Goal: Information Seeking & Learning: Learn about a topic

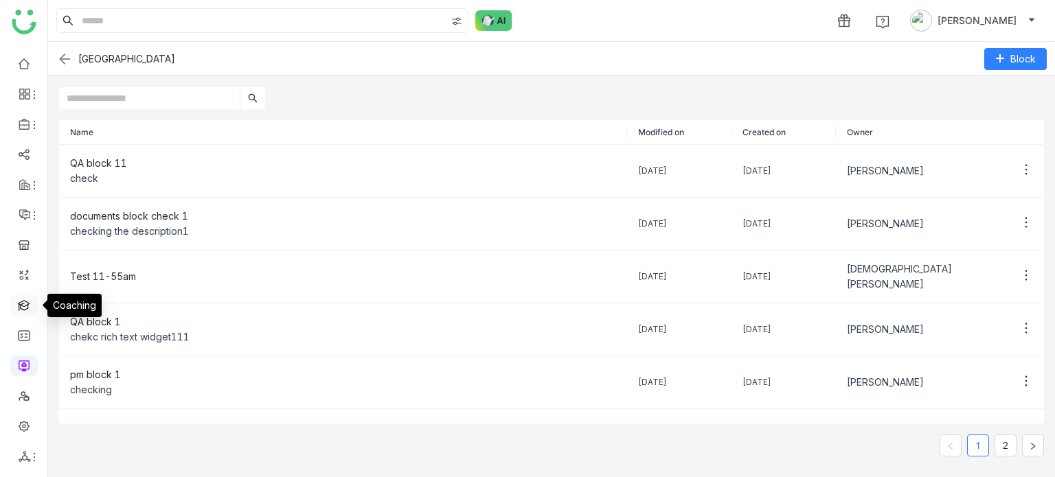
click at [30, 310] on link at bounding box center [24, 305] width 12 height 12
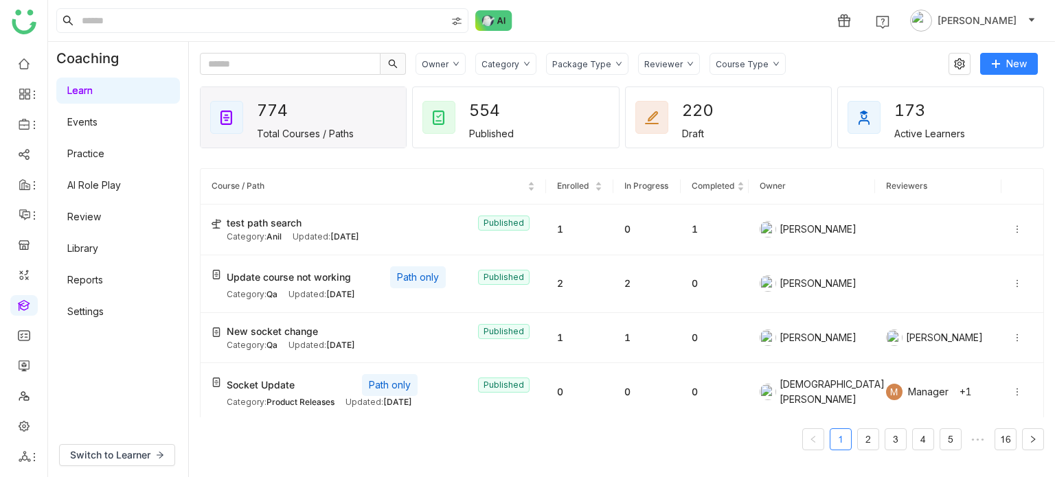
click at [121, 179] on link "AI Role Play" at bounding box center [94, 185] width 54 height 12
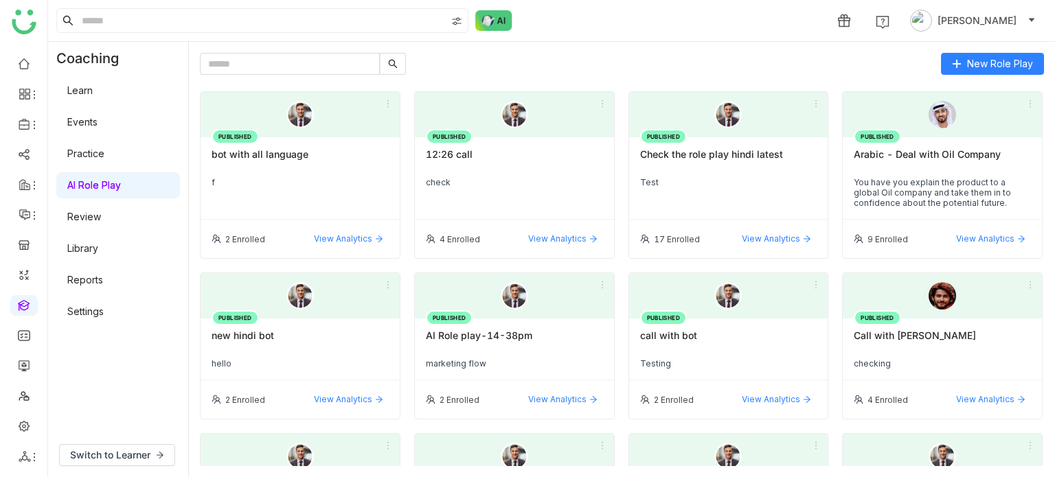
click at [121, 179] on link "AI Role Play" at bounding box center [94, 185] width 54 height 12
click at [1020, 75] on div "New Role Play PUBLISHED bot with all language f 2 Enrolled View Analytics PUBLI…" at bounding box center [622, 259] width 844 height 413
click at [1022, 73] on button "New Role Play" at bounding box center [992, 64] width 103 height 22
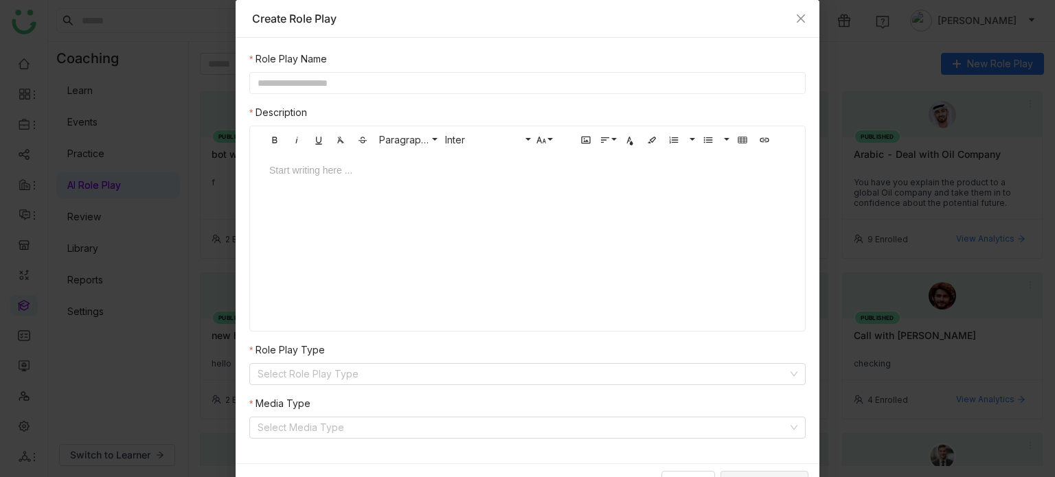
click at [519, 78] on input "text" at bounding box center [527, 83] width 556 height 22
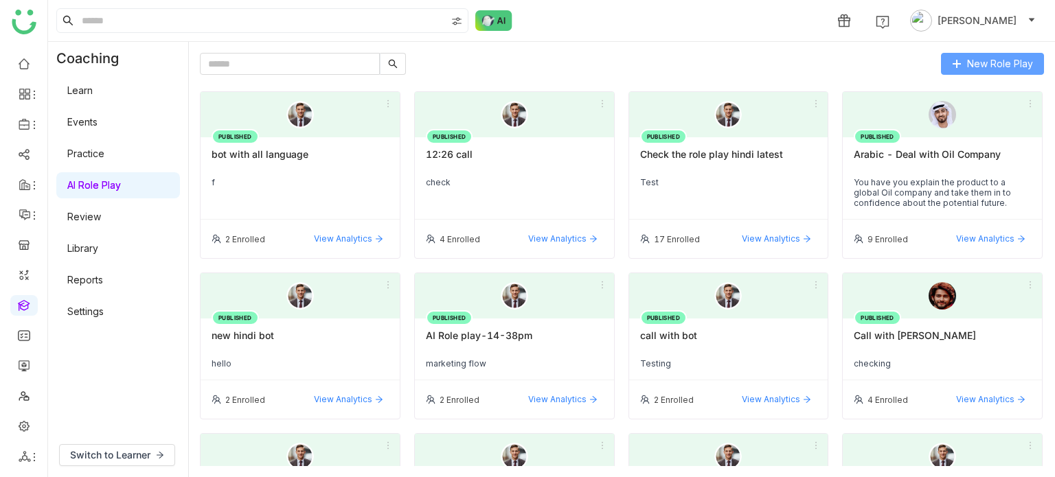
click at [1036, 59] on button "New Role Play" at bounding box center [992, 64] width 103 height 22
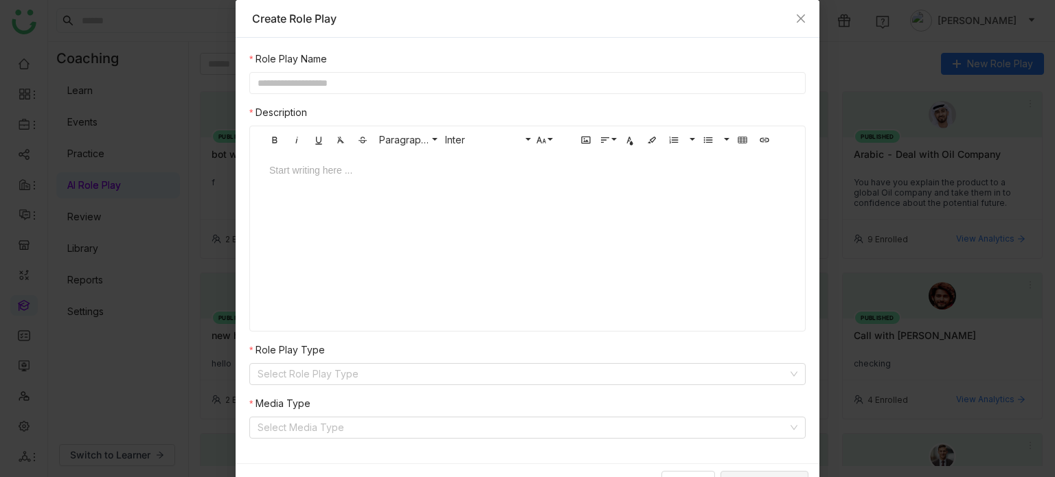
click at [503, 82] on input "text" at bounding box center [527, 83] width 556 height 22
type input "**********"
type input "*"
click at [295, 420] on input at bounding box center [522, 427] width 530 height 21
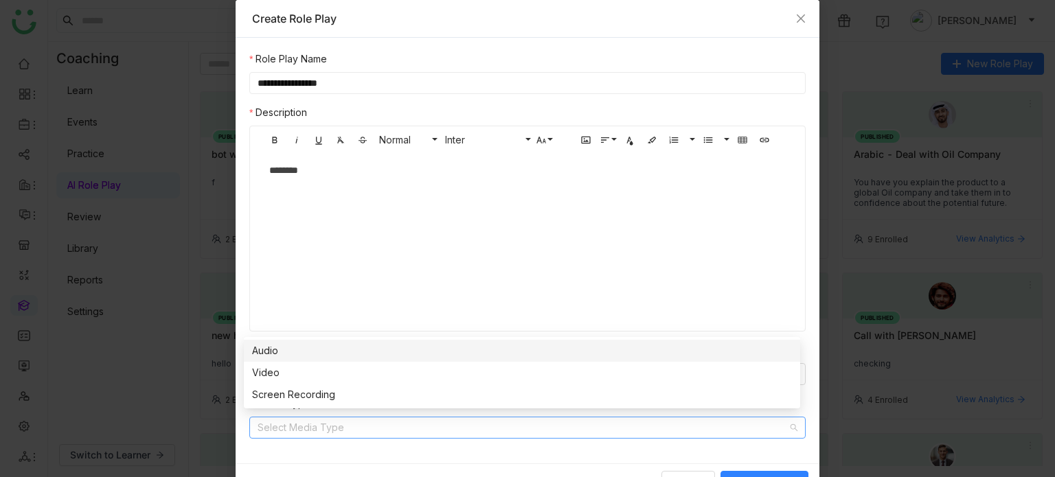
scroll to position [5, 0]
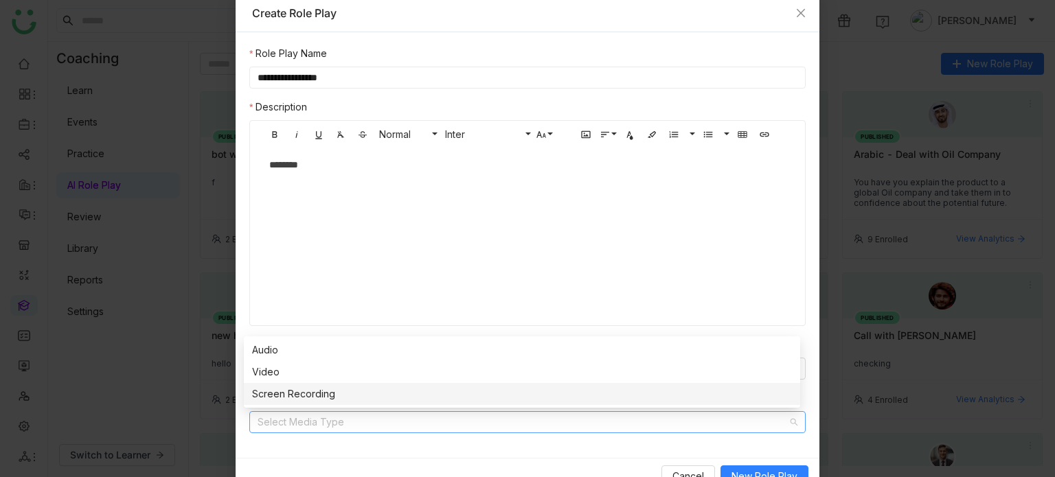
click at [293, 398] on div "Screen Recording" at bounding box center [522, 394] width 540 height 15
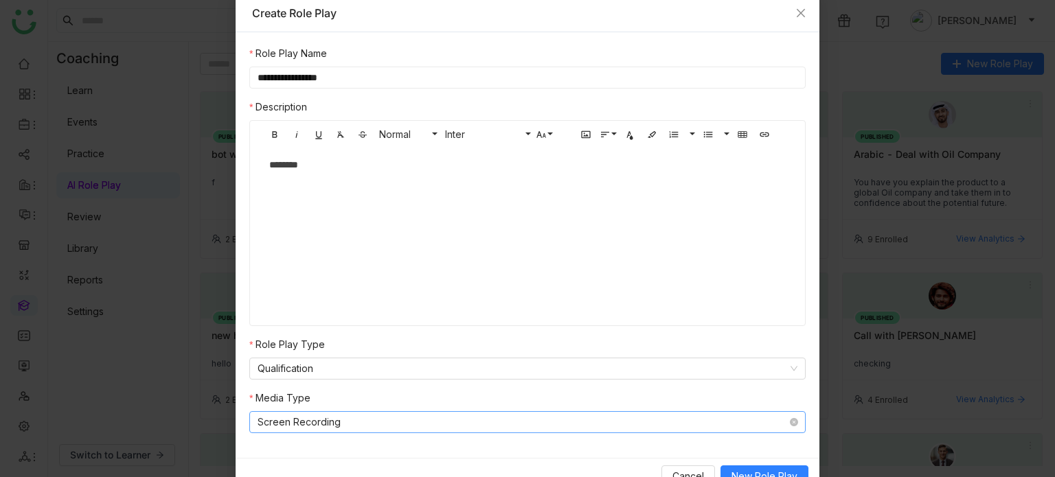
scroll to position [22, 0]
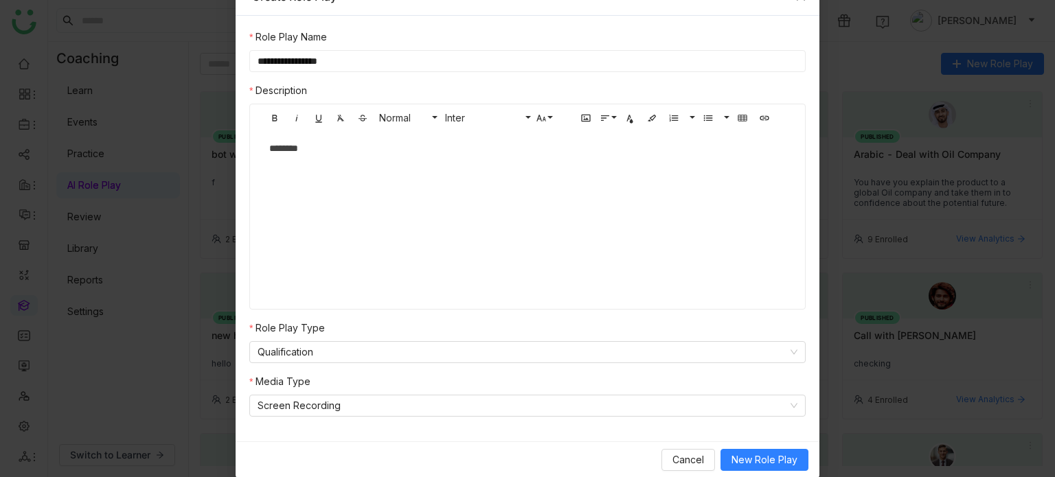
click at [766, 472] on div "Cancel New Role Play" at bounding box center [528, 459] width 584 height 36
click at [772, 463] on span "New Role Play" at bounding box center [764, 459] width 66 height 15
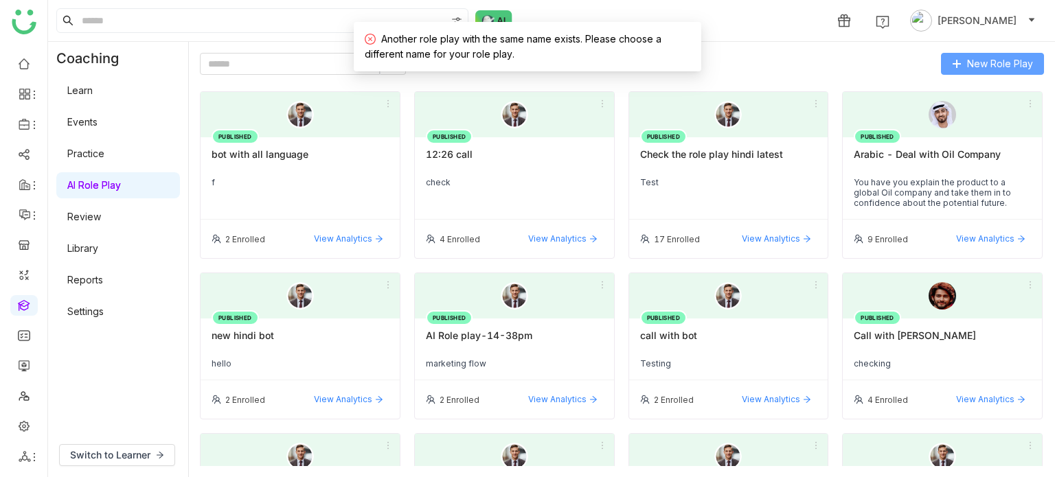
click at [1017, 60] on span "New Role Play" at bounding box center [1000, 63] width 66 height 15
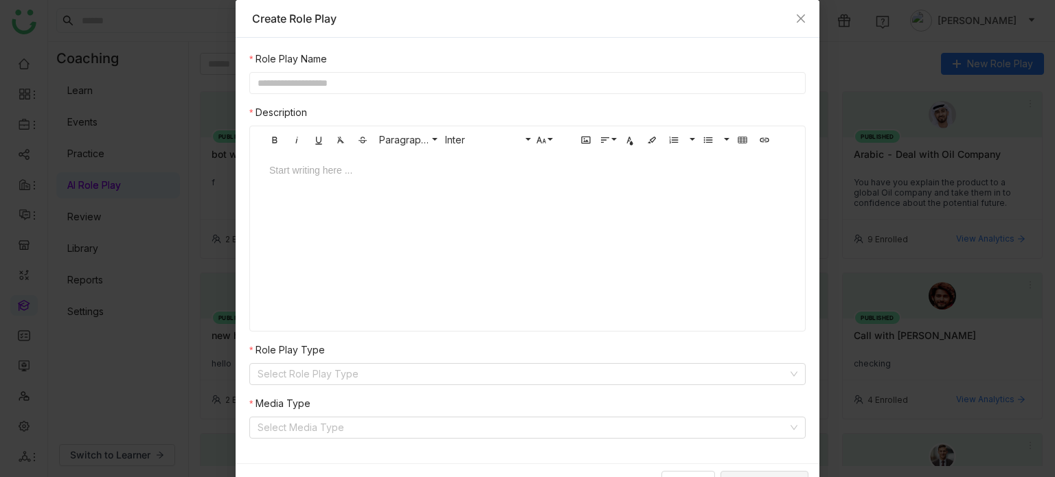
click at [360, 79] on input "text" at bounding box center [527, 83] width 556 height 22
type input "**********"
click at [312, 371] on input at bounding box center [522, 374] width 530 height 21
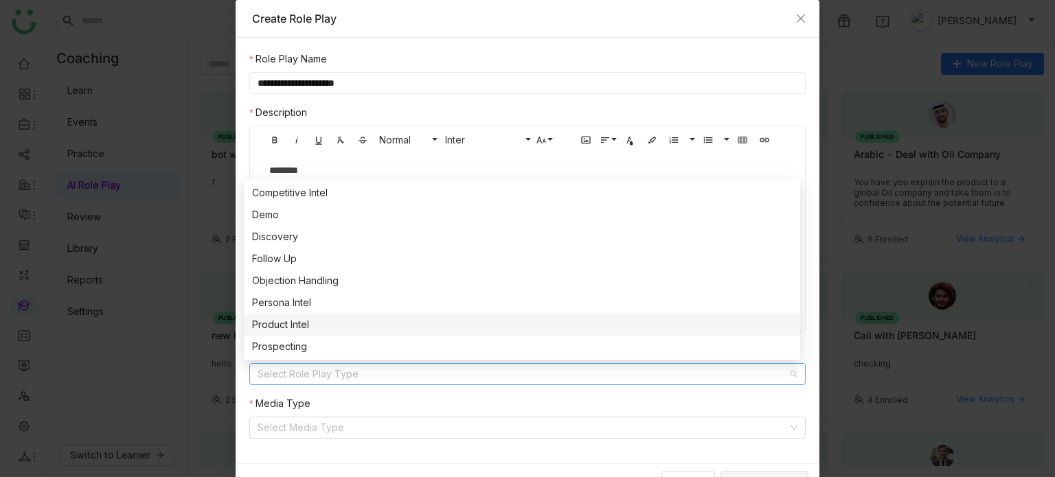
click at [320, 325] on div "Product Intel" at bounding box center [522, 324] width 540 height 15
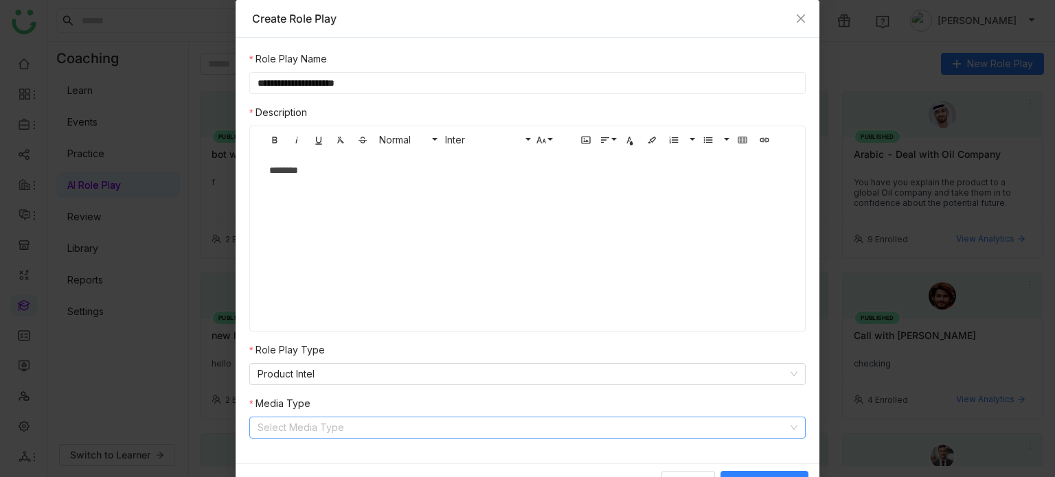
click at [311, 428] on input at bounding box center [522, 427] width 530 height 21
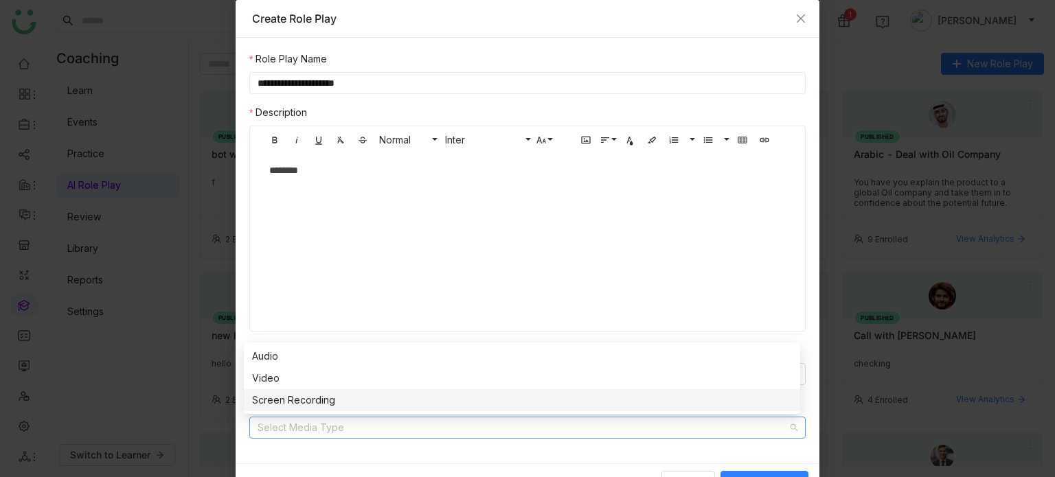
click at [327, 390] on nz-option-item "Screen Recording" at bounding box center [522, 400] width 556 height 22
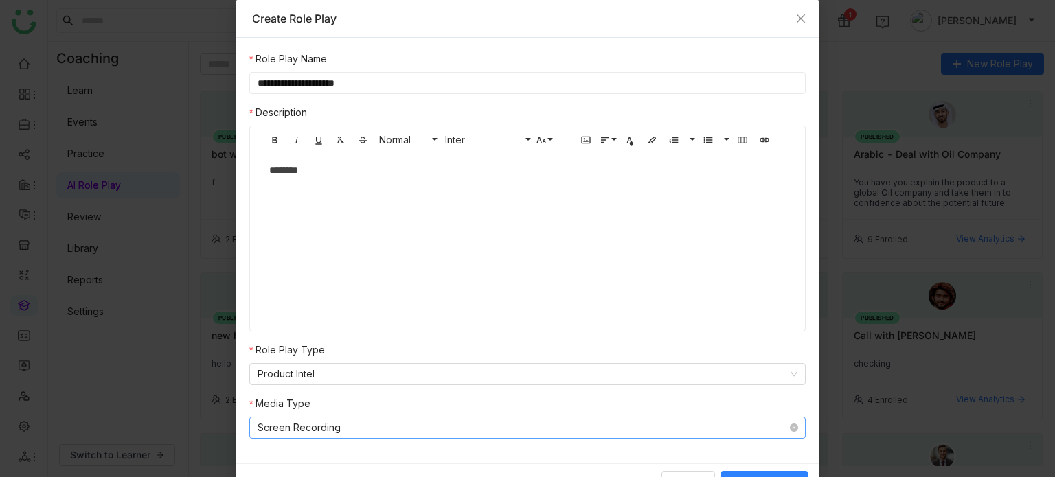
click at [357, 427] on nz-select-item "Screen Recording" at bounding box center [527, 427] width 540 height 21
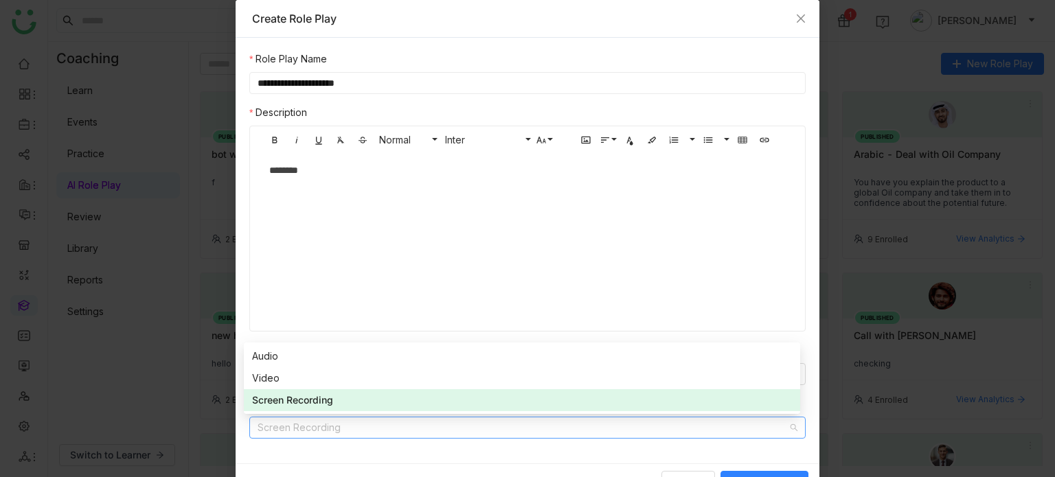
click at [731, 447] on div "**********" at bounding box center [528, 251] width 584 height 426
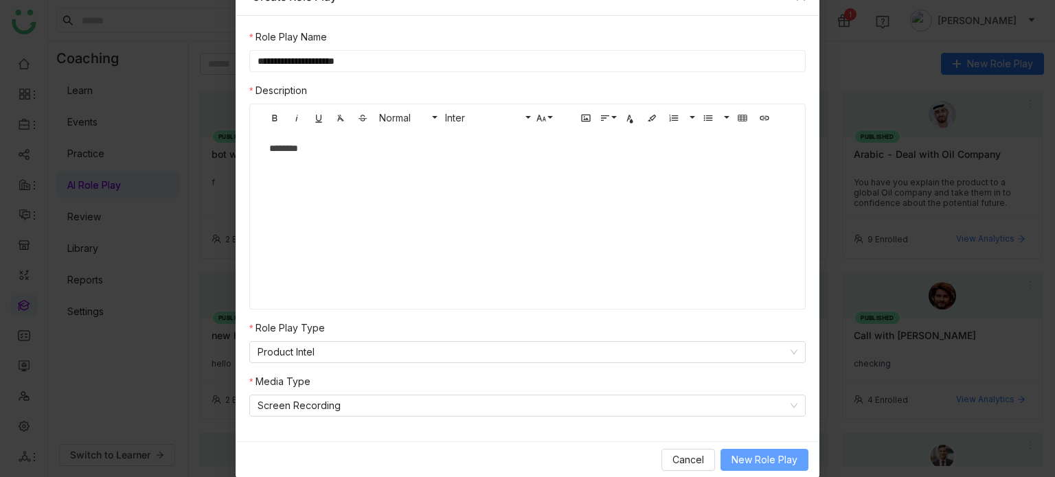
click at [759, 457] on span "New Role Play" at bounding box center [764, 459] width 66 height 15
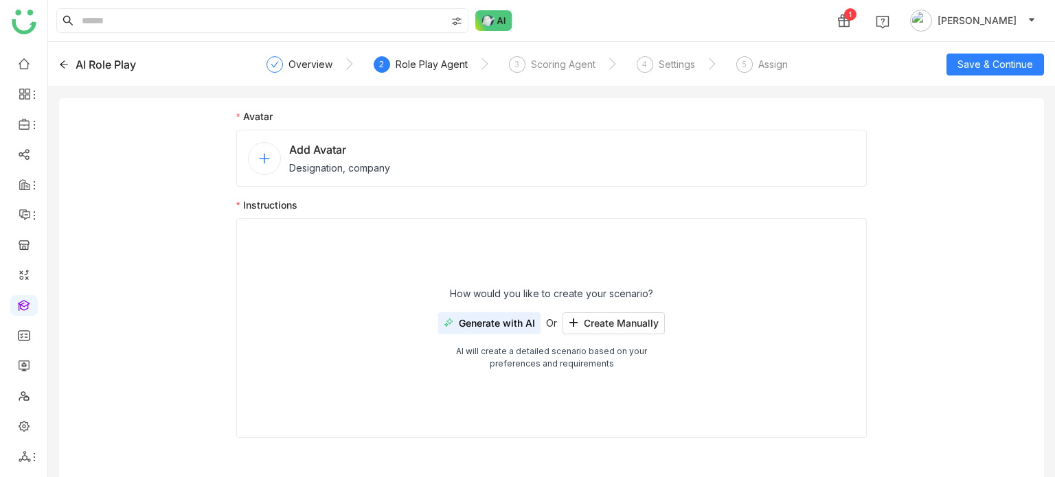
click at [455, 147] on div "Add Avatar Designation, company" at bounding box center [551, 158] width 630 height 57
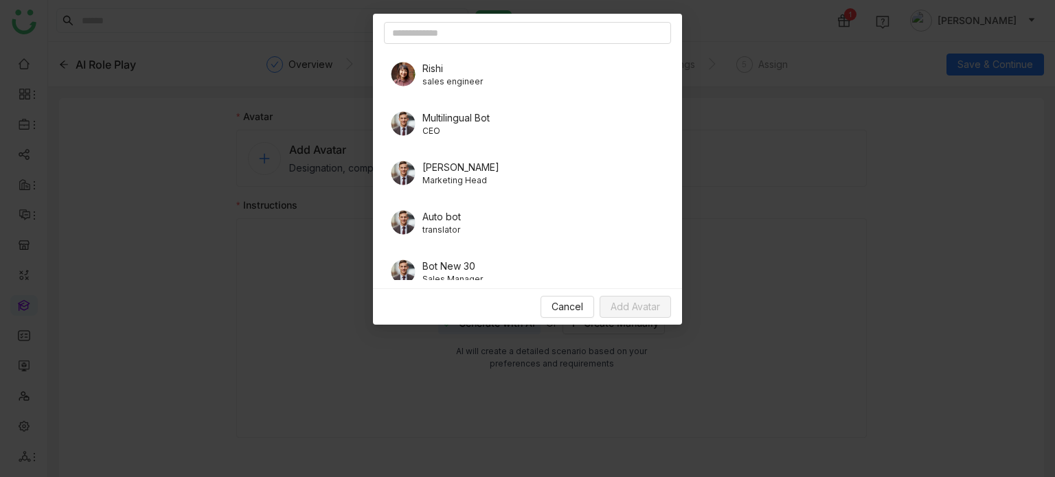
click at [433, 185] on span "Marketing Head" at bounding box center [460, 180] width 77 height 12
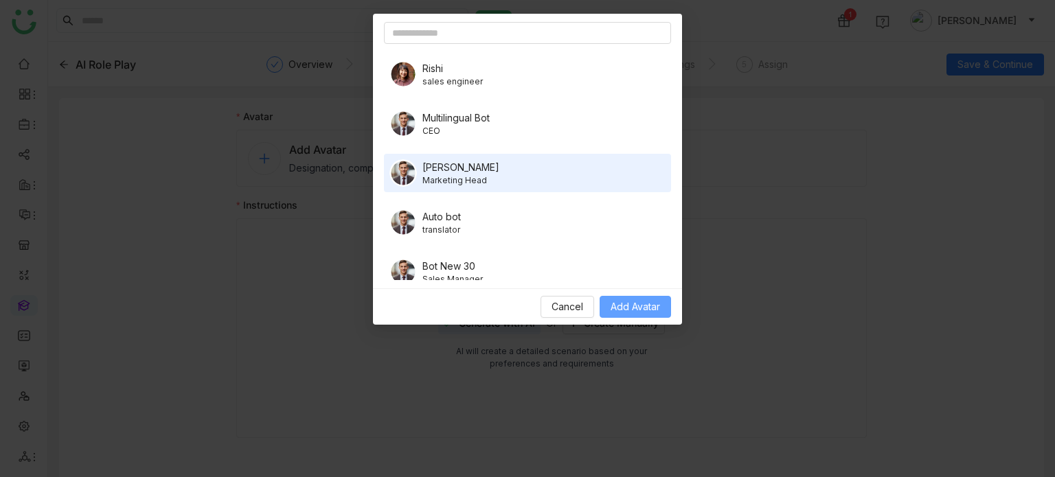
click at [625, 299] on span "Add Avatar" at bounding box center [634, 306] width 49 height 15
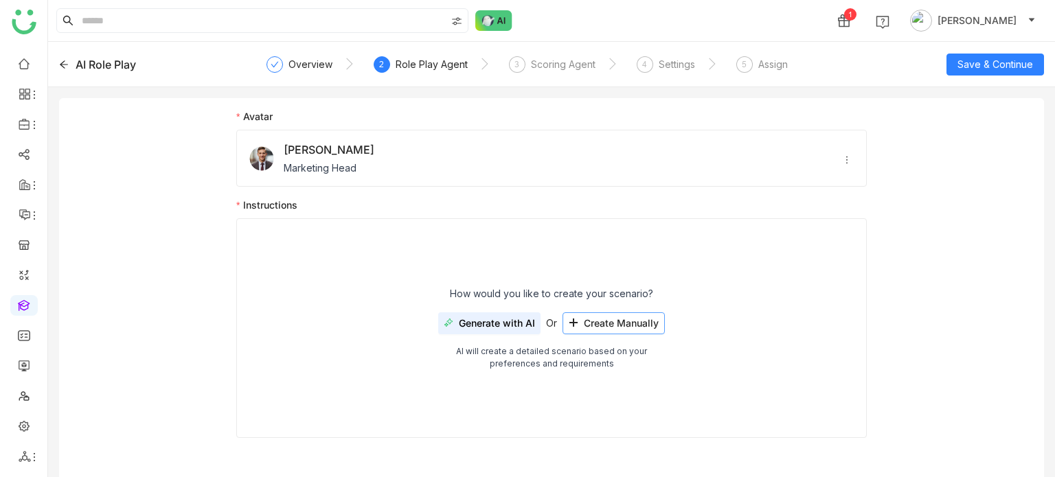
click at [631, 329] on button "Create Manually" at bounding box center [613, 323] width 102 height 22
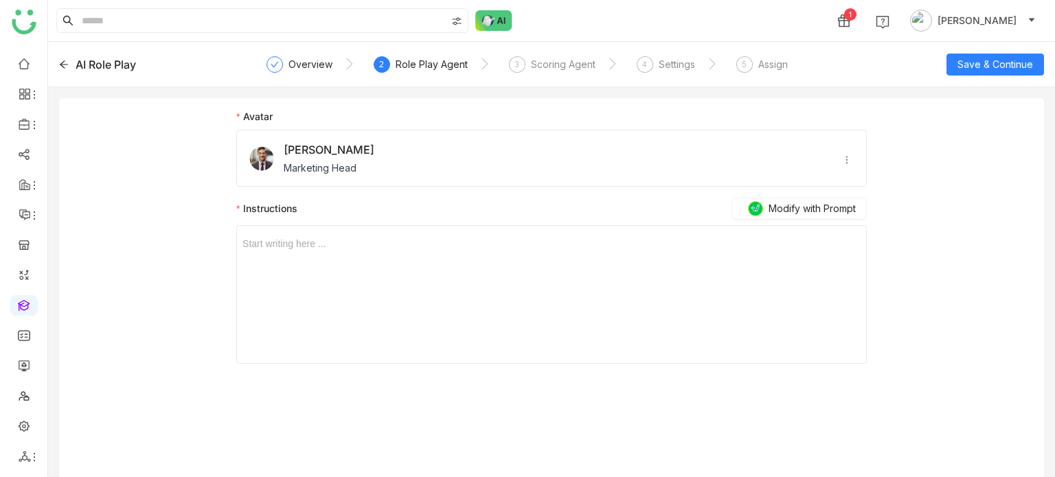
click at [496, 266] on div "Start writing here ..." at bounding box center [551, 294] width 618 height 137
click at [335, 220] on nz-form-label "Instructions Modify with Prompt" at bounding box center [551, 211] width 630 height 27
click at [324, 236] on div at bounding box center [551, 243] width 618 height 15
click at [779, 204] on span "Modify with Prompt" at bounding box center [811, 208] width 87 height 15
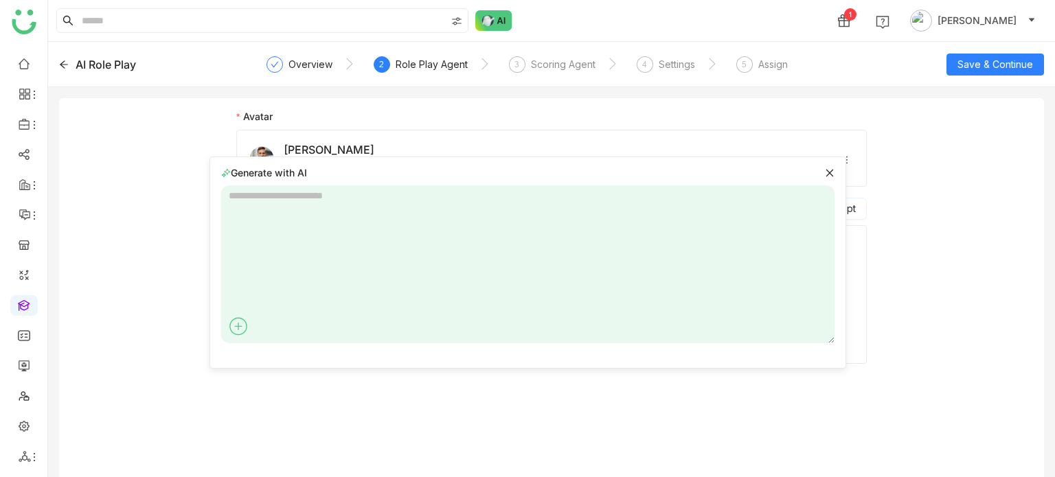
click at [296, 222] on textarea at bounding box center [527, 264] width 613 height 158
type textarea "**********"
click at [818, 333] on icon at bounding box center [816, 325] width 22 height 22
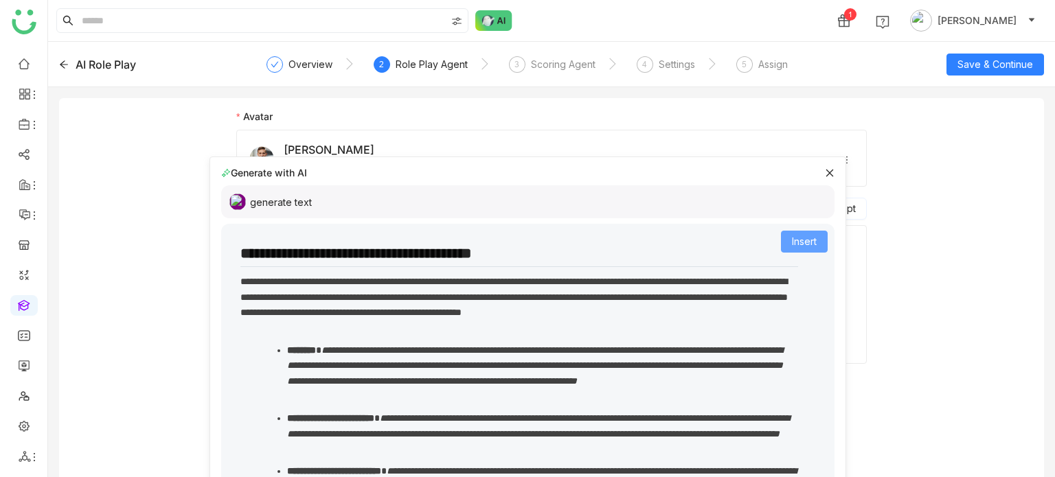
click at [797, 241] on span "Insert" at bounding box center [804, 241] width 25 height 15
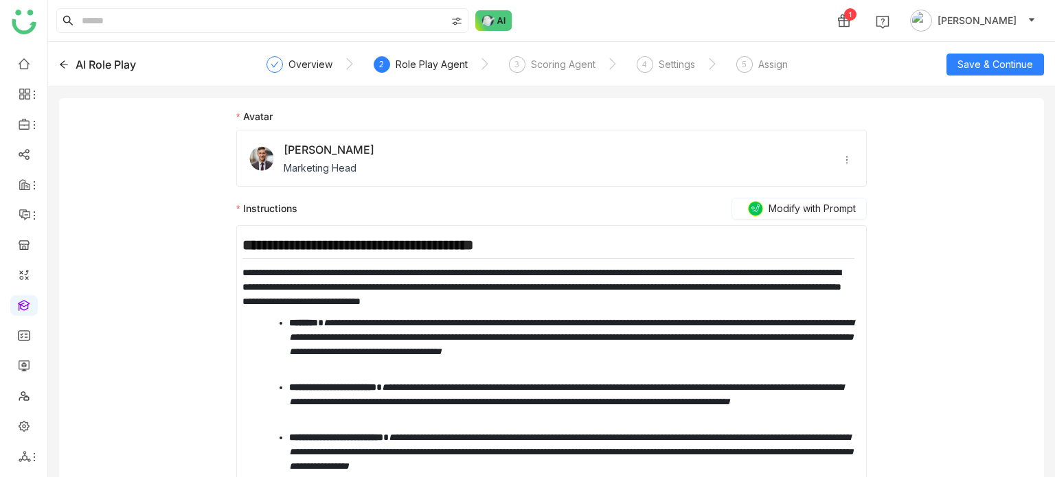
click at [988, 42] on div "AI Role Play Overview 2 Role Play Agent 3 Scoring Agent 4 Settings 5 Assign Sav…" at bounding box center [551, 64] width 1007 height 45
click at [988, 43] on div "AI Role Play Overview 2 Role Play Agent 3 Scoring Agent 4 Settings 5 Assign Sav…" at bounding box center [551, 64] width 1007 height 45
click at [986, 60] on span "Save & Continue" at bounding box center [995, 64] width 76 height 15
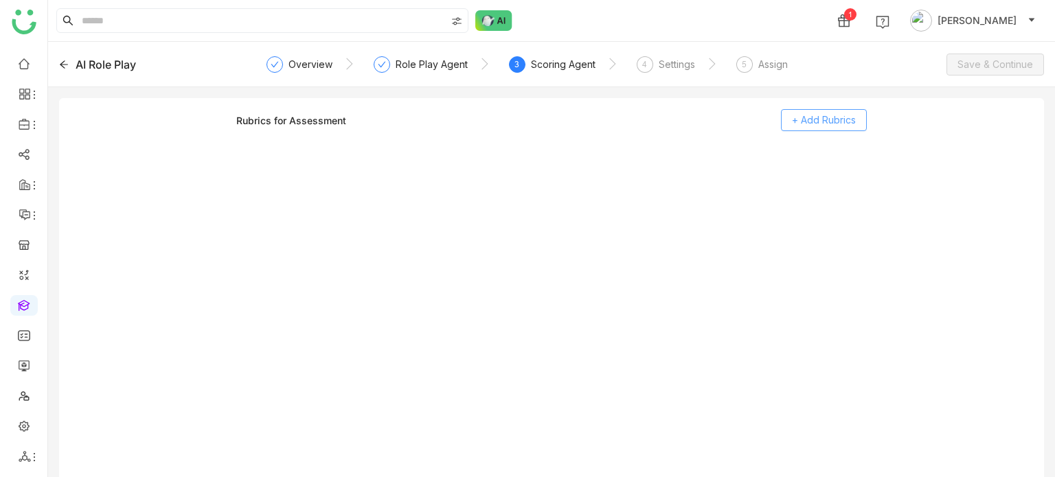
click at [834, 128] on button "+ Add Rubrics" at bounding box center [824, 120] width 86 height 22
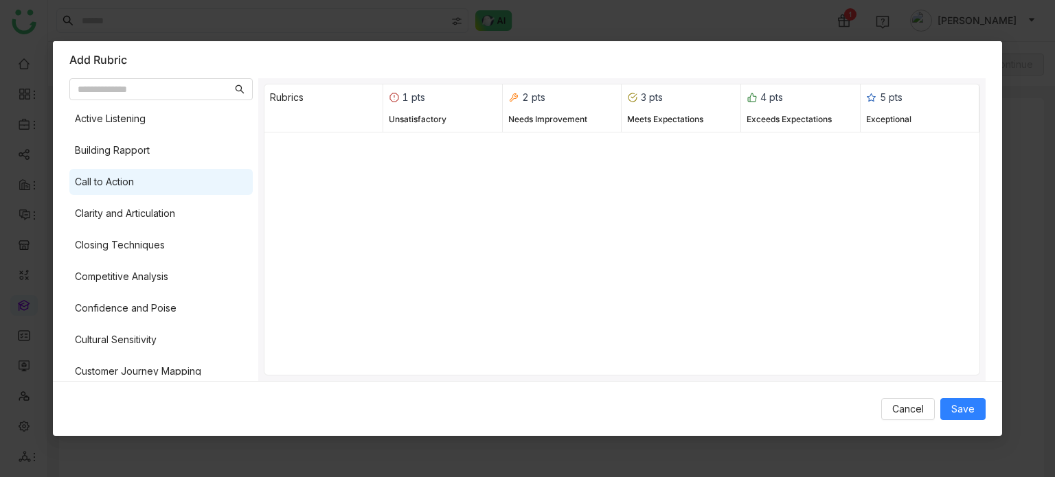
click at [170, 172] on div "Call to Action" at bounding box center [160, 182] width 183 height 26
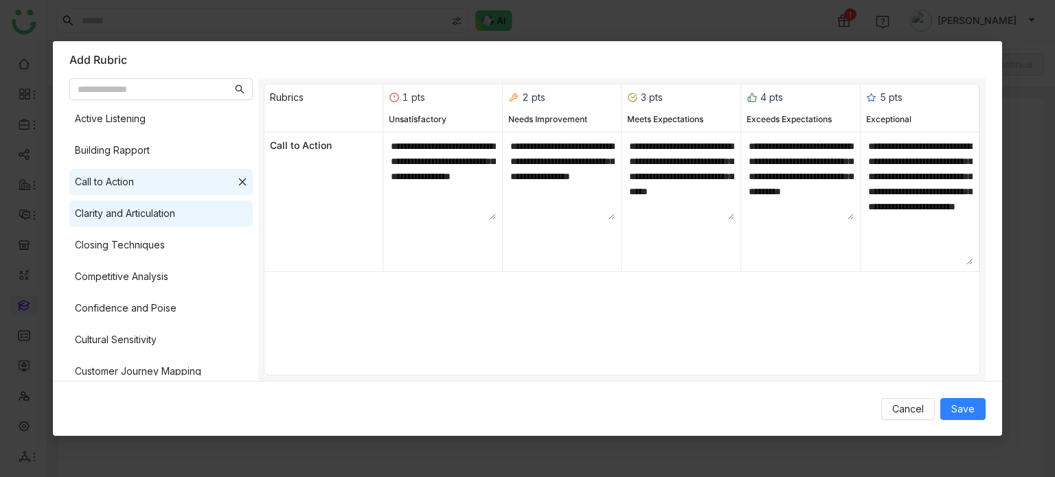
click at [172, 204] on div "Clarity and Articulation" at bounding box center [160, 213] width 183 height 26
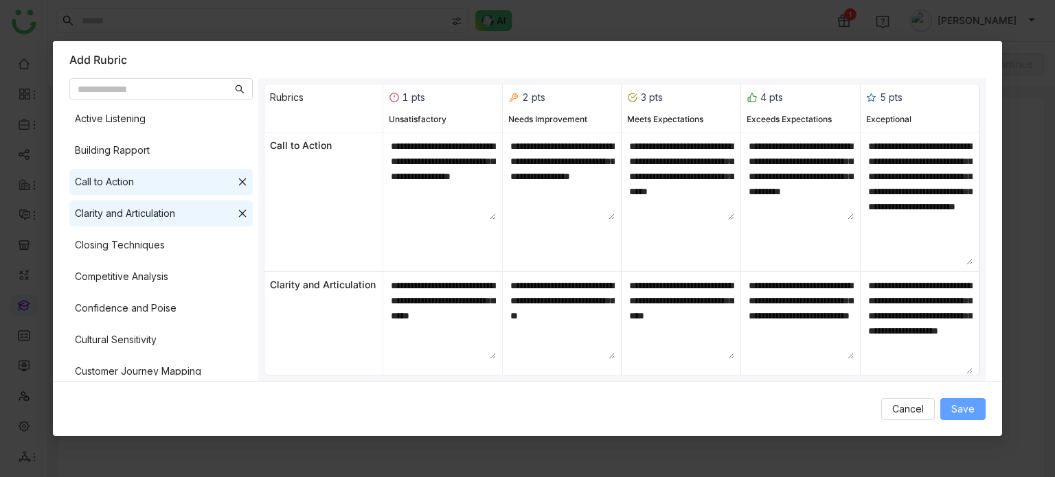
click at [967, 417] on span "Save" at bounding box center [962, 409] width 23 height 15
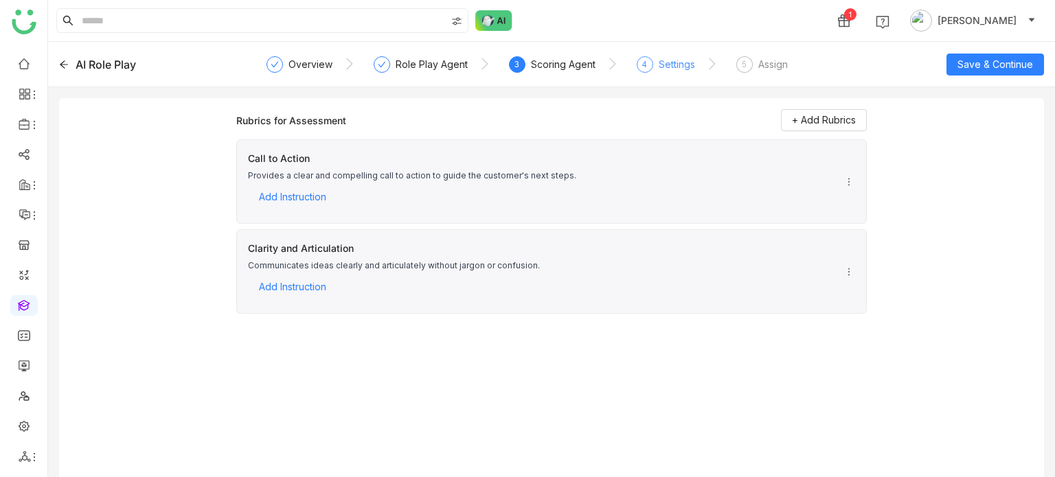
click at [668, 61] on div "Settings" at bounding box center [676, 64] width 36 height 16
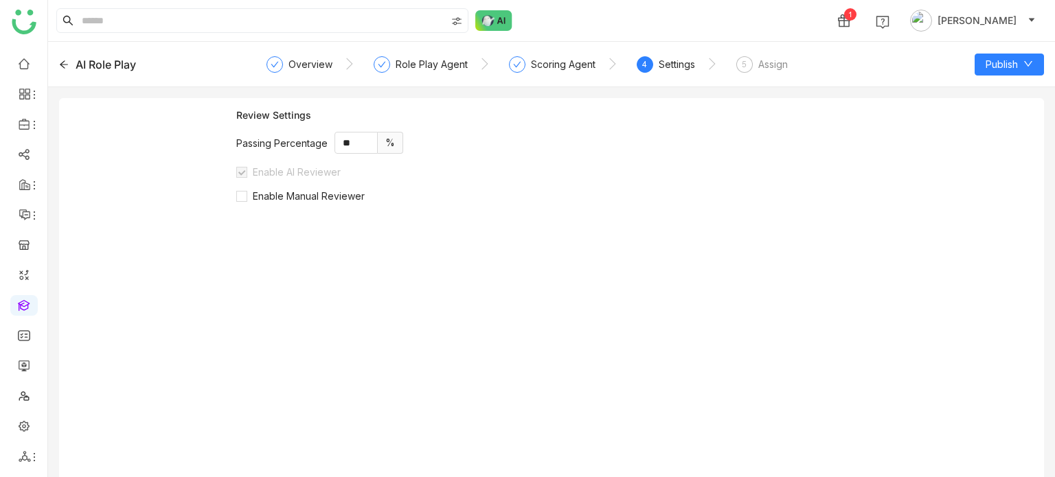
click at [328, 203] on div "Review Settings Passing Percentage ** % Enable AI Reviewer Enable Manual Review…" at bounding box center [551, 298] width 630 height 379
click at [332, 200] on span "Enable Manual Reviewer" at bounding box center [308, 196] width 123 height 12
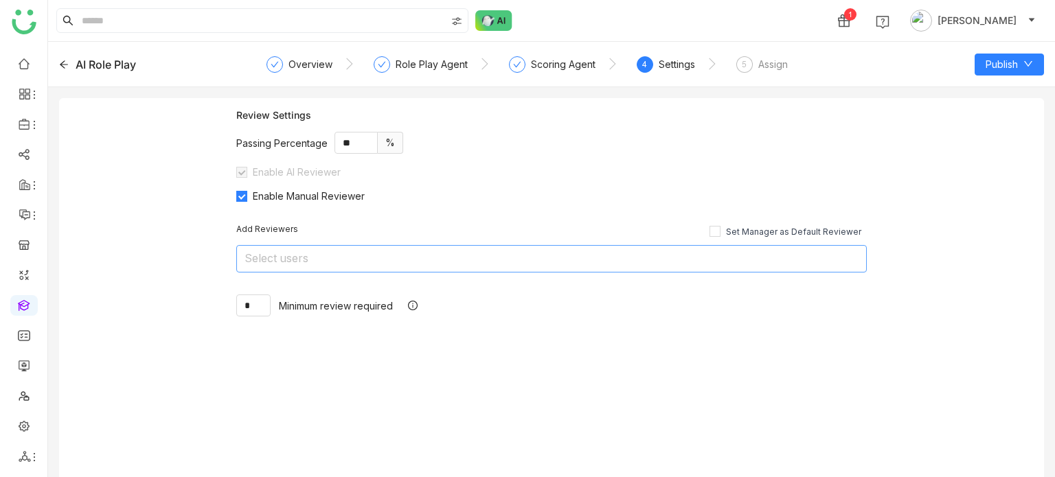
click at [377, 247] on nz-select-top-control "Select users" at bounding box center [551, 258] width 630 height 27
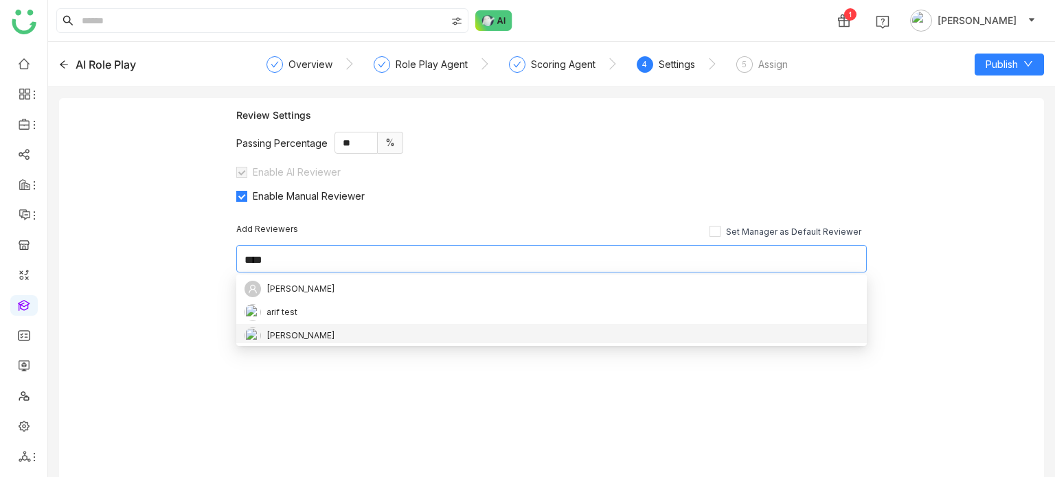
type input "****"
click at [319, 326] on nz-option-item "[PERSON_NAME]" at bounding box center [551, 335] width 630 height 23
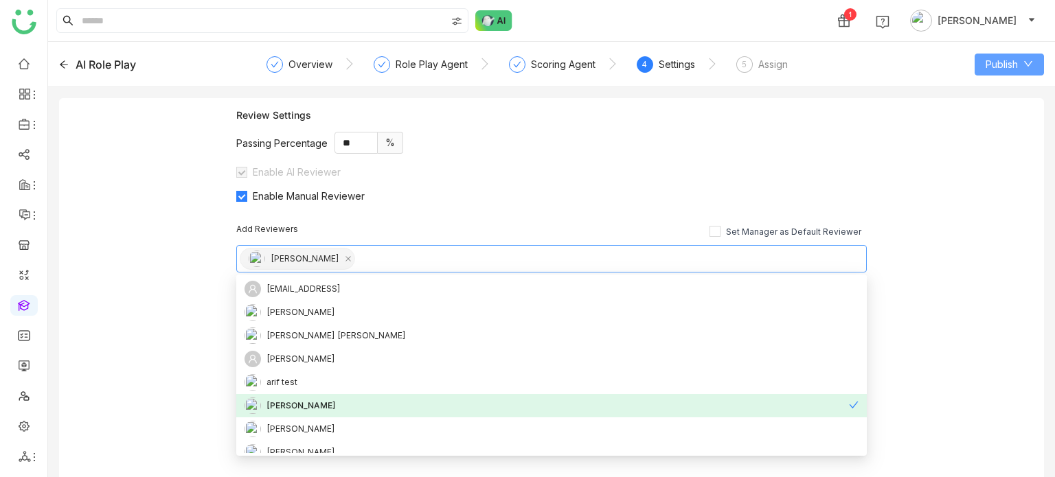
click at [1003, 59] on span "Publish" at bounding box center [1001, 64] width 32 height 15
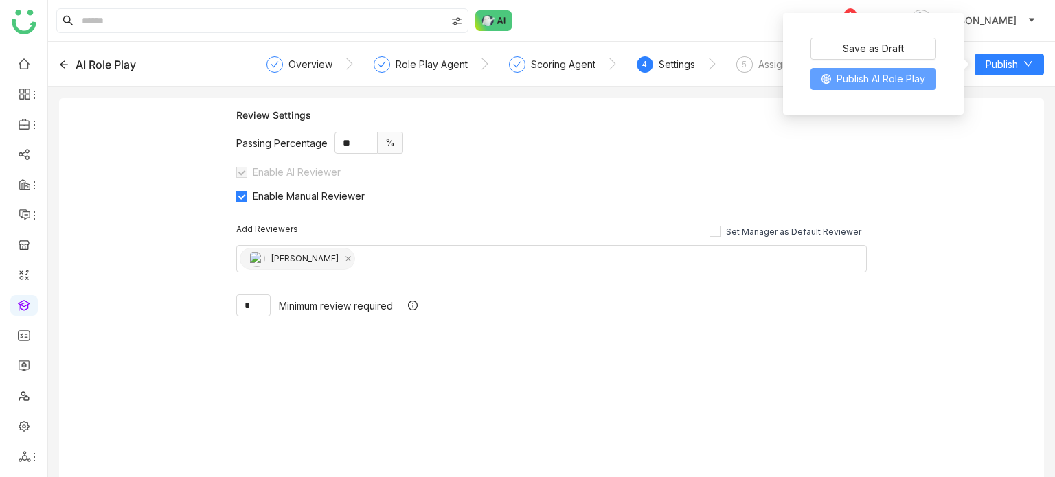
click at [916, 84] on span "Publish AI Role Play" at bounding box center [880, 78] width 89 height 15
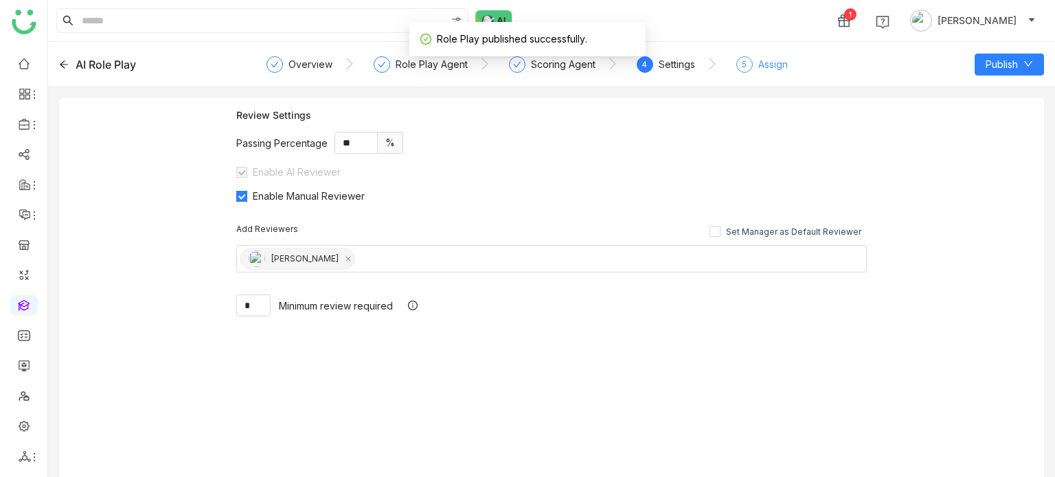
click at [761, 67] on div "Assign" at bounding box center [773, 64] width 30 height 16
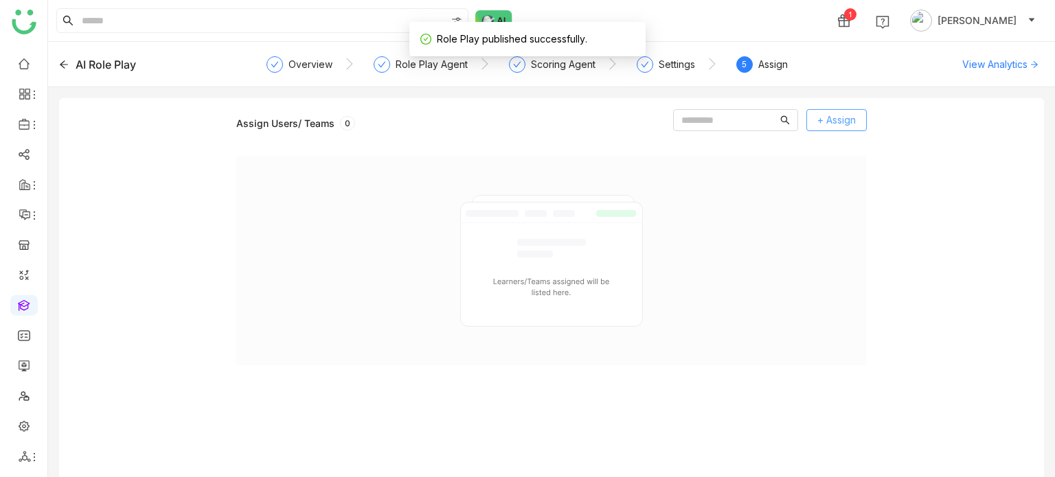
click at [838, 117] on span "+ Assign" at bounding box center [836, 120] width 38 height 15
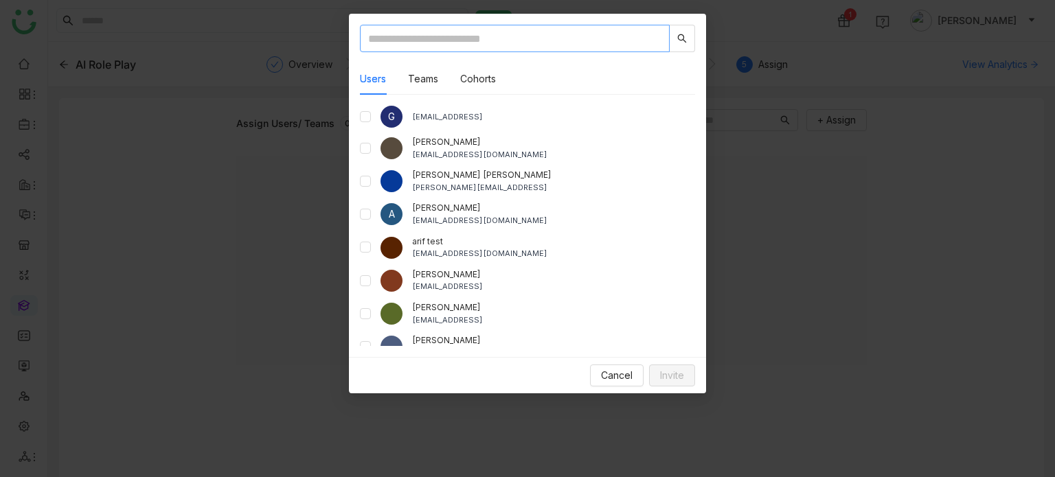
click at [544, 47] on input "text" at bounding box center [515, 38] width 310 height 27
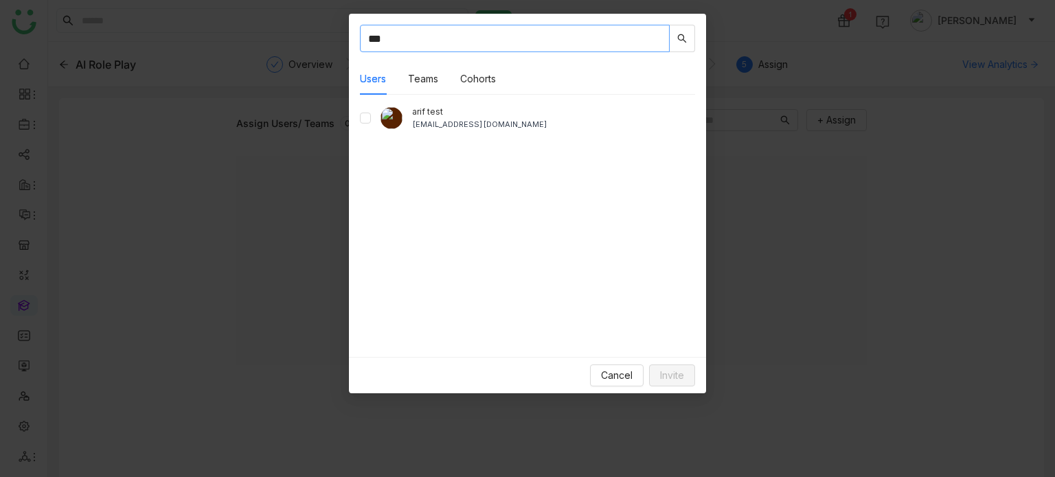
type input "***"
click at [360, 126] on div "arif test bugtest1mail@gmail.com" at bounding box center [527, 118] width 335 height 25
click at [679, 375] on span "Invite" at bounding box center [672, 375] width 24 height 15
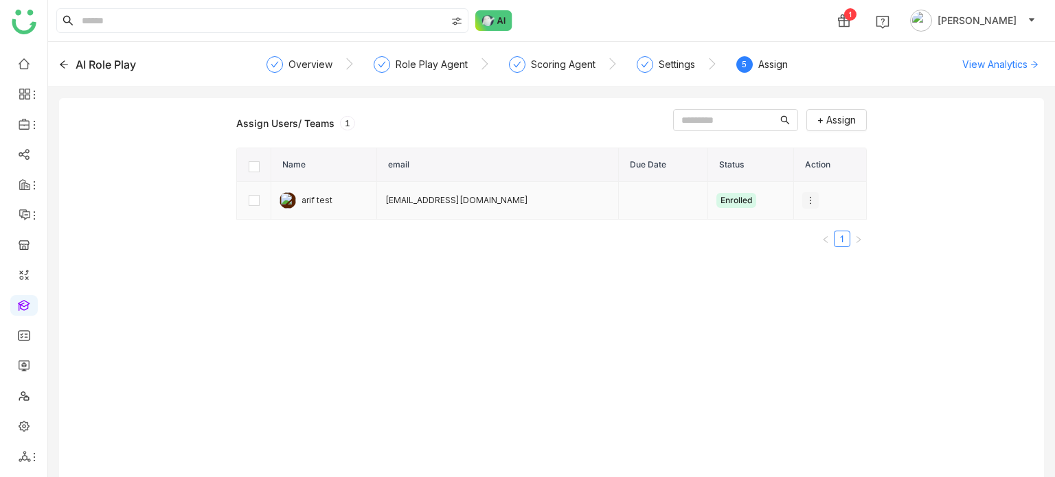
click at [805, 200] on icon at bounding box center [810, 201] width 10 height 10
click at [742, 331] on div "Assign Users/ Teams 1 + Assign Name email Due Date Status Action arif test bugt…" at bounding box center [551, 298] width 630 height 379
click at [67, 69] on div "AI Role Play" at bounding box center [157, 64] width 197 height 16
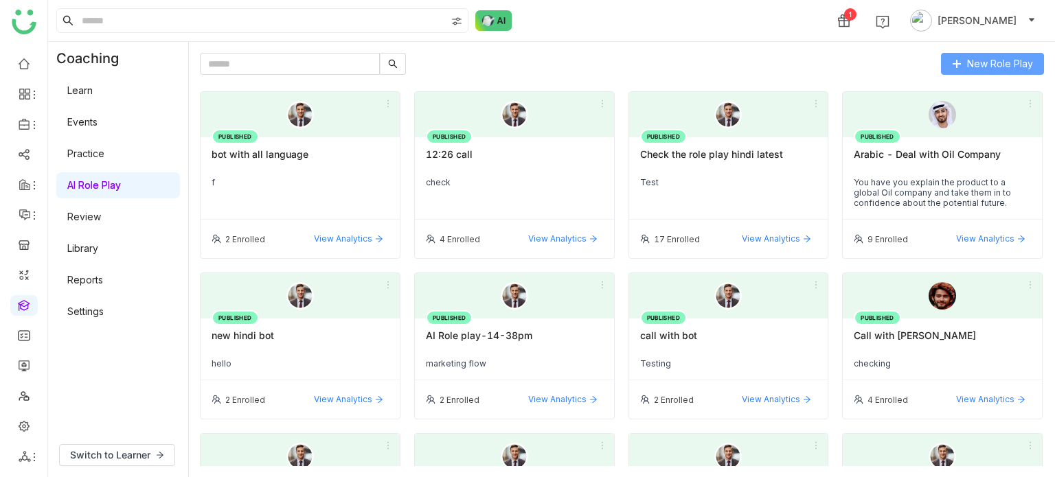
click at [1005, 62] on span "New Role Play" at bounding box center [1000, 63] width 66 height 15
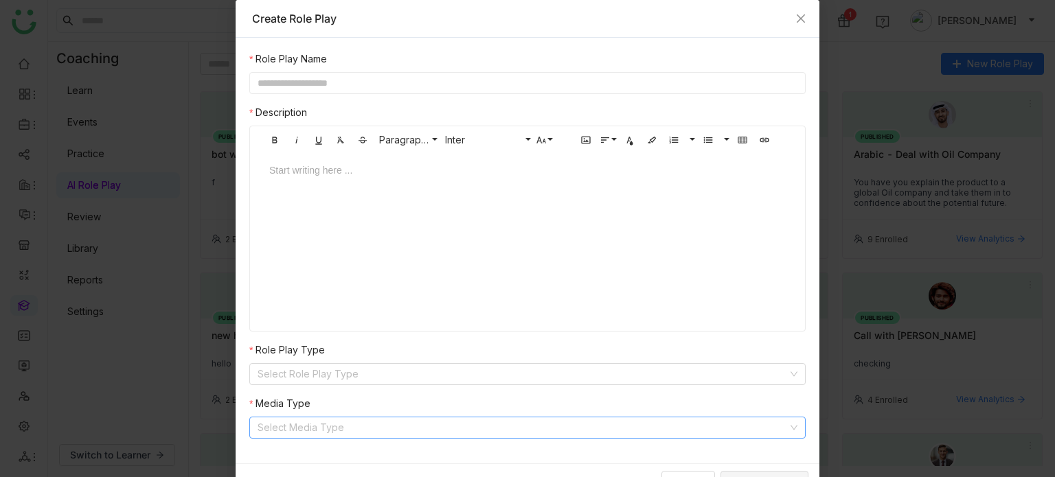
click at [378, 428] on input at bounding box center [522, 427] width 530 height 21
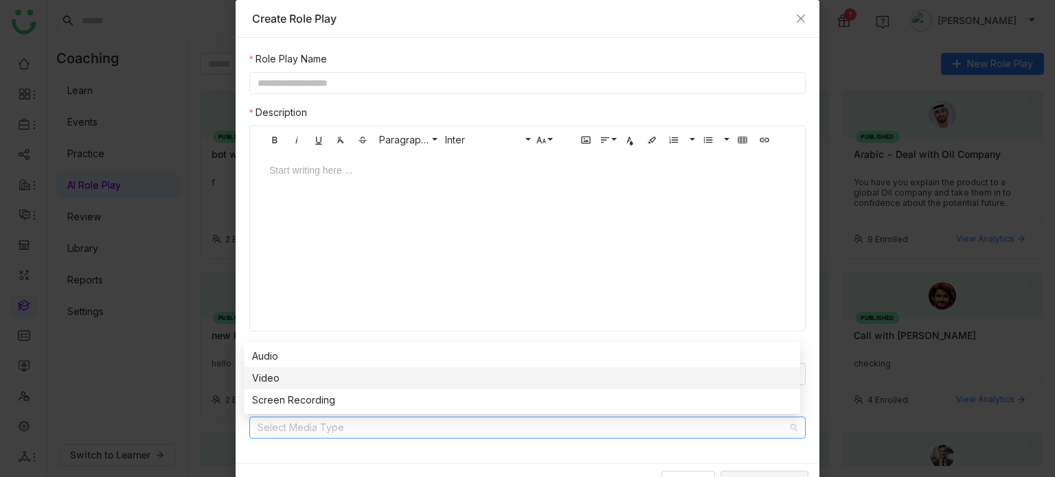
click at [314, 380] on div "Video" at bounding box center [522, 378] width 540 height 15
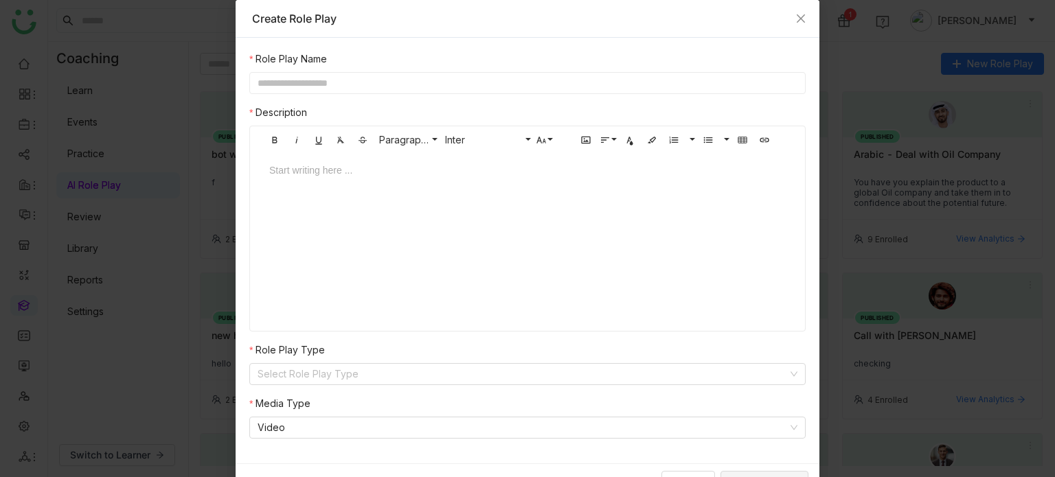
click at [391, 82] on input "text" at bounding box center [527, 83] width 556 height 22
type input "**********"
click at [344, 381] on input at bounding box center [522, 374] width 530 height 21
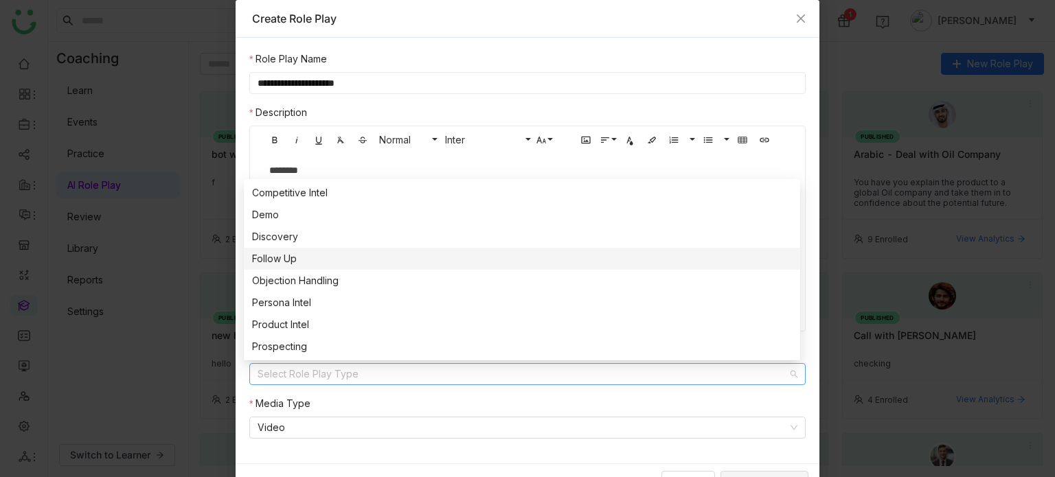
click at [302, 258] on div "Follow Up" at bounding box center [522, 258] width 540 height 15
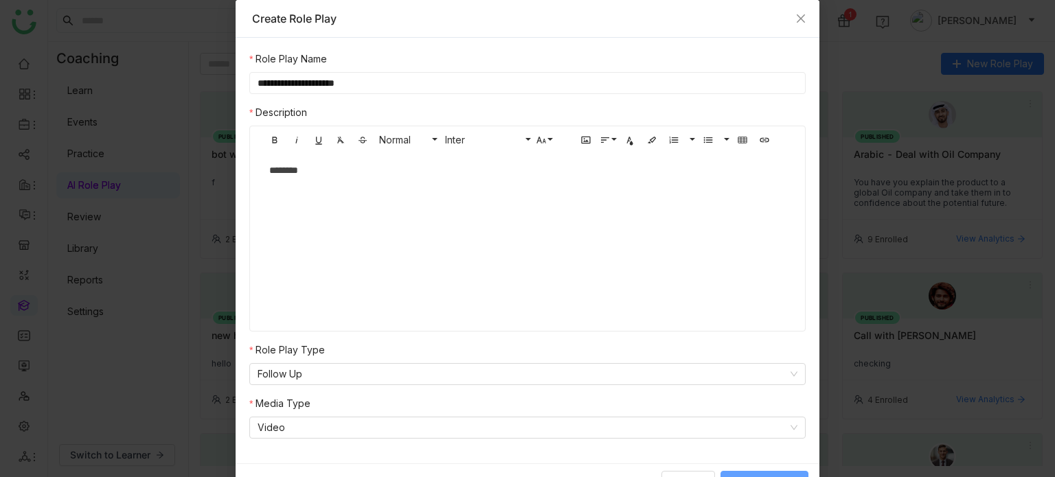
click at [748, 472] on button "New Role Play" at bounding box center [764, 482] width 88 height 22
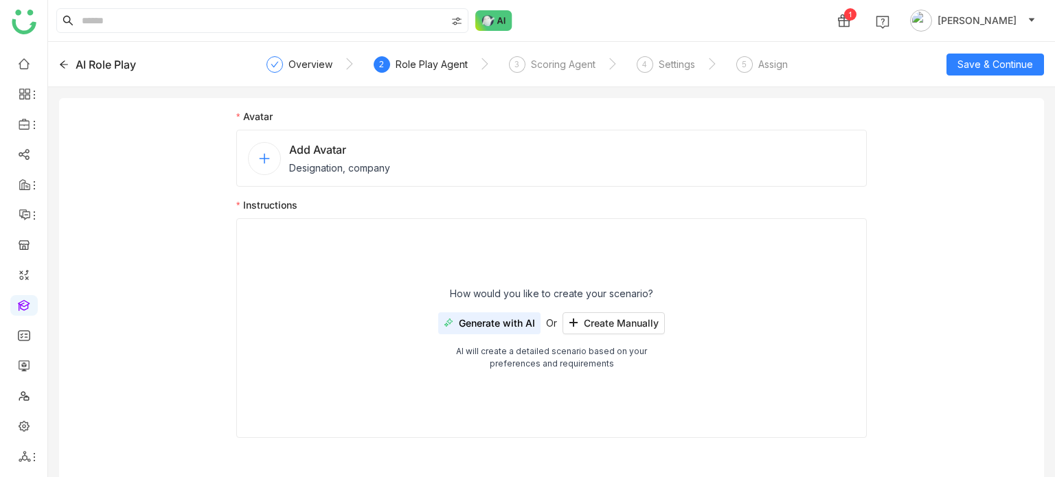
click at [427, 156] on div "Add Avatar Designation, company" at bounding box center [551, 158] width 630 height 57
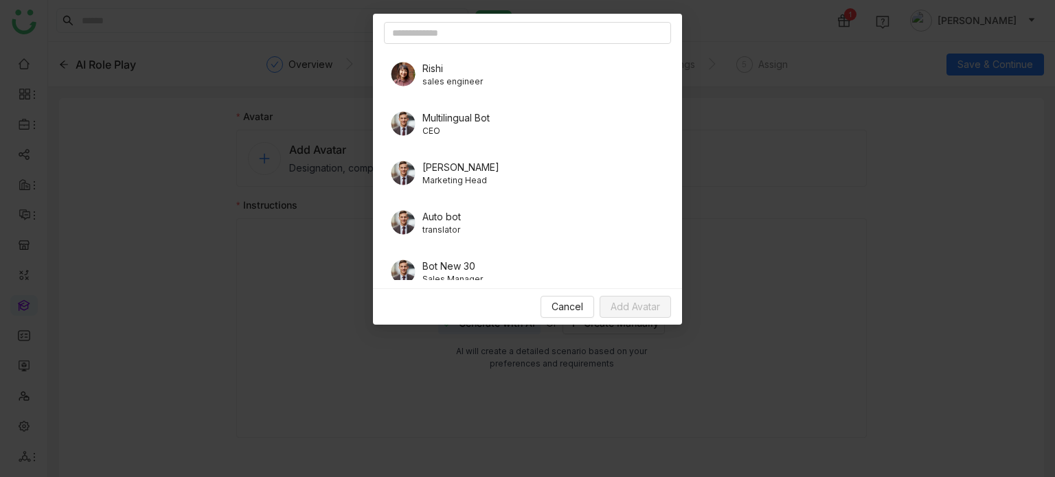
click at [438, 130] on span "CEO" at bounding box center [455, 131] width 67 height 12
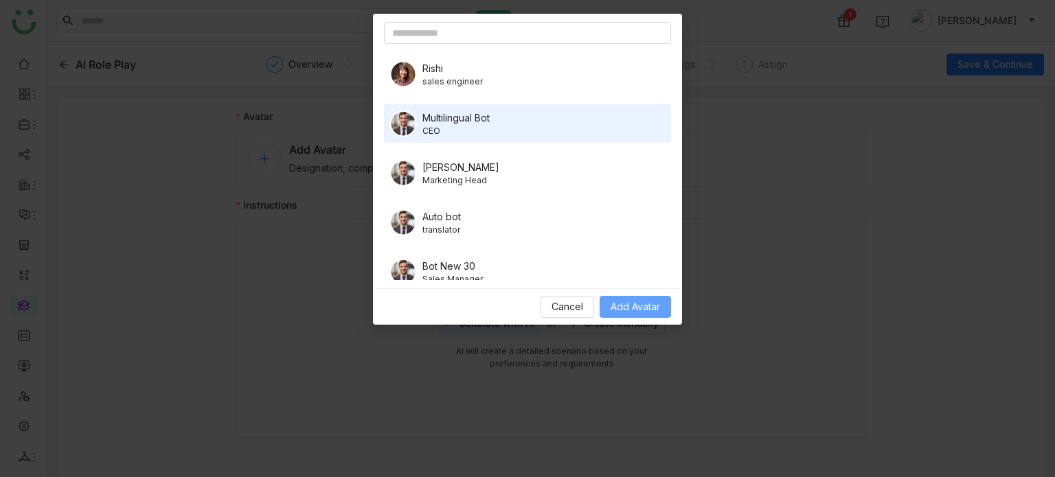
click at [643, 305] on span "Add Avatar" at bounding box center [634, 306] width 49 height 15
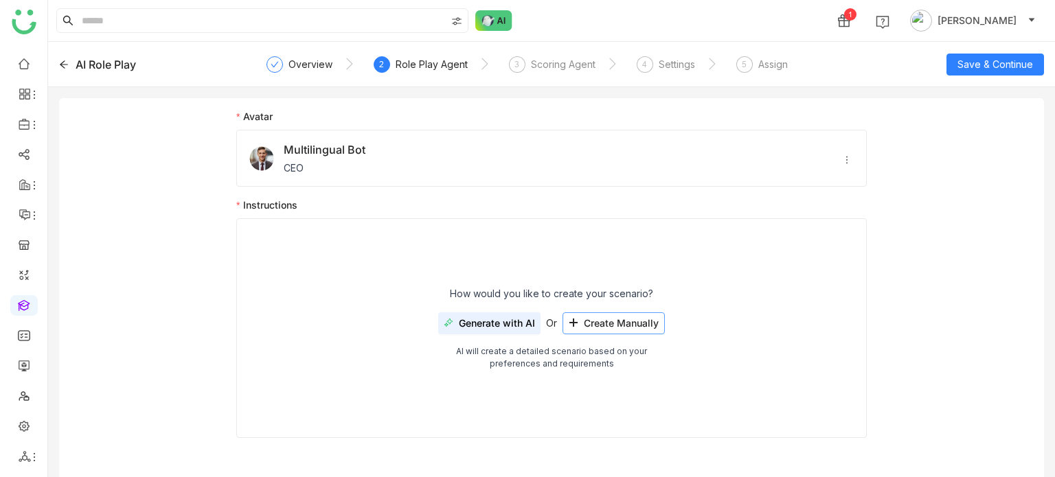
click at [593, 327] on span "Create Manually" at bounding box center [621, 323] width 75 height 11
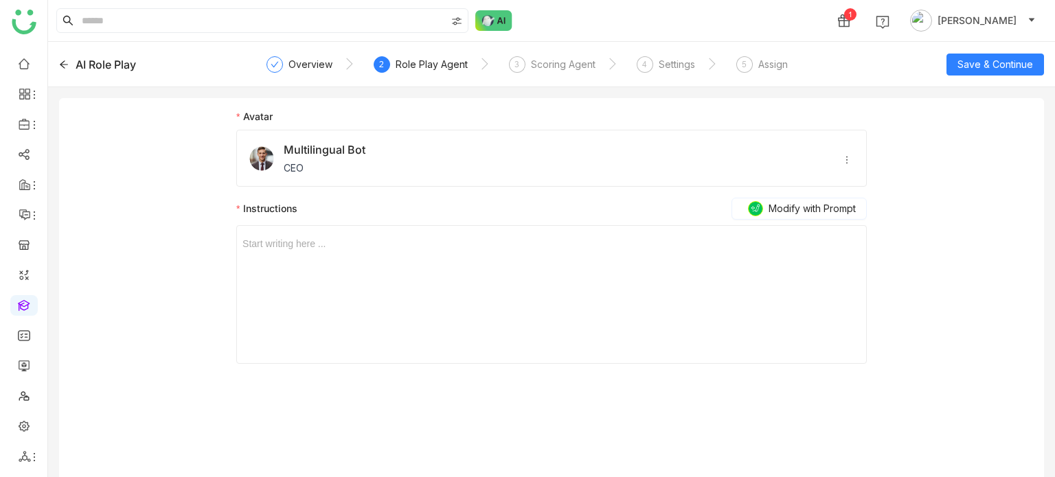
click at [373, 251] on div "Start writing here ..." at bounding box center [551, 294] width 618 height 137
click at [370, 246] on div at bounding box center [551, 243] width 618 height 15
click at [1018, 67] on span "Save & Continue" at bounding box center [995, 64] width 76 height 15
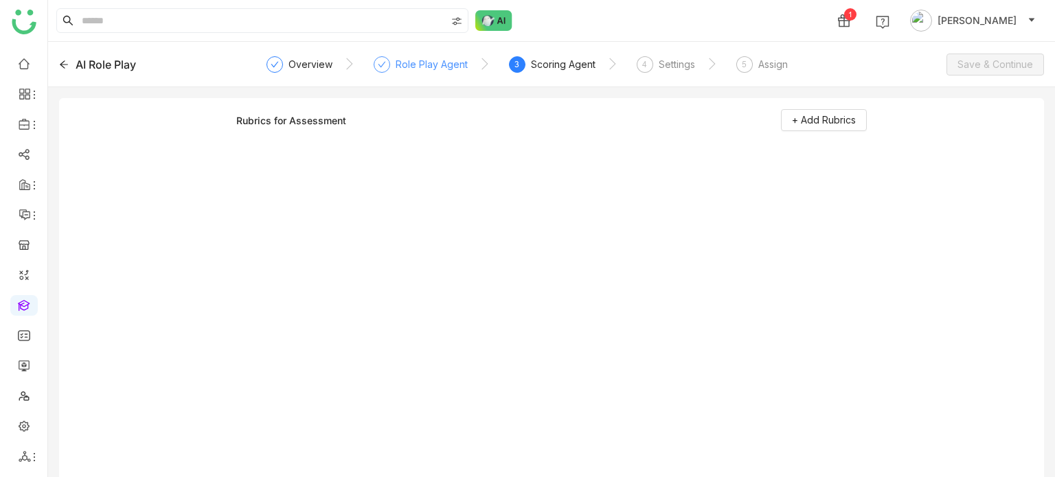
click at [387, 65] on div at bounding box center [382, 64] width 16 height 16
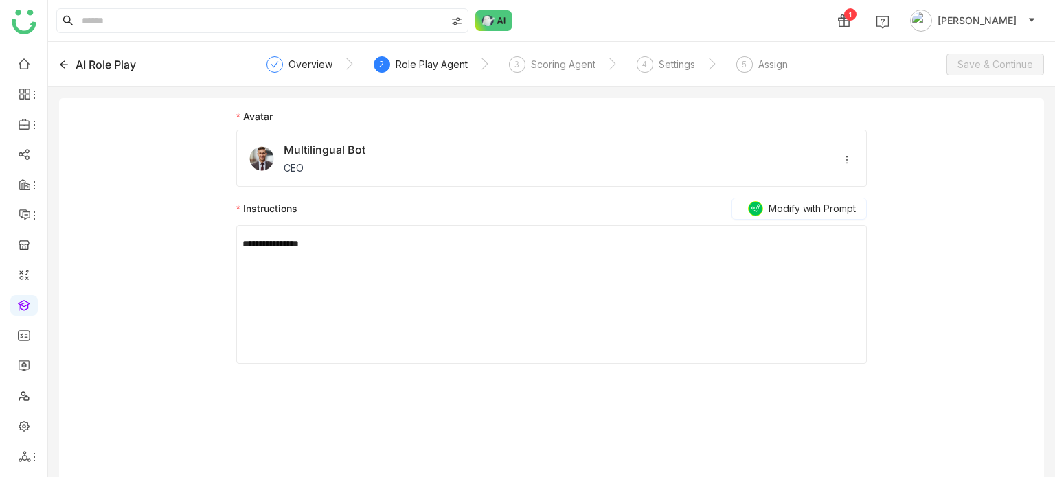
click at [849, 160] on icon at bounding box center [847, 160] width 10 height 10
click at [859, 188] on span "Delete" at bounding box center [873, 182] width 47 height 15
click at [363, 146] on span "Add Avatar" at bounding box center [339, 149] width 101 height 16
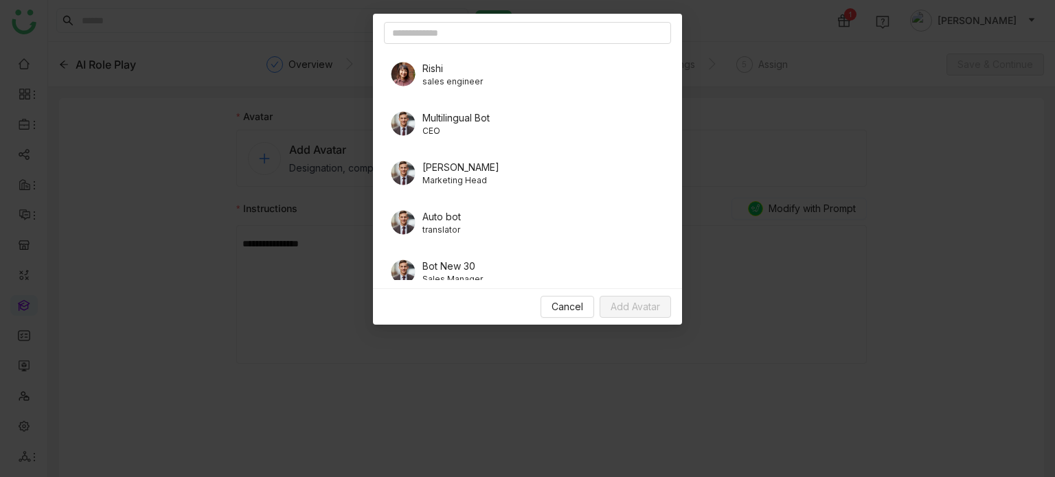
click at [441, 87] on span "sales engineer" at bounding box center [452, 82] width 60 height 12
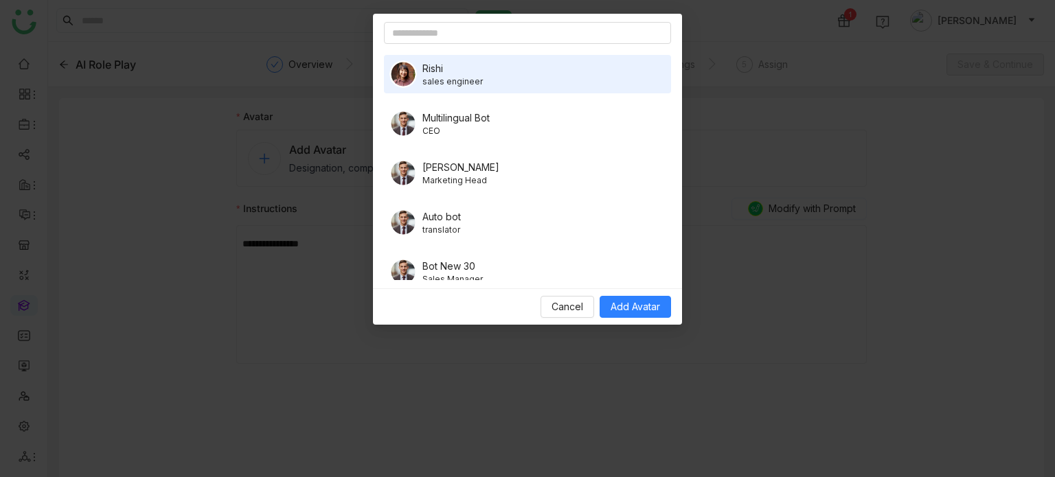
click at [439, 116] on span "Multilingual Bot" at bounding box center [455, 118] width 67 height 14
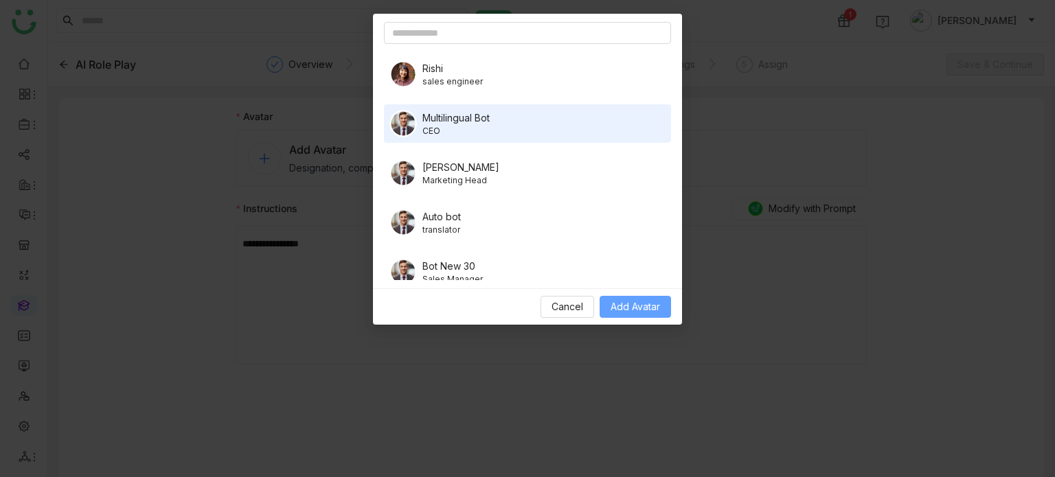
click at [657, 308] on span "Add Avatar" at bounding box center [634, 306] width 49 height 15
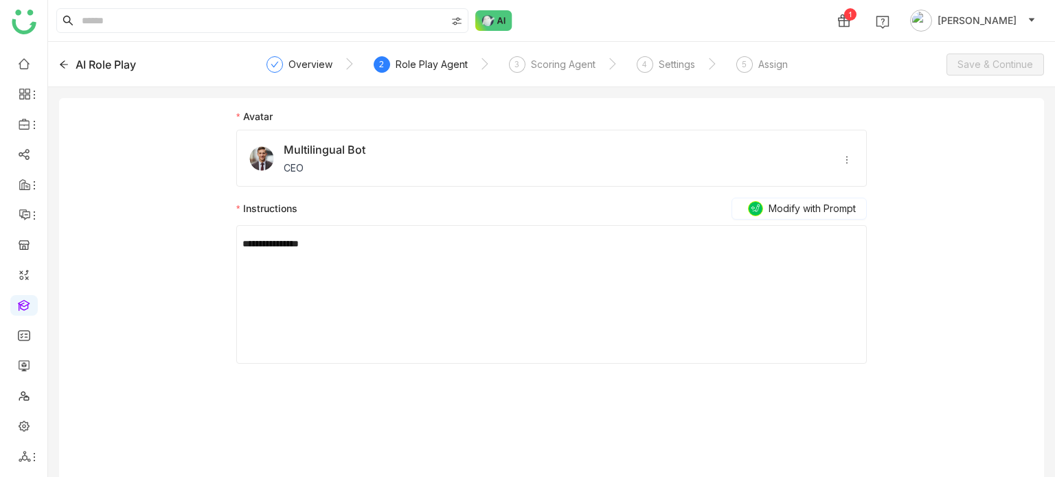
drag, startPoint x: 593, startPoint y: 348, endPoint x: 577, endPoint y: 281, distance: 69.1
click at [593, 348] on div "**********" at bounding box center [551, 294] width 618 height 137
click at [574, 262] on div "**********" at bounding box center [551, 294] width 618 height 137
drag, startPoint x: 574, startPoint y: 262, endPoint x: 520, endPoint y: 247, distance: 55.6
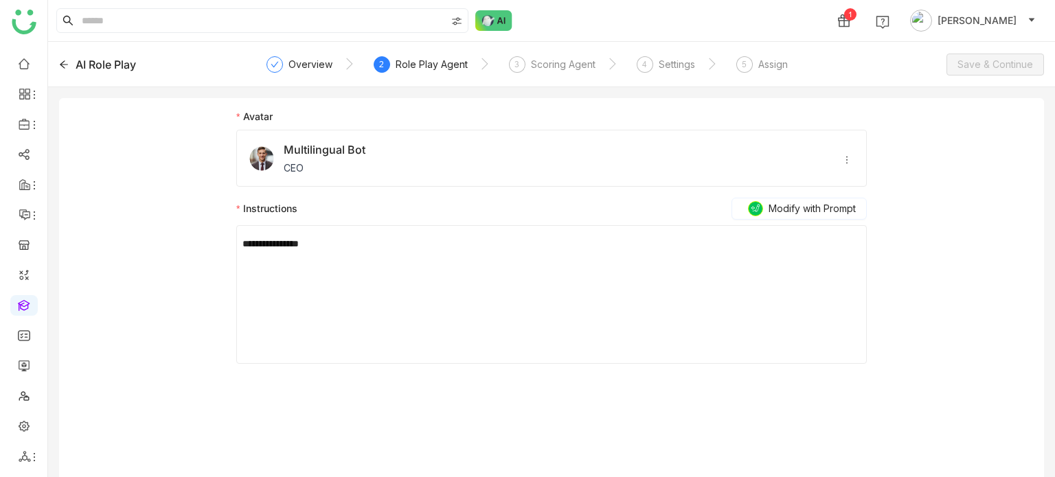
click at [549, 255] on div "**********" at bounding box center [551, 294] width 618 height 137
click at [514, 246] on div "**********" at bounding box center [551, 243] width 618 height 15
click at [558, 67] on div "Scoring Agent" at bounding box center [563, 64] width 65 height 16
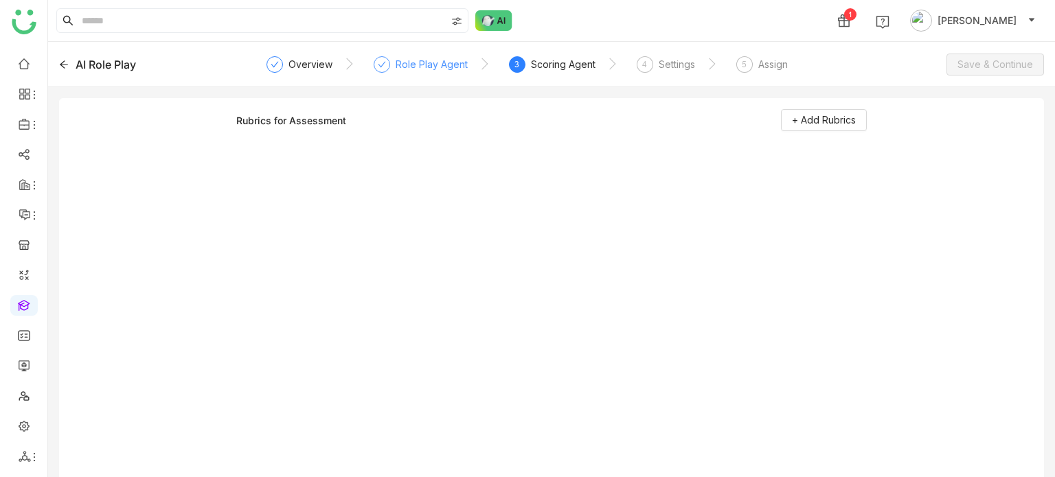
click at [398, 72] on div "Role Play Agent" at bounding box center [421, 68] width 94 height 25
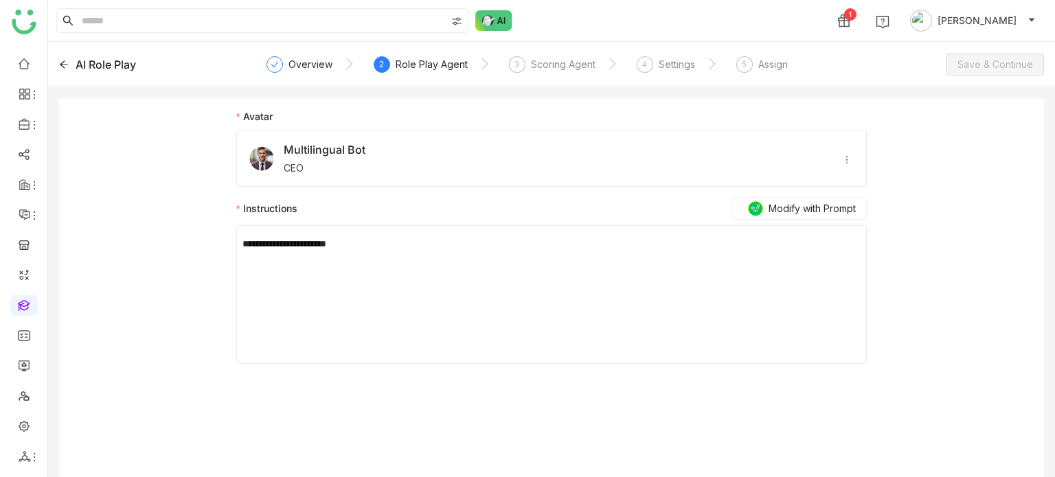
click at [438, 244] on div "**********" at bounding box center [551, 243] width 618 height 15
click at [579, 65] on div "Scoring Agent" at bounding box center [563, 64] width 65 height 16
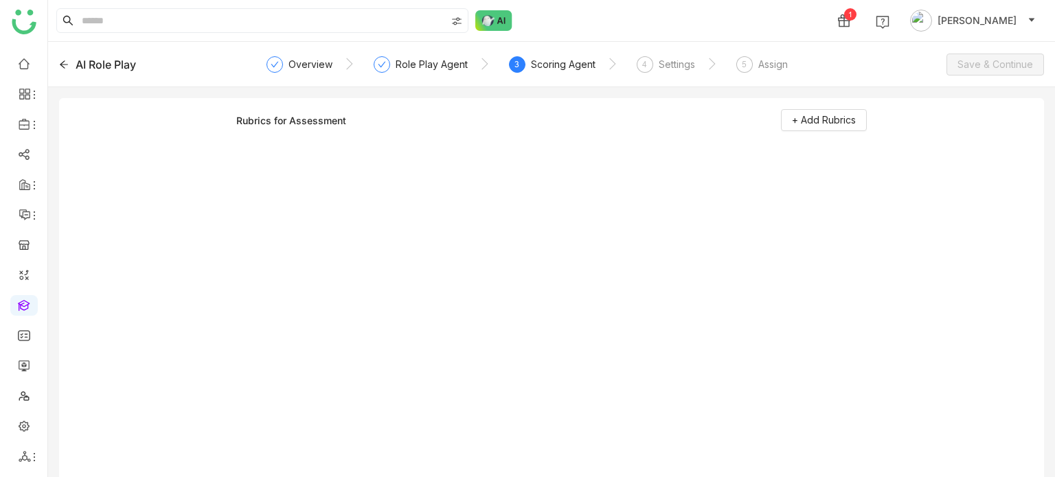
click at [836, 131] on div "Rubrics for Assessment + Add Rubrics" at bounding box center [551, 124] width 630 height 30
click at [836, 126] on span "+ Add Rubrics" at bounding box center [824, 120] width 64 height 15
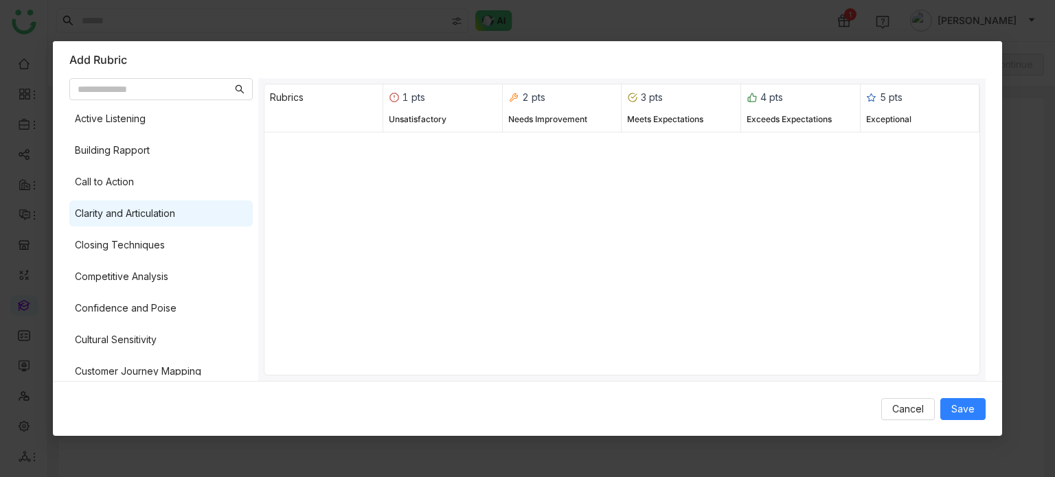
drag, startPoint x: 170, startPoint y: 172, endPoint x: 196, endPoint y: 205, distance: 42.5
click at [170, 172] on div "Call to Action" at bounding box center [160, 182] width 183 height 26
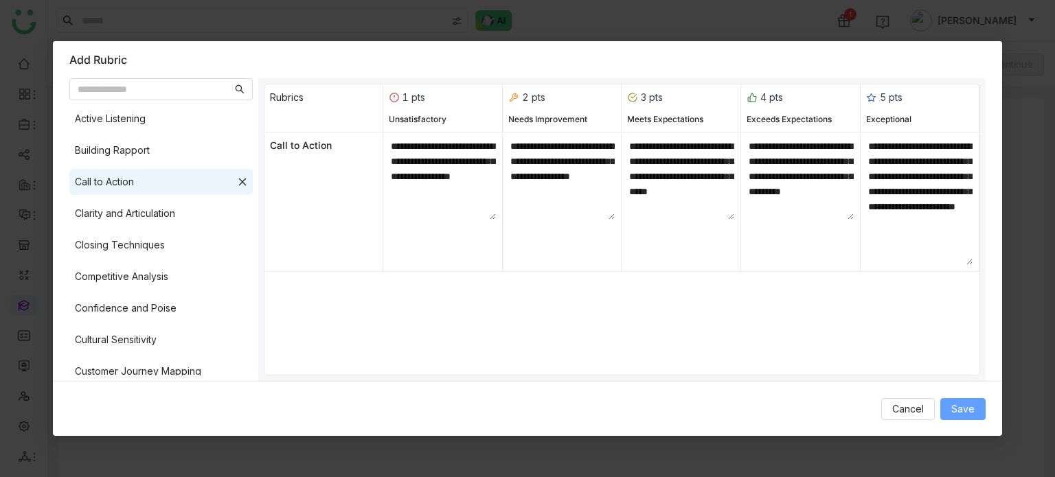
click at [955, 408] on span "Save" at bounding box center [962, 409] width 23 height 15
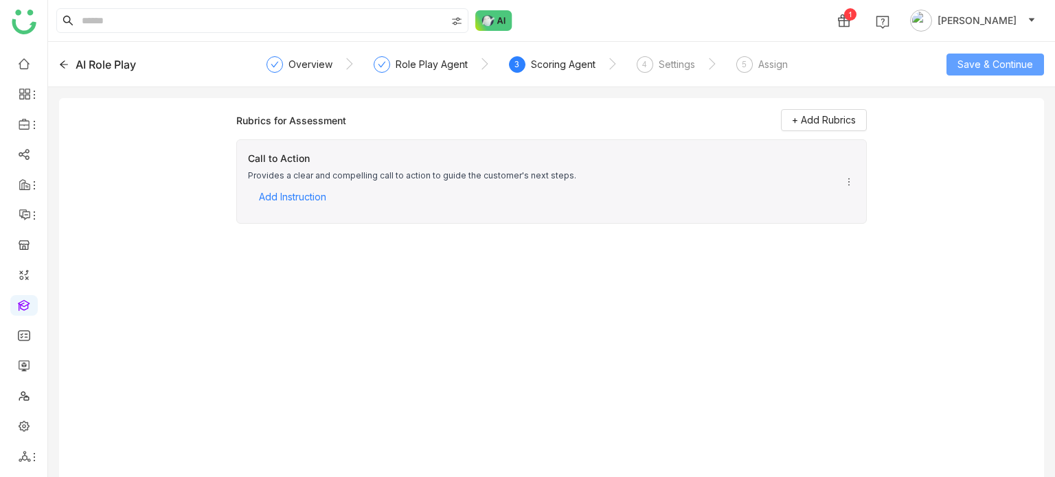
click at [981, 59] on span "Save & Continue" at bounding box center [995, 64] width 76 height 15
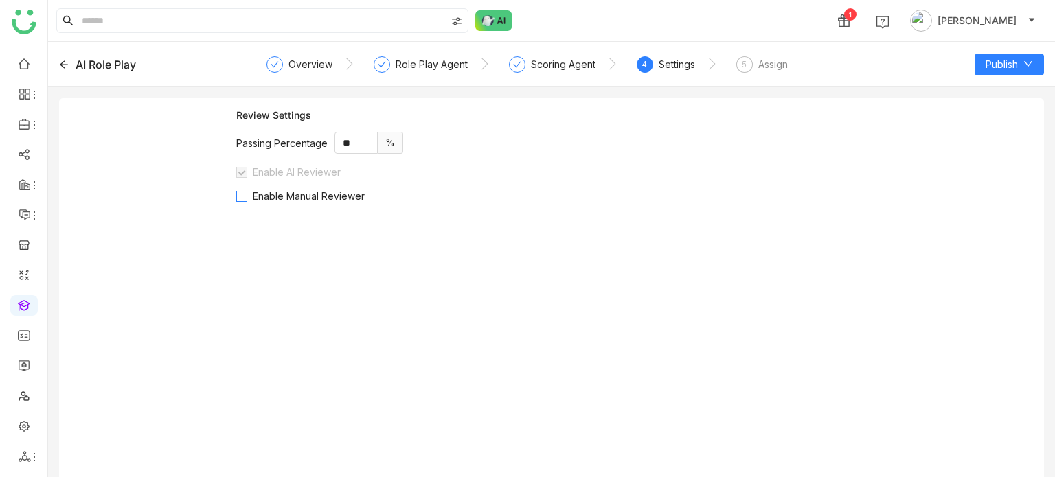
click at [299, 197] on span "Enable Manual Reviewer" at bounding box center [308, 196] width 123 height 12
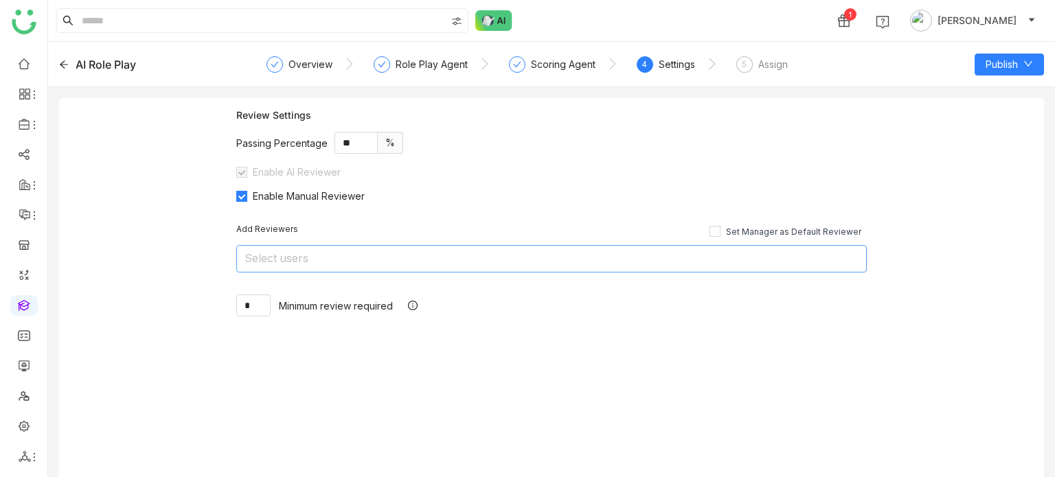
click at [461, 265] on nz-select-top-control "Select users" at bounding box center [551, 258] width 630 height 27
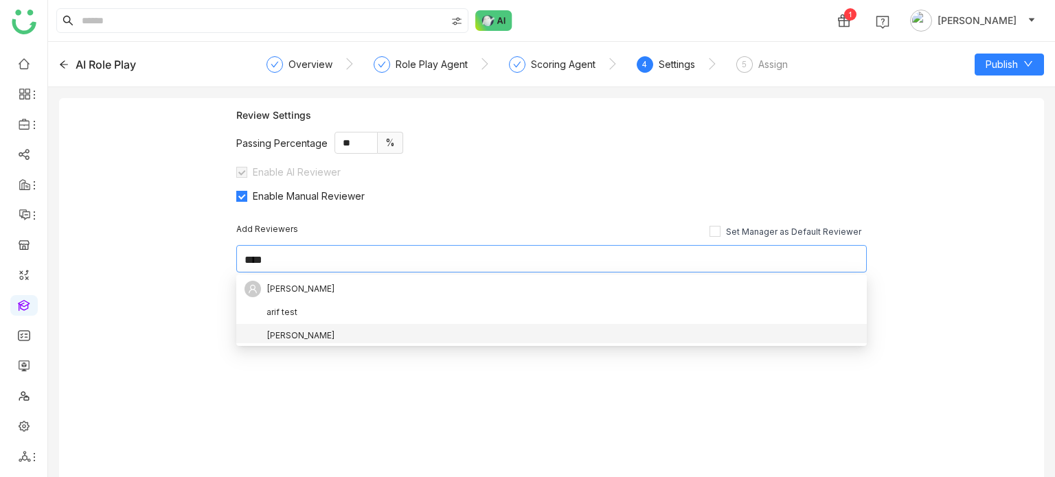
type input "****"
click at [310, 341] on div "[PERSON_NAME]" at bounding box center [551, 336] width 614 height 16
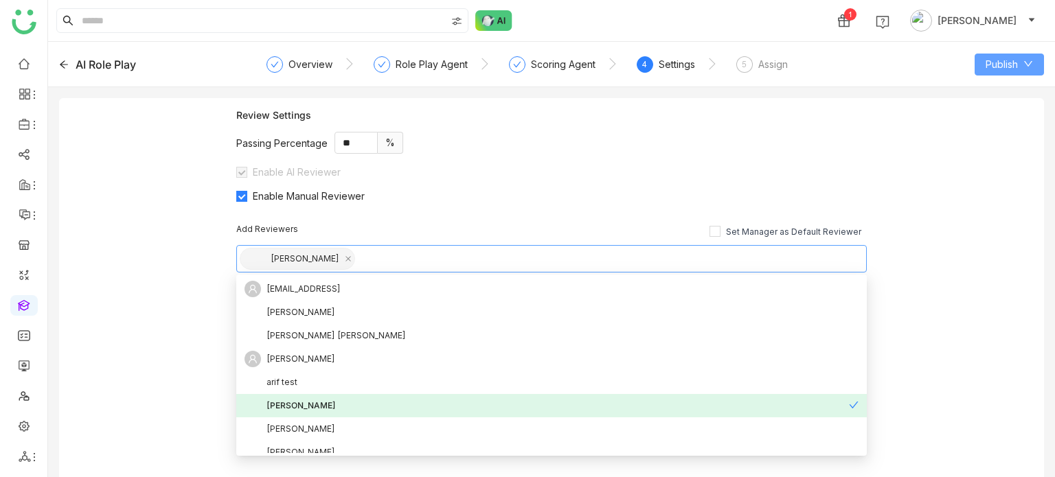
click at [996, 63] on span "Publish" at bounding box center [1001, 64] width 32 height 15
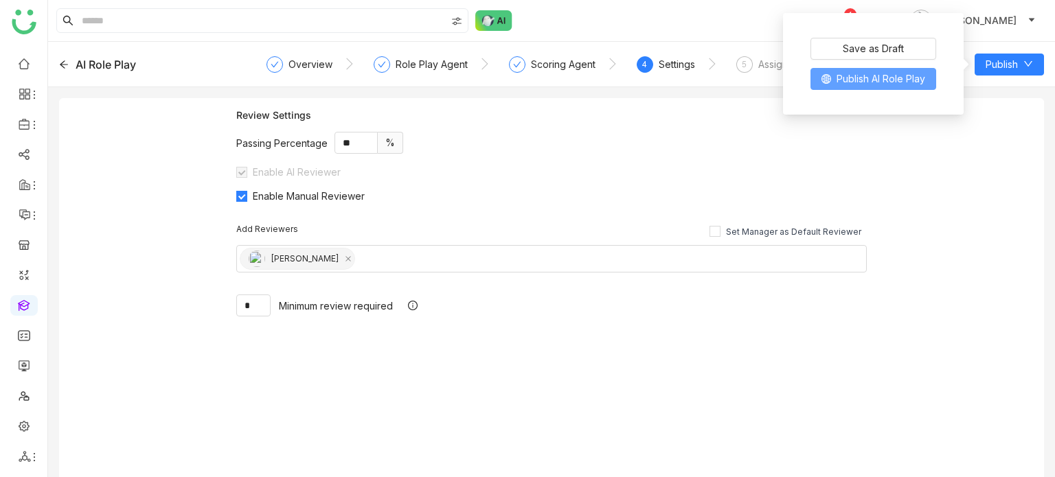
click at [893, 86] on span "Publish AI Role Play" at bounding box center [880, 78] width 89 height 15
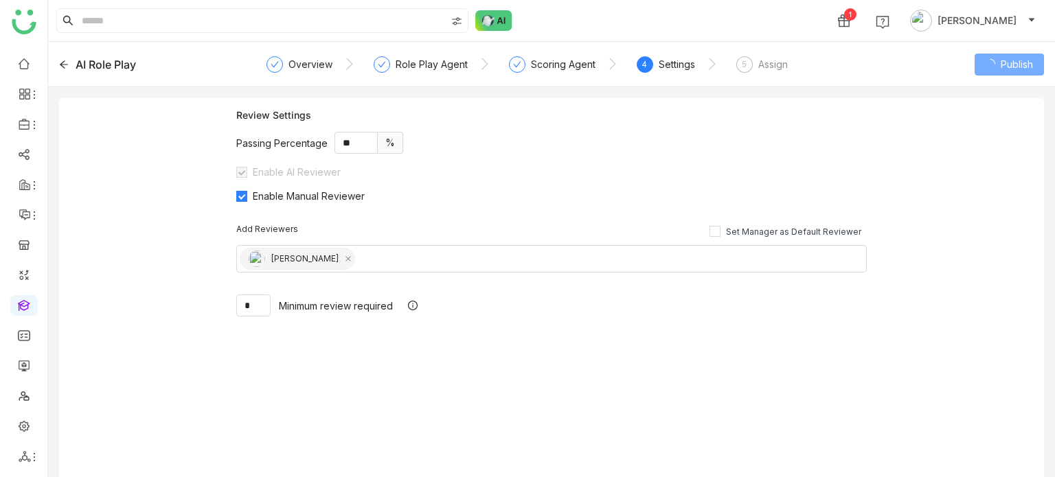
click at [772, 76] on div "5 Assign" at bounding box center [761, 68] width 51 height 25
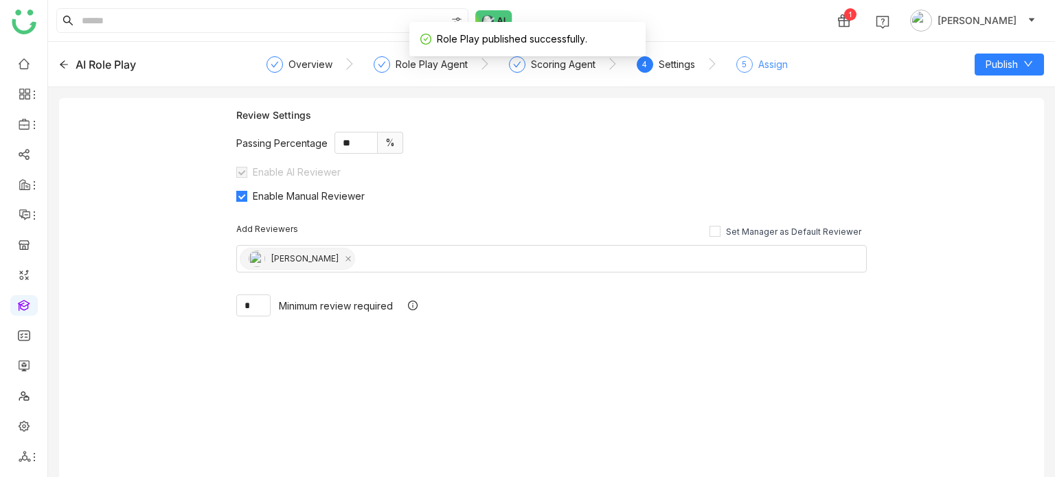
click at [772, 75] on div "5 Assign" at bounding box center [761, 68] width 51 height 25
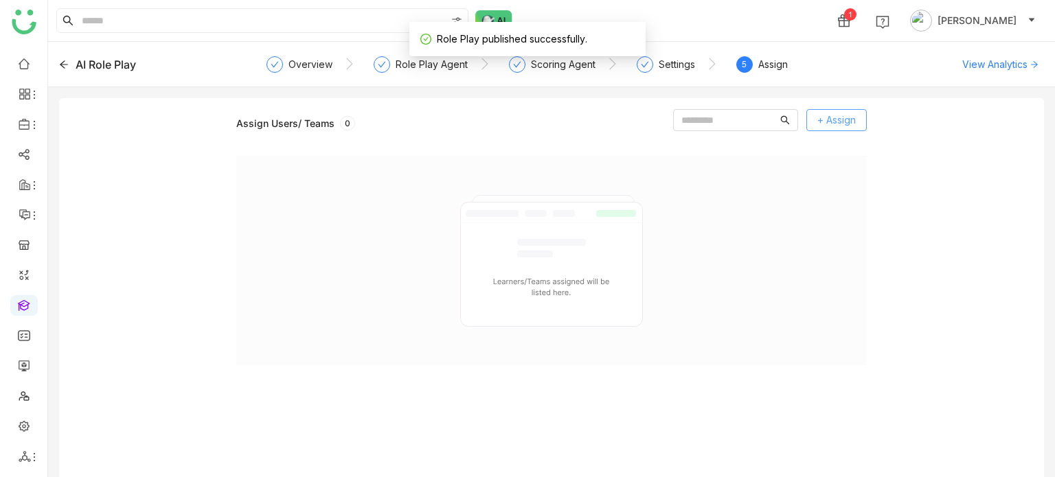
click at [851, 122] on span "+ Assign" at bounding box center [836, 120] width 38 height 15
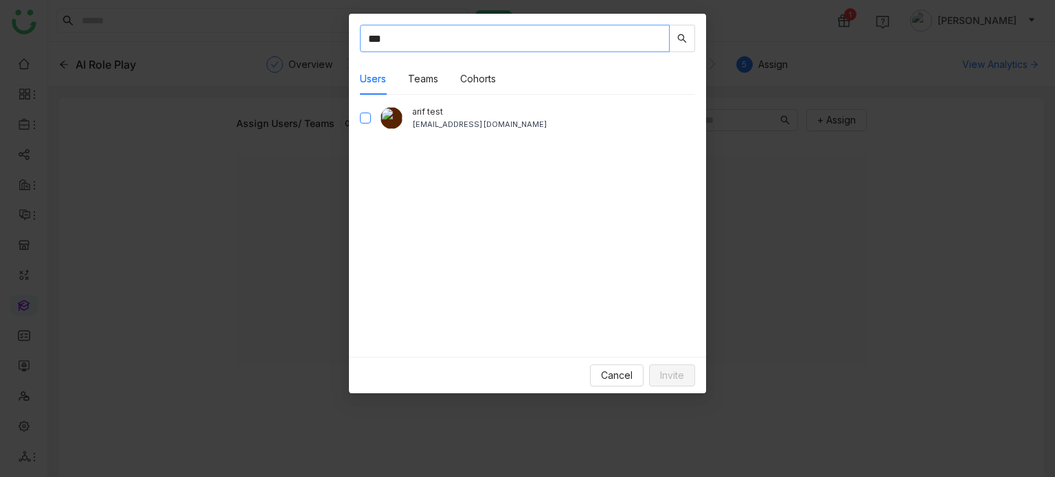
type input "***"
click at [678, 365] on button "Invite" at bounding box center [672, 376] width 46 height 22
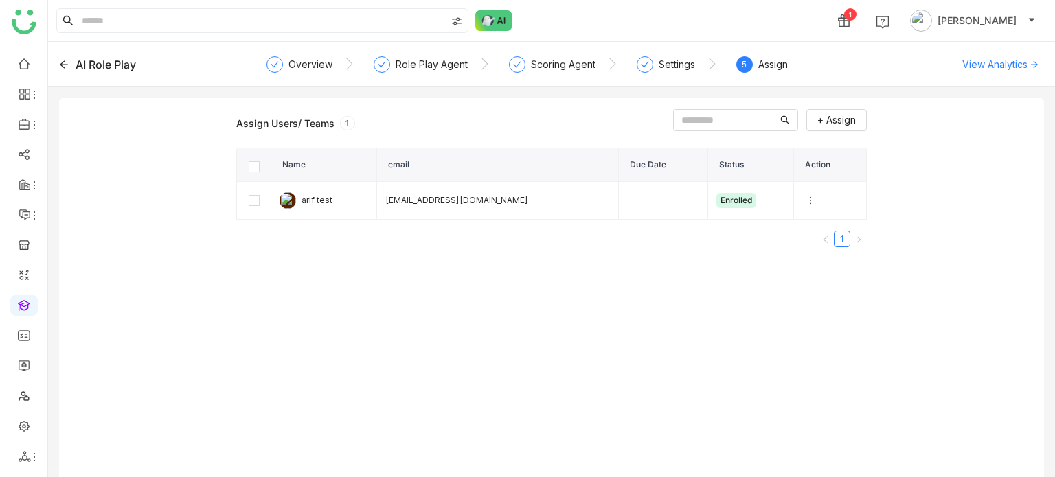
click at [71, 58] on div "AI Role Play" at bounding box center [157, 64] width 197 height 16
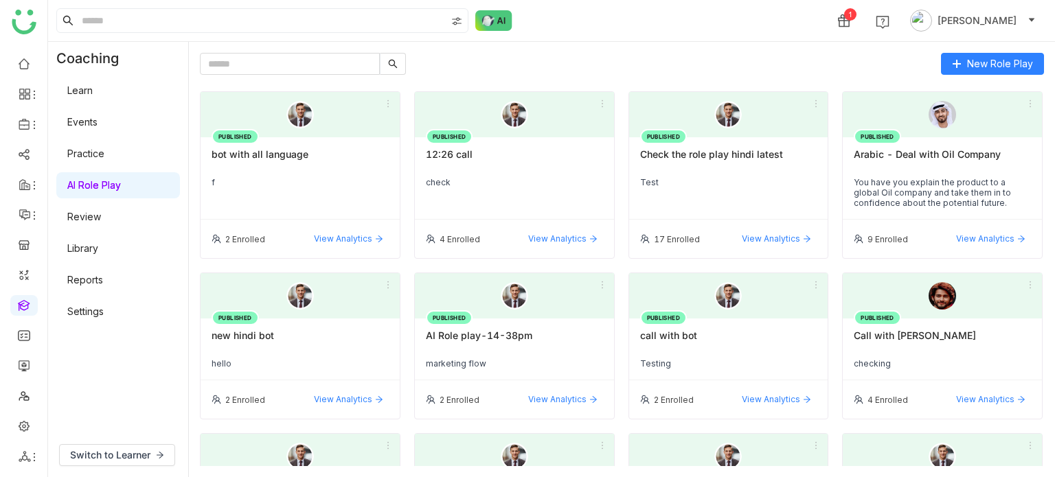
click at [1008, 78] on div "New Role Play PUBLISHED bot with all language f 2 Enrolled View Analytics PUBLI…" at bounding box center [622, 259] width 844 height 413
click at [1020, 68] on span "New Role Play" at bounding box center [1000, 63] width 66 height 15
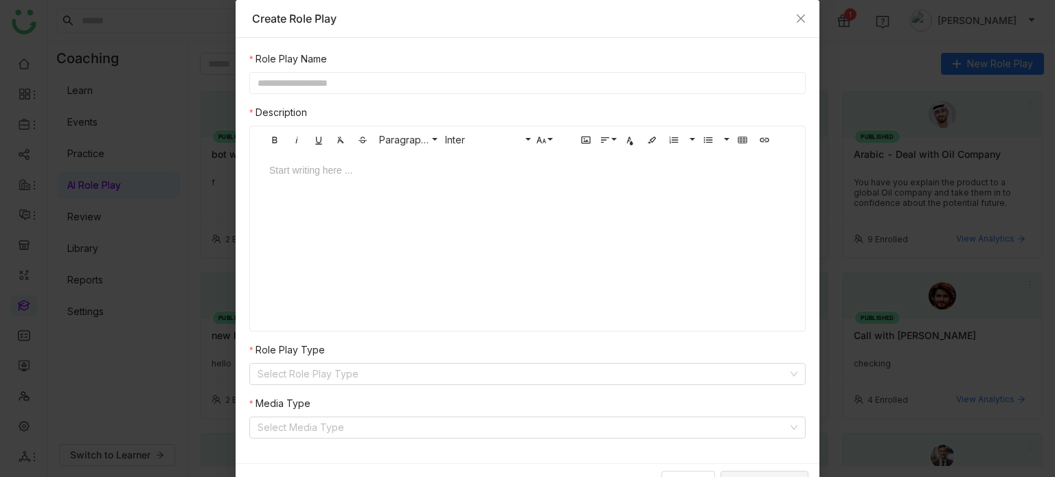
click at [494, 84] on input "text" at bounding box center [527, 83] width 556 height 22
type input "**********"
click at [376, 381] on input at bounding box center [522, 374] width 530 height 21
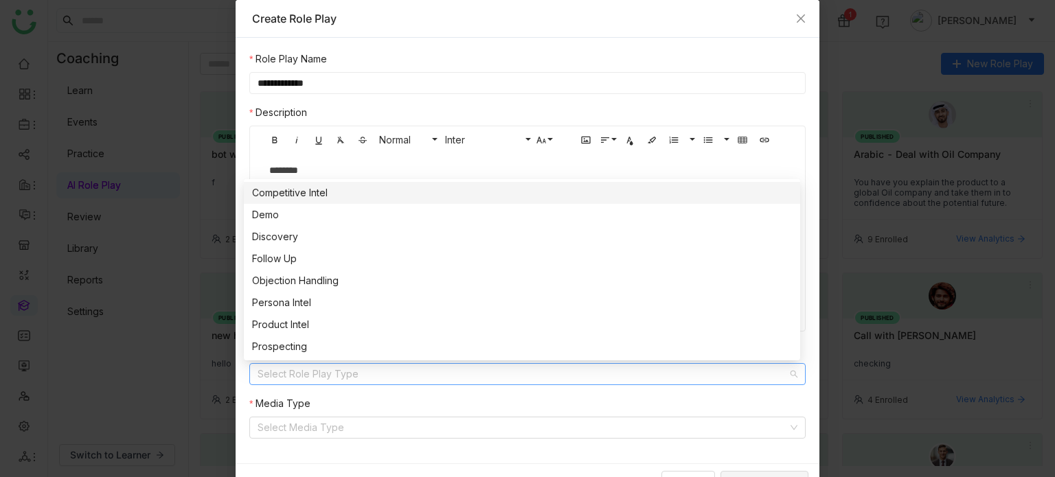
click at [916, 187] on nz-modal-container "**********" at bounding box center [527, 238] width 1055 height 477
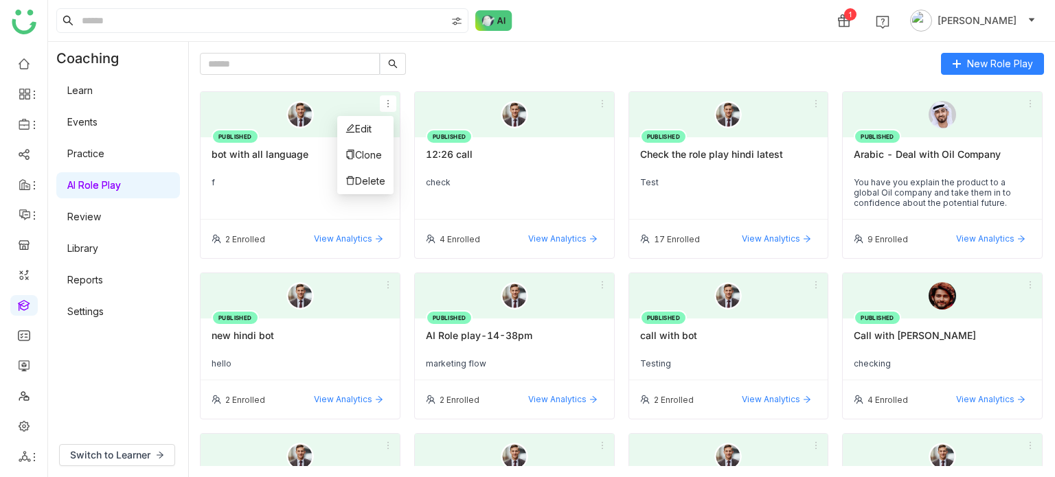
click at [383, 103] on icon at bounding box center [388, 104] width 10 height 10
click at [375, 137] on li "Edit" at bounding box center [365, 129] width 56 height 26
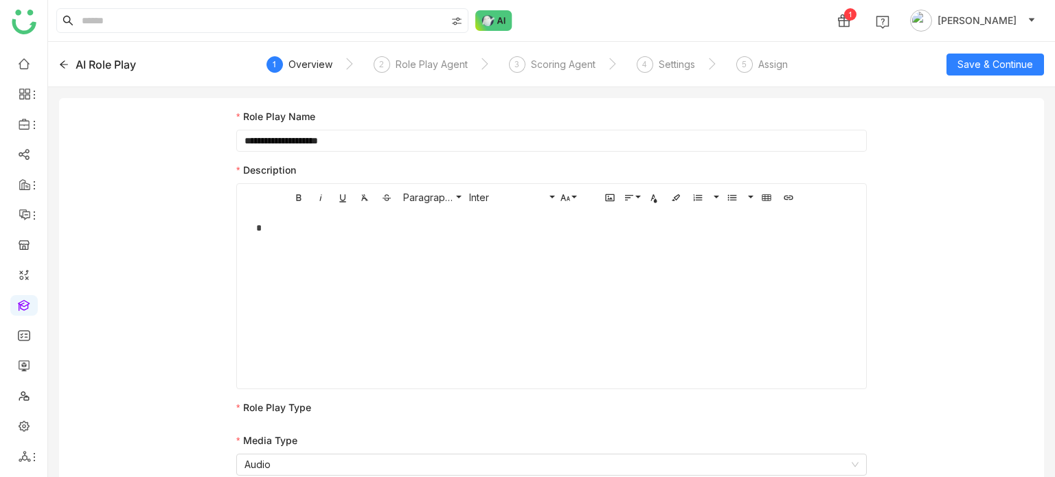
scroll to position [19, 0]
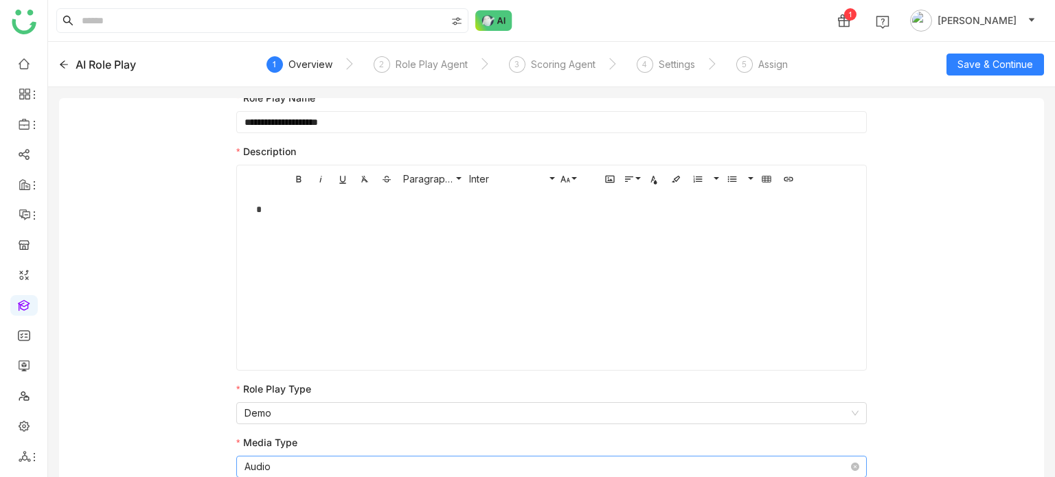
click at [402, 463] on nz-select-item "Audio" at bounding box center [551, 467] width 614 height 21
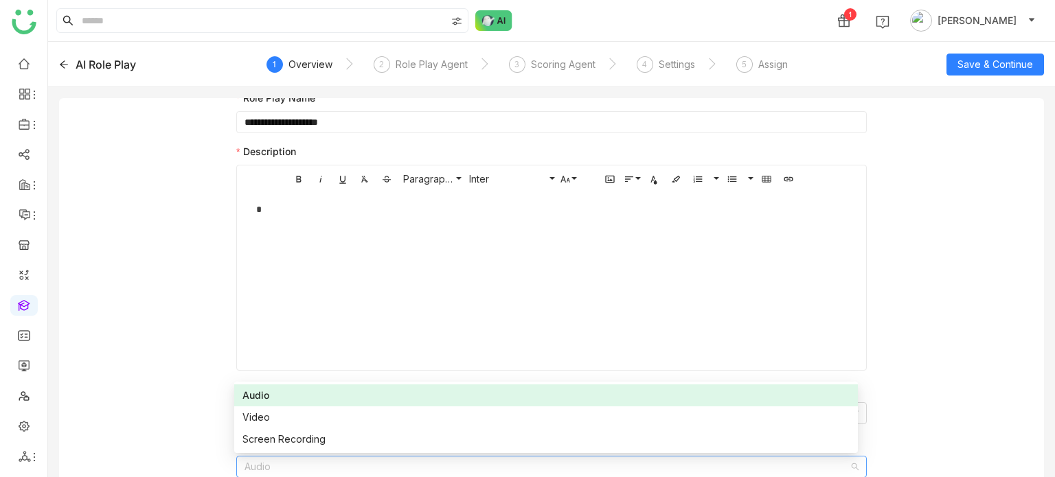
click at [196, 256] on div "**********" at bounding box center [551, 284] width 985 height 409
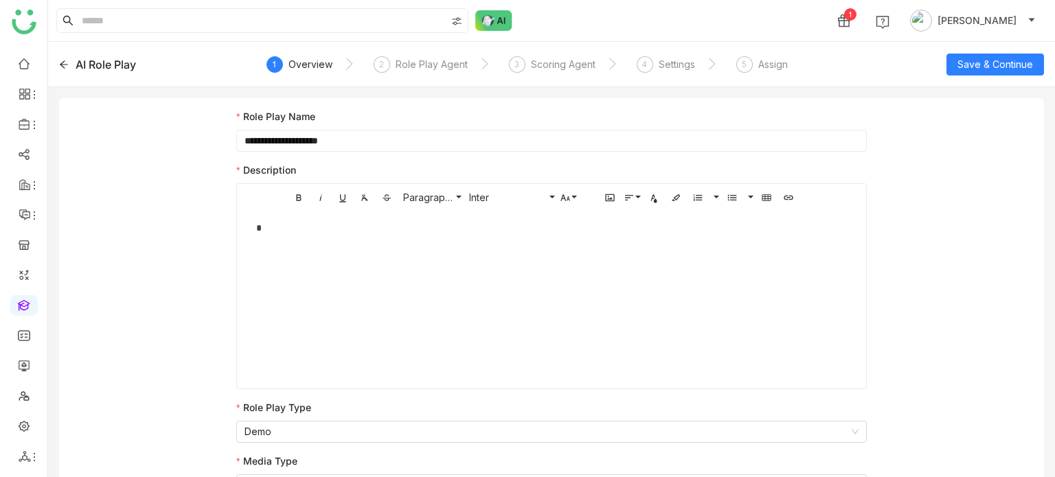
click at [68, 62] on icon at bounding box center [64, 65] width 10 height 10
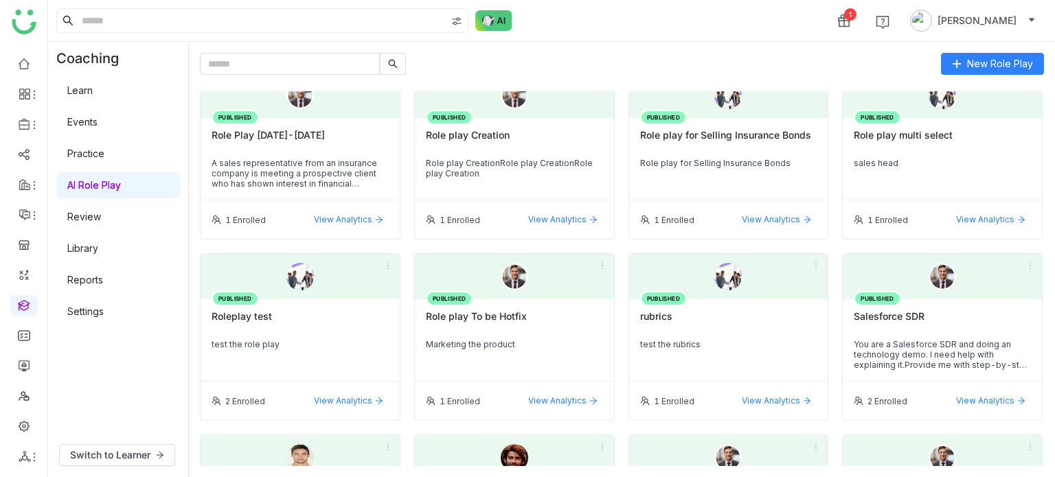
scroll to position [2116, 0]
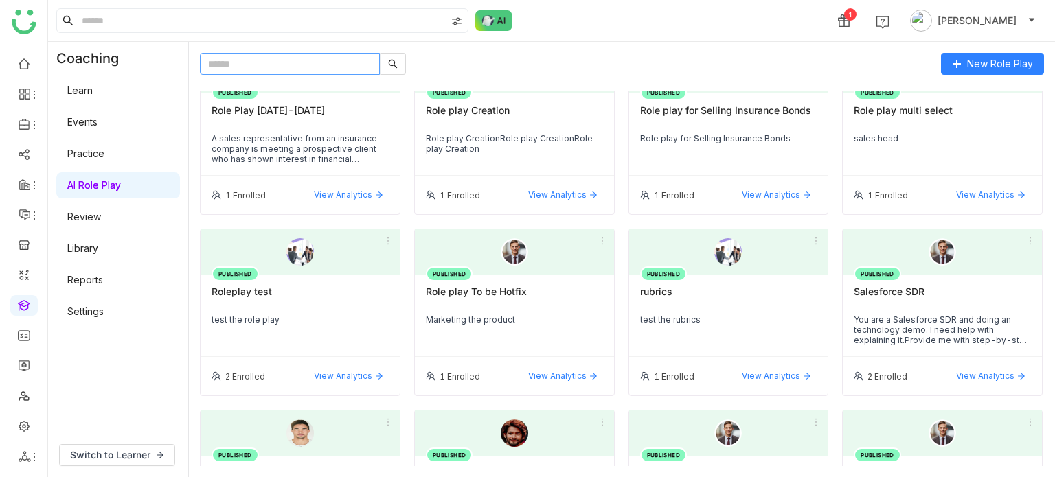
click at [282, 69] on input "text" at bounding box center [290, 64] width 180 height 22
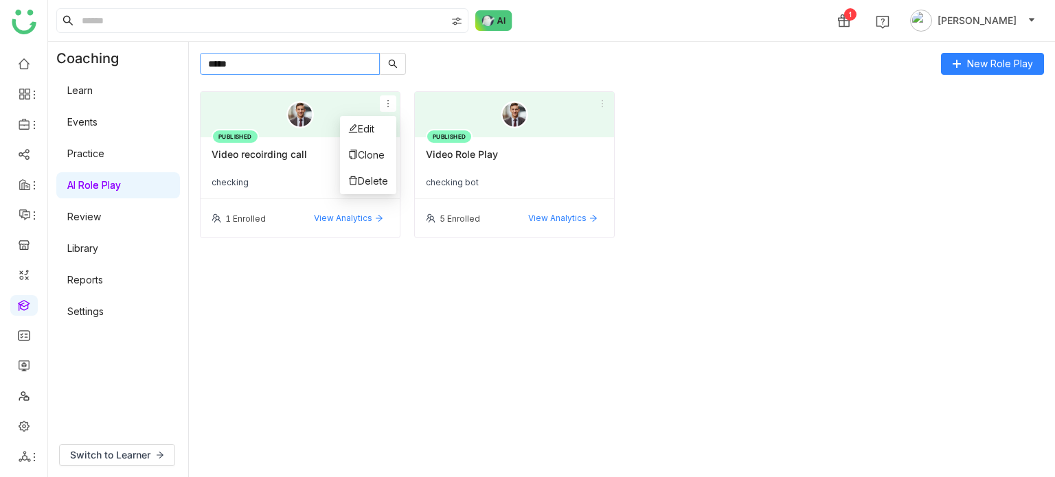
type input "*****"
click at [385, 104] on icon at bounding box center [388, 104] width 10 height 10
click at [382, 128] on li "Edit" at bounding box center [368, 129] width 56 height 26
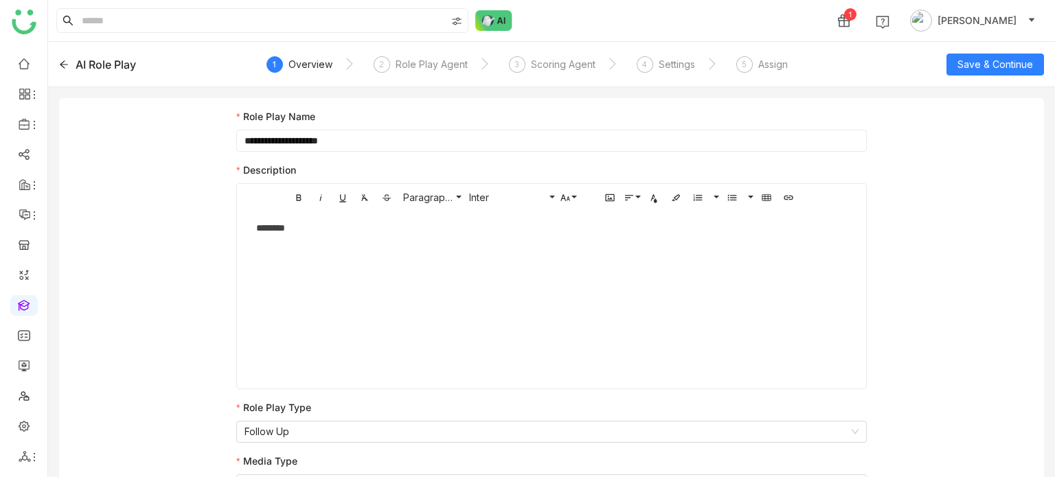
scroll to position [19, 0]
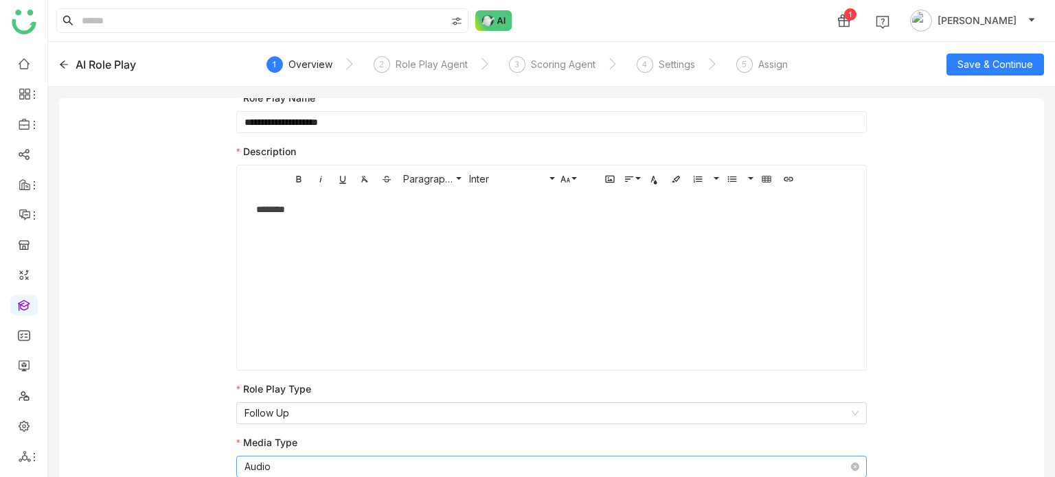
click at [352, 465] on nz-select-item "Audio" at bounding box center [551, 467] width 614 height 21
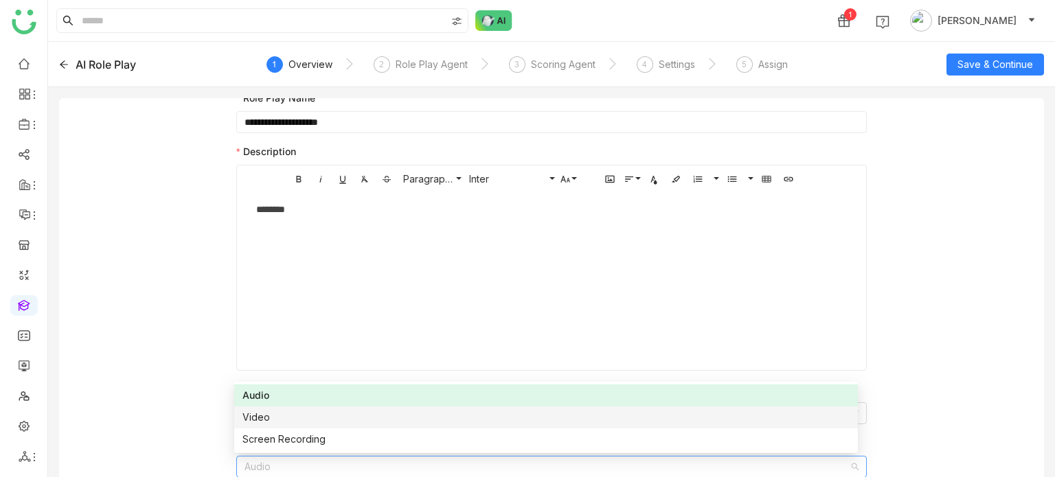
click at [107, 215] on div "**********" at bounding box center [551, 284] width 985 height 409
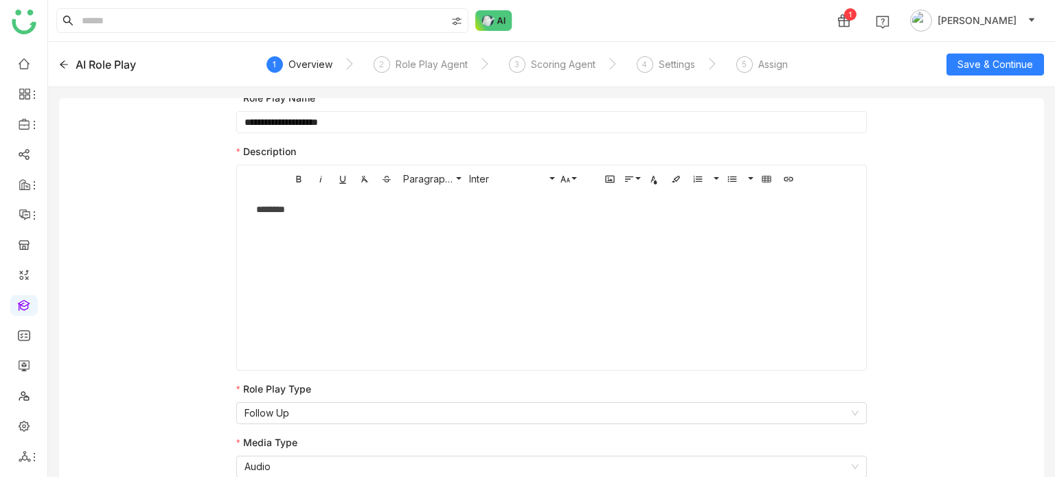
click at [64, 56] on div "AI Role Play" at bounding box center [157, 64] width 197 height 16
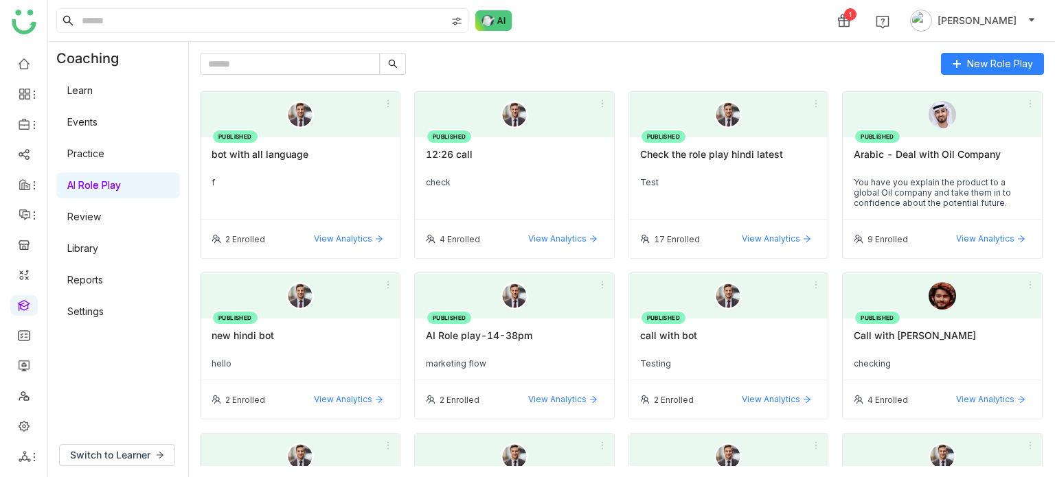
click at [323, 50] on div "New Role Play PUBLISHED bot with all language f 2 Enrolled View Analytics PUBLI…" at bounding box center [622, 259] width 866 height 435
click at [321, 60] on input "text" at bounding box center [290, 64] width 180 height 22
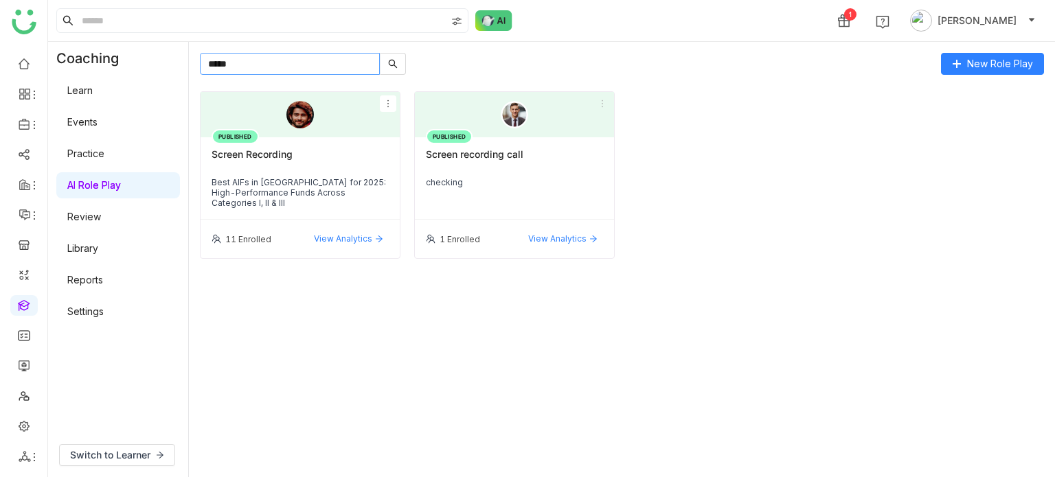
type input "*****"
click at [388, 104] on icon at bounding box center [388, 104] width 10 height 10
click at [390, 133] on li "Edit" at bounding box center [368, 129] width 56 height 26
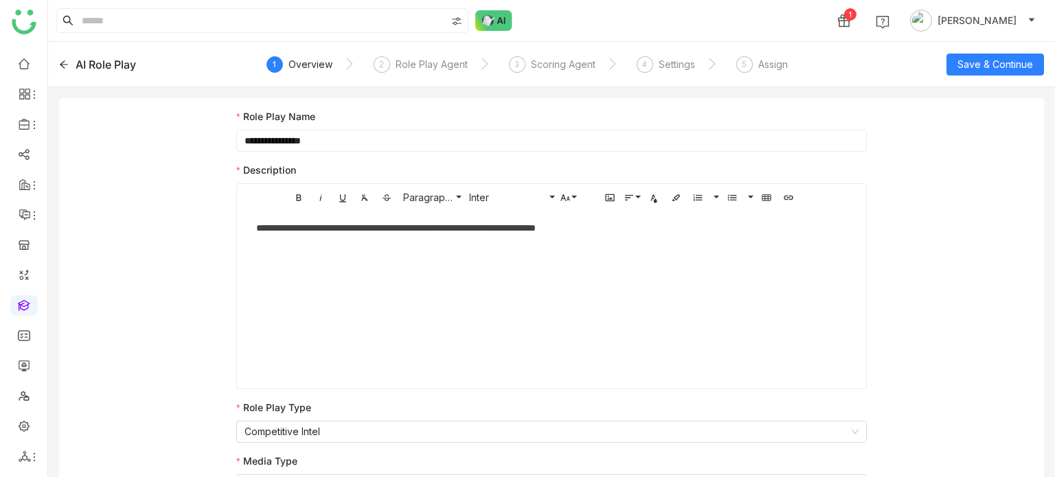
scroll to position [19, 0]
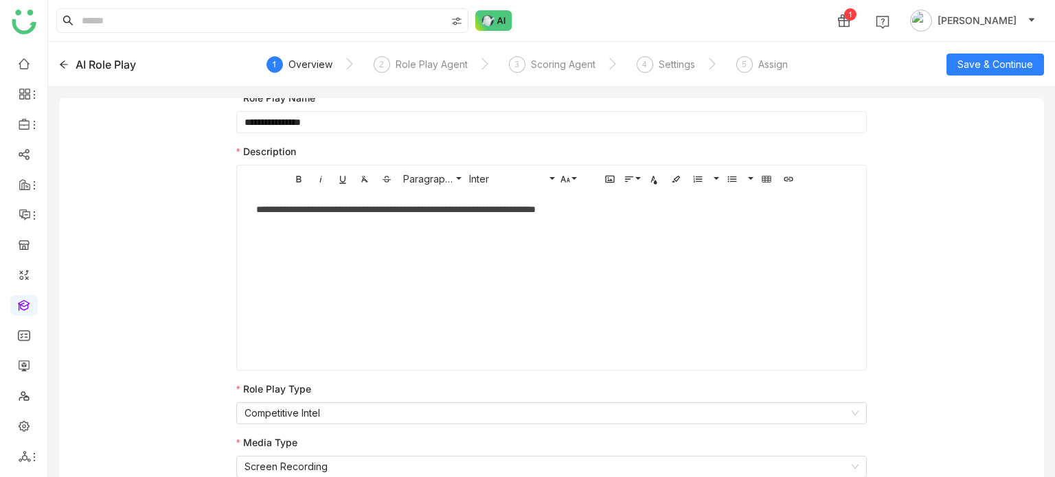
click at [60, 66] on icon at bounding box center [64, 65] width 10 height 10
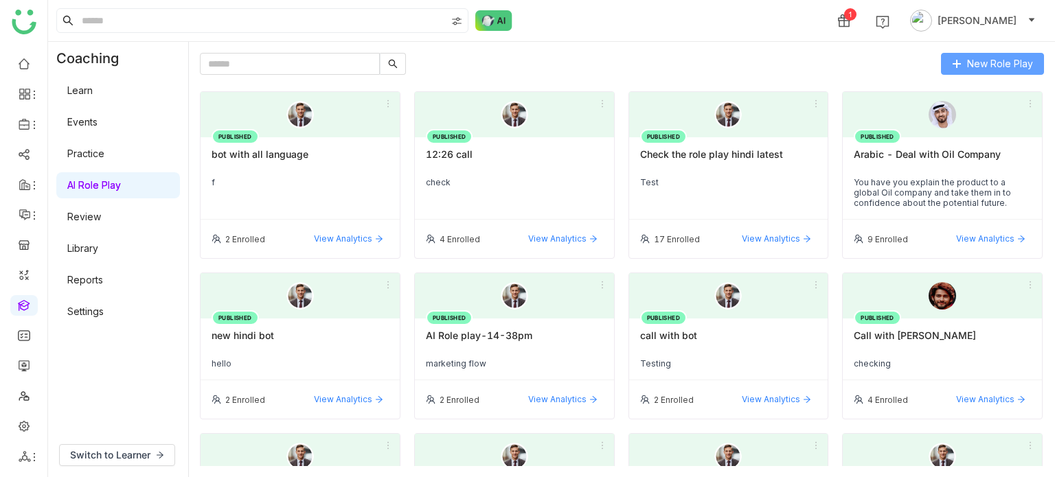
click at [1011, 73] on button "New Role Play" at bounding box center [992, 64] width 103 height 22
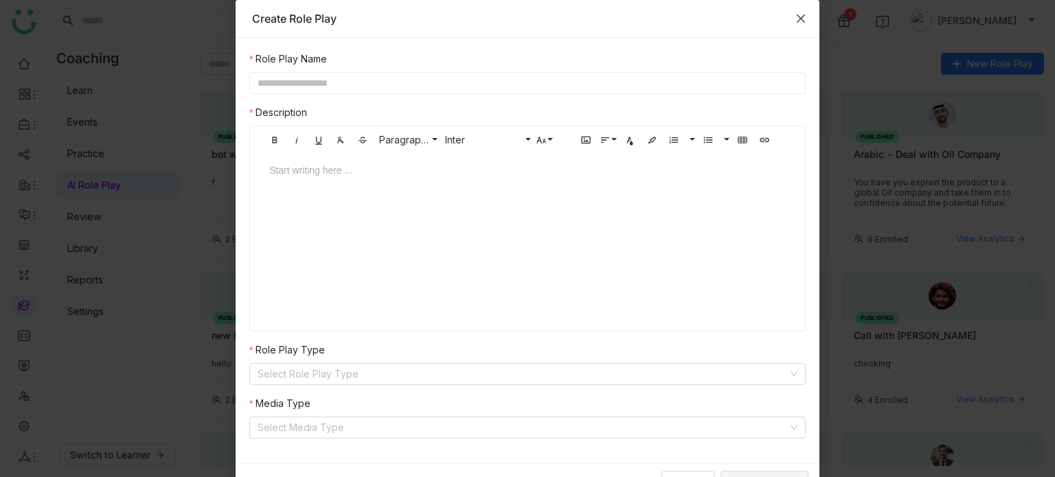
click at [800, 19] on icon "Close" at bounding box center [800, 18] width 11 height 11
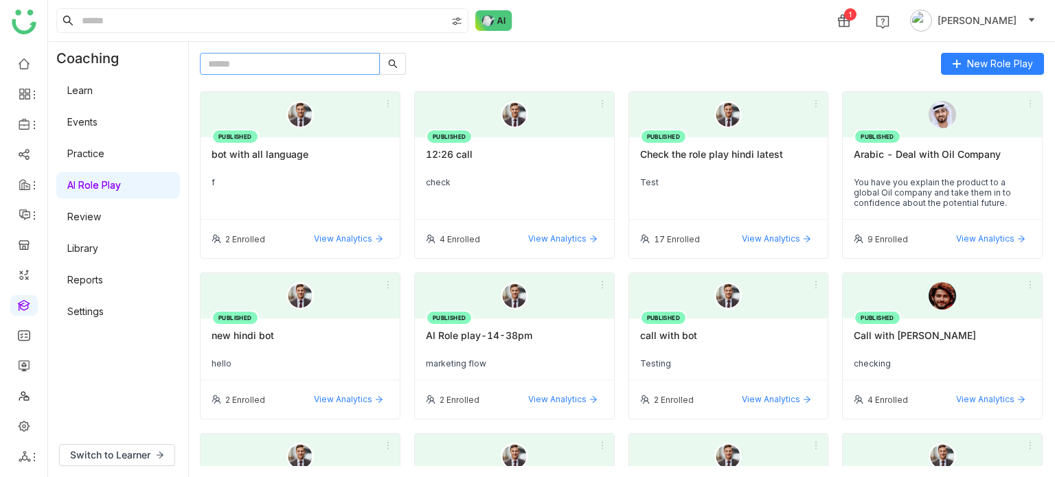
click at [319, 54] on input "text" at bounding box center [290, 64] width 180 height 22
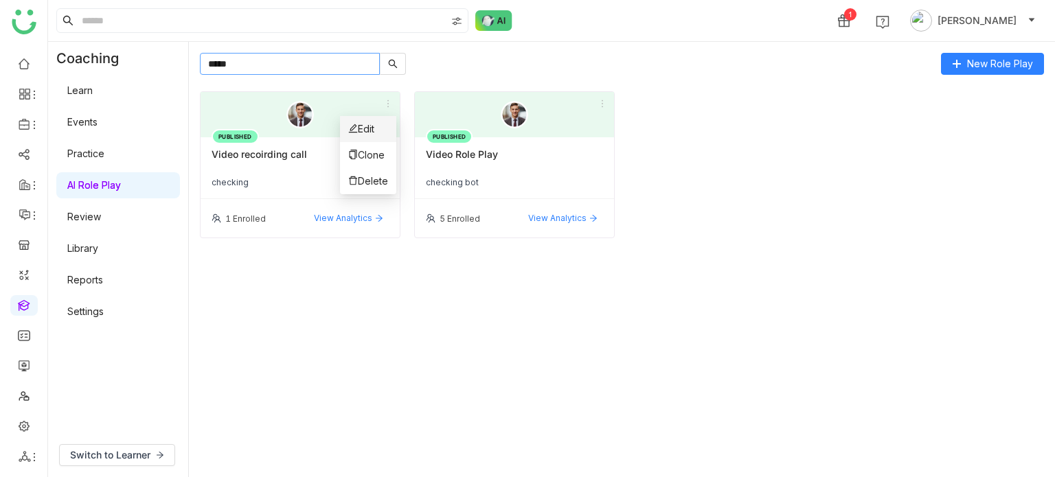
type input "*****"
click at [380, 122] on li "Edit" at bounding box center [368, 129] width 56 height 26
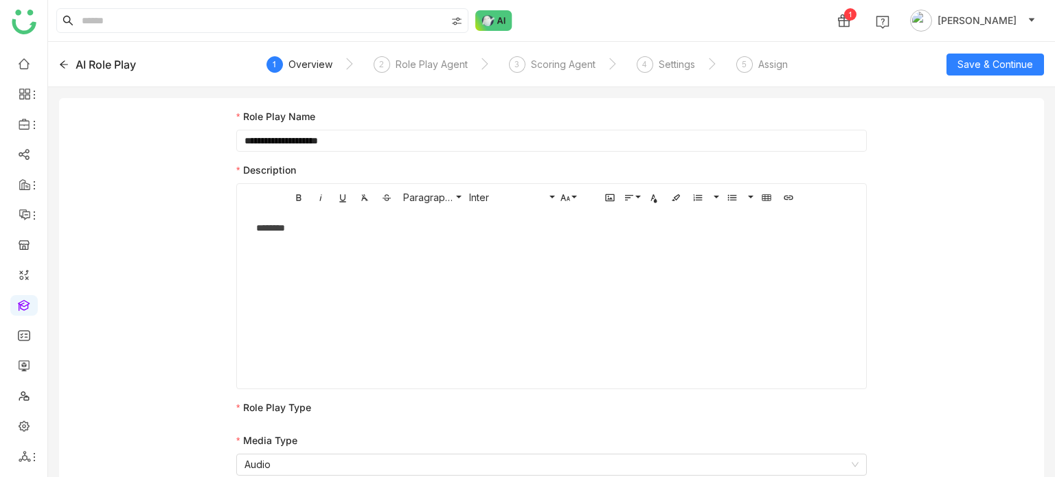
click at [62, 69] on div "AI Role Play" at bounding box center [157, 64] width 197 height 16
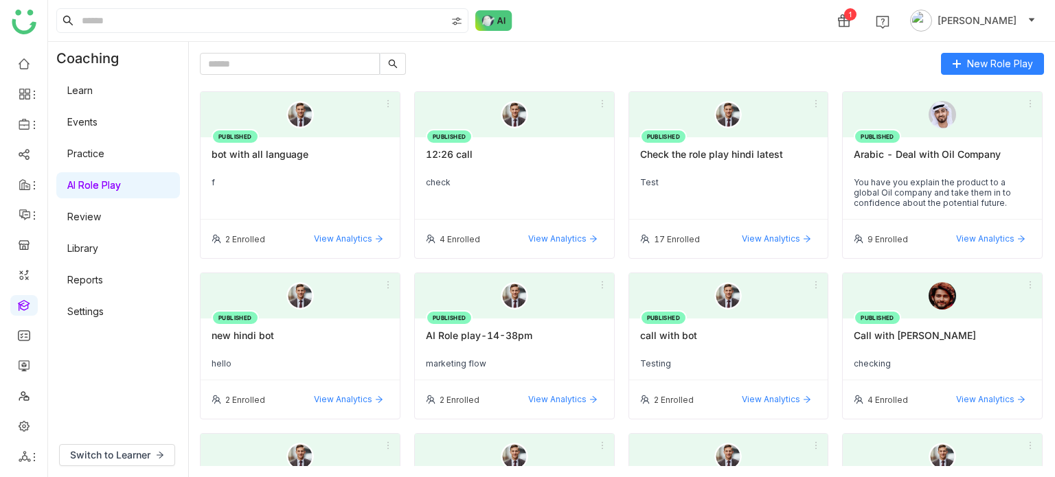
click at [1024, 79] on div "New Role Play PUBLISHED bot with all language f 2 Enrolled View Analytics PUBLI…" at bounding box center [622, 259] width 844 height 413
click at [1030, 65] on span "New Role Play" at bounding box center [1000, 63] width 66 height 15
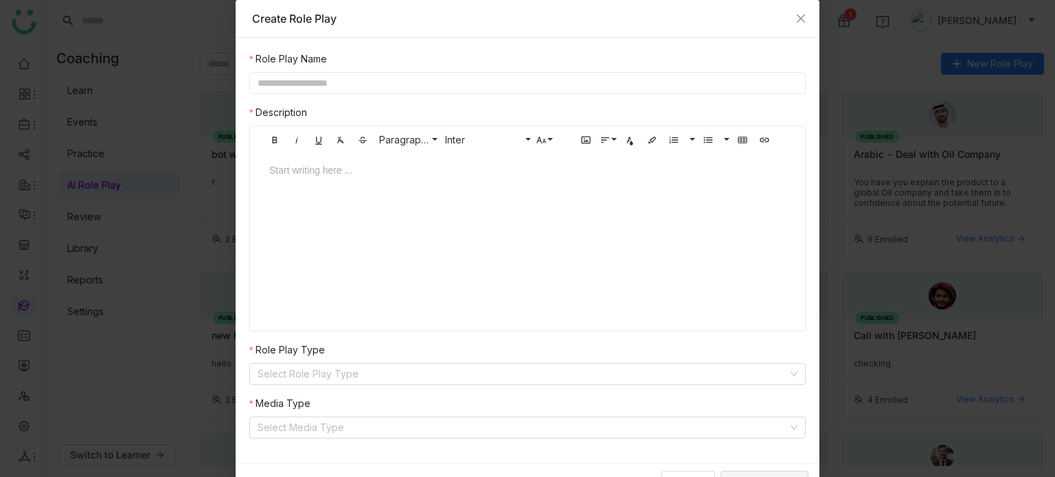
click at [561, 80] on input "text" at bounding box center [527, 83] width 556 height 22
type input "**********"
click at [420, 378] on input at bounding box center [522, 374] width 530 height 21
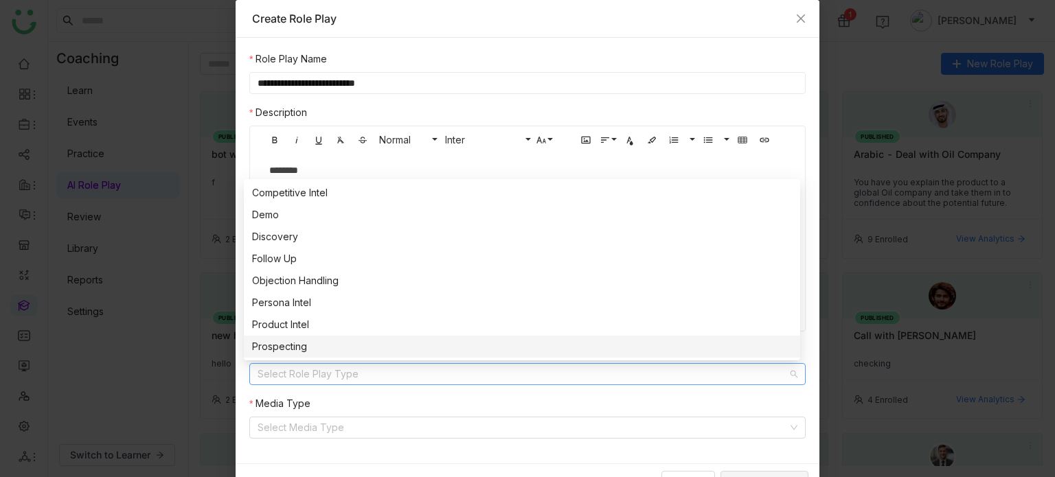
drag, startPoint x: 331, startPoint y: 334, endPoint x: 335, endPoint y: 351, distance: 17.0
click at [332, 334] on nz-option-item "Product Intel" at bounding box center [522, 325] width 556 height 22
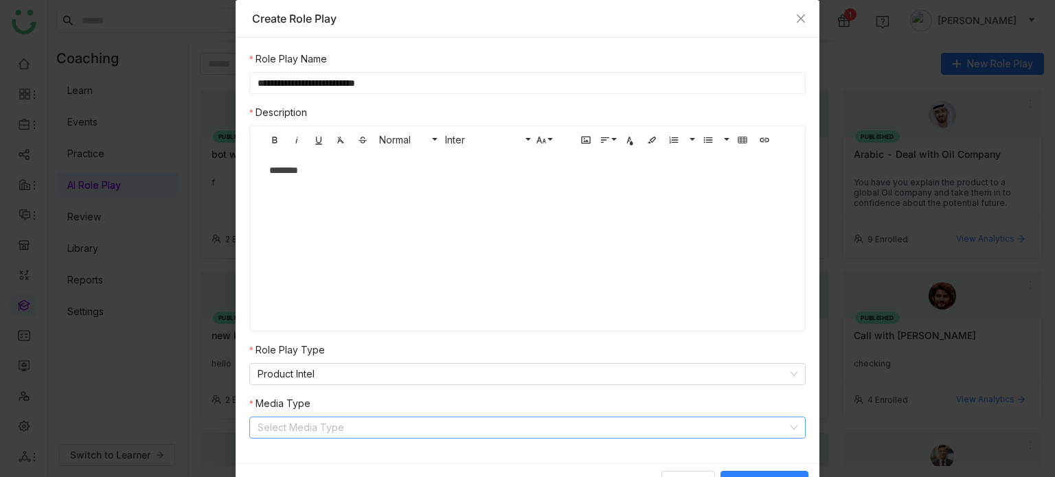
click at [335, 418] on input at bounding box center [522, 427] width 530 height 21
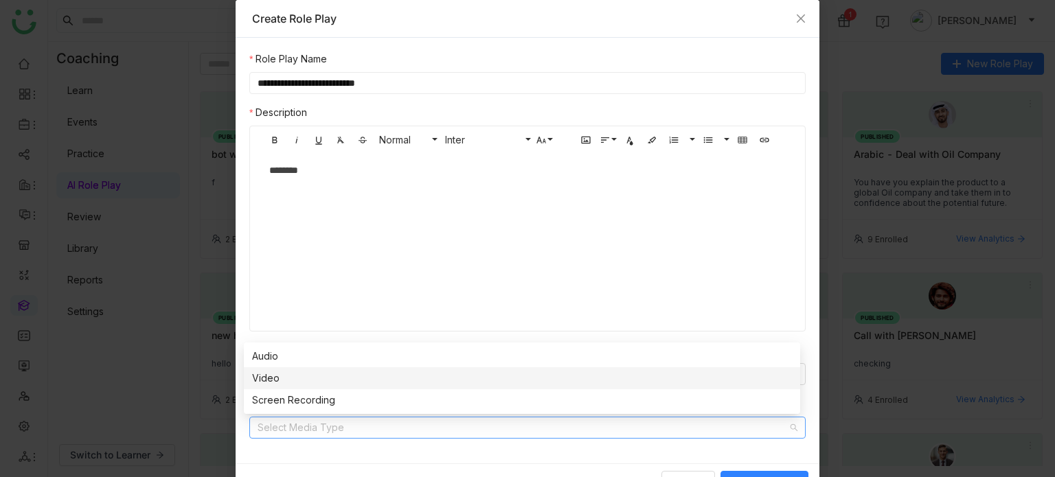
click at [332, 380] on div "Video" at bounding box center [522, 378] width 540 height 15
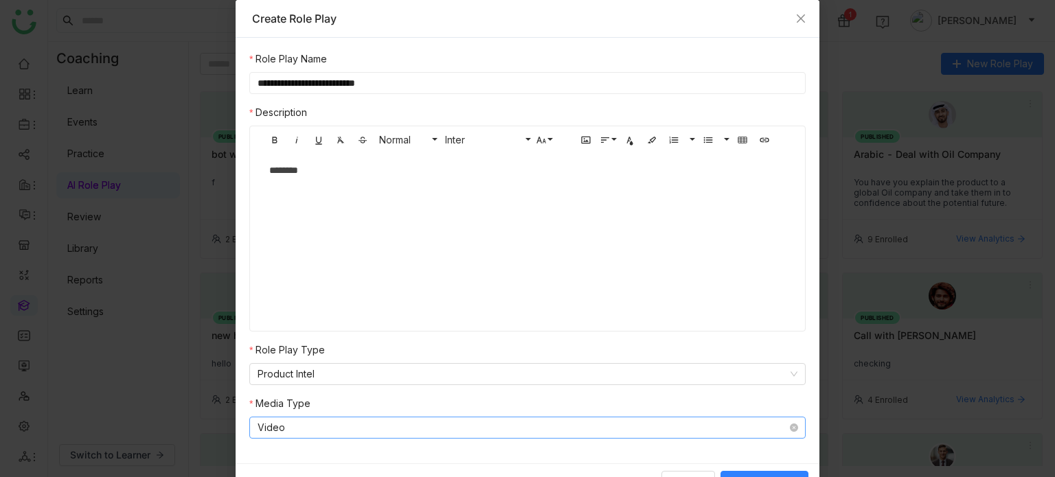
scroll to position [22, 0]
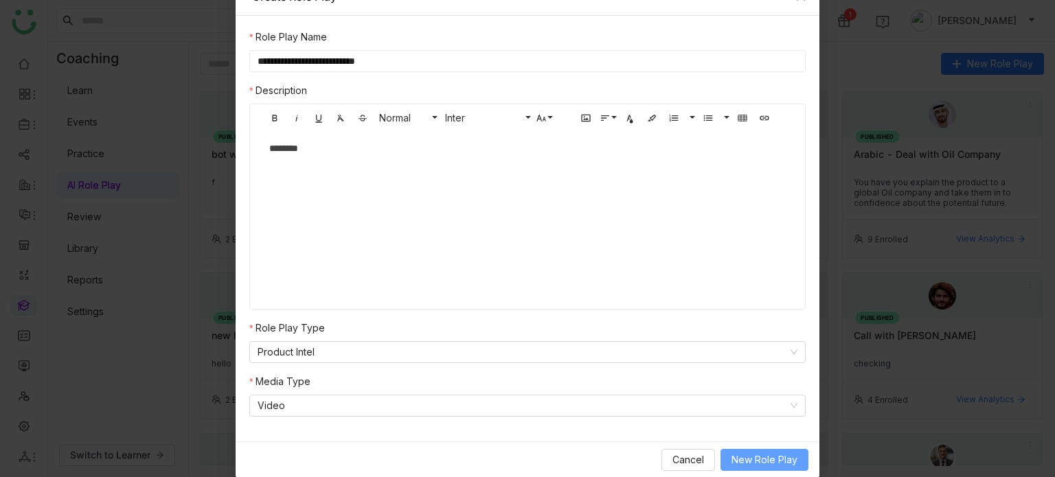
click at [760, 457] on span "New Role Play" at bounding box center [764, 459] width 66 height 15
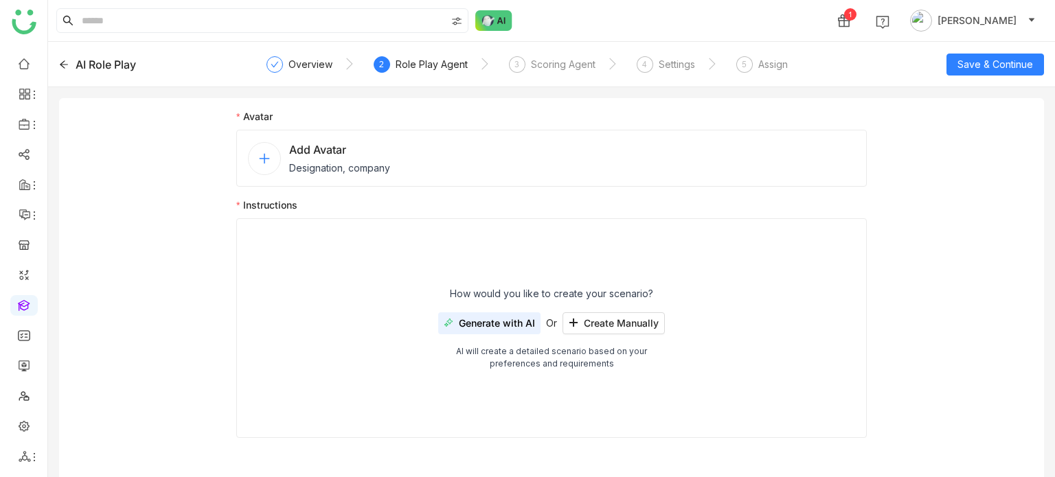
click at [503, 182] on div "Add Avatar Designation, company" at bounding box center [551, 158] width 630 height 57
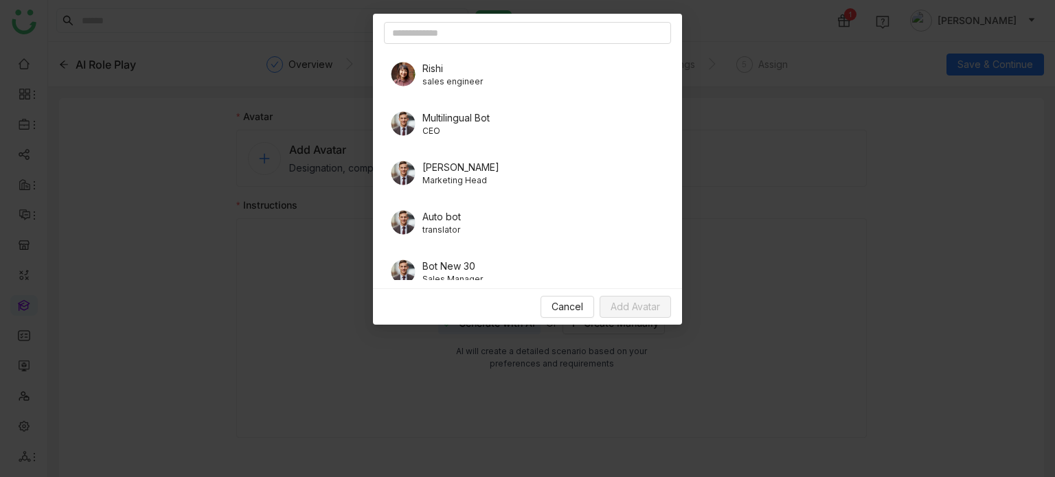
click at [437, 169] on span "BOB" at bounding box center [460, 167] width 77 height 14
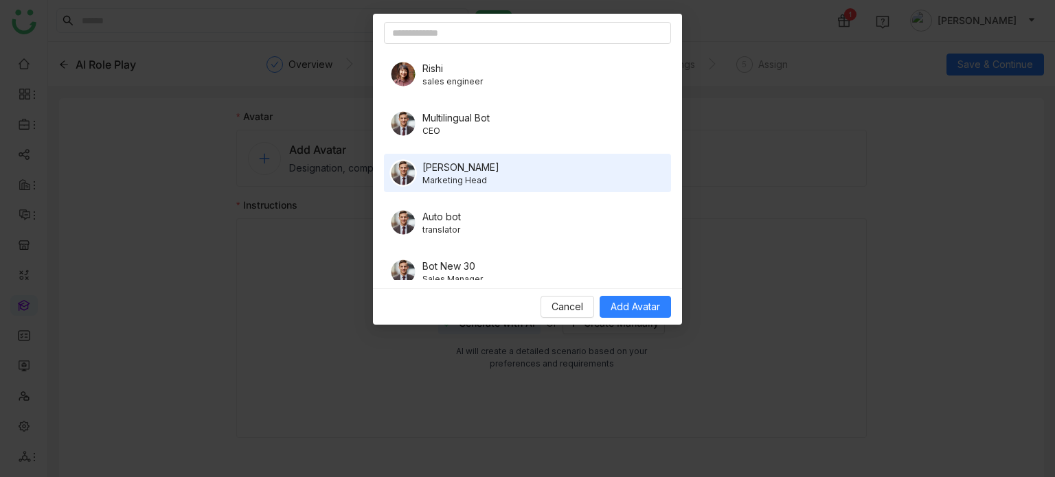
click at [324, 304] on nz-modal-container "Rishi sales engineer Multilingual Bot CEO BOB Marketing Head Auto bot translato…" at bounding box center [527, 238] width 1055 height 477
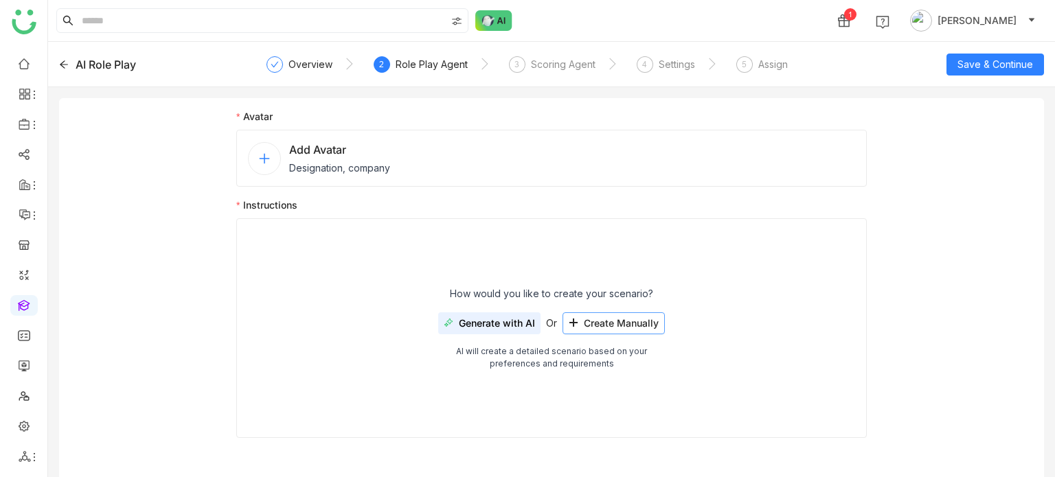
click at [610, 321] on span "Create Manually" at bounding box center [621, 323] width 75 height 11
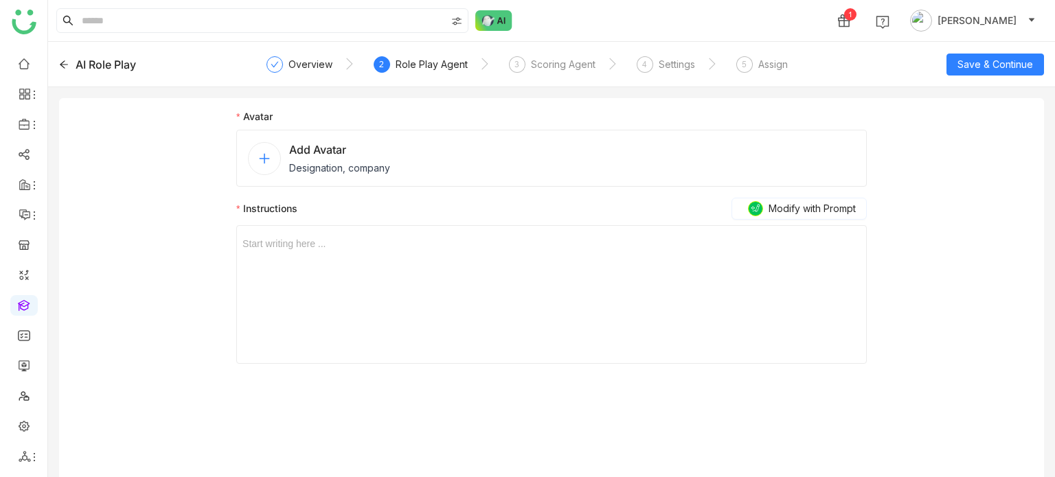
click at [433, 271] on div "Start writing here ..." at bounding box center [551, 294] width 618 height 137
click at [424, 252] on div "Start writing here ..." at bounding box center [551, 294] width 618 height 137
drag, startPoint x: 424, startPoint y: 252, endPoint x: 402, endPoint y: 236, distance: 27.5
click at [419, 247] on div "Start writing here ..." at bounding box center [551, 294] width 618 height 137
click at [395, 233] on span "Start writing here ..." at bounding box center [551, 238] width 618 height 25
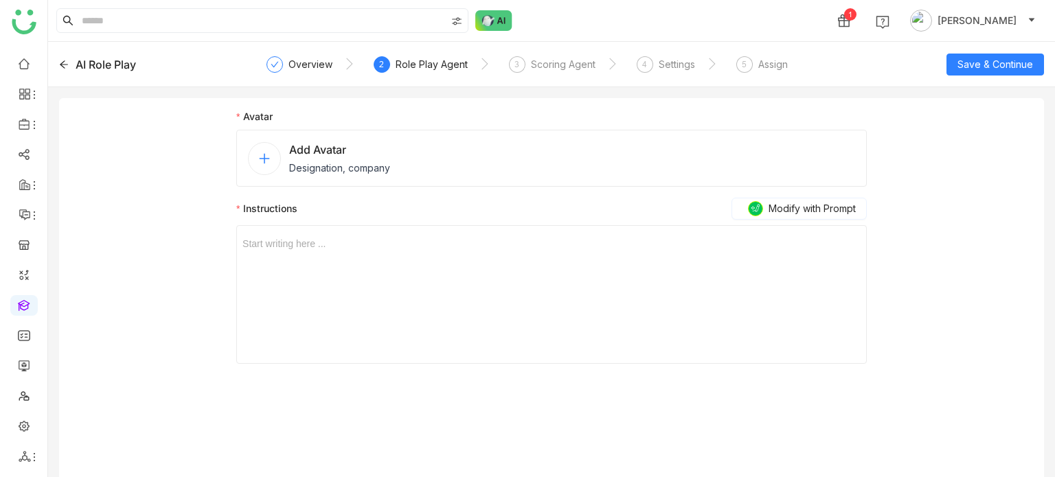
click at [371, 236] on div at bounding box center [551, 243] width 618 height 15
click at [991, 60] on span "Save & Continue" at bounding box center [995, 64] width 76 height 15
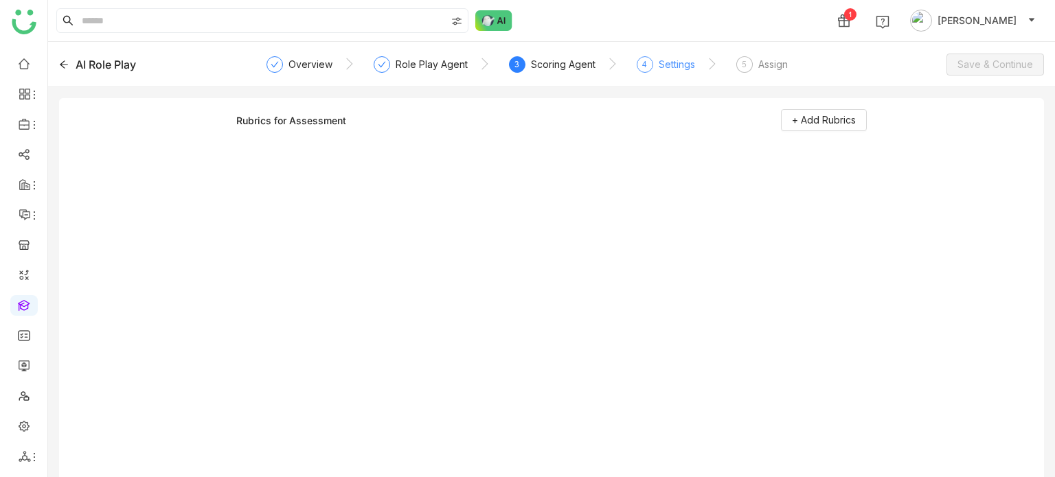
click at [677, 62] on div "Settings" at bounding box center [676, 64] width 36 height 16
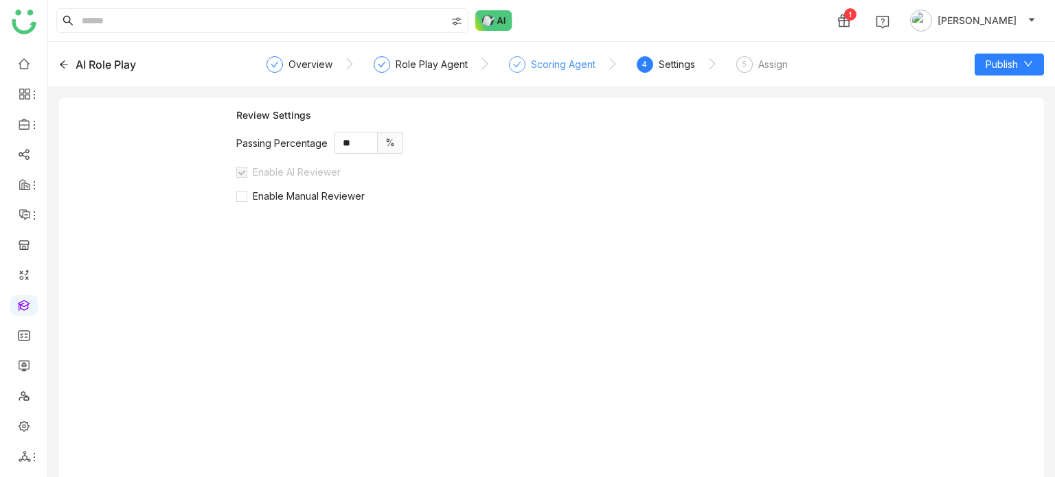
click at [552, 63] on div "Scoring Agent" at bounding box center [563, 64] width 65 height 16
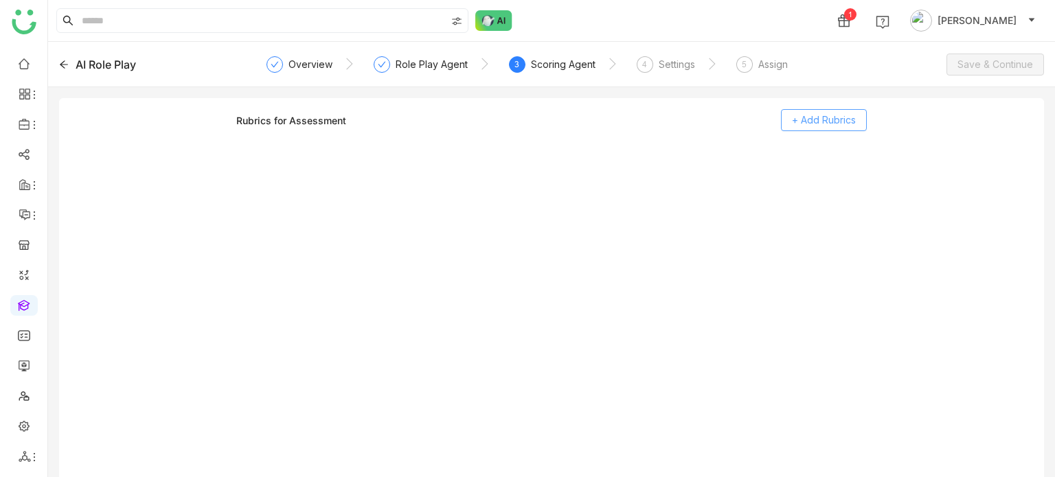
click at [803, 125] on span "+ Add Rubrics" at bounding box center [824, 120] width 64 height 15
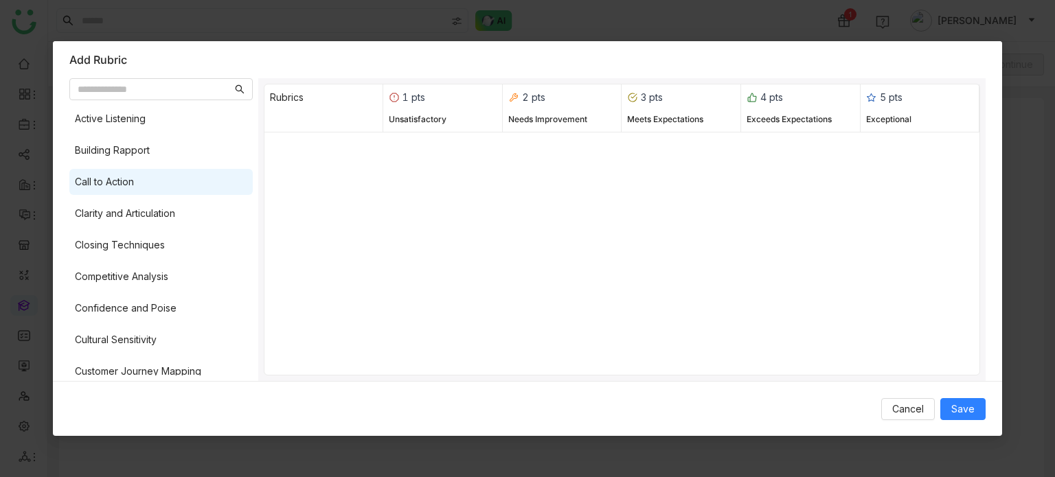
drag, startPoint x: 164, startPoint y: 169, endPoint x: 177, endPoint y: 192, distance: 26.7
click at [165, 171] on div "Call to Action" at bounding box center [160, 182] width 183 height 26
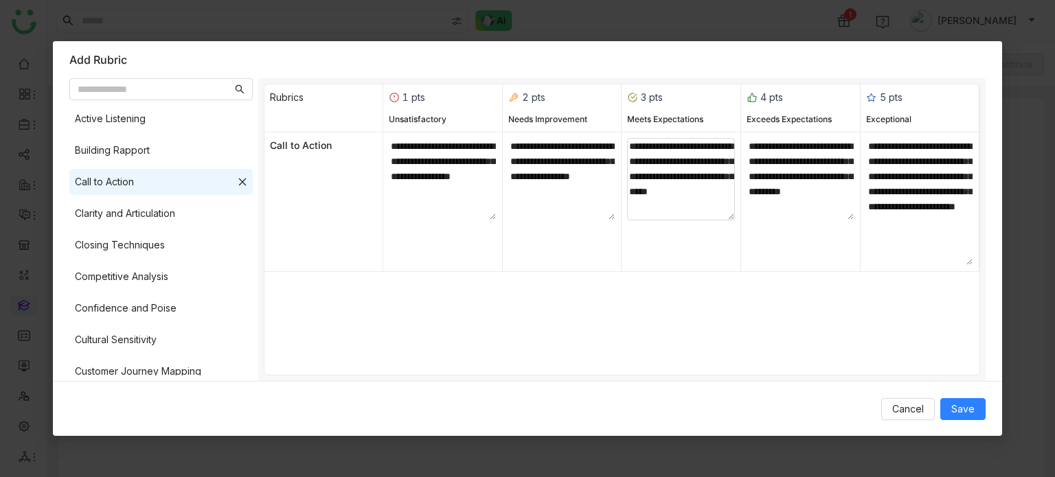
drag, startPoint x: 187, startPoint y: 213, endPoint x: 674, endPoint y: 217, distance: 486.8
click at [189, 213] on div "Clarity and Articulation" at bounding box center [160, 213] width 183 height 26
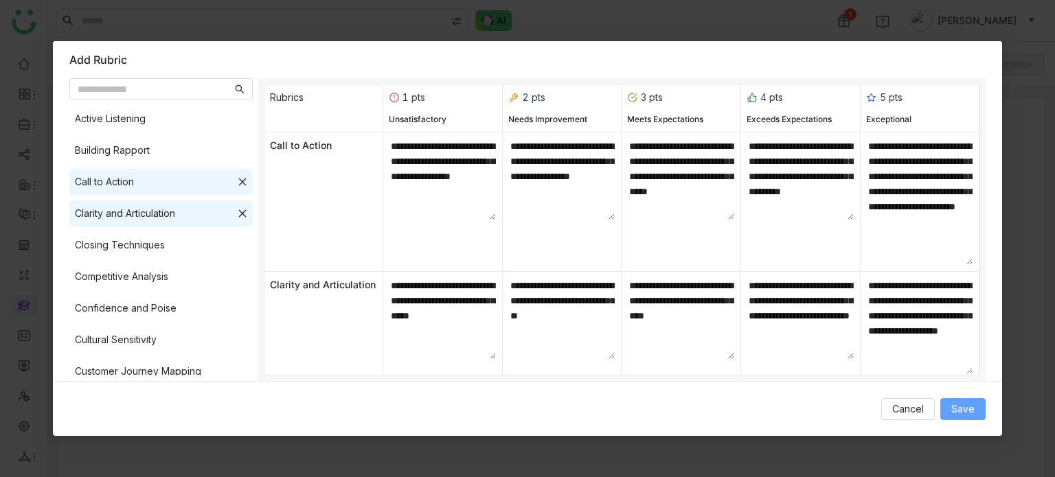
click at [967, 400] on button "Save" at bounding box center [962, 409] width 45 height 22
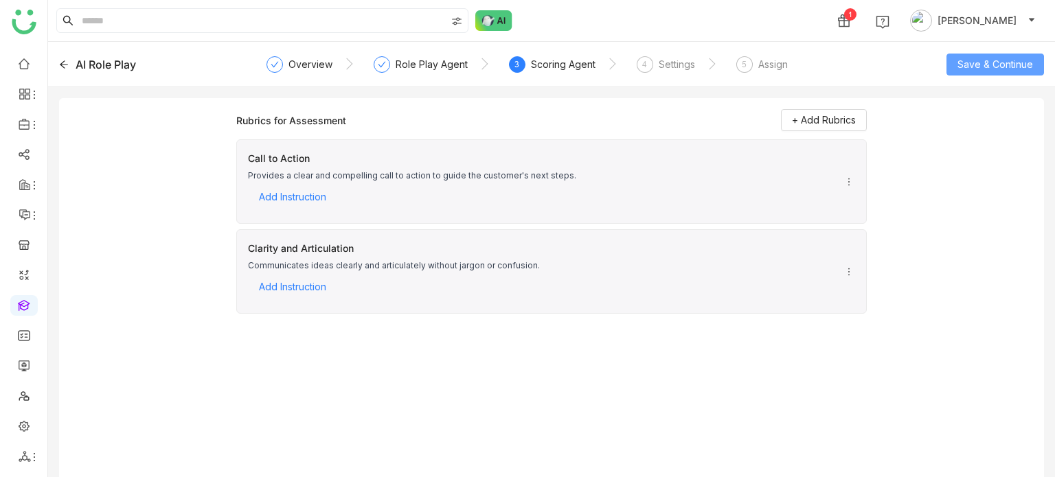
click at [1024, 67] on span "Save & Continue" at bounding box center [995, 64] width 76 height 15
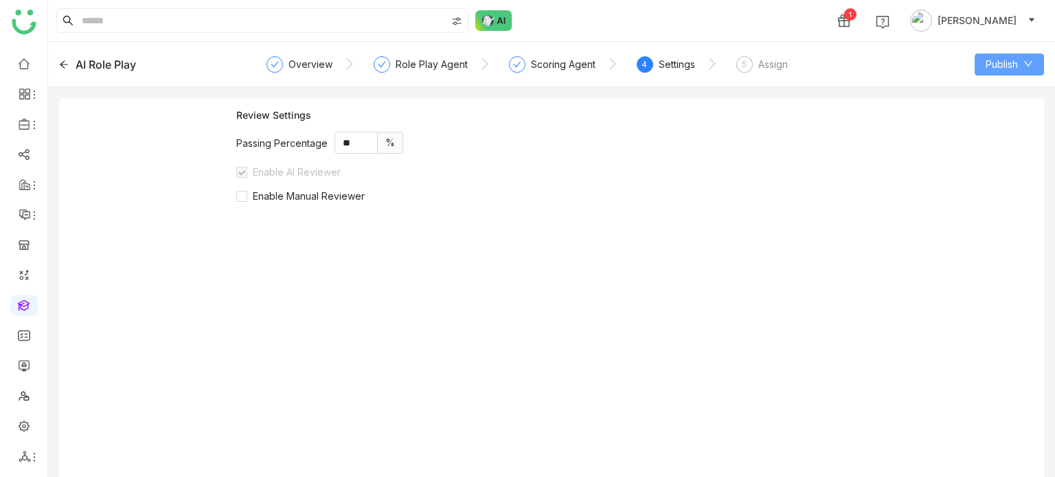
click at [991, 61] on span "Publish" at bounding box center [1001, 64] width 32 height 15
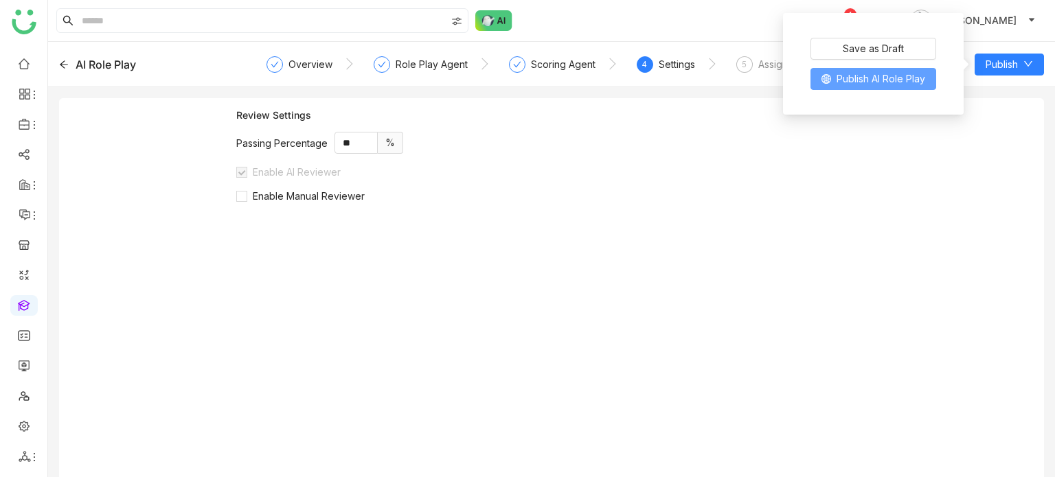
click at [818, 86] on button "Publish AI Role Play" at bounding box center [873, 79] width 126 height 22
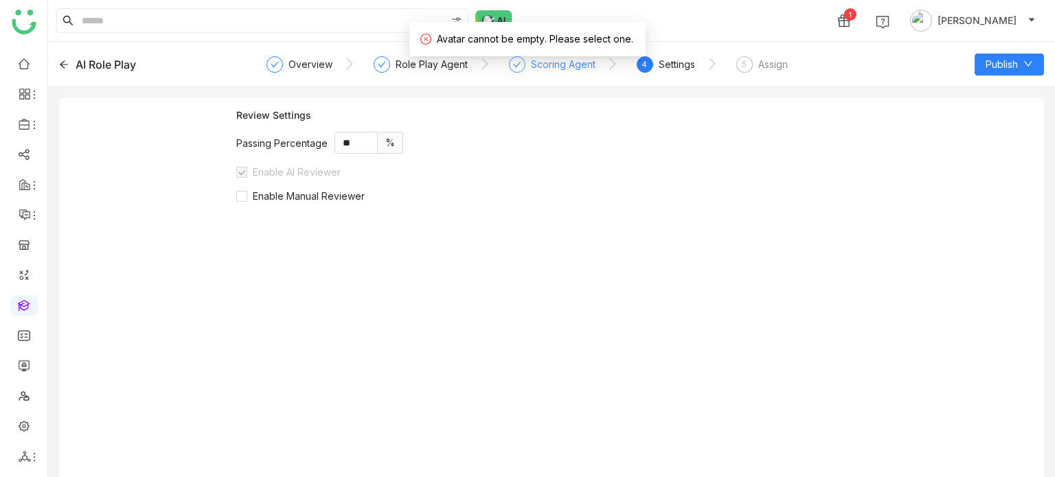
click at [526, 67] on div "Scoring Agent" at bounding box center [552, 68] width 87 height 25
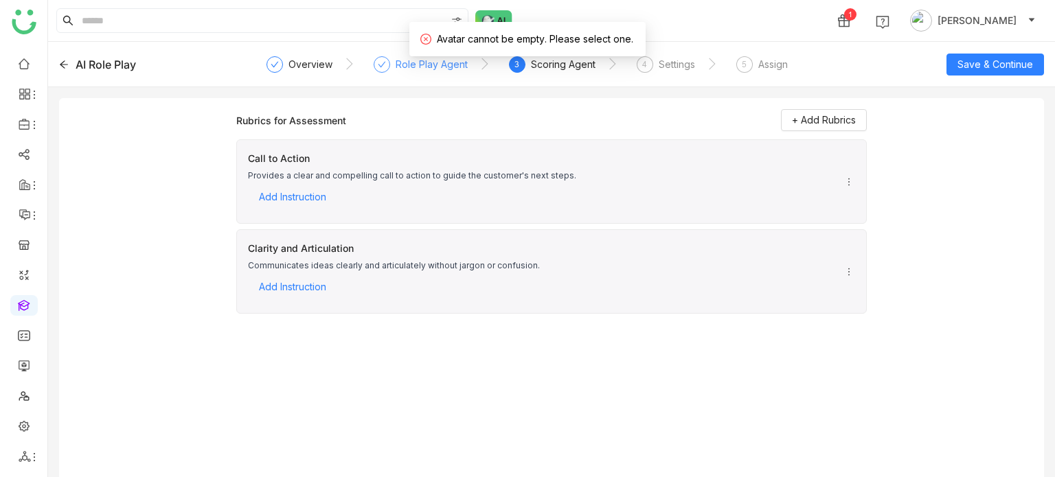
click at [437, 58] on div "Role Play Agent" at bounding box center [431, 64] width 72 height 16
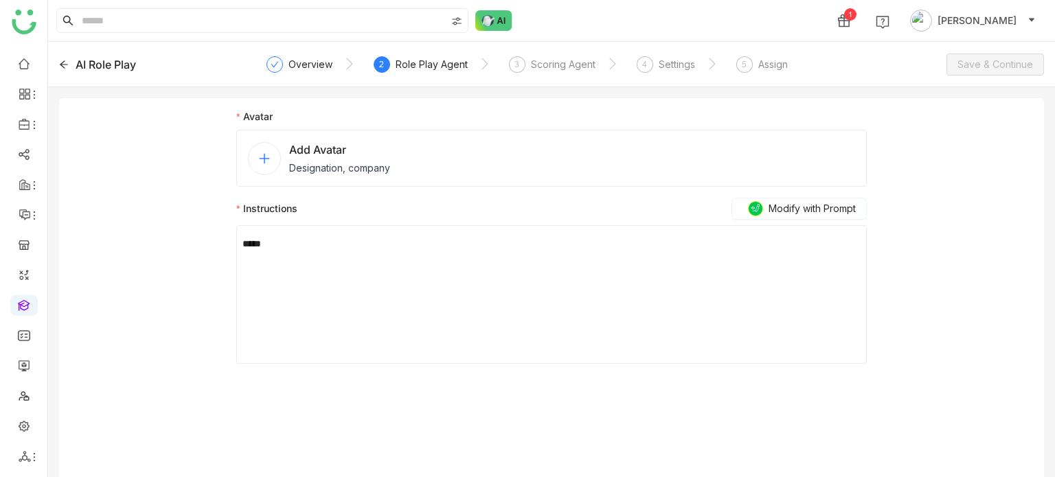
click at [409, 149] on div "Add Avatar Designation, company" at bounding box center [551, 158] width 630 height 57
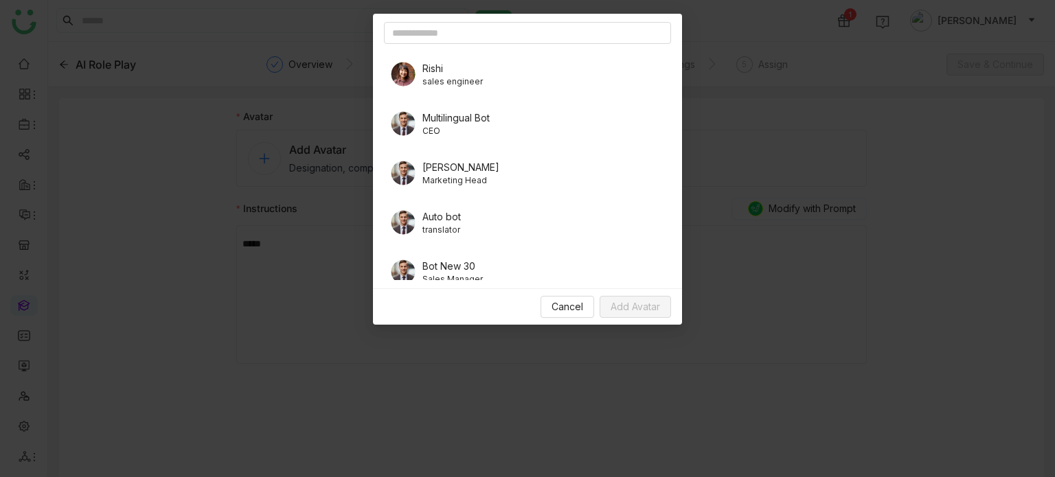
click at [420, 129] on div "Multilingual Bot CEO" at bounding box center [527, 123] width 287 height 38
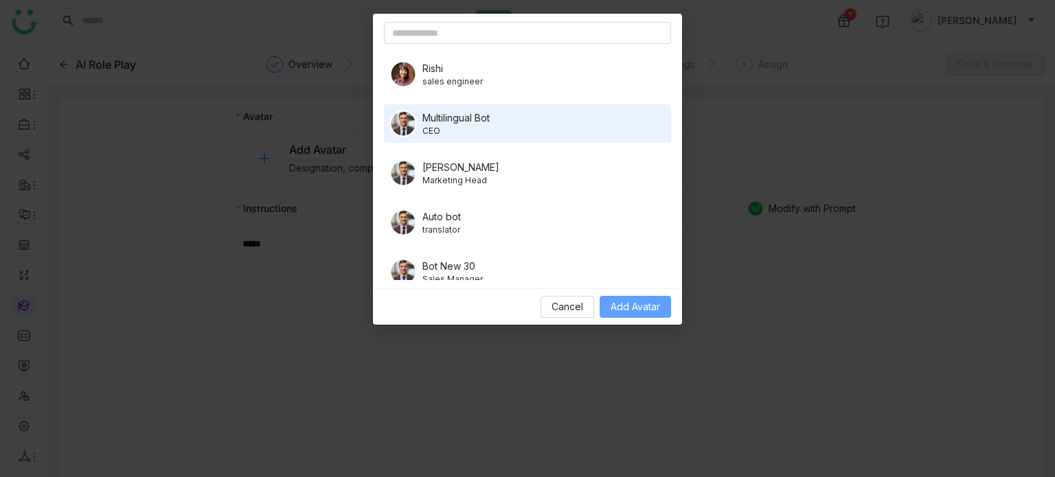
click at [645, 299] on span "Add Avatar" at bounding box center [634, 306] width 49 height 15
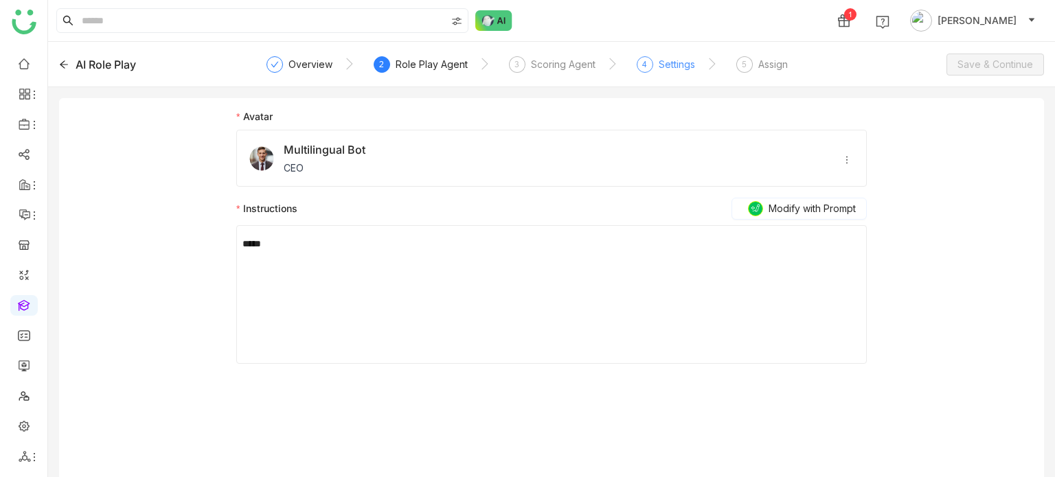
click at [680, 65] on div "Settings" at bounding box center [676, 64] width 36 height 16
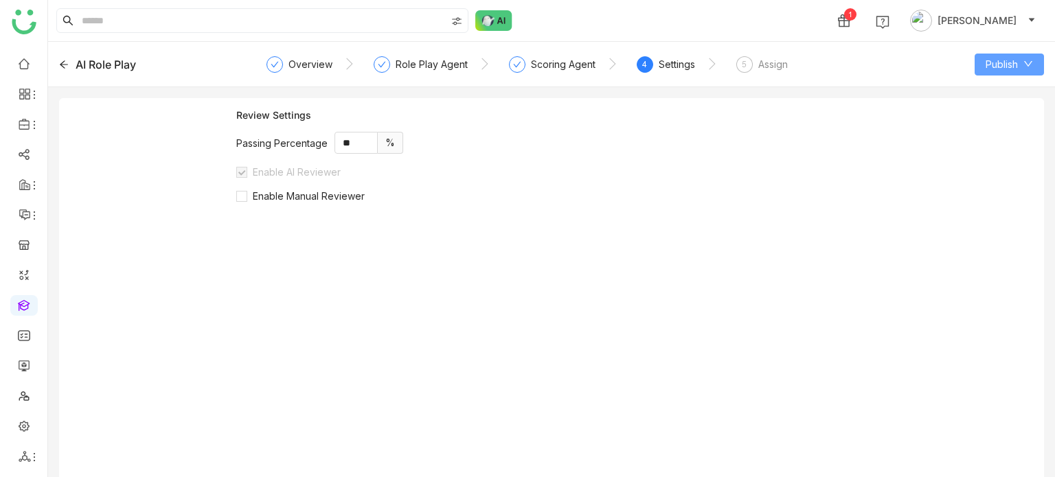
click at [985, 67] on span "Publish" at bounding box center [1001, 64] width 32 height 15
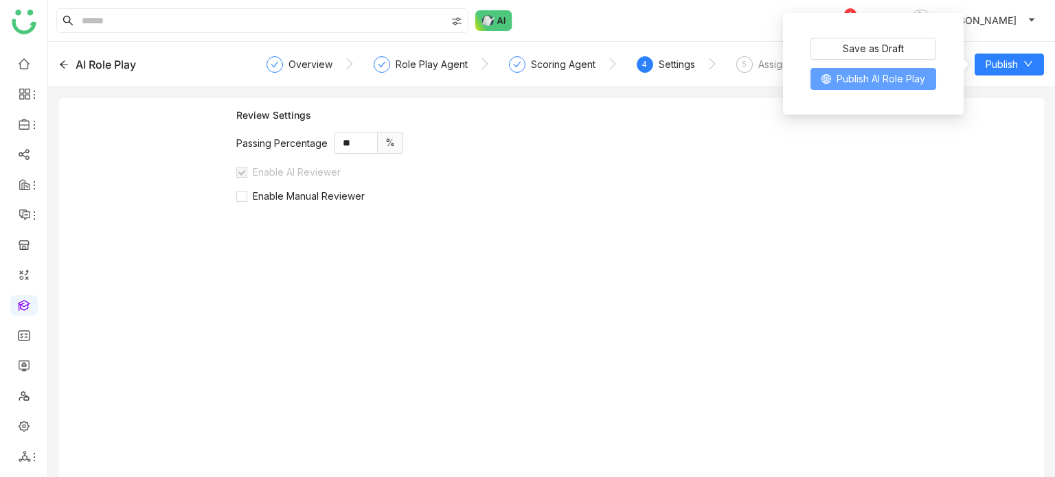
click at [909, 89] on button "Publish AI Role Play" at bounding box center [873, 79] width 126 height 22
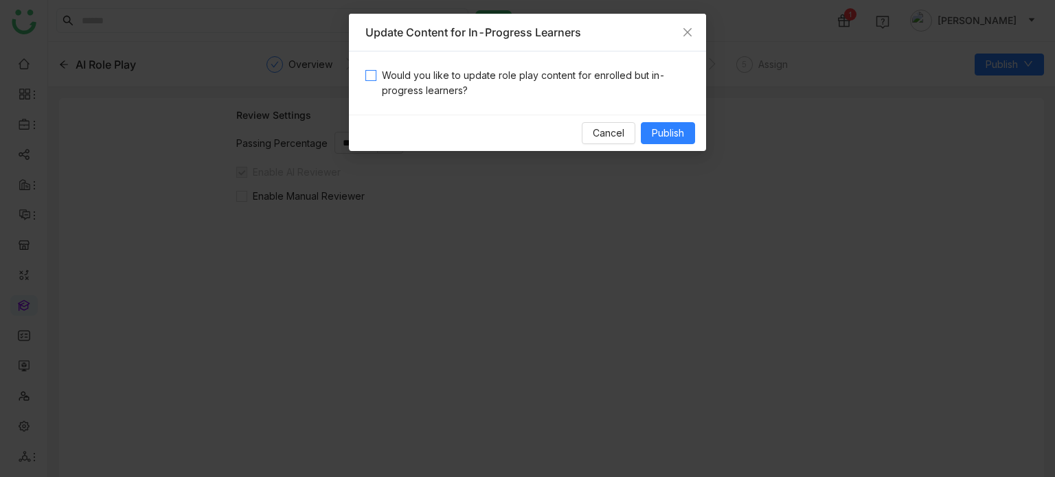
click at [596, 80] on span "Would you like to update role play content for enrolled but in-progress learner…" at bounding box center [532, 83] width 313 height 30
click at [687, 128] on button "Publish" at bounding box center [668, 133] width 54 height 22
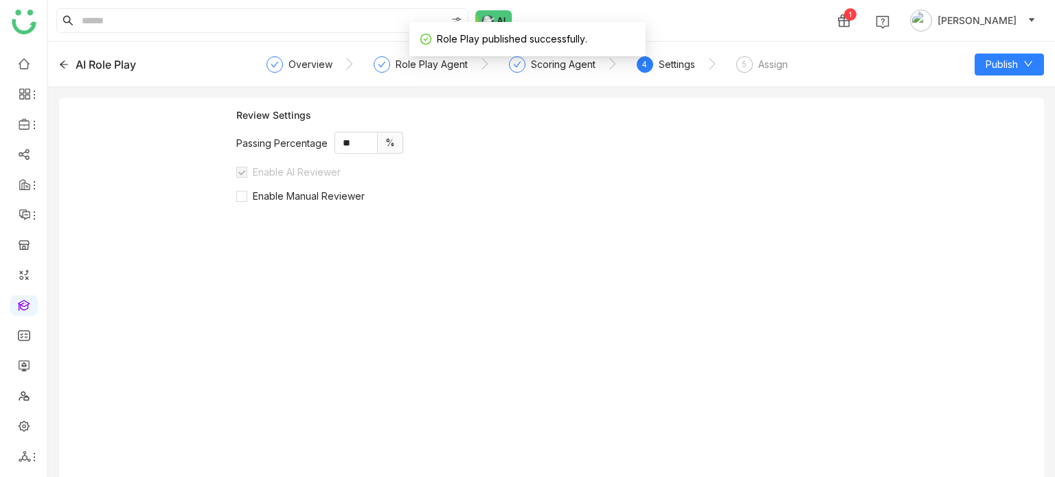
click at [68, 65] on icon at bounding box center [64, 65] width 10 height 10
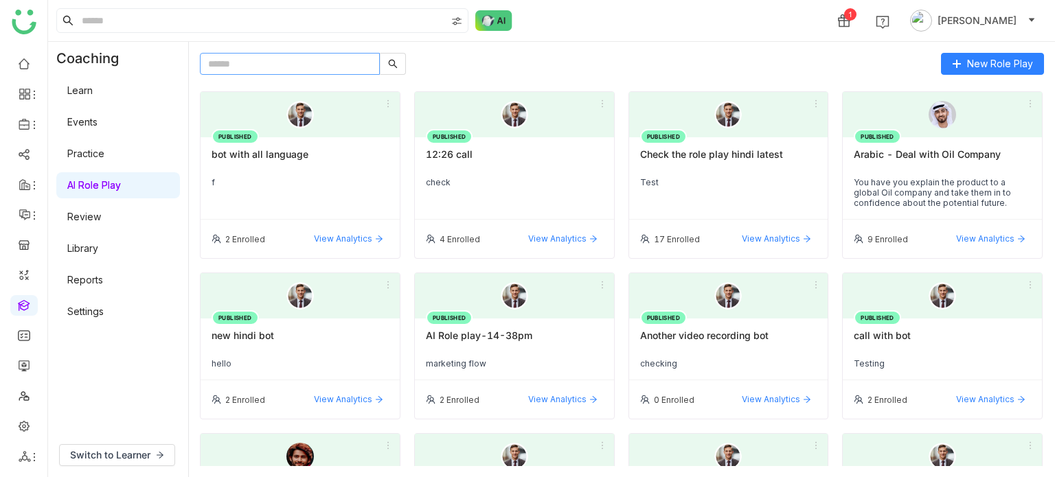
click at [303, 73] on input "text" at bounding box center [290, 64] width 180 height 22
click at [312, 59] on input "text" at bounding box center [290, 64] width 180 height 22
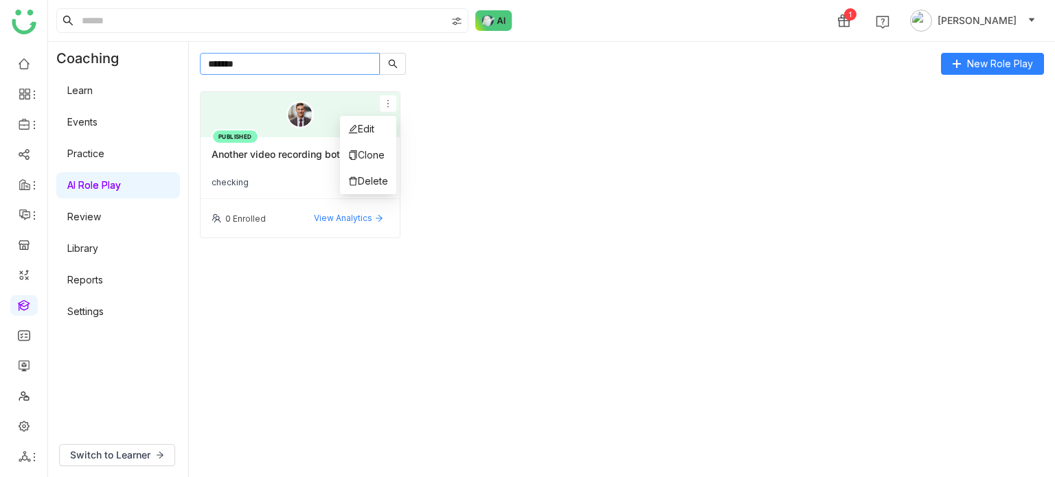
type input "*******"
click at [386, 104] on icon at bounding box center [388, 104] width 10 height 10
click at [385, 122] on li "Edit" at bounding box center [368, 129] width 56 height 26
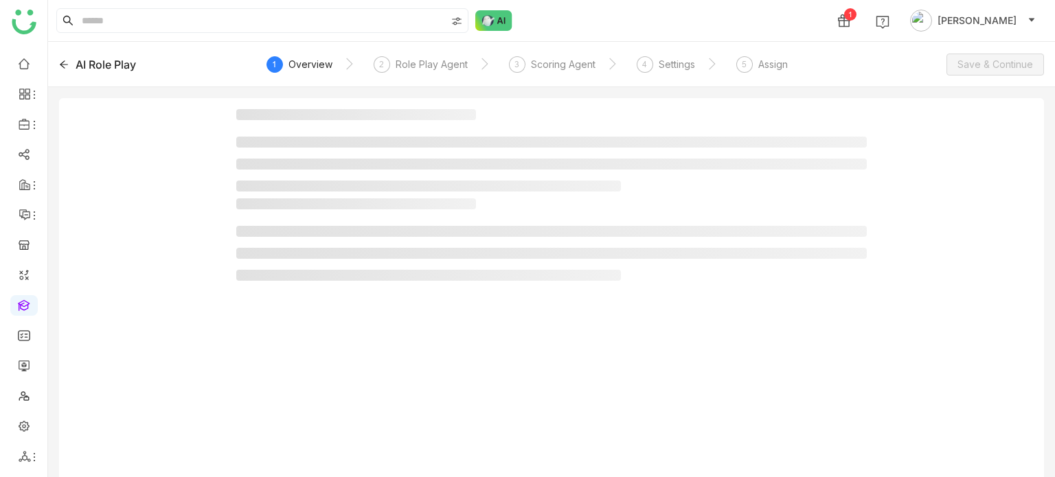
click at [361, 58] on nz-steps "1 Overview 2 Role Play Agent 3 Scoring Agent 4 Settings 5 Assign" at bounding box center [552, 64] width 554 height 33
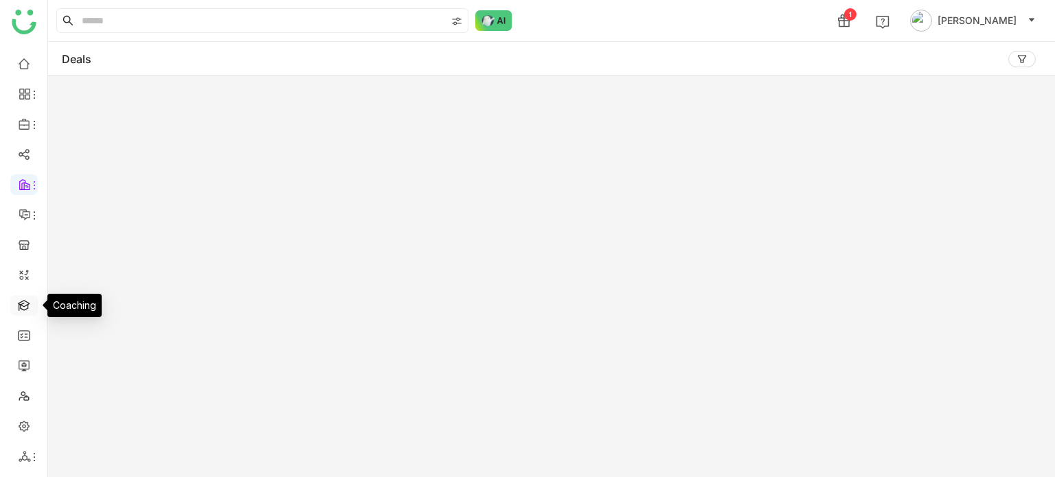
click at [25, 309] on link at bounding box center [24, 305] width 12 height 12
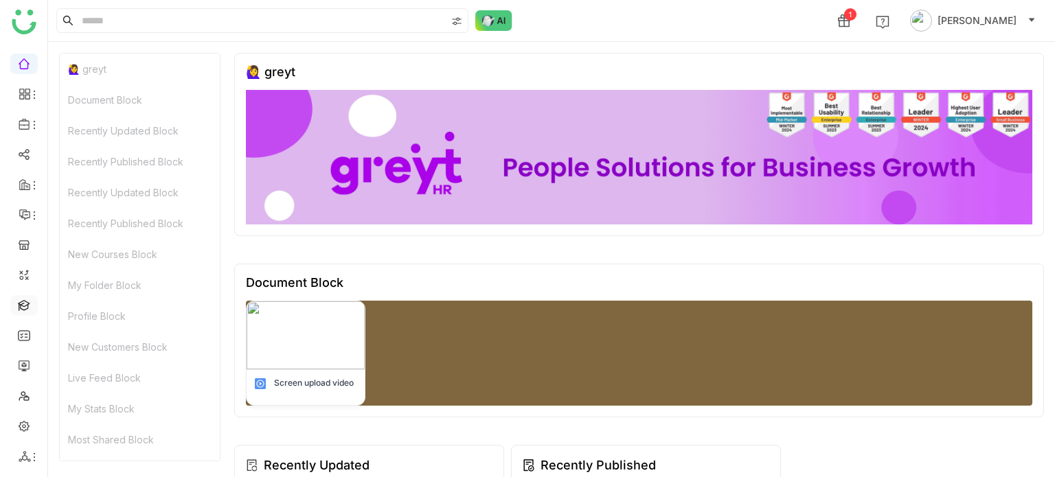
click at [30, 309] on link at bounding box center [24, 305] width 12 height 12
click at [22, 304] on link at bounding box center [24, 305] width 12 height 12
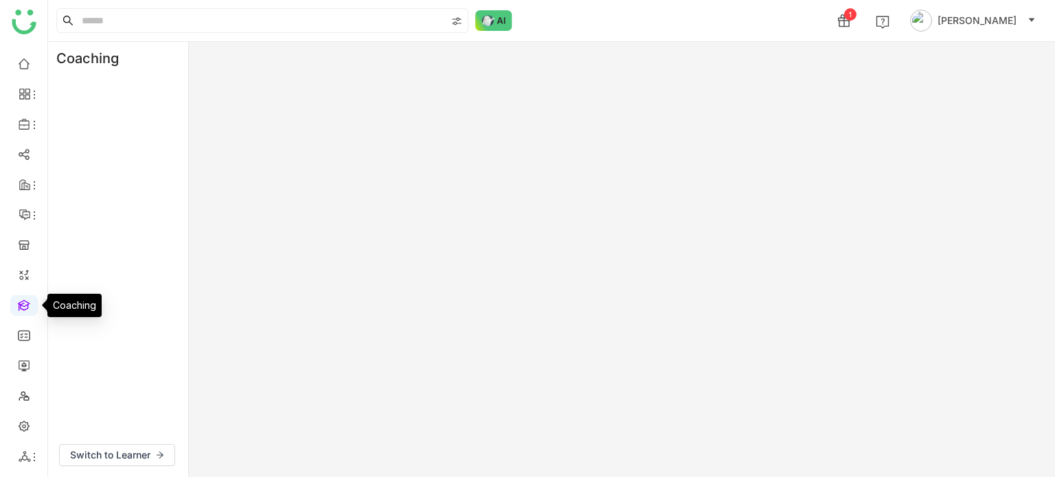
click at [22, 304] on link at bounding box center [24, 305] width 12 height 12
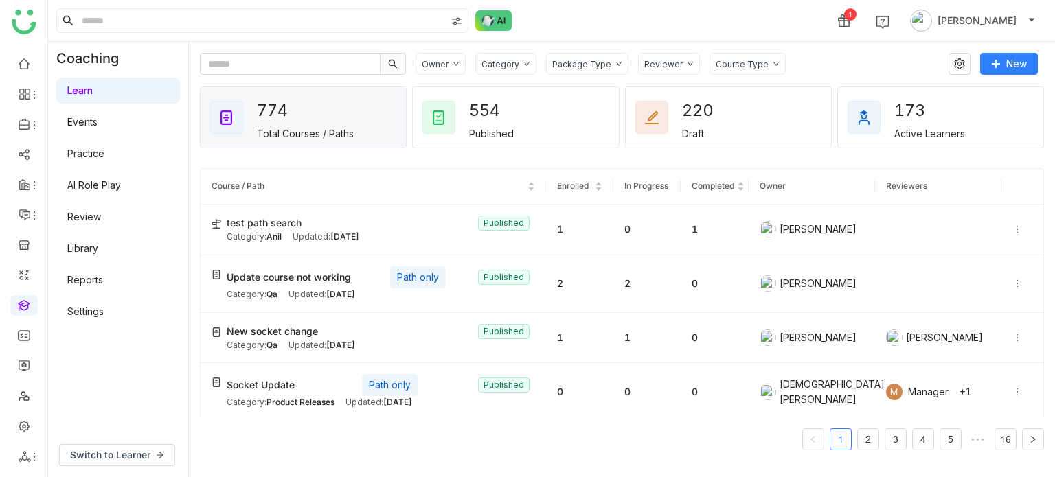
click at [121, 186] on link "AI Role Play" at bounding box center [94, 185] width 54 height 12
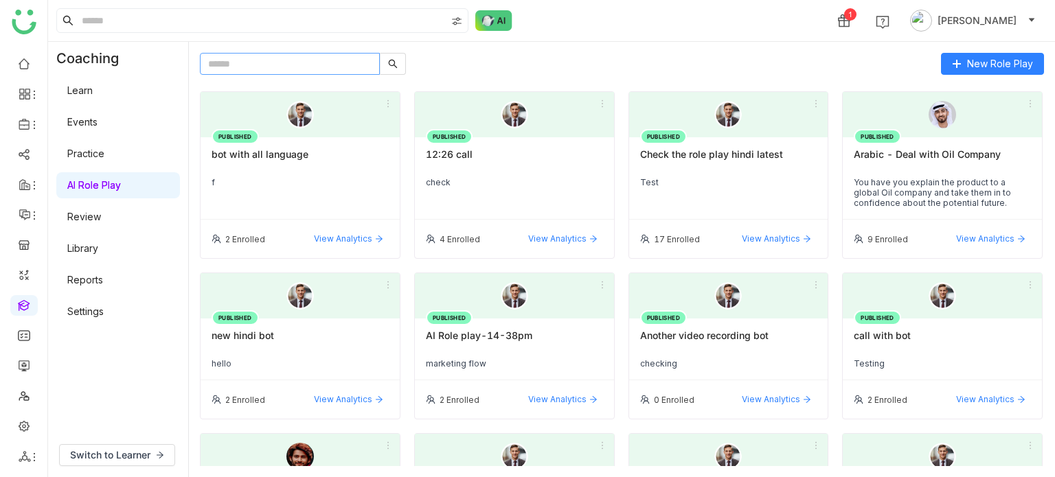
click at [303, 62] on input "text" at bounding box center [290, 64] width 180 height 22
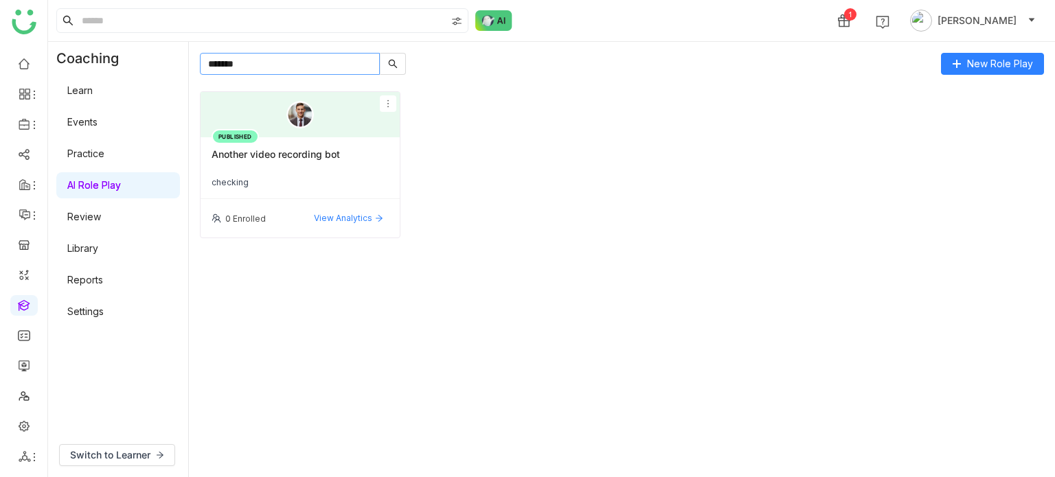
type input "*******"
click at [387, 102] on icon at bounding box center [388, 104] width 10 height 10
click at [383, 122] on li "Edit" at bounding box center [368, 129] width 56 height 26
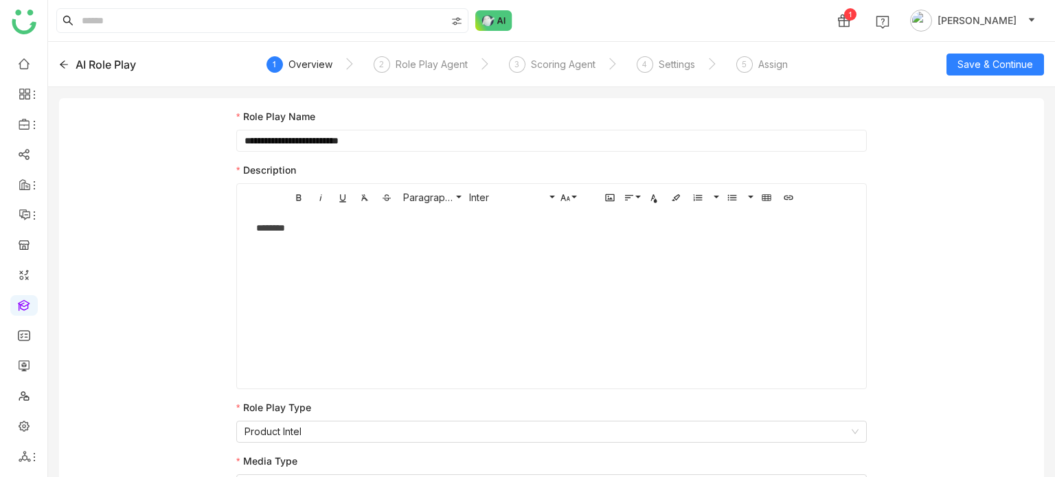
click at [65, 60] on icon at bounding box center [64, 65] width 10 height 10
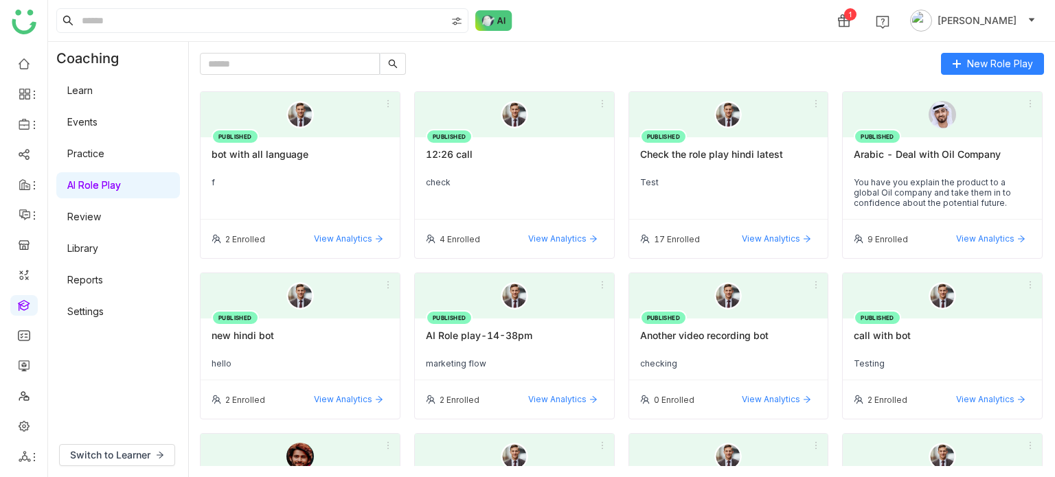
click at [288, 158] on div "bot with all language" at bounding box center [299, 159] width 177 height 23
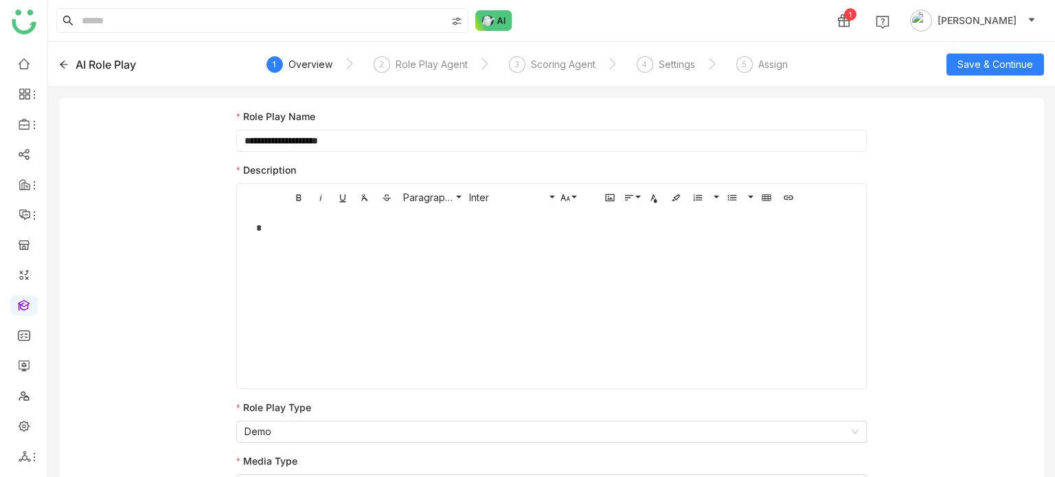
scroll to position [19, 0]
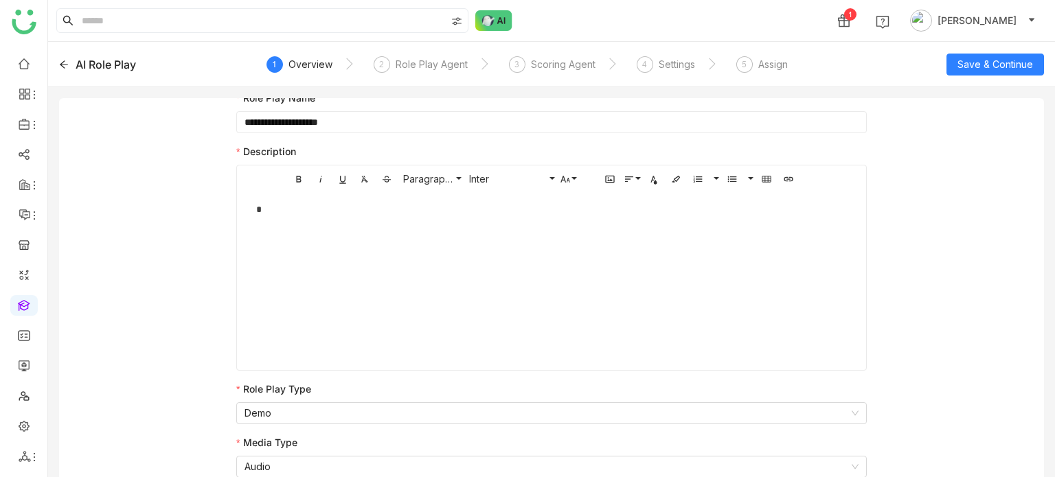
click at [76, 65] on div "AI Role Play" at bounding box center [106, 64] width 60 height 16
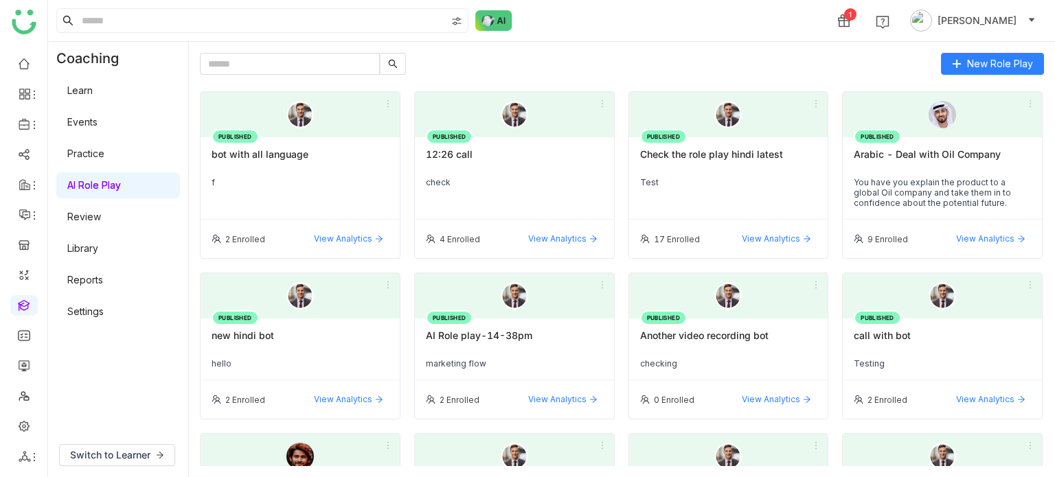
click at [292, 143] on div "PUBLISHED bot with all language f" at bounding box center [299, 178] width 199 height 82
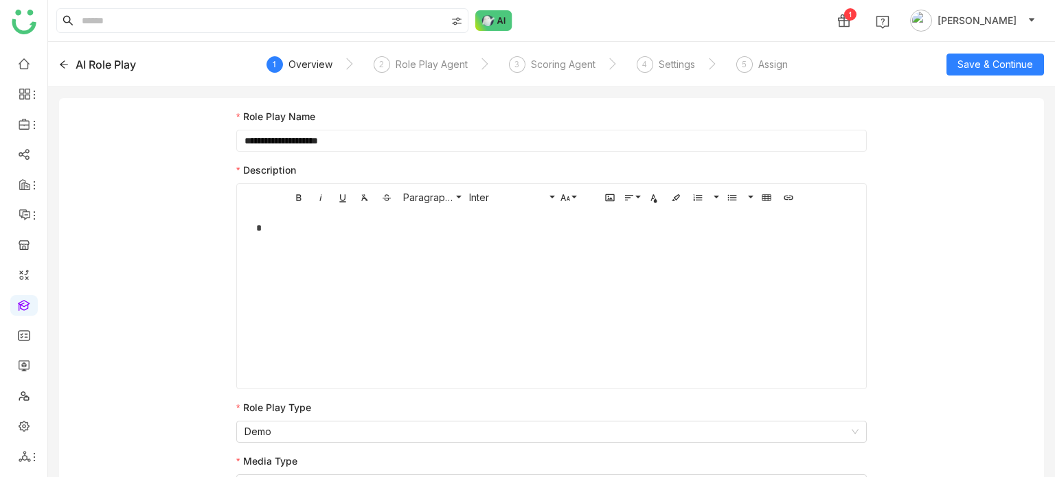
click at [77, 68] on div "AI Role Play" at bounding box center [106, 64] width 60 height 16
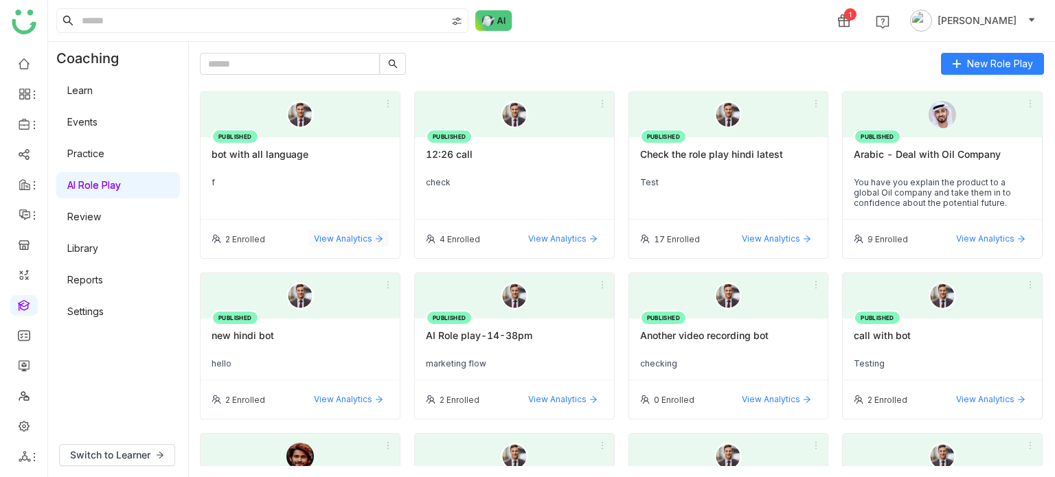
click at [330, 241] on span "View Analytics" at bounding box center [343, 239] width 58 height 12
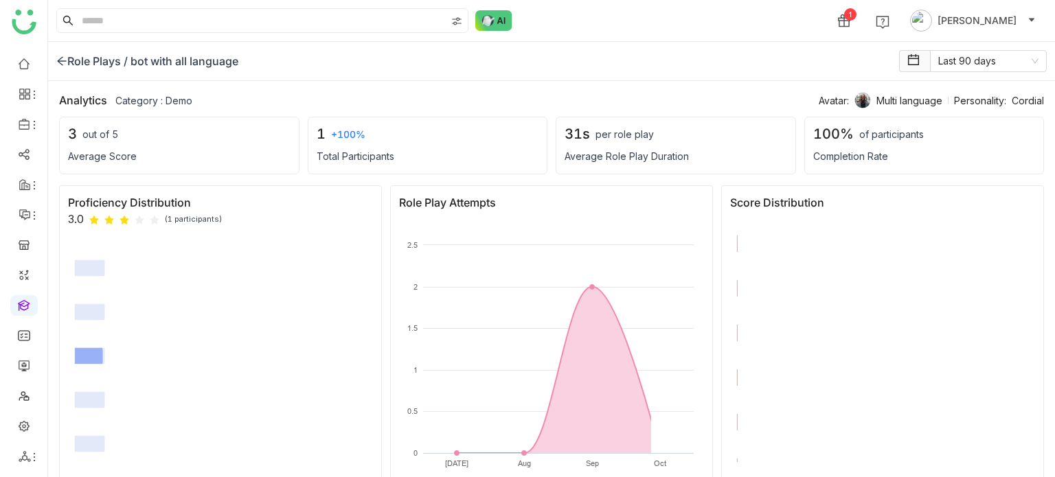
click at [62, 59] on icon at bounding box center [61, 61] width 11 height 11
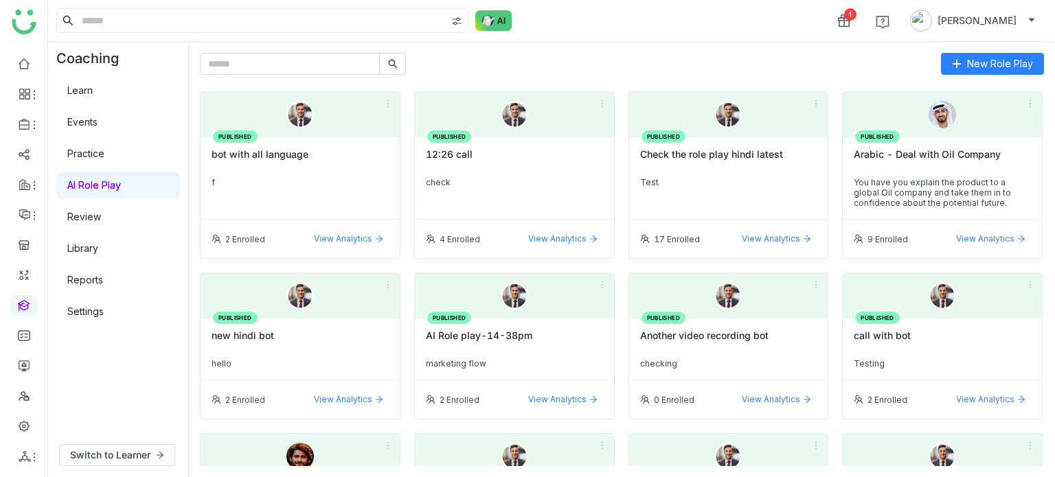
click at [266, 181] on div "f" at bounding box center [299, 182] width 177 height 10
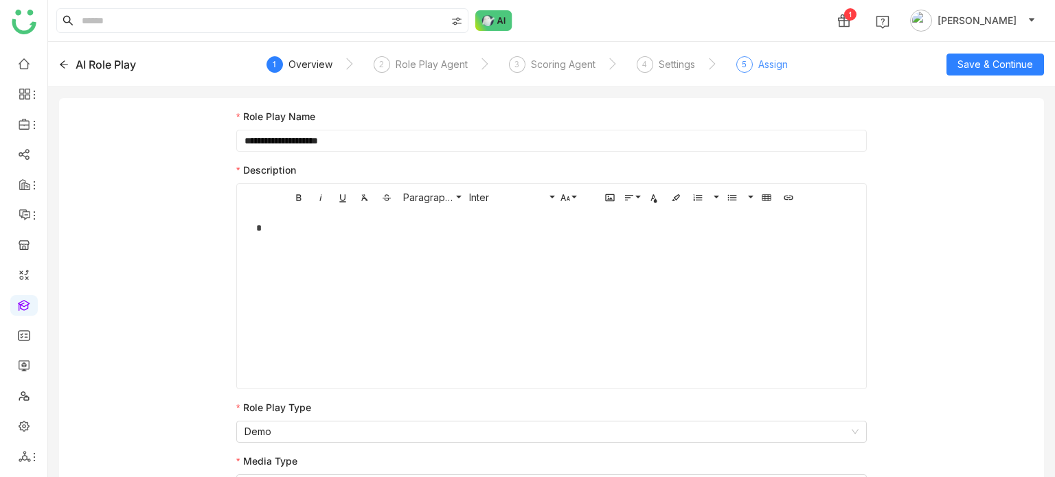
click at [777, 62] on div "Assign" at bounding box center [773, 64] width 30 height 16
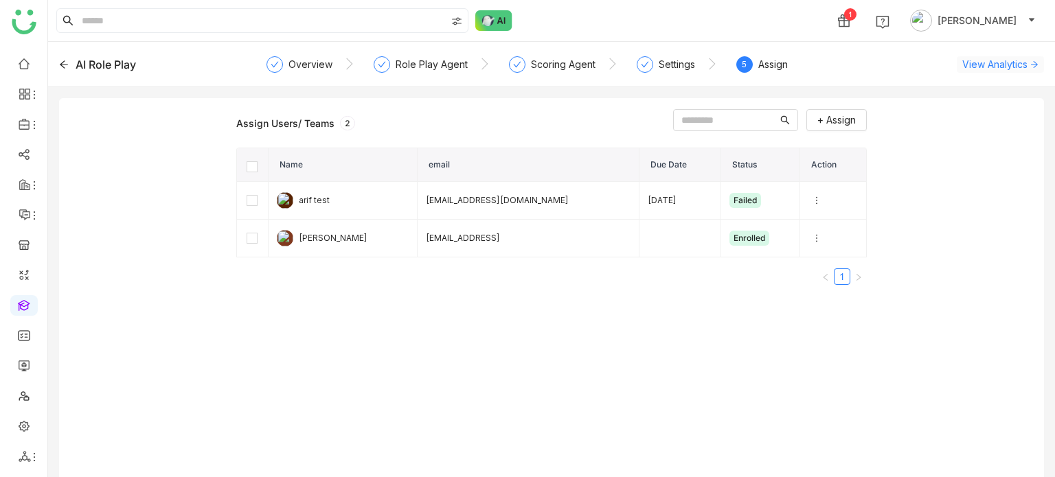
click at [1013, 60] on span "View Analytics" at bounding box center [994, 64] width 65 height 14
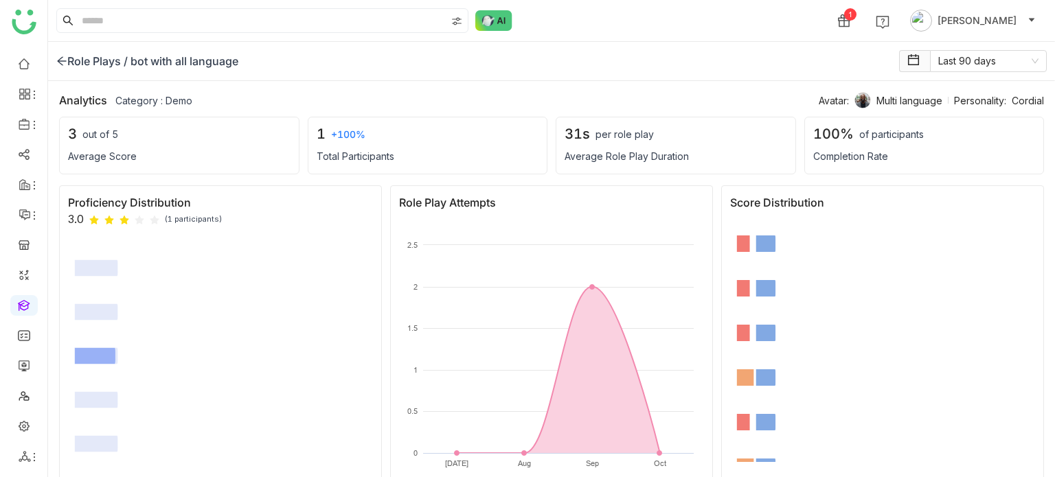
click at [61, 57] on icon at bounding box center [61, 61] width 9 height 9
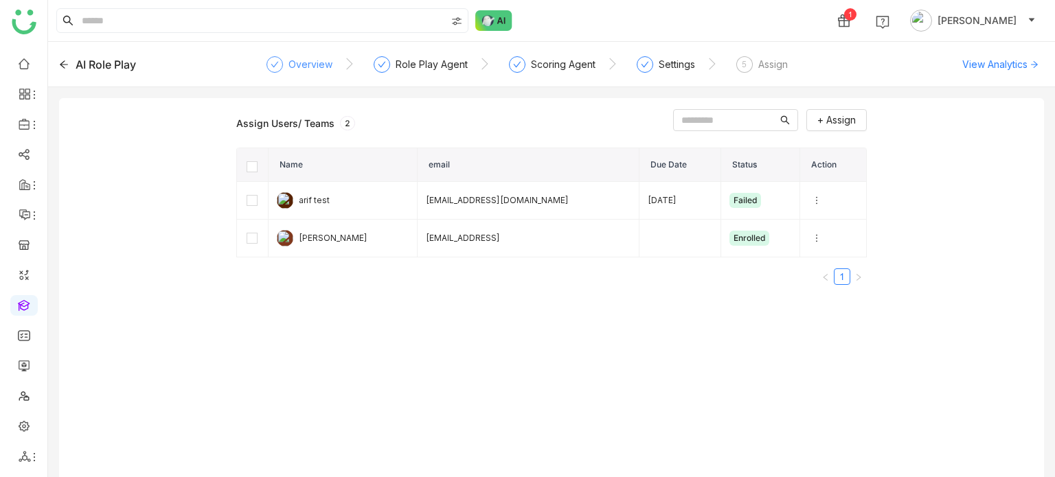
click at [288, 67] on div "Overview" at bounding box center [310, 64] width 44 height 16
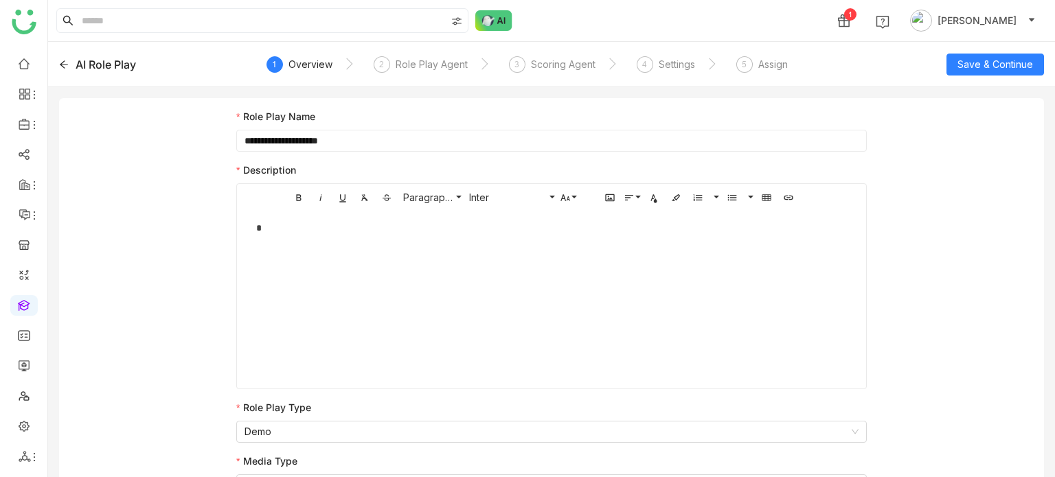
click at [69, 63] on div "AI Role Play" at bounding box center [157, 64] width 197 height 16
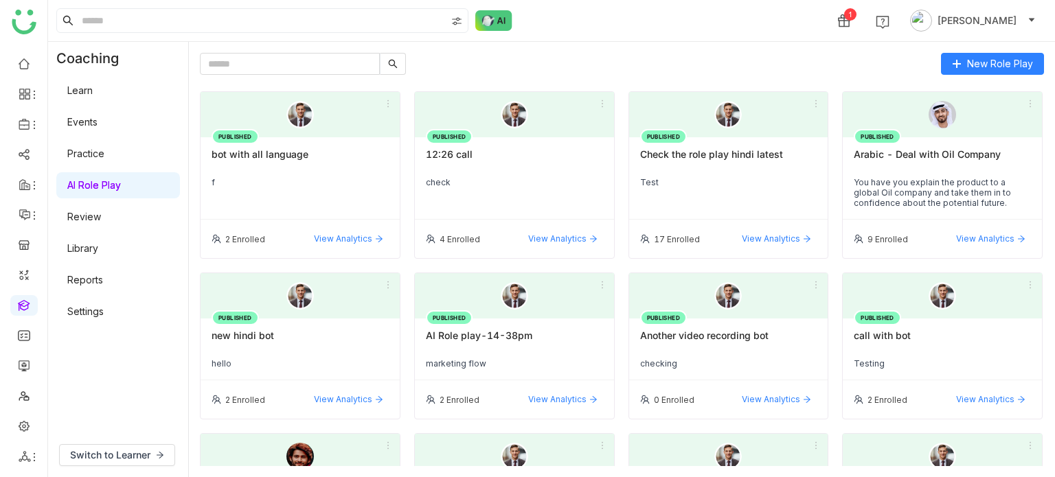
click at [322, 159] on div "bot with all language" at bounding box center [299, 159] width 177 height 23
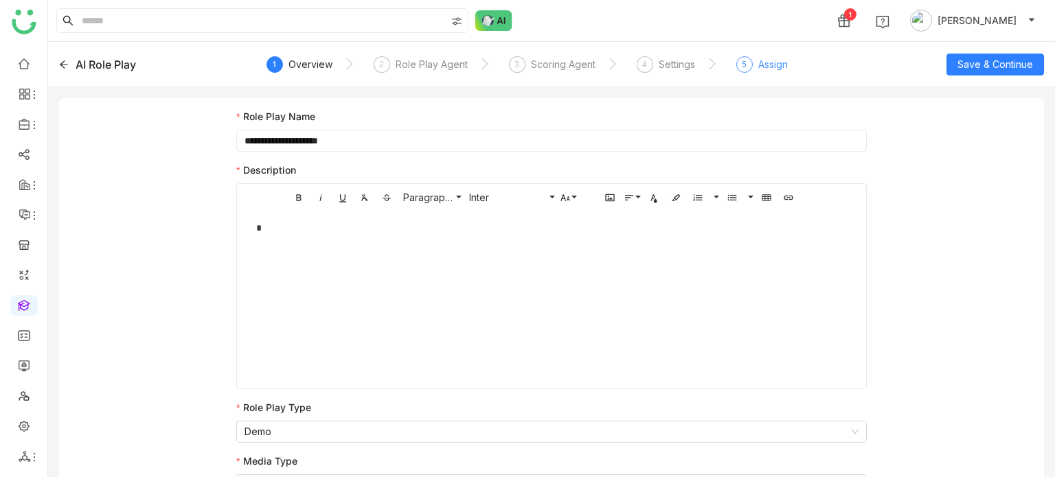
click at [755, 67] on div "5 Assign" at bounding box center [761, 68] width 51 height 25
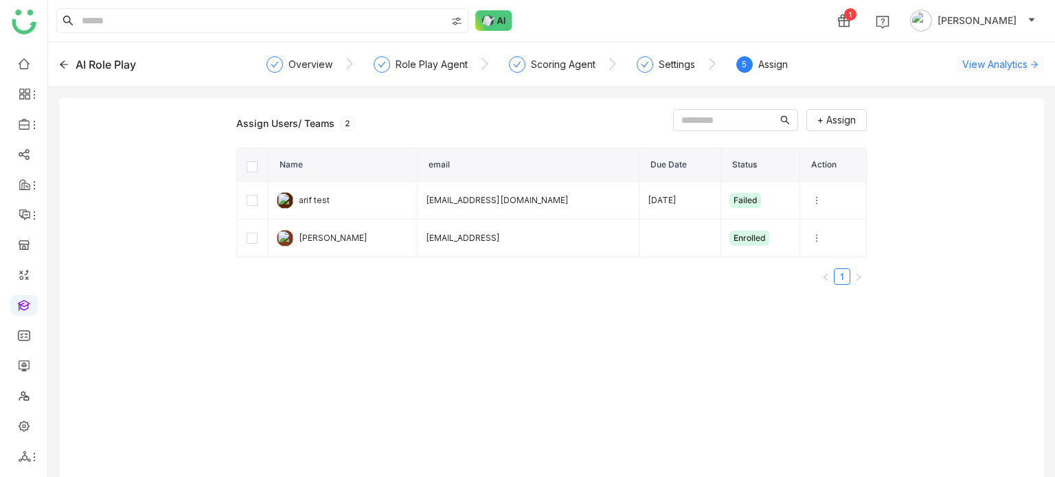
click at [1001, 66] on span "View Analytics" at bounding box center [994, 64] width 65 height 14
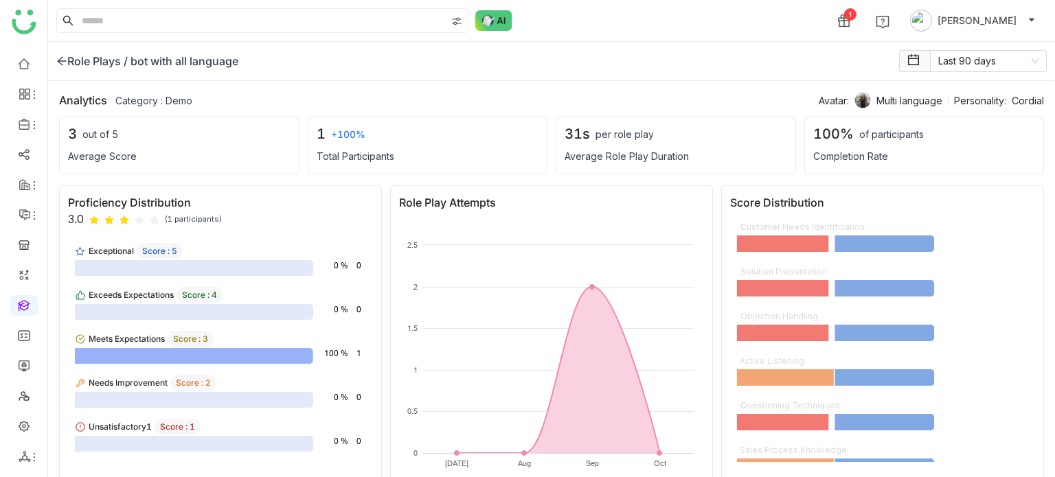
click at [60, 62] on icon at bounding box center [61, 61] width 11 height 11
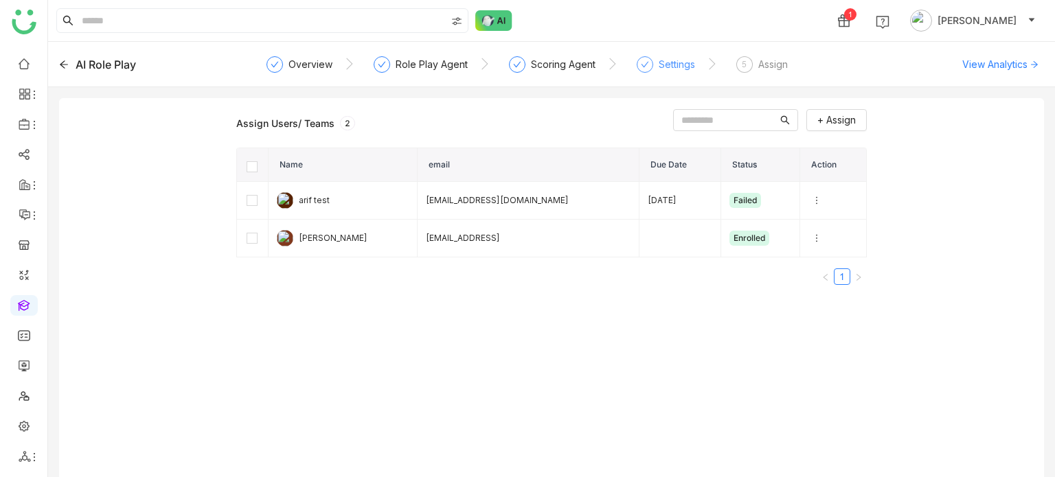
click at [666, 75] on div "Settings" at bounding box center [665, 68] width 58 height 25
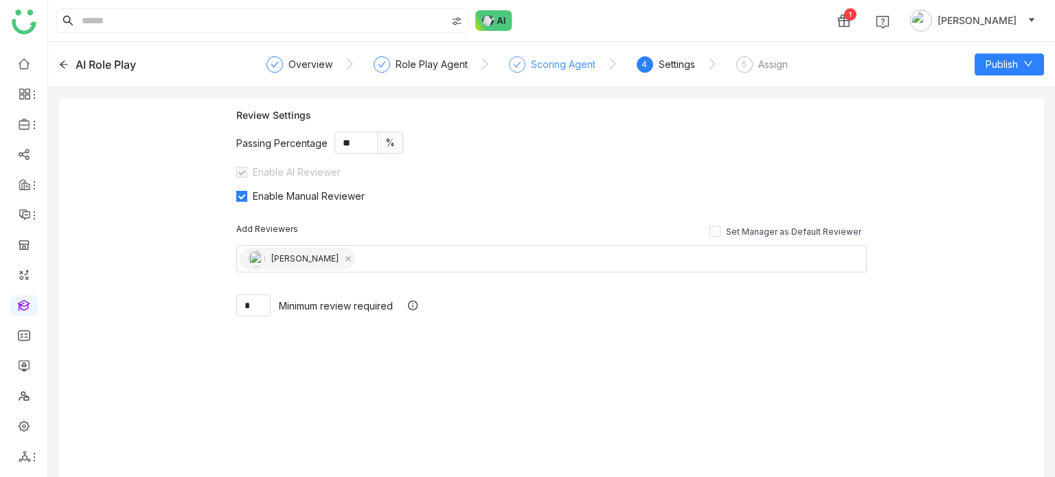
click at [573, 76] on div "Scoring Agent" at bounding box center [552, 68] width 87 height 25
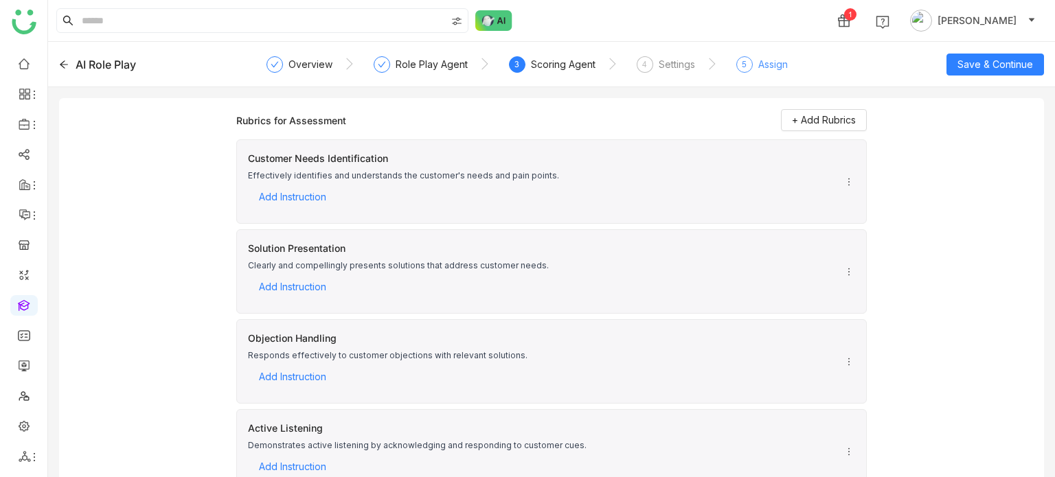
click at [754, 73] on div "5 Assign" at bounding box center [761, 68] width 51 height 25
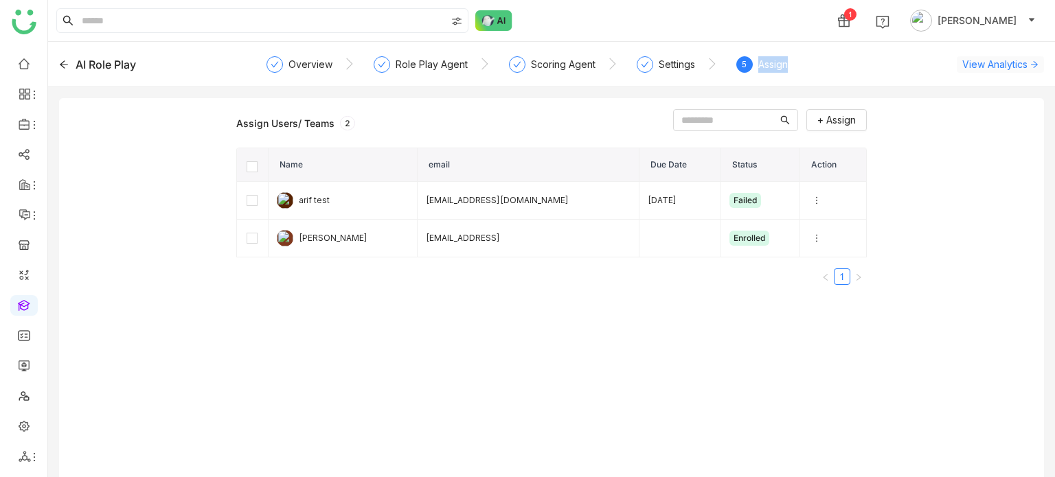
click at [976, 68] on span "View Analytics" at bounding box center [994, 64] width 65 height 14
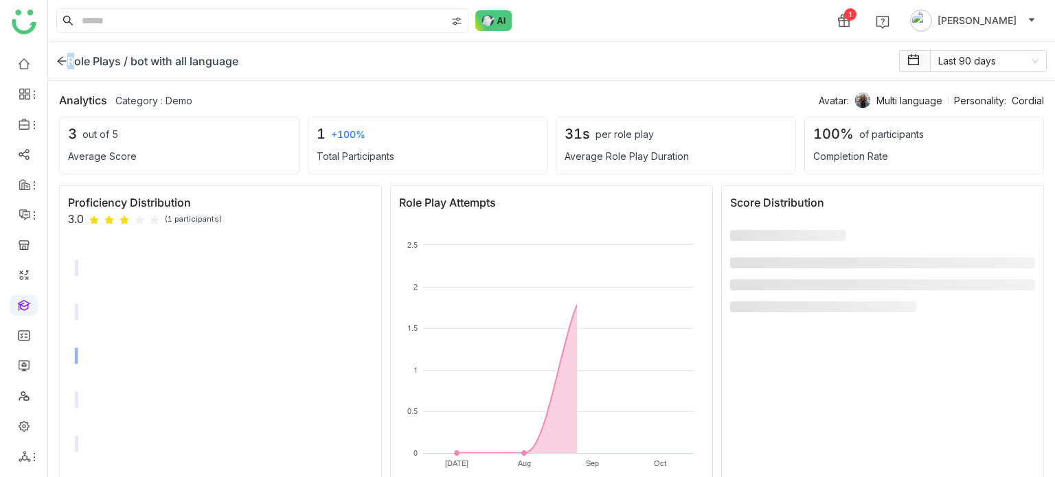
click at [63, 60] on icon at bounding box center [61, 61] width 9 height 9
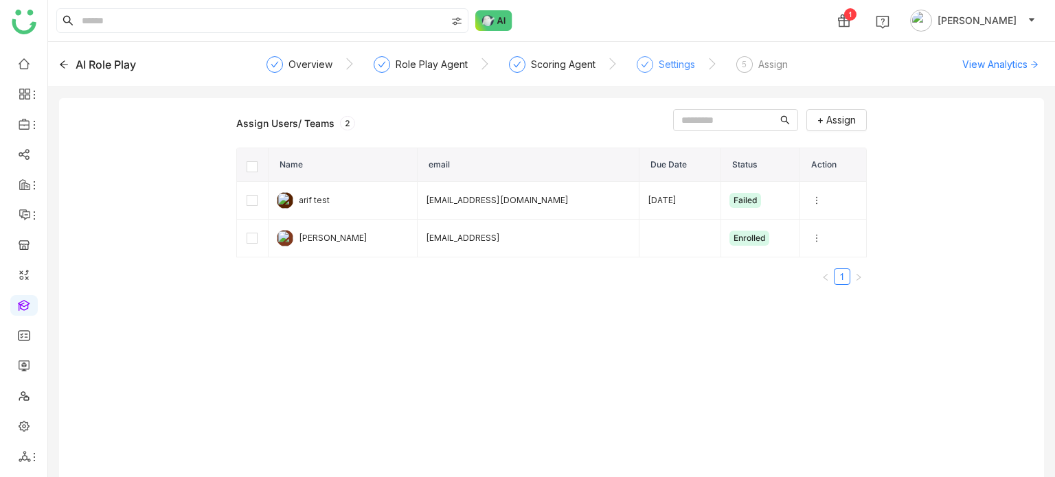
click at [675, 69] on div "Settings" at bounding box center [676, 64] width 36 height 16
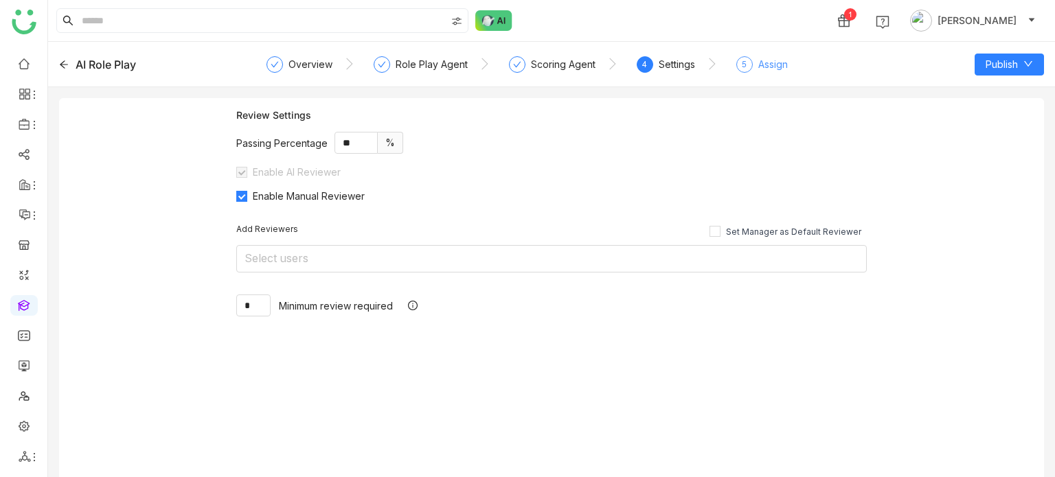
click at [781, 65] on div "Assign" at bounding box center [773, 64] width 30 height 16
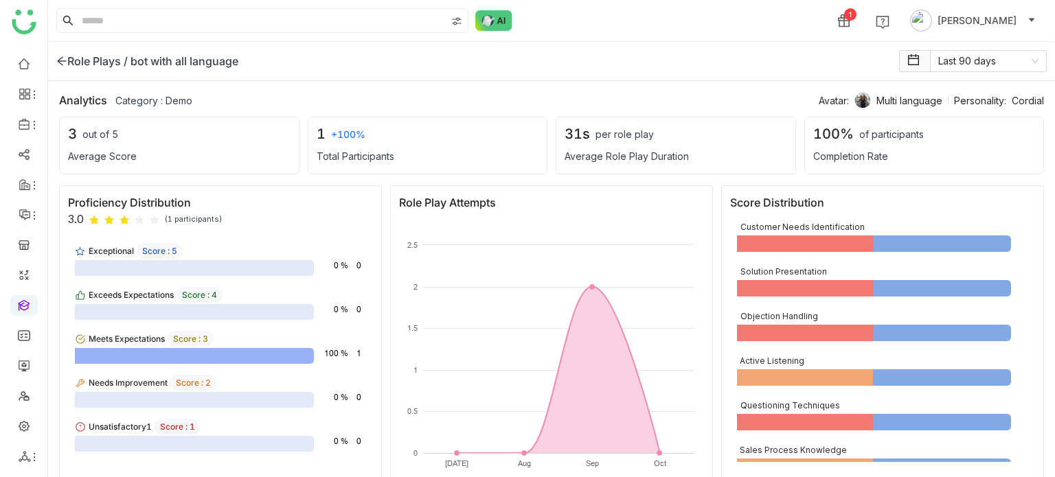
click at [60, 60] on icon at bounding box center [61, 61] width 11 height 11
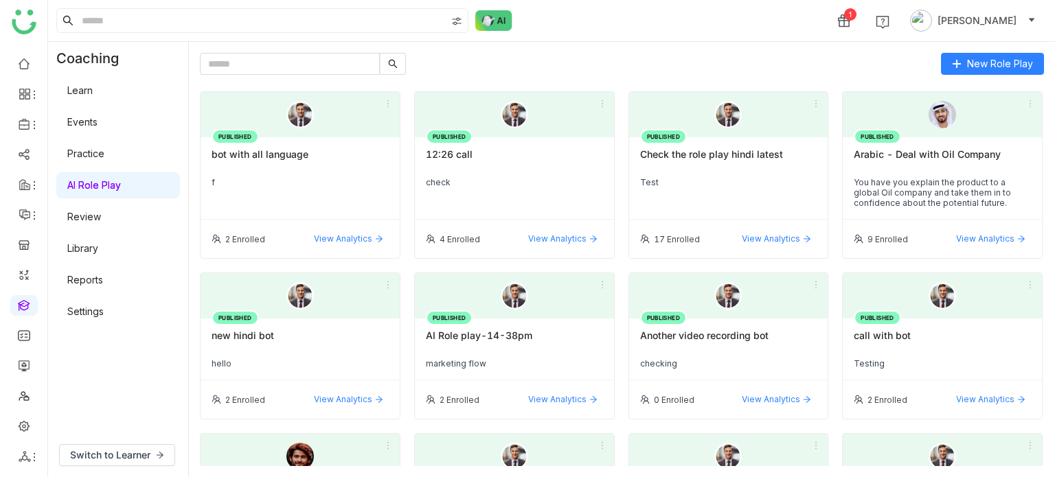
click at [255, 159] on div "bot with all language" at bounding box center [299, 159] width 177 height 23
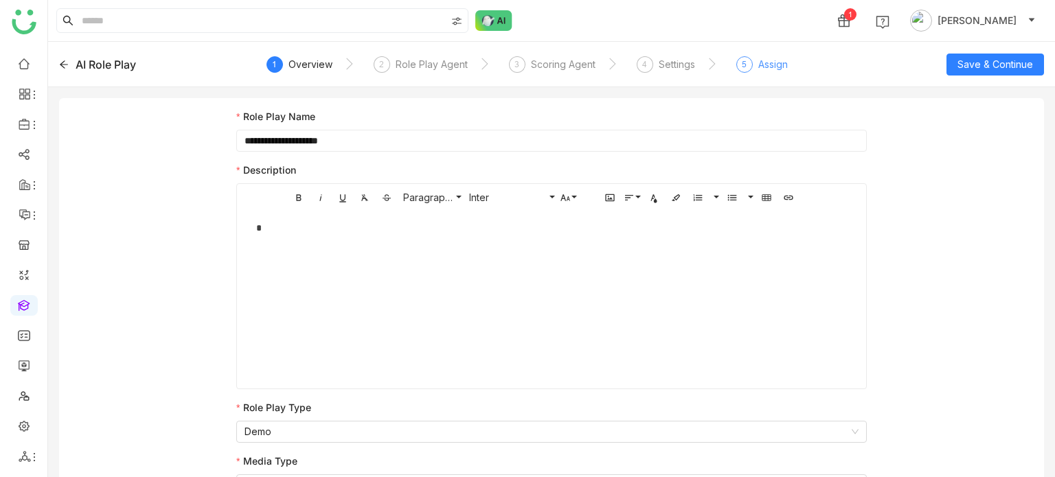
click at [744, 63] on span "5" at bounding box center [744, 64] width 5 height 10
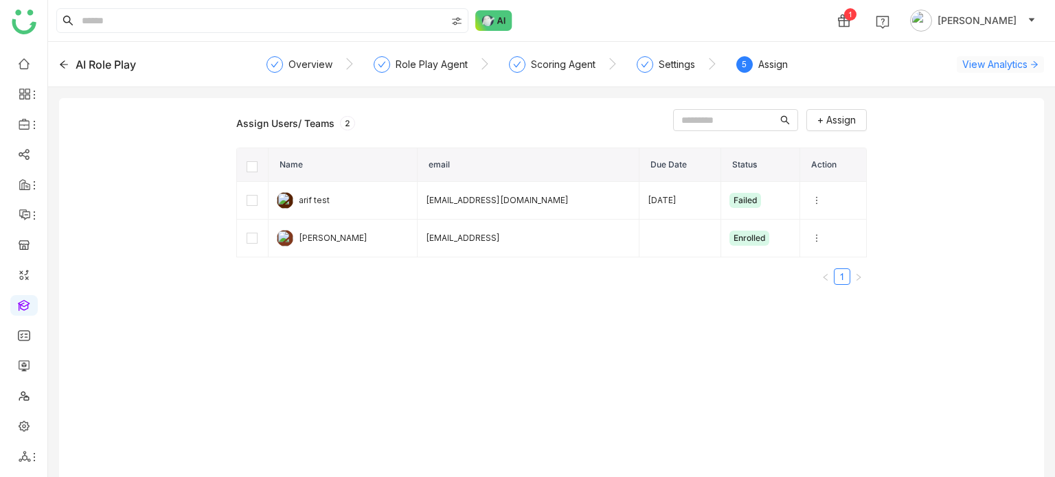
click at [962, 60] on span "View Analytics" at bounding box center [994, 64] width 65 height 14
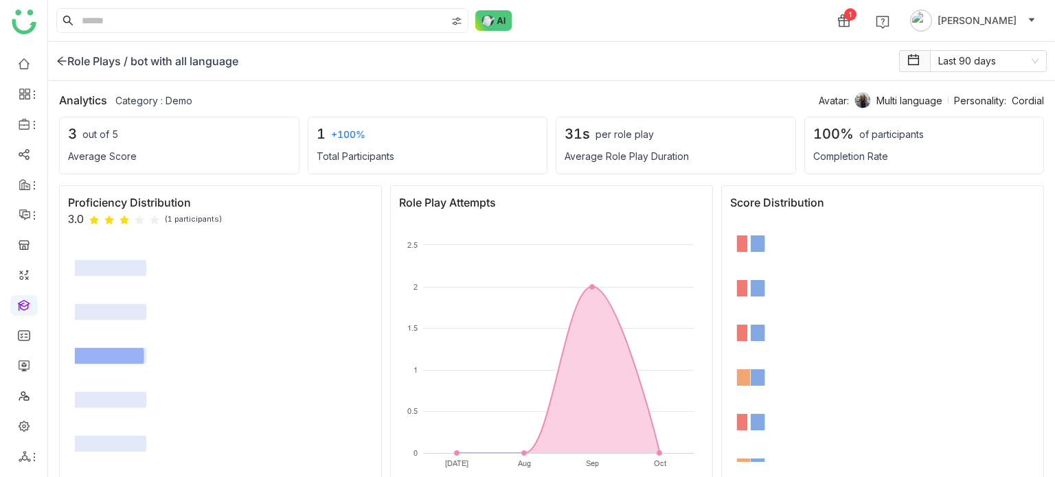
click at [76, 54] on div "Role Plays /" at bounding box center [91, 61] width 71 height 16
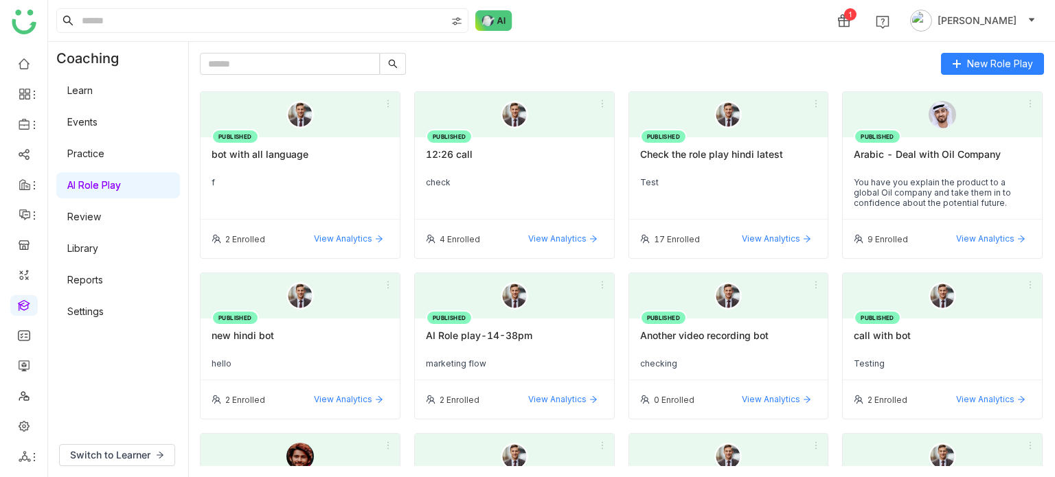
click at [319, 141] on div "PUBLISHED bot with all language f" at bounding box center [299, 178] width 199 height 82
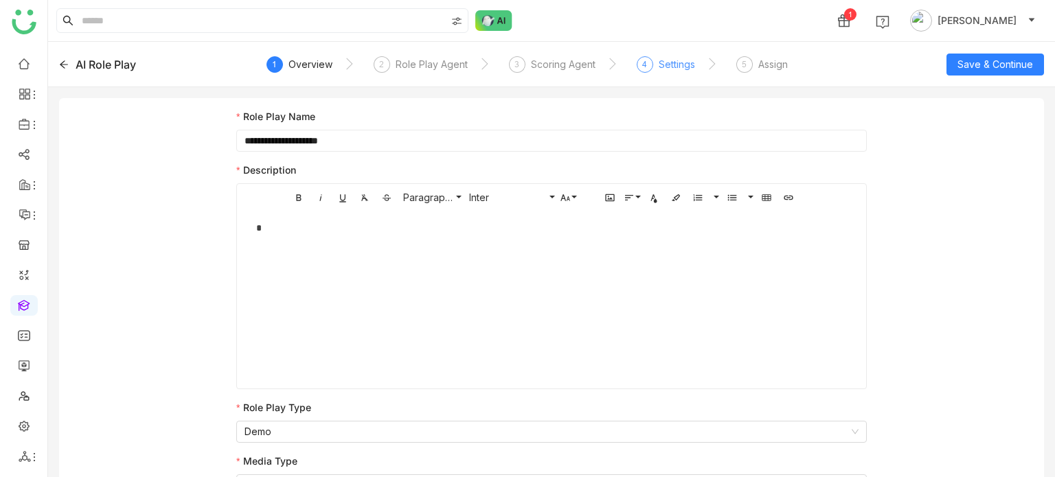
click at [668, 67] on div "Settings" at bounding box center [676, 64] width 36 height 16
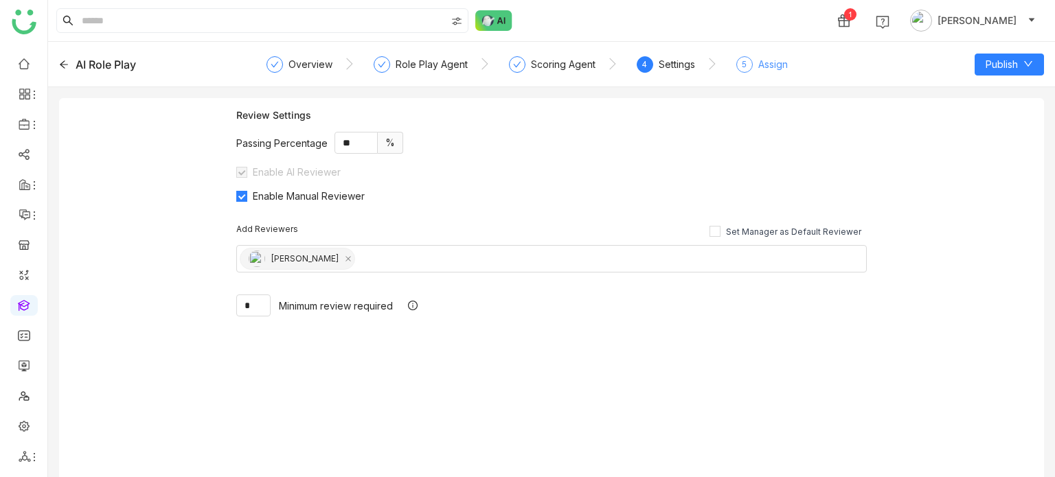
click at [763, 67] on div "Assign" at bounding box center [773, 64] width 30 height 16
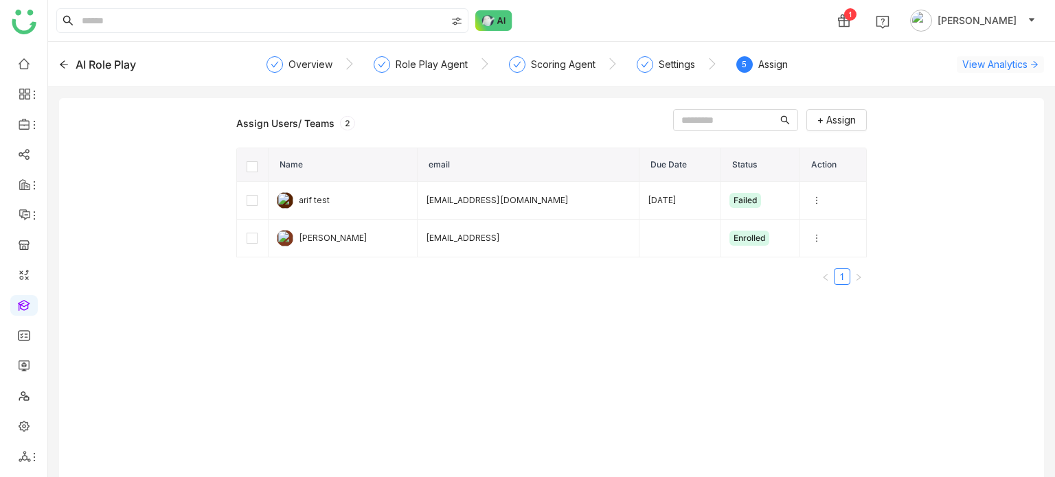
click at [976, 68] on span "View Analytics" at bounding box center [994, 64] width 65 height 14
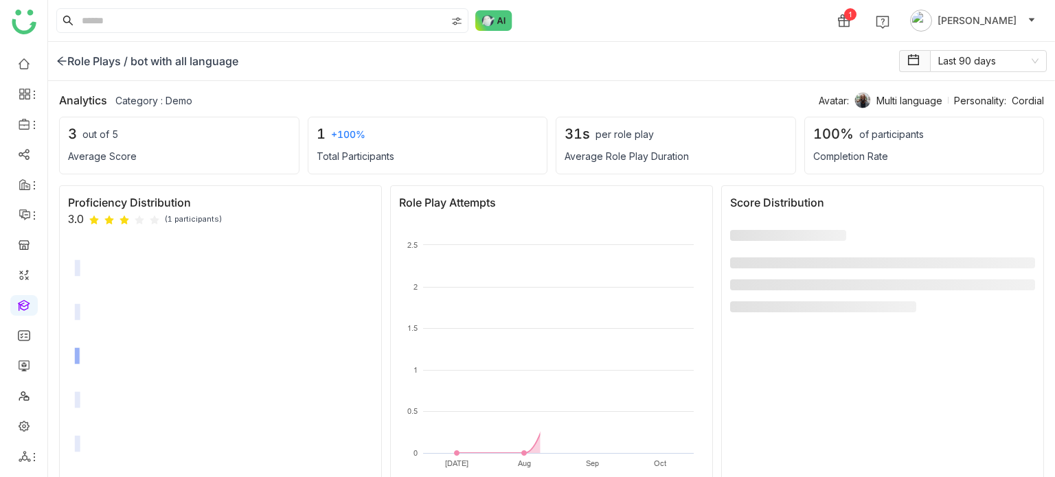
click at [73, 60] on div "Role Plays /" at bounding box center [91, 61] width 71 height 16
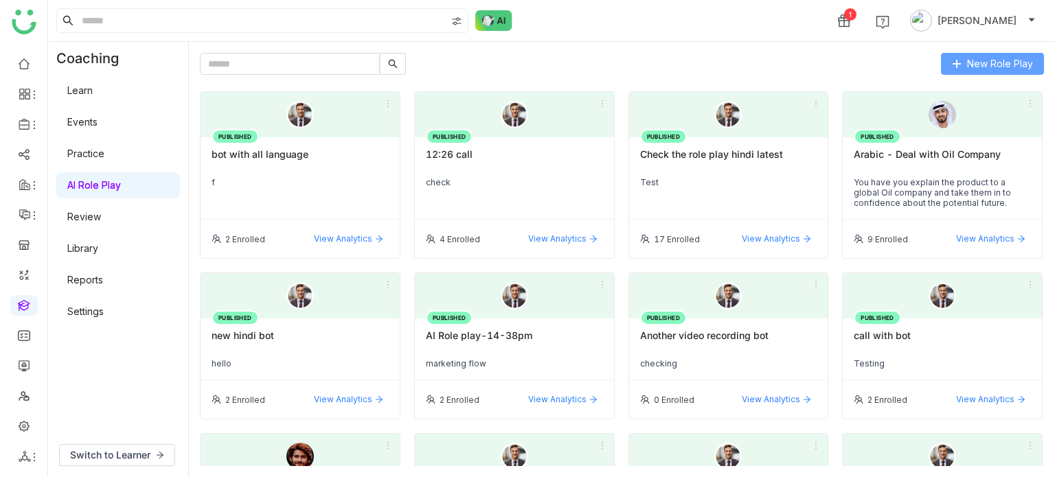
click at [1004, 68] on span "New Role Play" at bounding box center [1000, 63] width 66 height 15
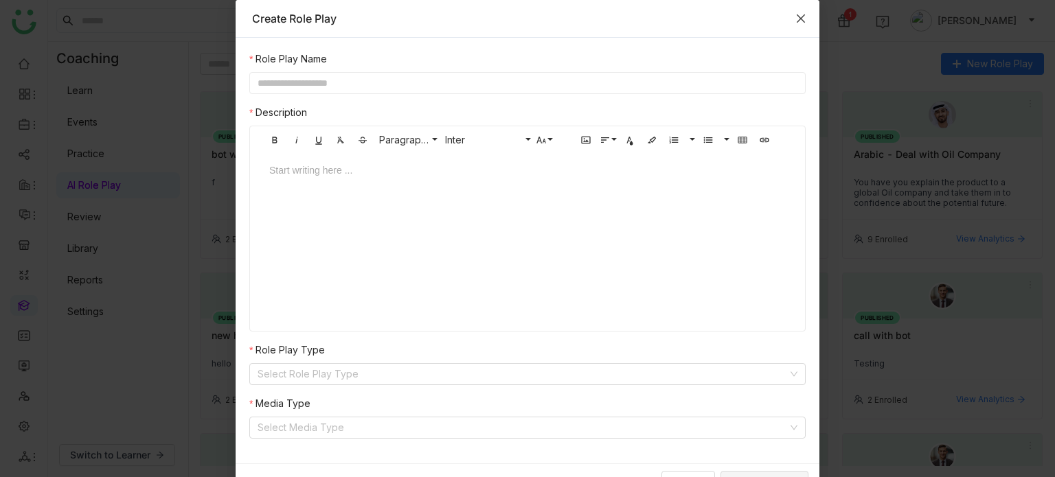
click at [802, 21] on span "Close" at bounding box center [800, 18] width 37 height 37
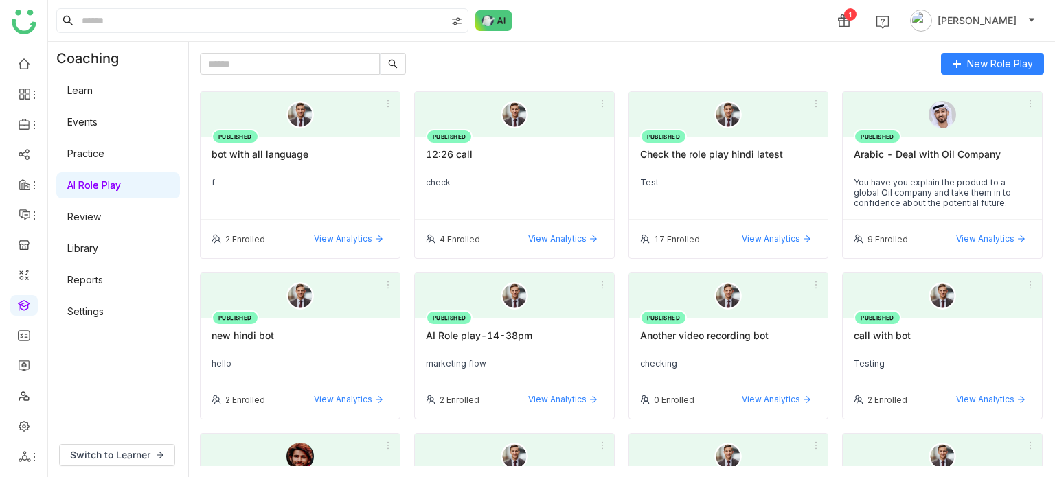
click at [276, 174] on div "PUBLISHED bot with all language f" at bounding box center [299, 178] width 199 height 82
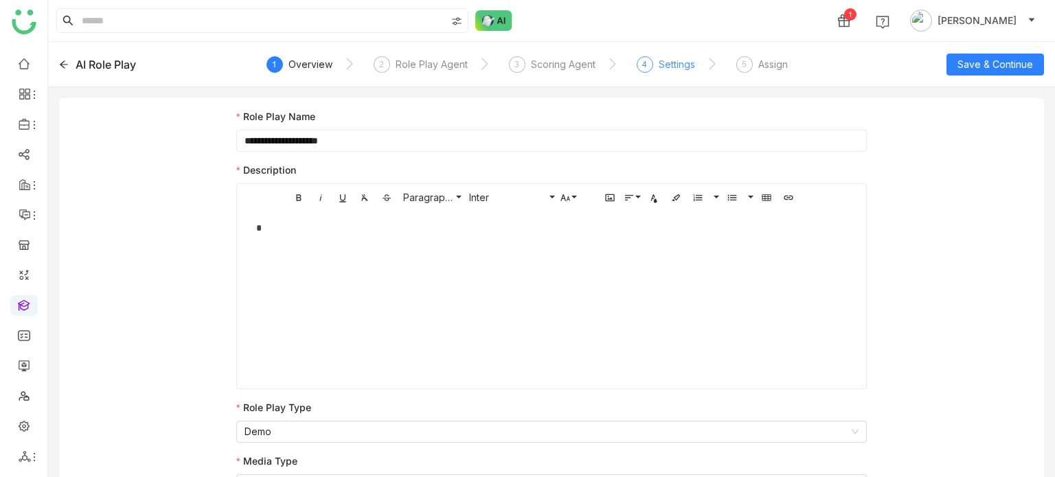
click at [675, 71] on div "Settings" at bounding box center [676, 64] width 36 height 16
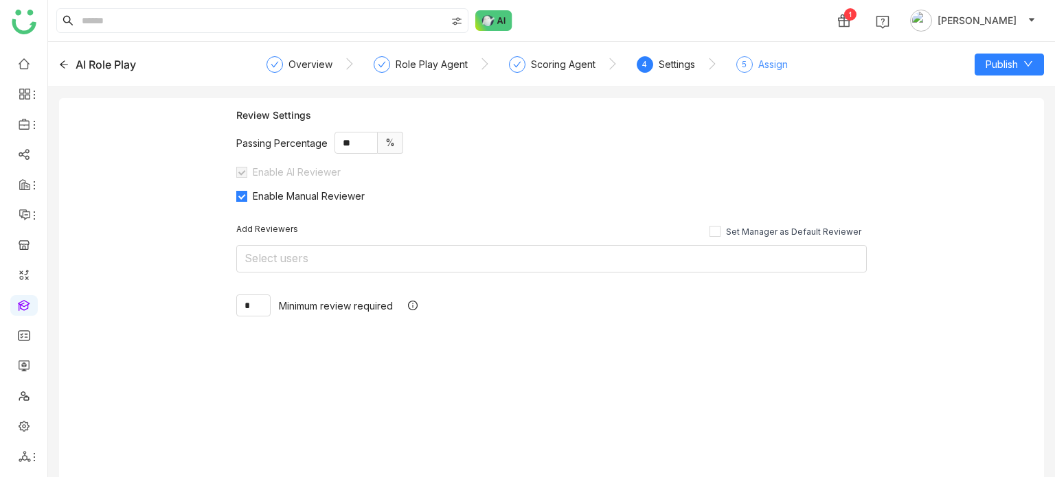
click at [758, 65] on div "Assign" at bounding box center [773, 64] width 30 height 16
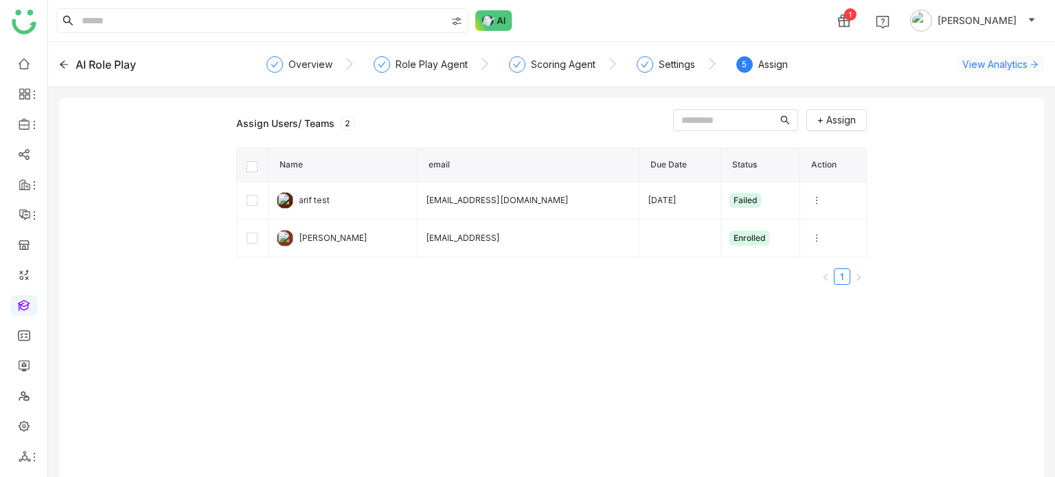
click at [986, 64] on span "View Analytics" at bounding box center [994, 64] width 65 height 14
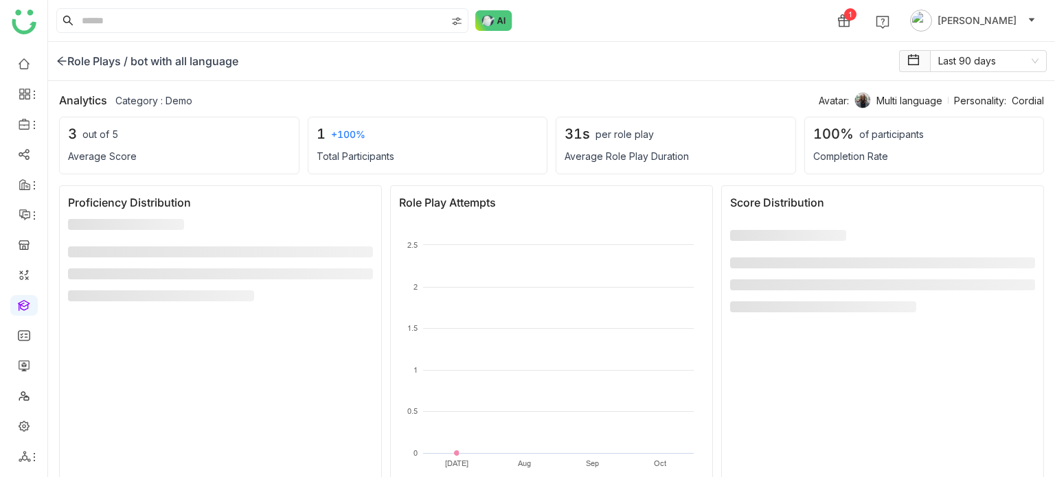
click at [63, 62] on icon at bounding box center [61, 61] width 11 height 11
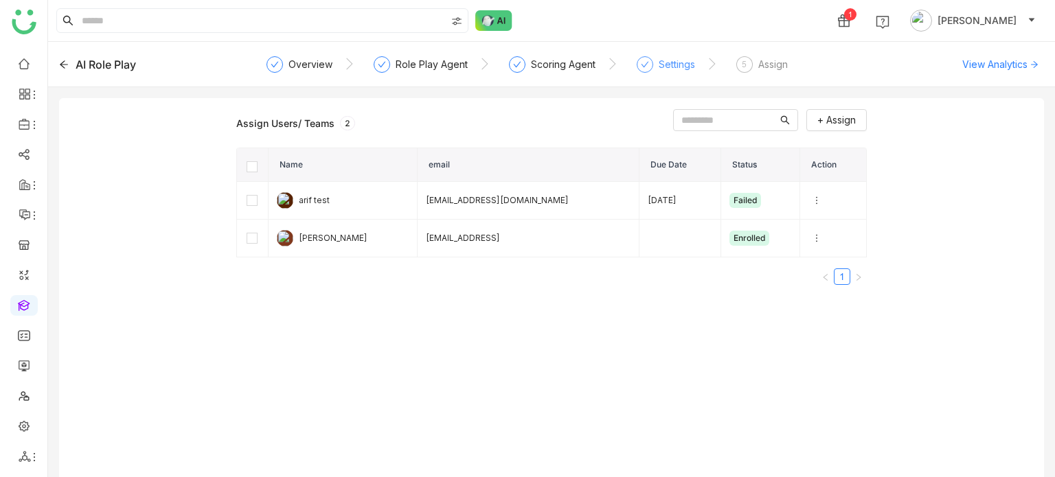
click at [669, 66] on div "Settings" at bounding box center [676, 64] width 36 height 16
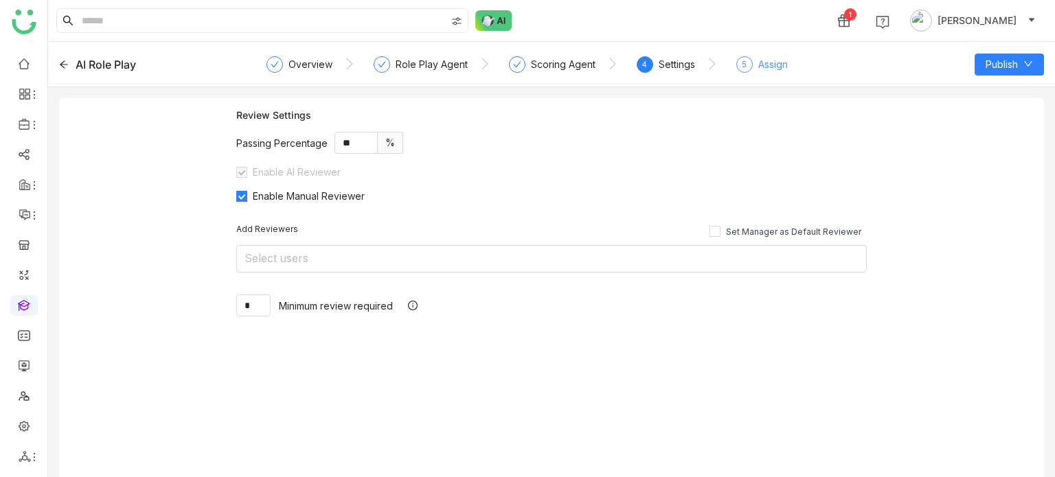
click at [776, 57] on div "Assign" at bounding box center [773, 64] width 30 height 16
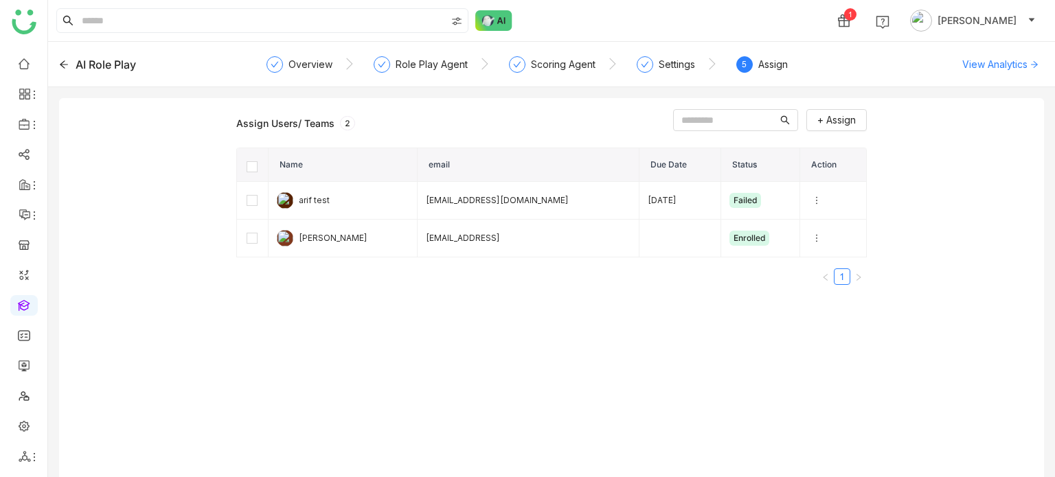
click at [1011, 74] on div "AI Role Play Overview Role Play Agent Scoring Agent Settings 5 Assign View Anal…" at bounding box center [551, 64] width 1007 height 45
click at [1011, 62] on span "View Analytics" at bounding box center [994, 64] width 65 height 14
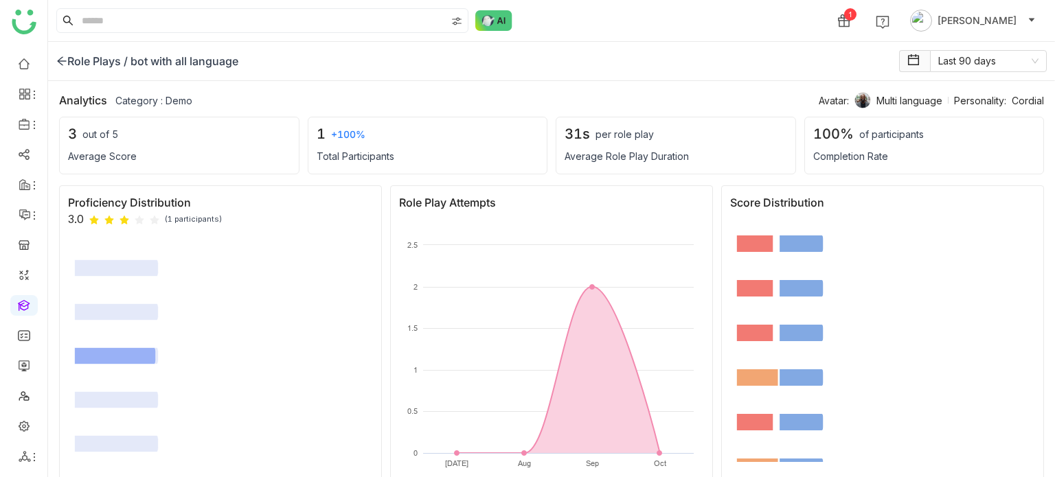
click at [59, 63] on icon at bounding box center [61, 61] width 11 height 11
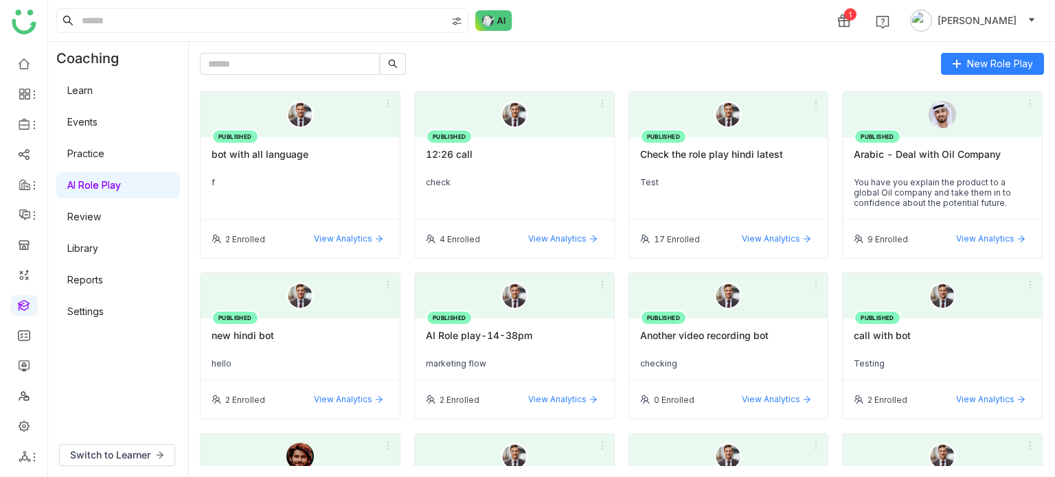
click at [322, 139] on div "PUBLISHED bot with all language f" at bounding box center [299, 178] width 199 height 82
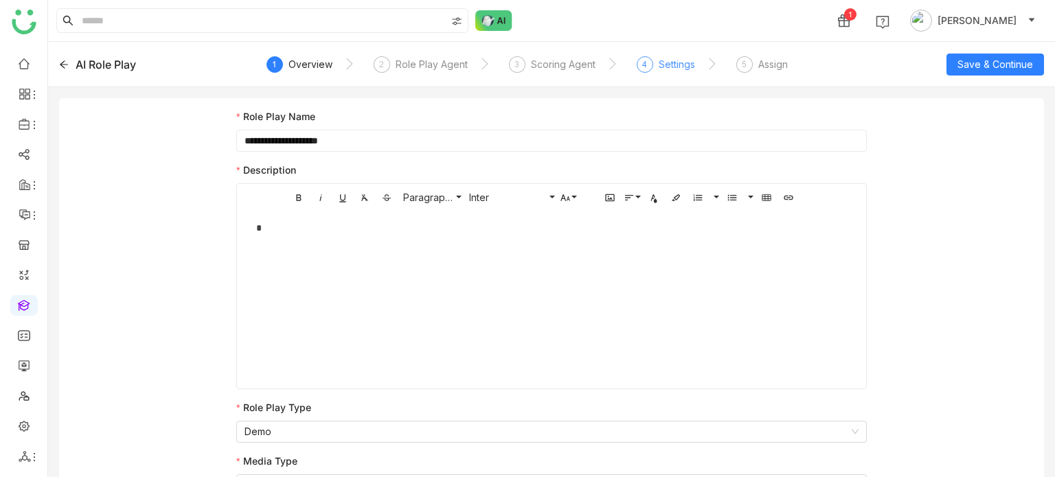
click at [680, 66] on div "Settings" at bounding box center [676, 64] width 36 height 16
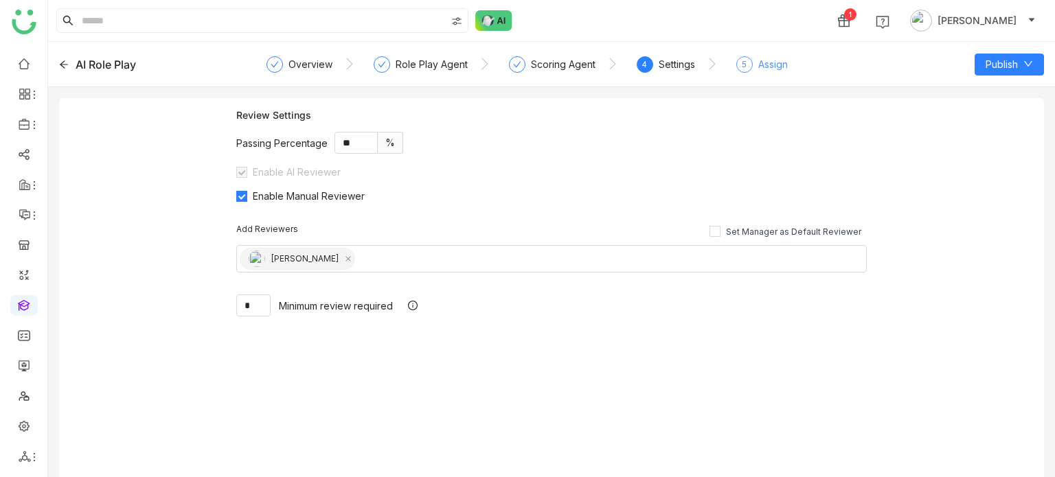
click at [763, 71] on div "Assign" at bounding box center [773, 64] width 30 height 16
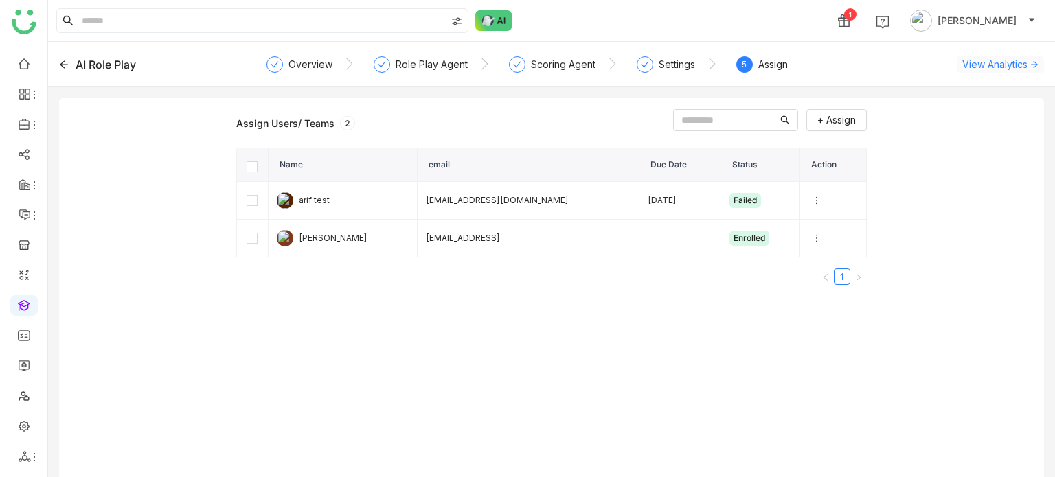
click at [1009, 60] on span "View Analytics" at bounding box center [994, 64] width 65 height 14
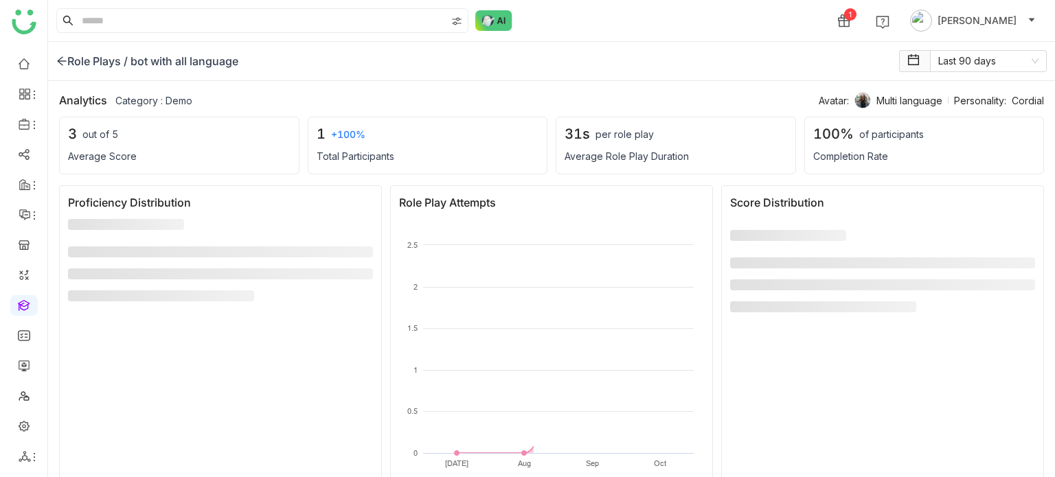
click at [62, 62] on icon at bounding box center [61, 61] width 11 height 11
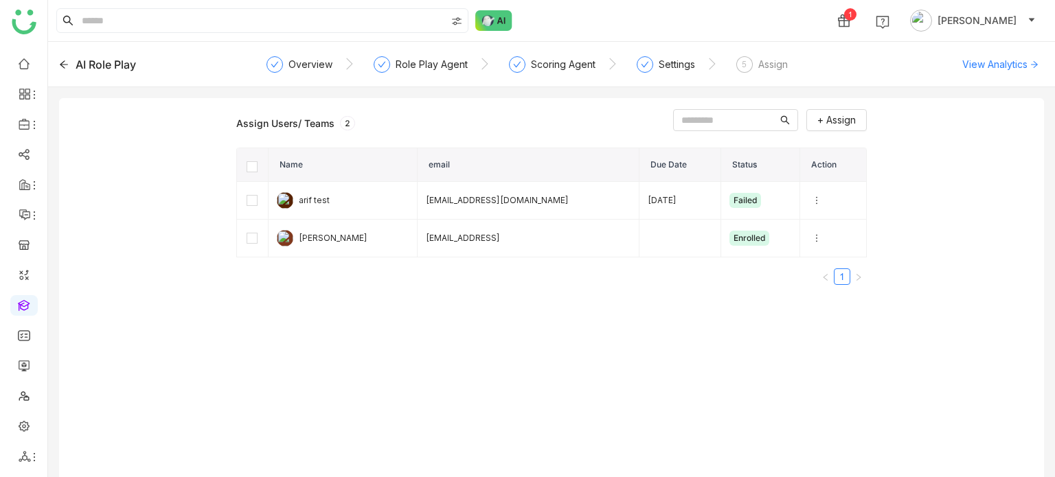
drag, startPoint x: 641, startPoint y: 56, endPoint x: 698, endPoint y: 68, distance: 58.2
click at [661, 64] on div "Settings" at bounding box center [665, 68] width 58 height 25
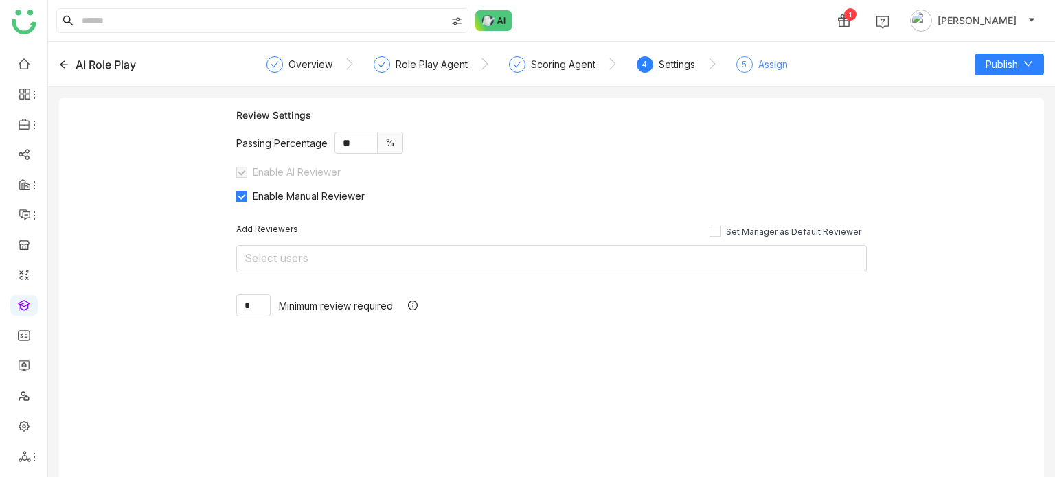
click at [759, 69] on div "Assign" at bounding box center [773, 64] width 30 height 16
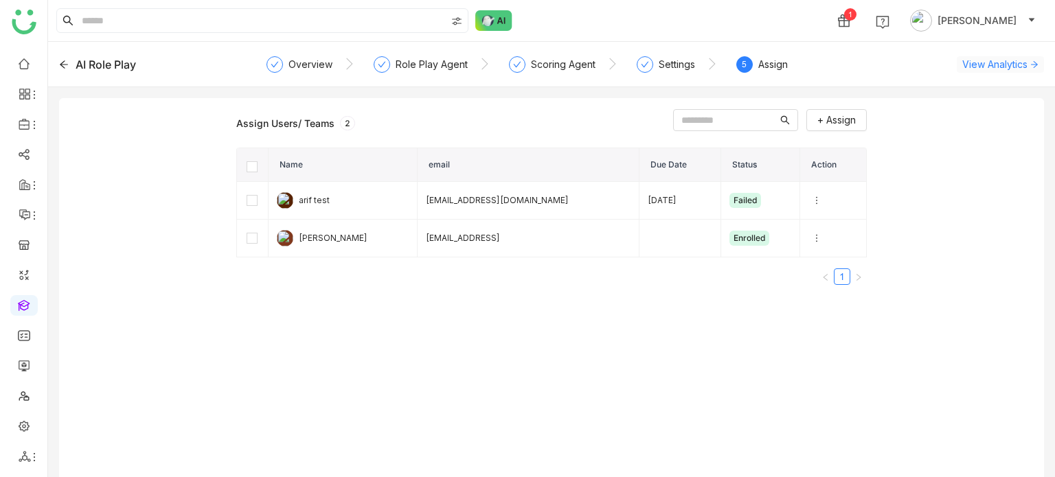
click at [1004, 60] on span "View Analytics" at bounding box center [994, 64] width 65 height 14
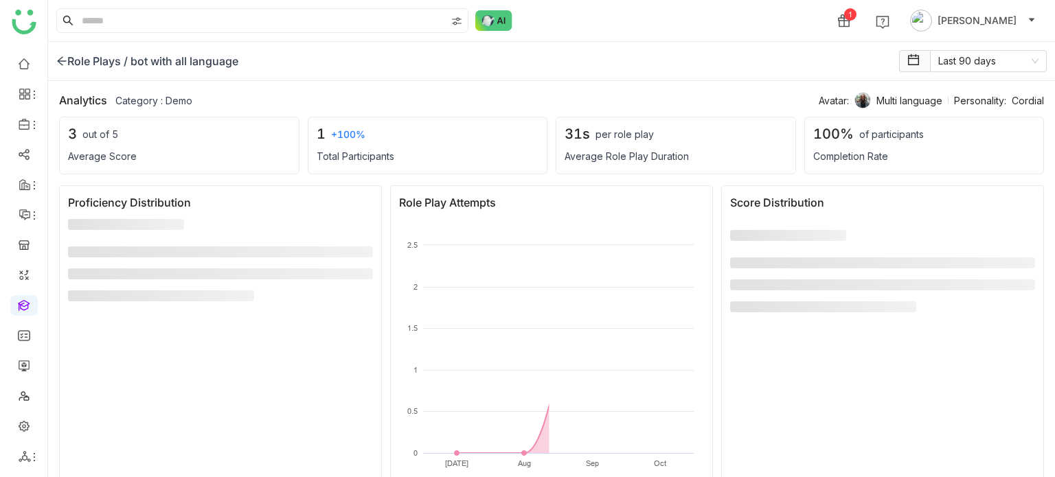
click at [58, 60] on icon at bounding box center [61, 61] width 9 height 9
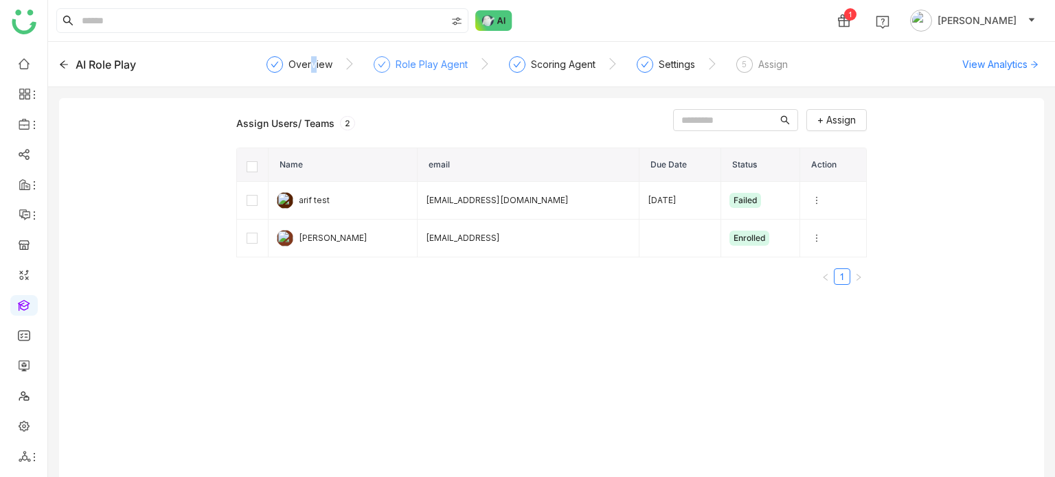
drag, startPoint x: 332, startPoint y: 60, endPoint x: 391, endPoint y: 57, distance: 58.5
click at [371, 58] on nz-steps "Overview Role Play Agent Scoring Agent Settings 5 Assign" at bounding box center [552, 64] width 554 height 33
drag, startPoint x: 309, startPoint y: 66, endPoint x: 356, endPoint y: 68, distance: 46.7
click at [308, 66] on div "Overview" at bounding box center [310, 64] width 44 height 16
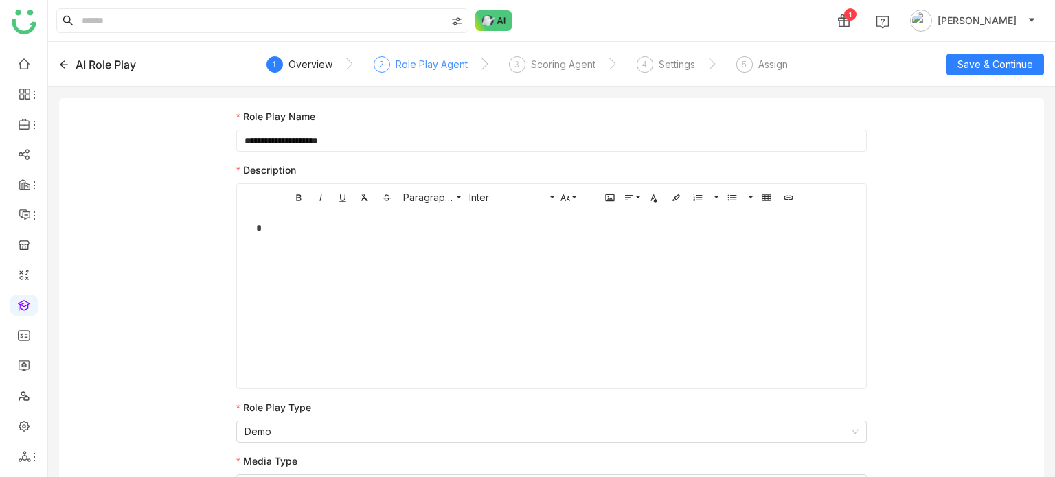
click at [409, 65] on div "Role Play Agent" at bounding box center [431, 64] width 72 height 16
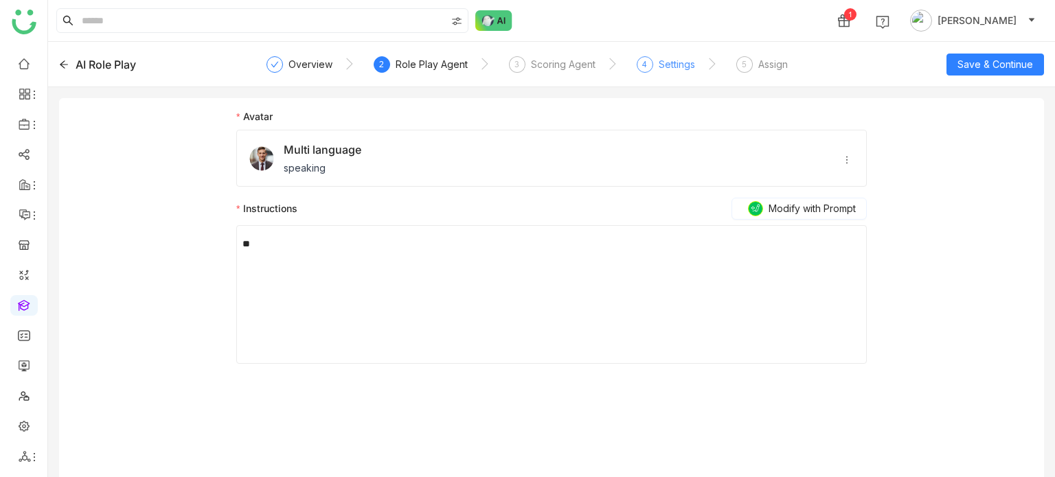
click at [652, 63] on div "4 Settings" at bounding box center [665, 68] width 58 height 25
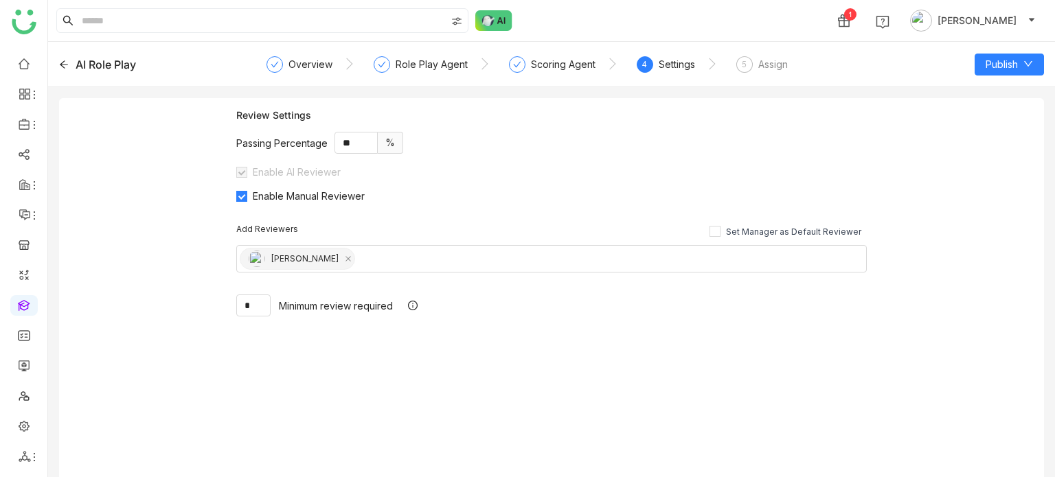
drag, startPoint x: 769, startPoint y: 62, endPoint x: 802, endPoint y: 62, distance: 33.0
click at [768, 60] on div "Assign" at bounding box center [773, 64] width 30 height 16
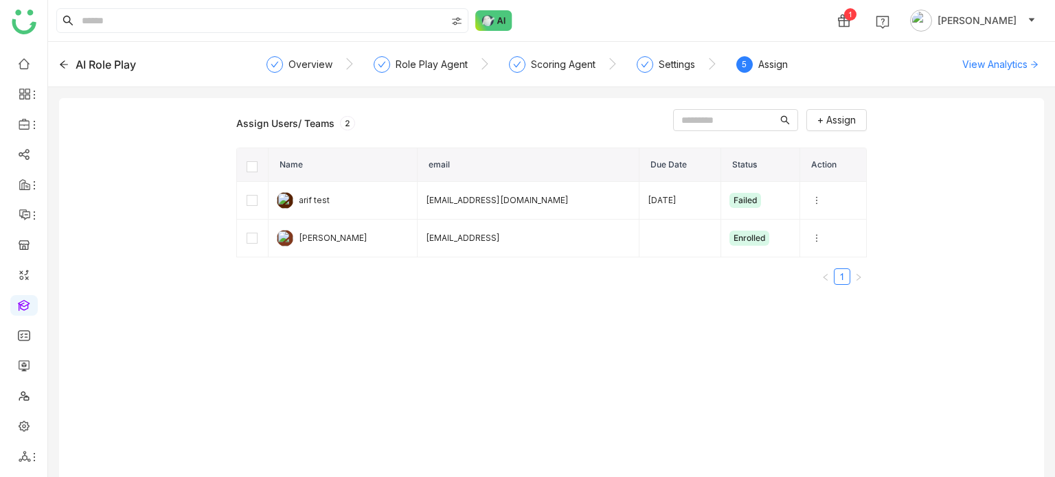
click at [1024, 55] on div "AI Role Play Overview Role Play Agent Scoring Agent Settings 5 Assign View Anal…" at bounding box center [551, 64] width 1007 height 45
click at [1024, 60] on span "View Analytics" at bounding box center [994, 64] width 65 height 14
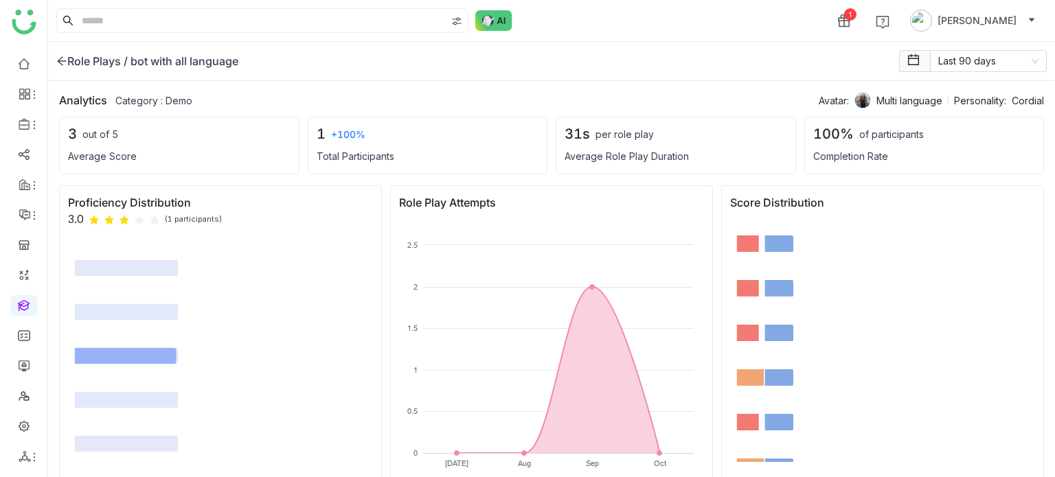
click at [58, 63] on icon at bounding box center [61, 61] width 11 height 11
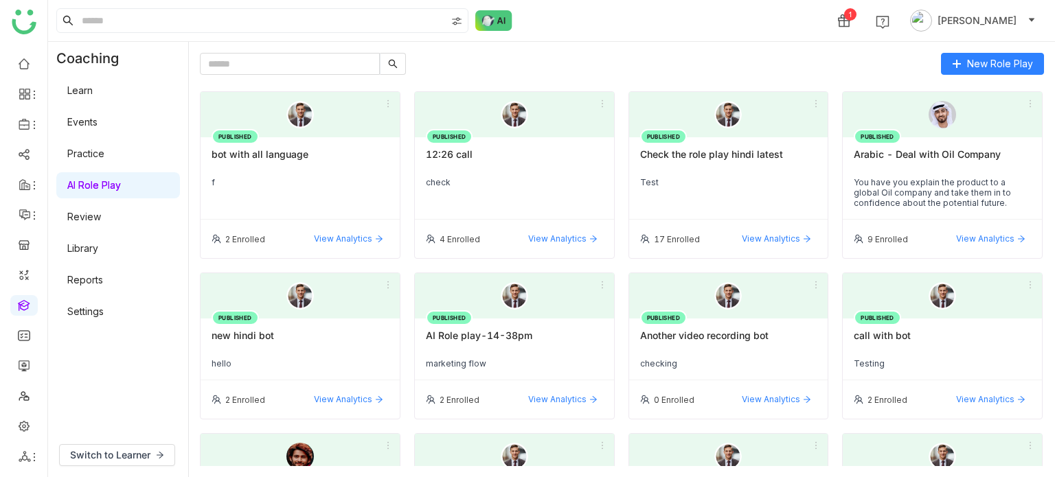
click at [288, 149] on div "bot with all language" at bounding box center [299, 159] width 177 height 23
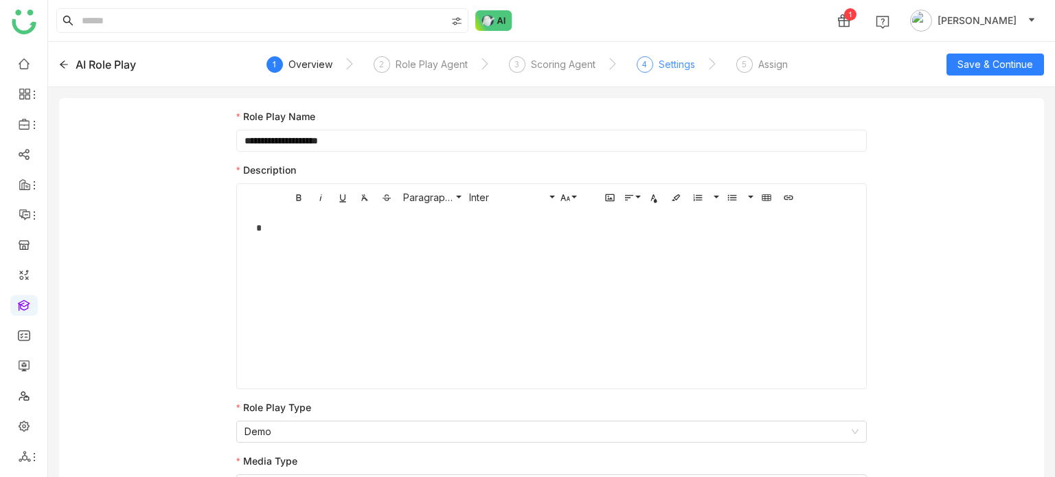
click at [661, 62] on div "Settings" at bounding box center [676, 64] width 36 height 16
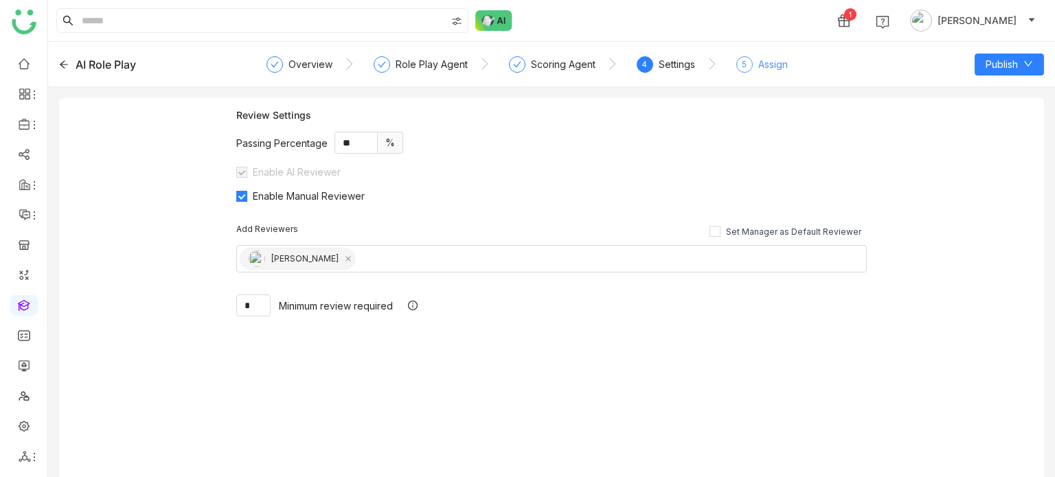
click at [782, 59] on div "Assign" at bounding box center [773, 64] width 30 height 16
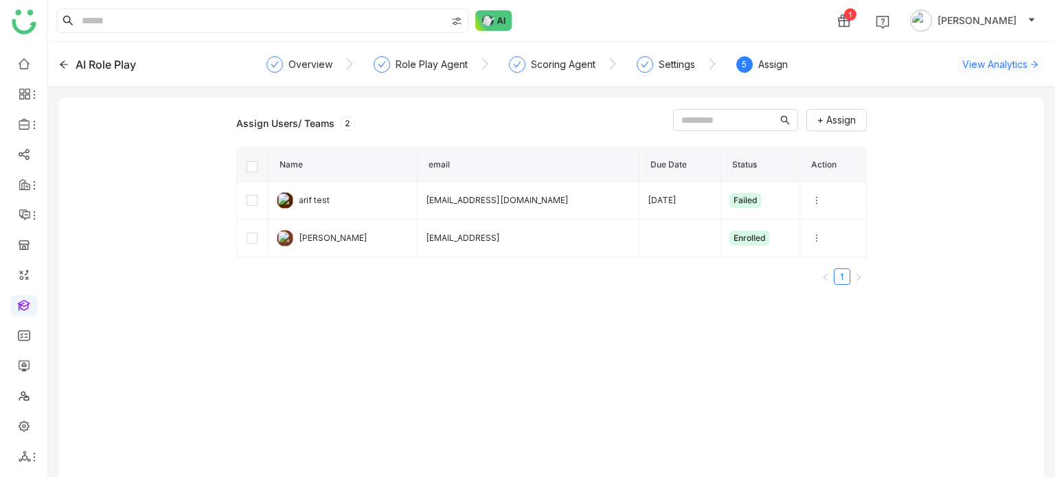
click at [986, 57] on span "View Analytics" at bounding box center [994, 64] width 65 height 14
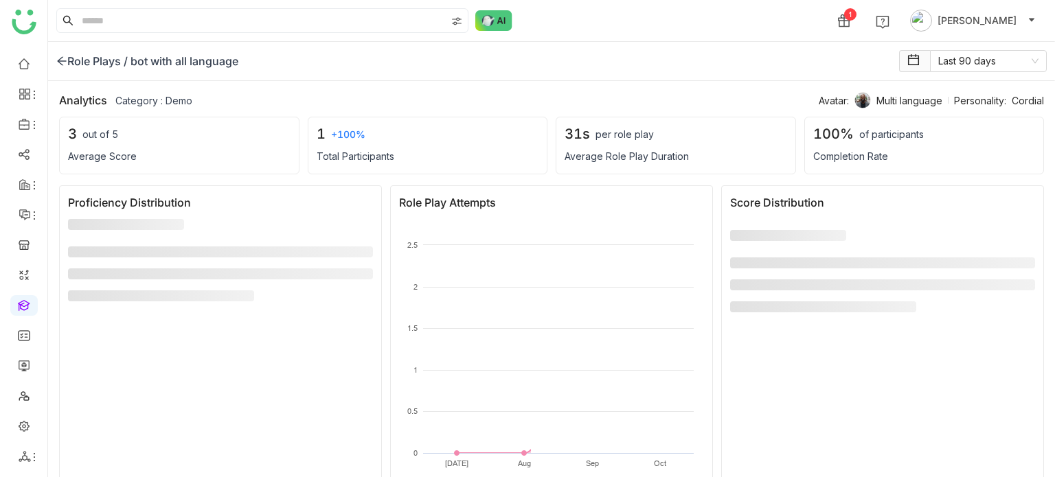
click at [69, 65] on div "Role Plays /" at bounding box center [91, 61] width 71 height 16
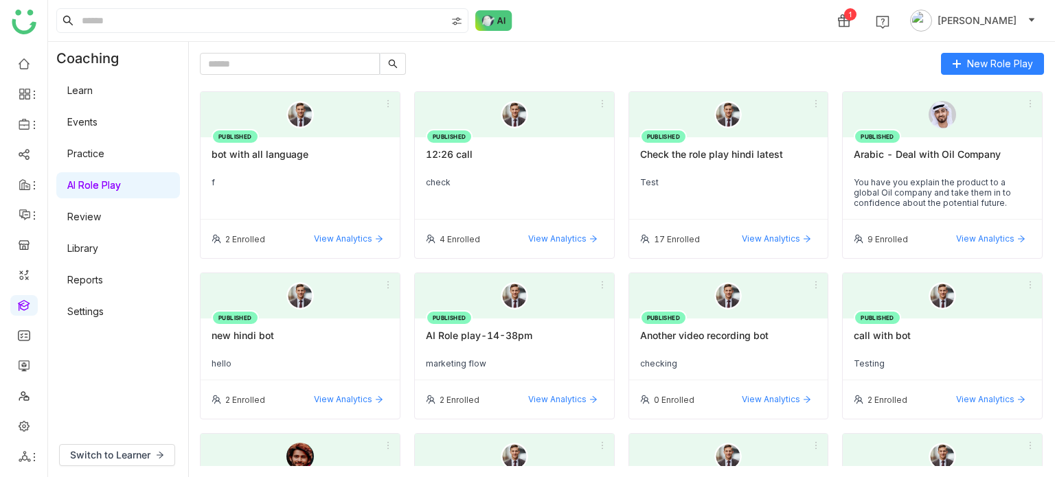
click at [306, 154] on div "bot with all language" at bounding box center [299, 159] width 177 height 23
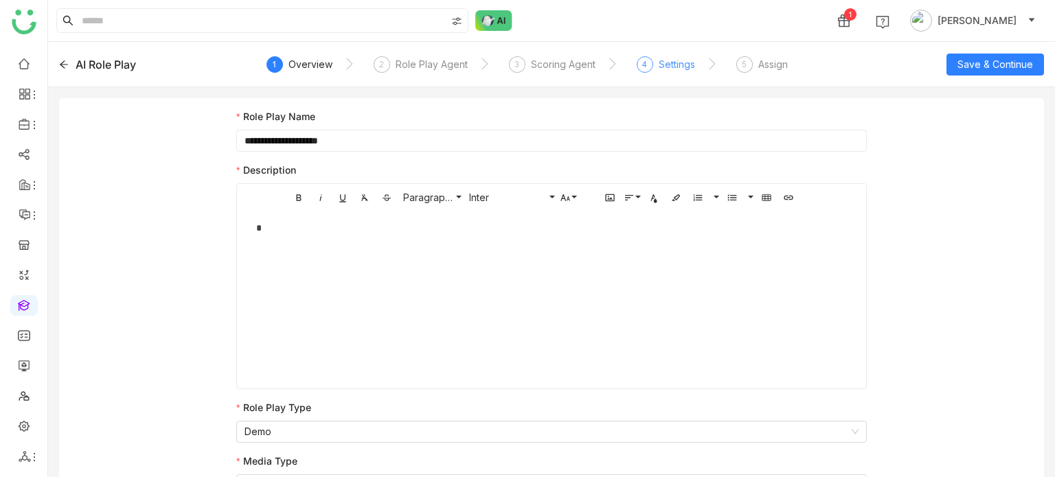
click at [661, 68] on div "Settings" at bounding box center [676, 64] width 36 height 16
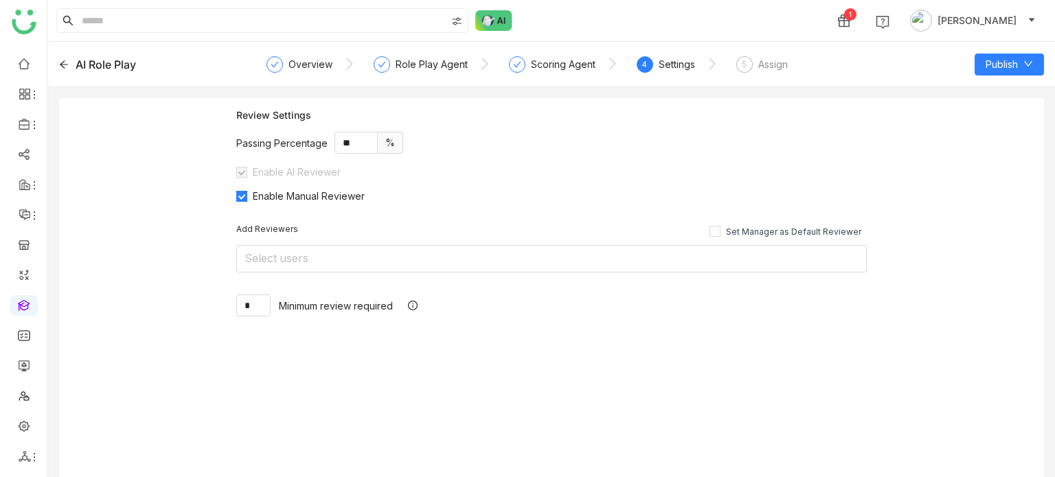
click at [793, 69] on nz-steps "Overview Role Play Agent Scoring Agent 4 Settings 5 Assign" at bounding box center [552, 64] width 554 height 33
click at [770, 69] on div "Assign" at bounding box center [773, 64] width 30 height 16
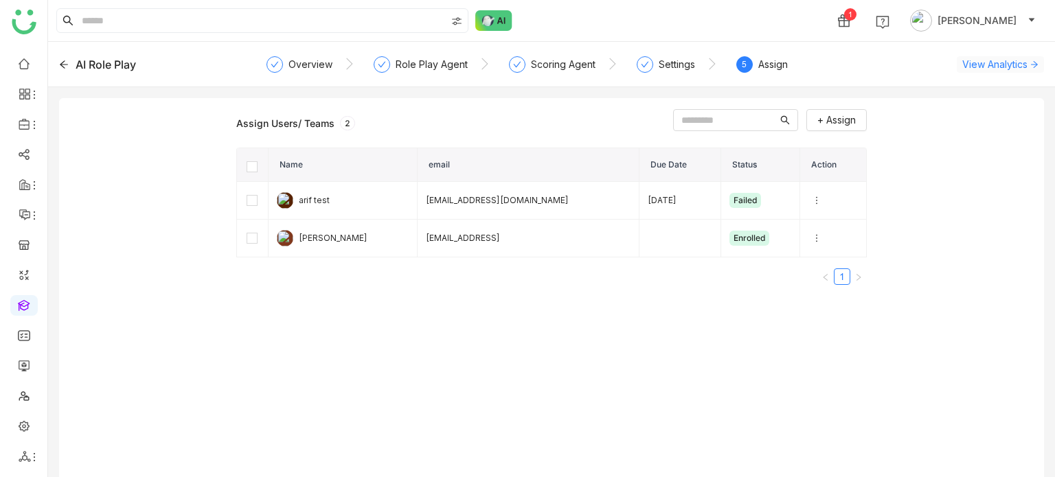
click at [1020, 58] on span "View Analytics" at bounding box center [994, 64] width 65 height 14
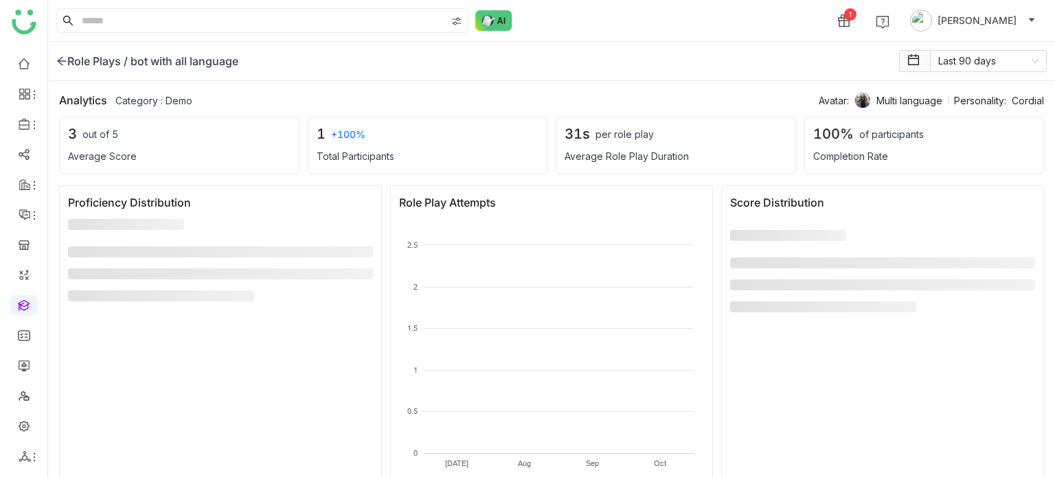
click at [62, 60] on icon at bounding box center [61, 61] width 9 height 9
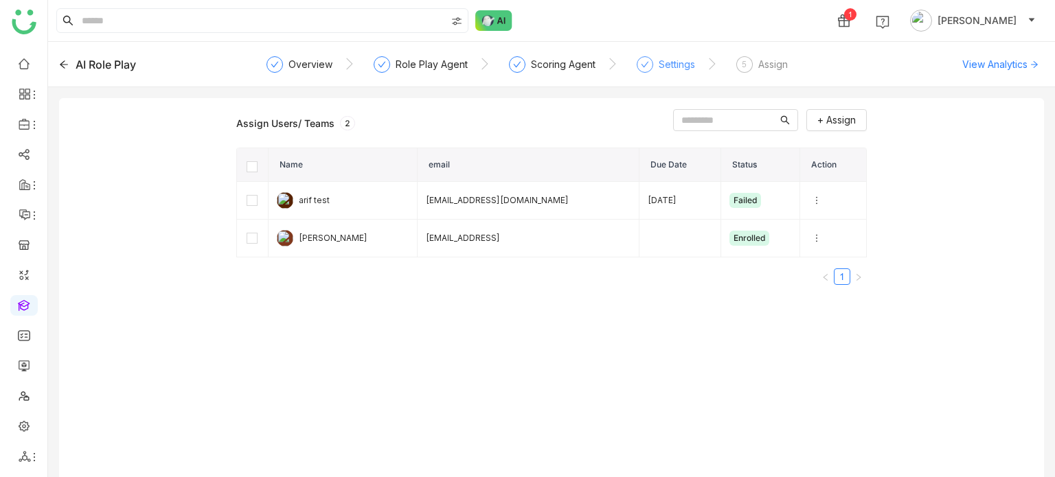
click at [647, 67] on div at bounding box center [644, 64] width 16 height 16
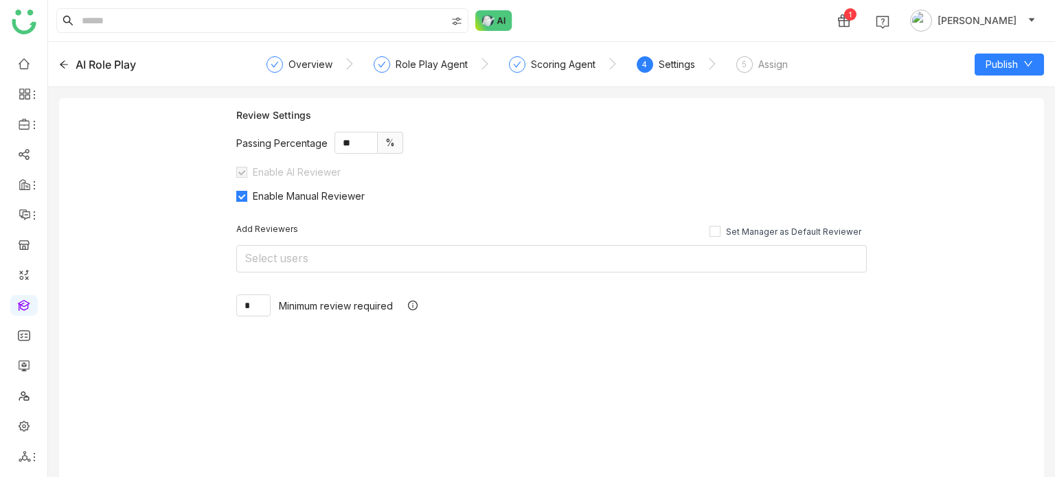
click at [821, 67] on nz-steps "Overview Role Play Agent Scoring Agent 4 Settings 5 Assign" at bounding box center [552, 64] width 554 height 33
click at [736, 59] on div "5 Assign" at bounding box center [761, 68] width 51 height 25
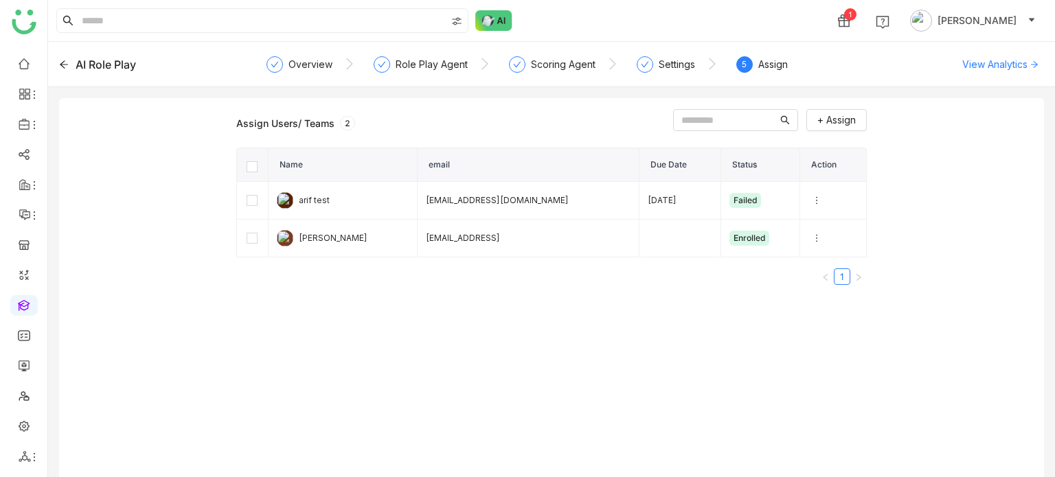
click at [974, 74] on div "AI Role Play Overview Role Play Agent Scoring Agent Settings 5 Assign View Anal…" at bounding box center [551, 64] width 1007 height 45
click at [983, 68] on span "View Analytics" at bounding box center [994, 64] width 65 height 14
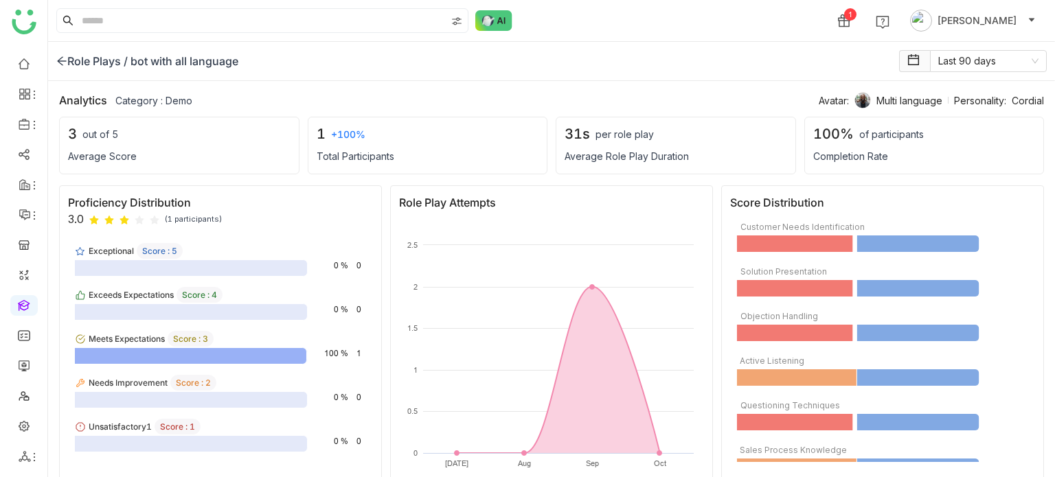
click at [69, 60] on div "Role Plays /" at bounding box center [91, 61] width 71 height 16
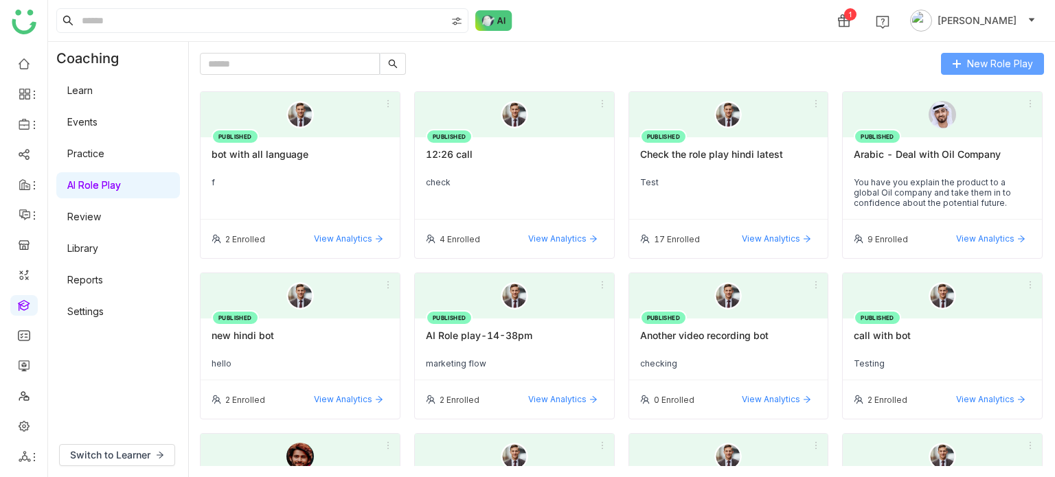
click at [967, 53] on button "New Role Play" at bounding box center [992, 64] width 103 height 22
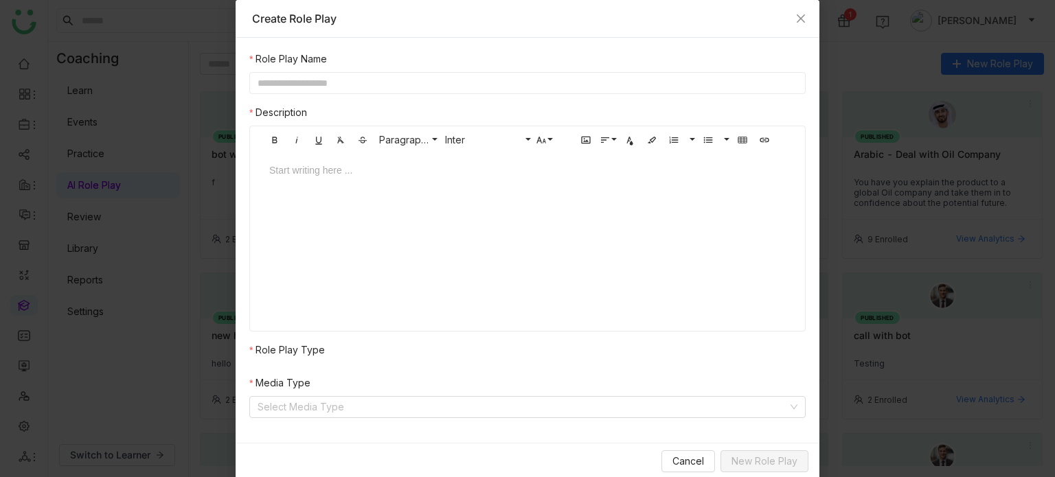
click at [566, 93] on div "Role Play Name Description Bold Italic Underline Clear Formatting Strikethrough…" at bounding box center [527, 234] width 556 height 367
click at [581, 82] on input "text" at bounding box center [527, 83] width 556 height 22
type input "**********"
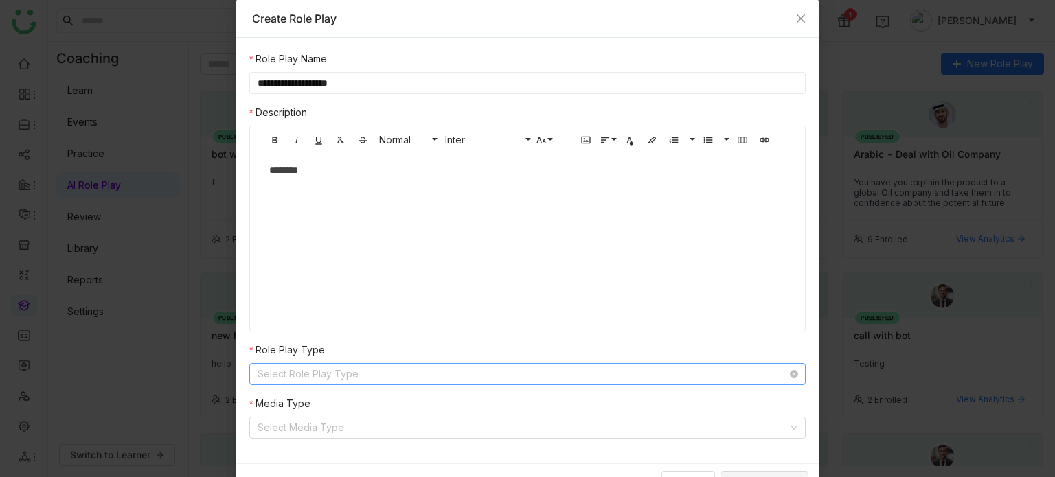
click at [308, 378] on input at bounding box center [522, 374] width 530 height 21
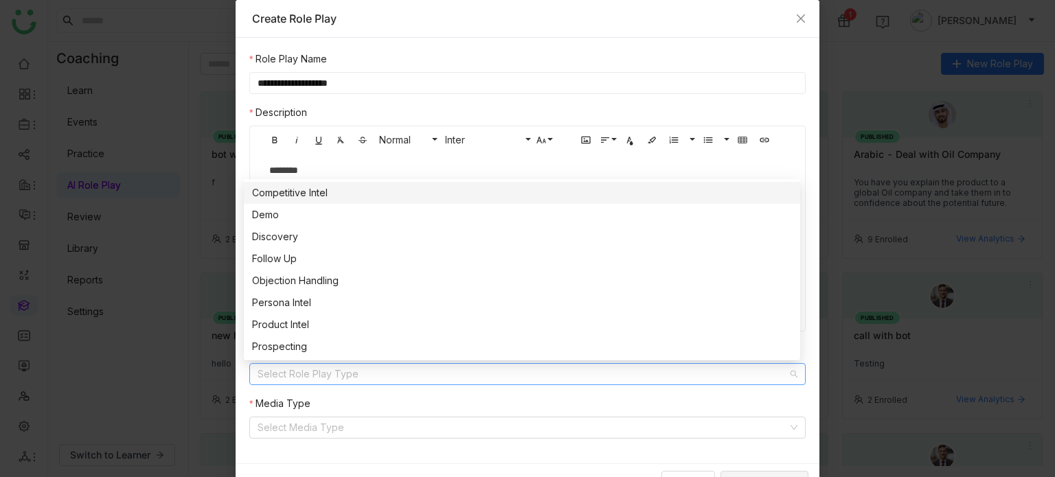
click at [301, 198] on div "Competitive Intel" at bounding box center [522, 192] width 540 height 15
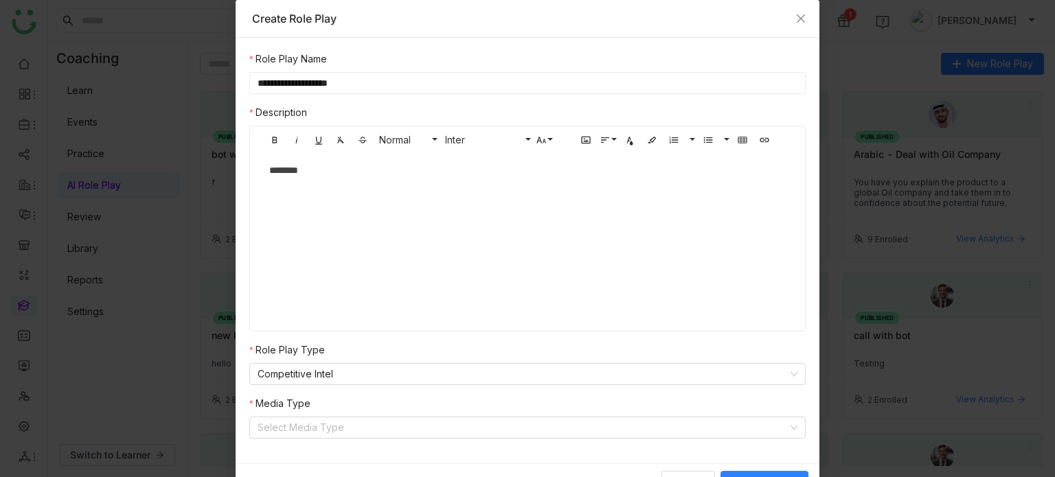
click at [323, 444] on div "**********" at bounding box center [528, 251] width 584 height 426
click at [330, 430] on input at bounding box center [522, 427] width 530 height 21
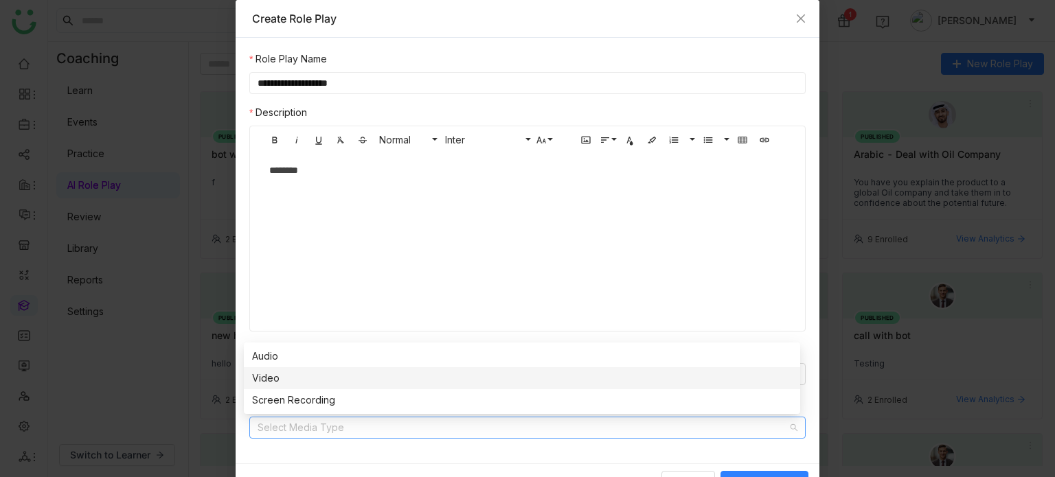
click at [330, 376] on div "Video" at bounding box center [522, 378] width 540 height 15
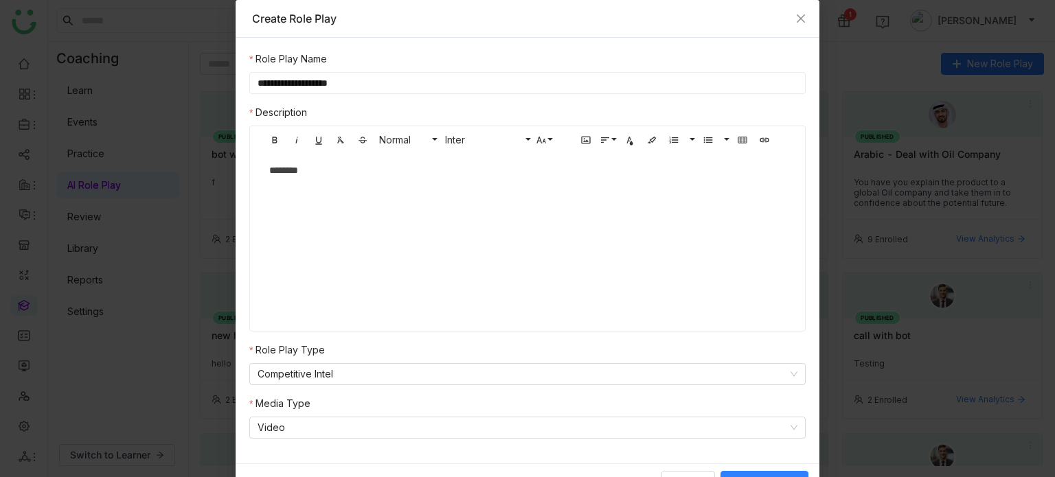
scroll to position [22, 0]
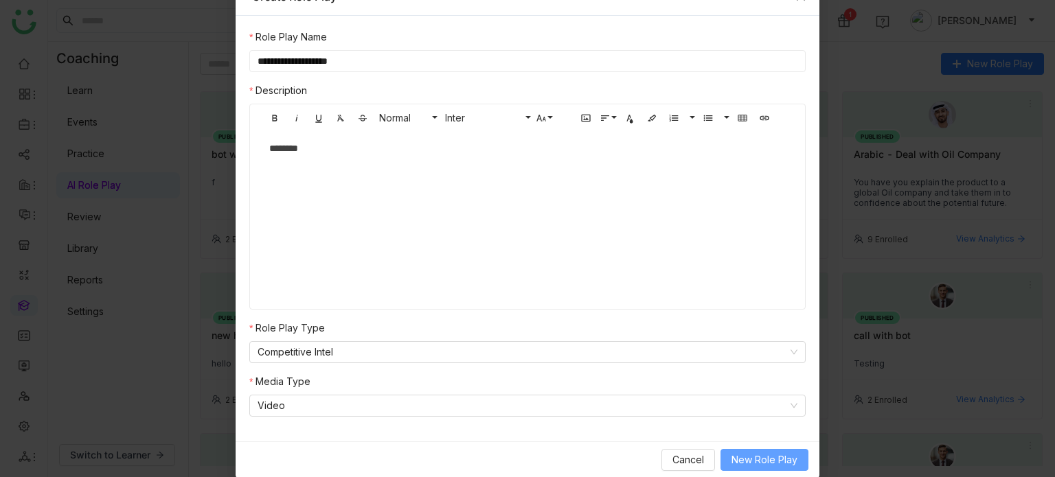
click at [748, 452] on span "New Role Play" at bounding box center [764, 459] width 66 height 15
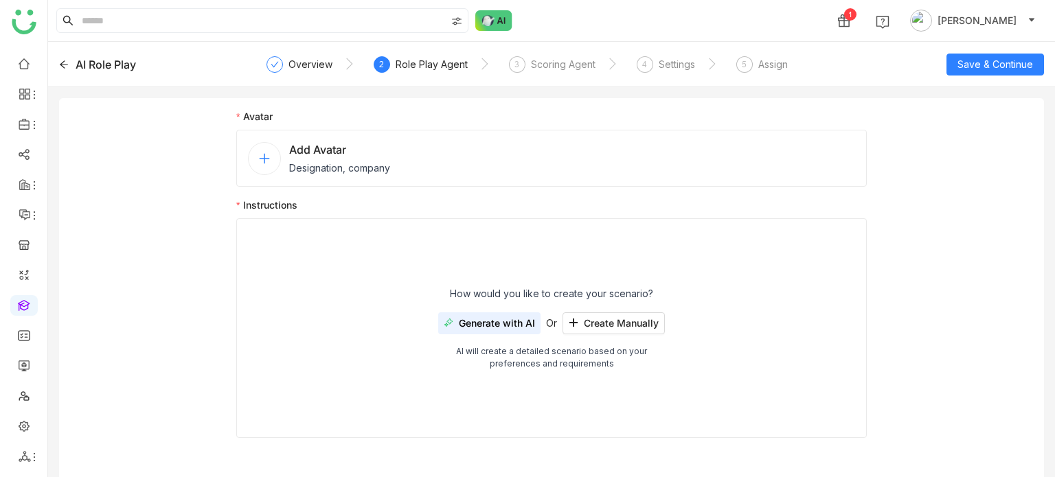
click at [558, 152] on div "Add Avatar Designation, company" at bounding box center [551, 158] width 630 height 57
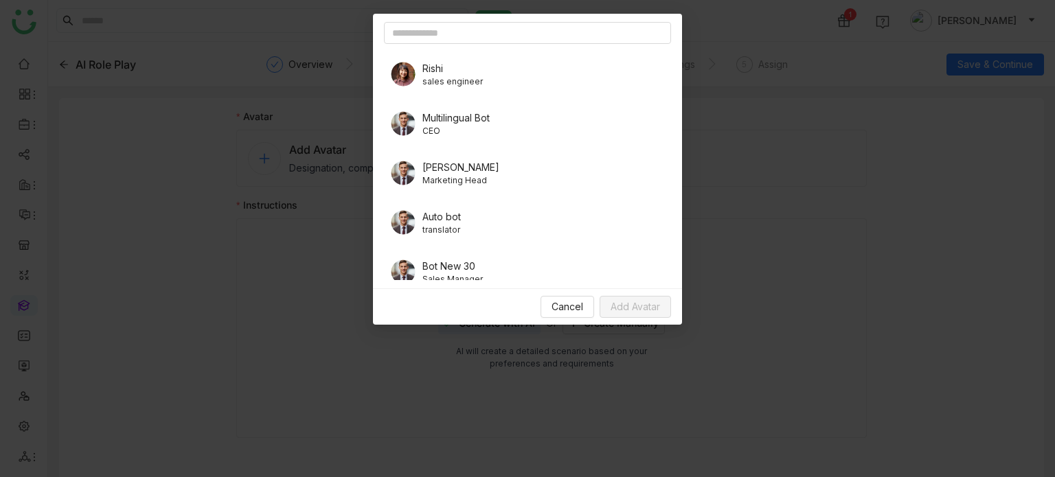
click at [462, 138] on div "Multilingual Bot CEO" at bounding box center [527, 123] width 287 height 38
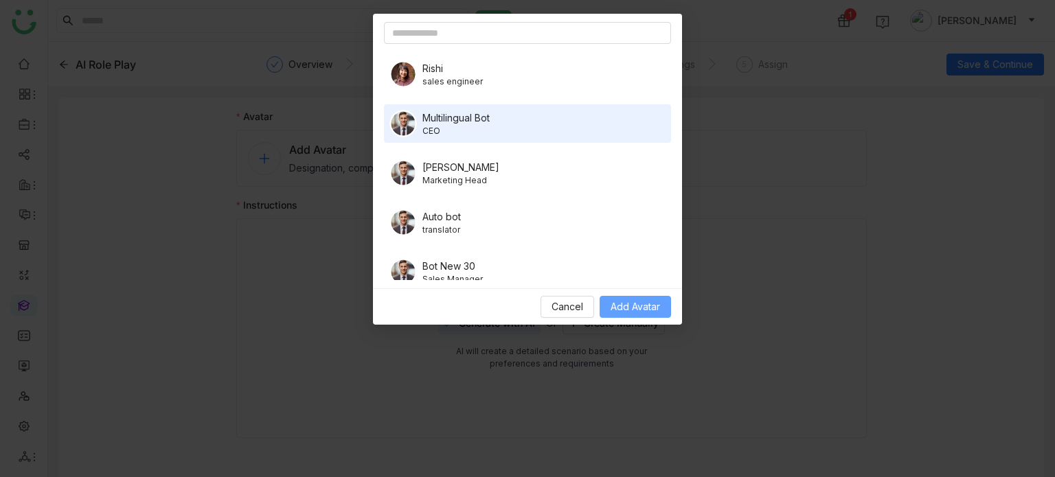
click at [615, 299] on span "Add Avatar" at bounding box center [634, 306] width 49 height 15
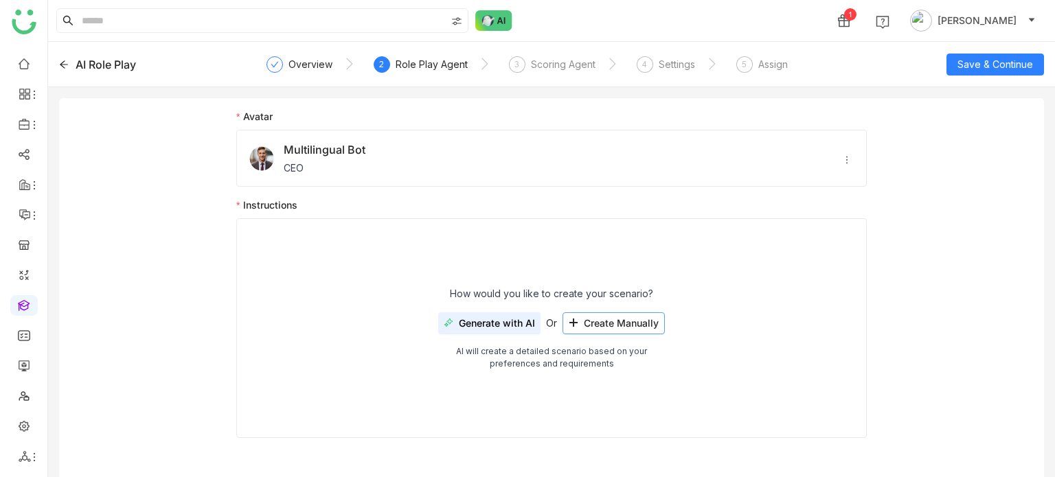
click at [599, 330] on button "Create Manually" at bounding box center [613, 323] width 102 height 22
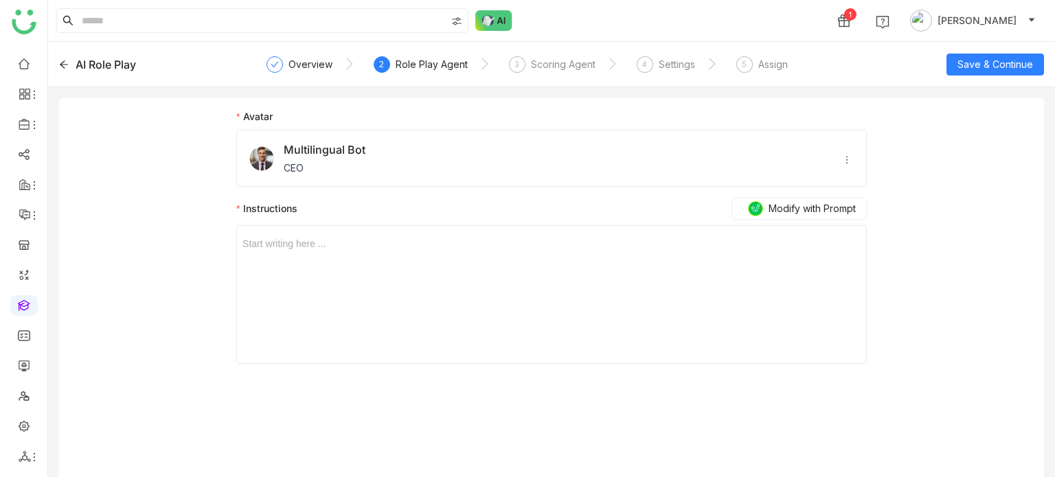
click at [434, 274] on div "Start writing here ..." at bounding box center [551, 294] width 618 height 137
click at [434, 246] on div at bounding box center [551, 243] width 618 height 15
click at [1037, 57] on button "Save & Continue" at bounding box center [994, 65] width 97 height 22
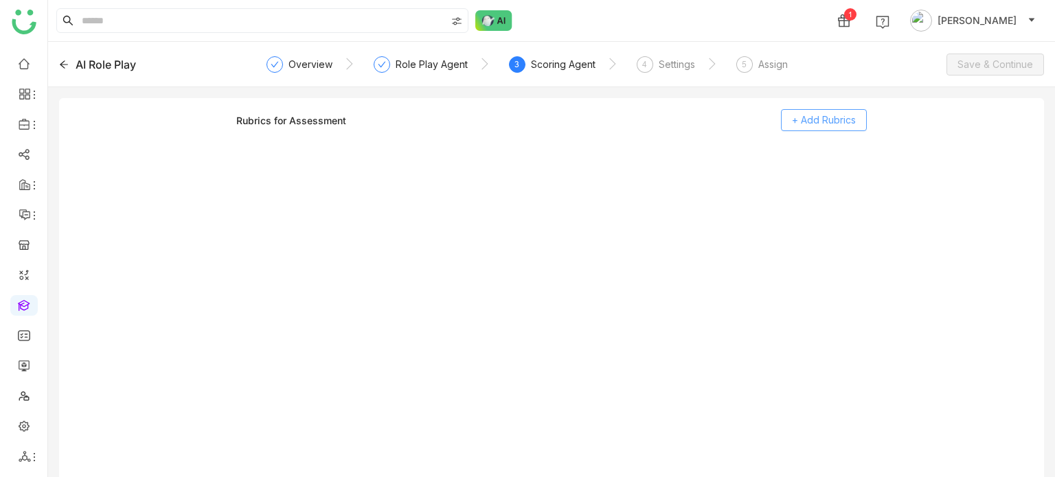
click at [848, 119] on span "+ Add Rubrics" at bounding box center [824, 120] width 64 height 15
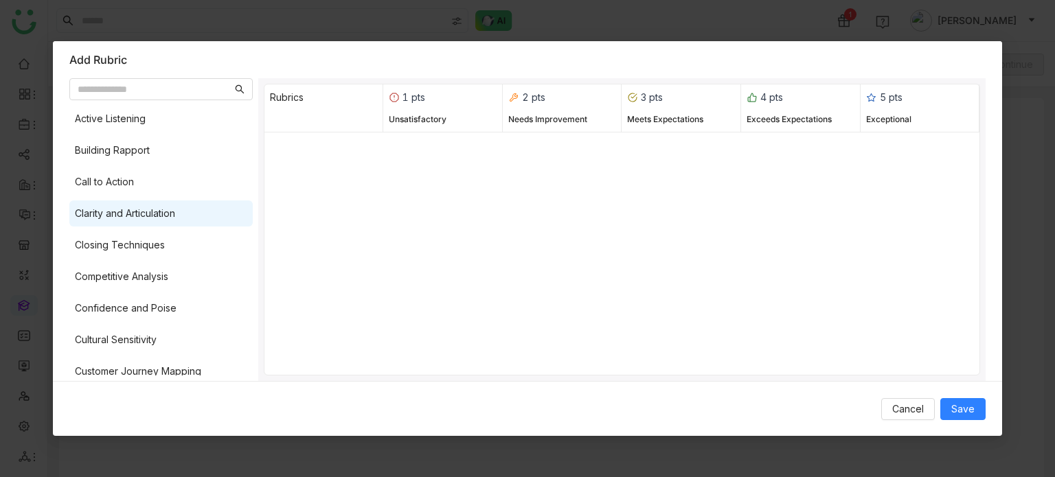
click at [128, 206] on div "Clarity and Articulation" at bounding box center [125, 213] width 100 height 15
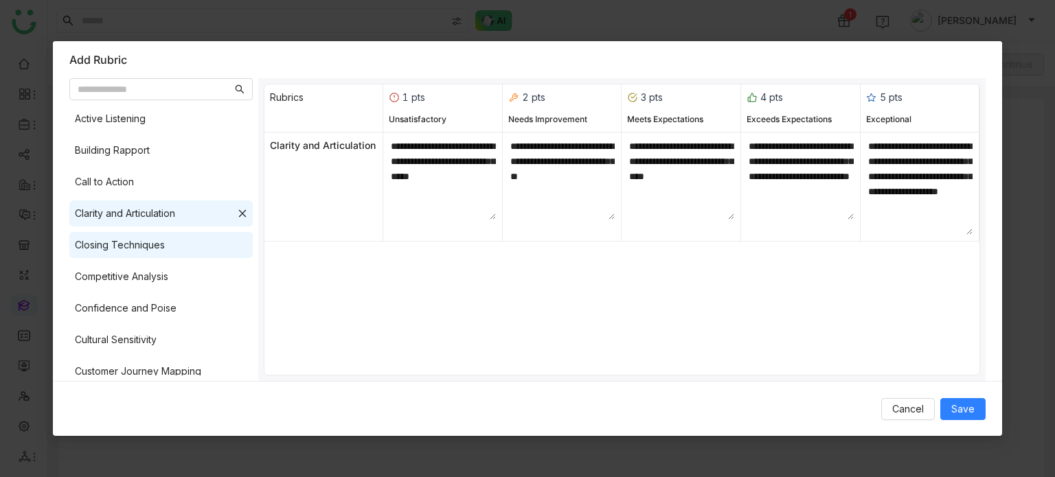
click at [135, 252] on div "Closing Techniques" at bounding box center [120, 245] width 90 height 15
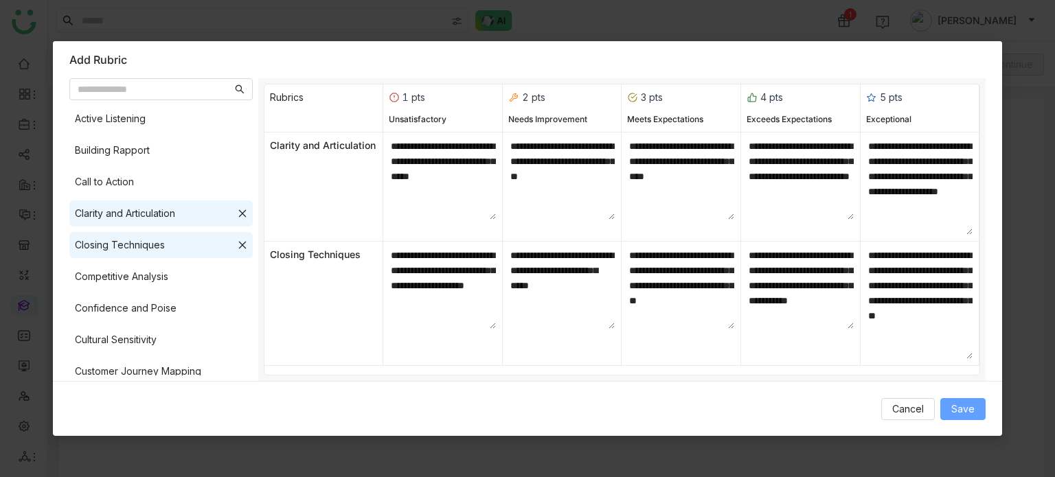
click at [973, 417] on button "Save" at bounding box center [962, 409] width 45 height 22
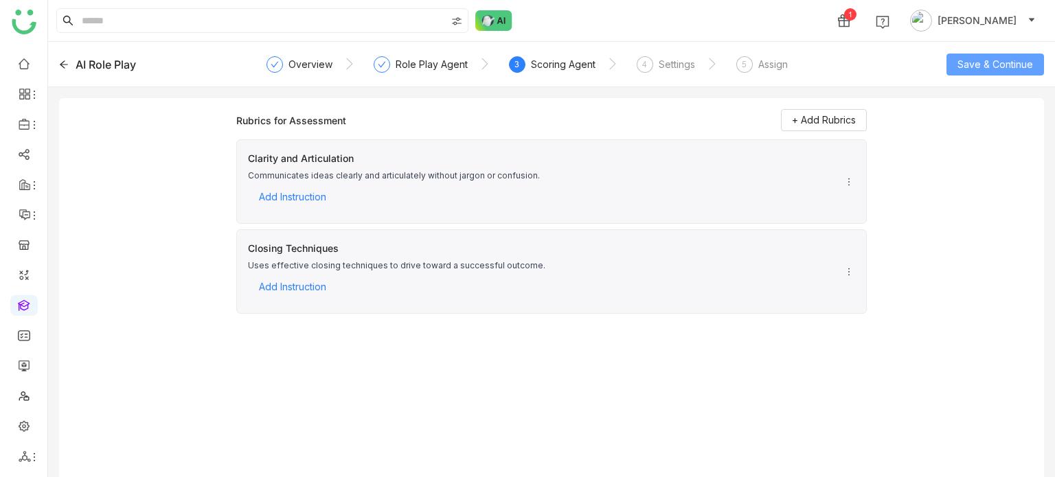
click at [993, 54] on button "Save & Continue" at bounding box center [994, 65] width 97 height 22
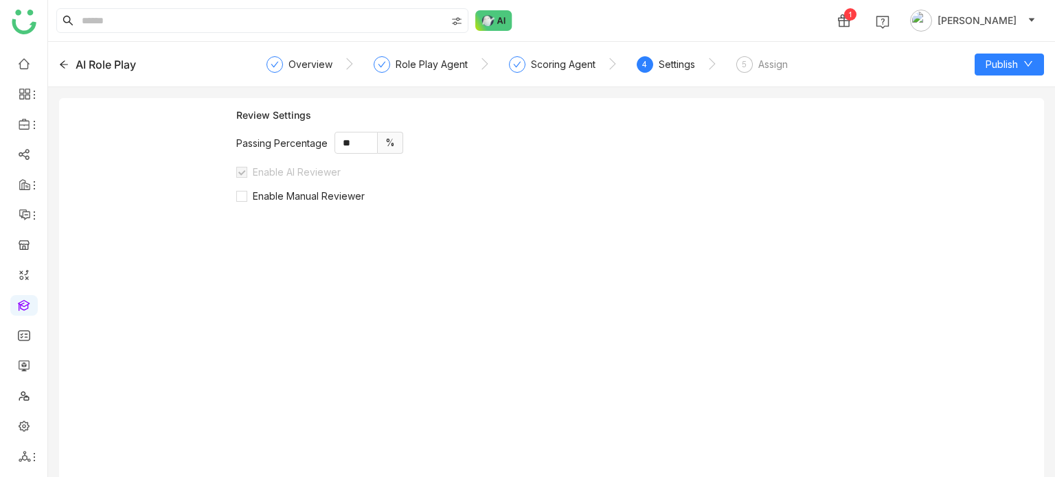
click at [755, 61] on div "5 Assign" at bounding box center [761, 68] width 51 height 25
click at [650, 66] on div "4" at bounding box center [644, 64] width 16 height 16
click at [330, 205] on div "Review Settings Passing Percentage ** % Enable AI Reviewer Enable Manual Review…" at bounding box center [551, 298] width 630 height 379
click at [330, 200] on span "Enable Manual Reviewer" at bounding box center [308, 196] width 123 height 12
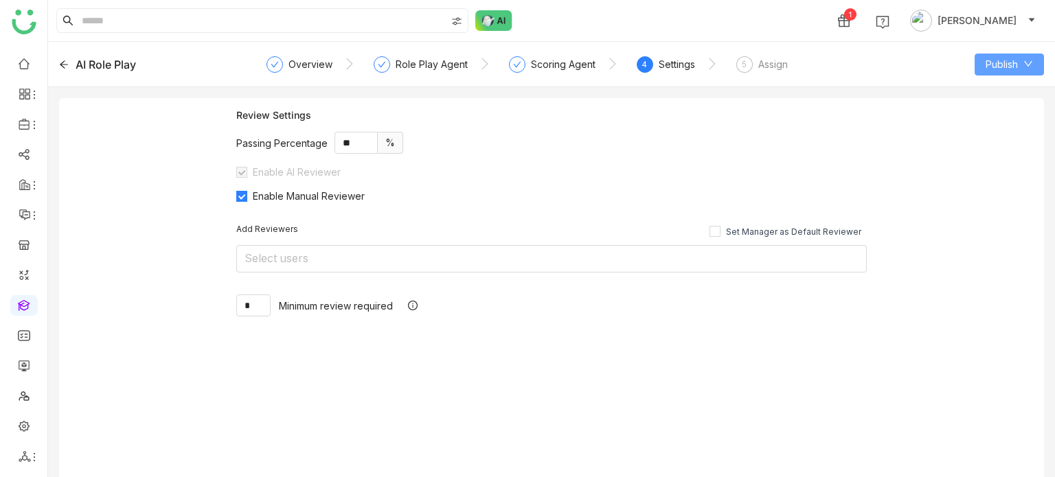
click at [1013, 60] on span "Publish" at bounding box center [1001, 64] width 32 height 15
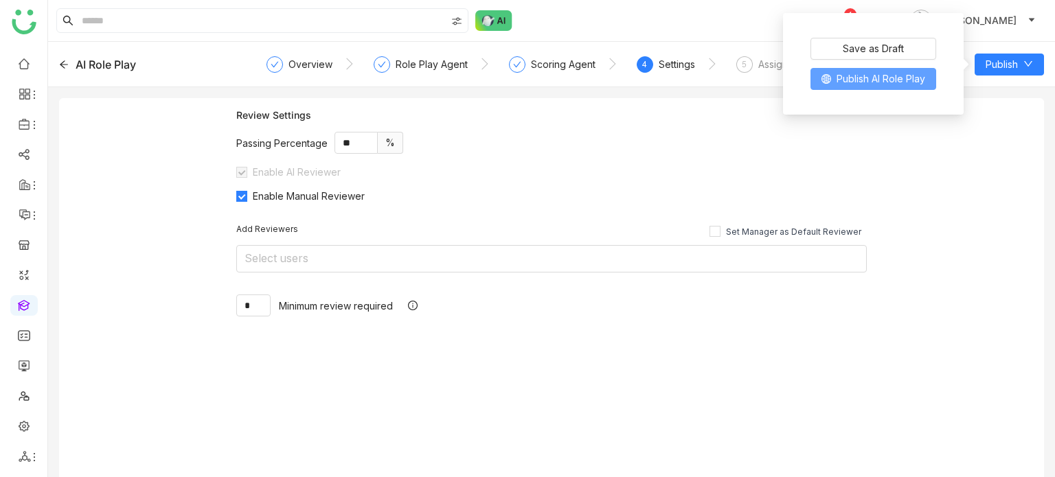
click at [906, 76] on span "Publish AI Role Play" at bounding box center [880, 78] width 89 height 15
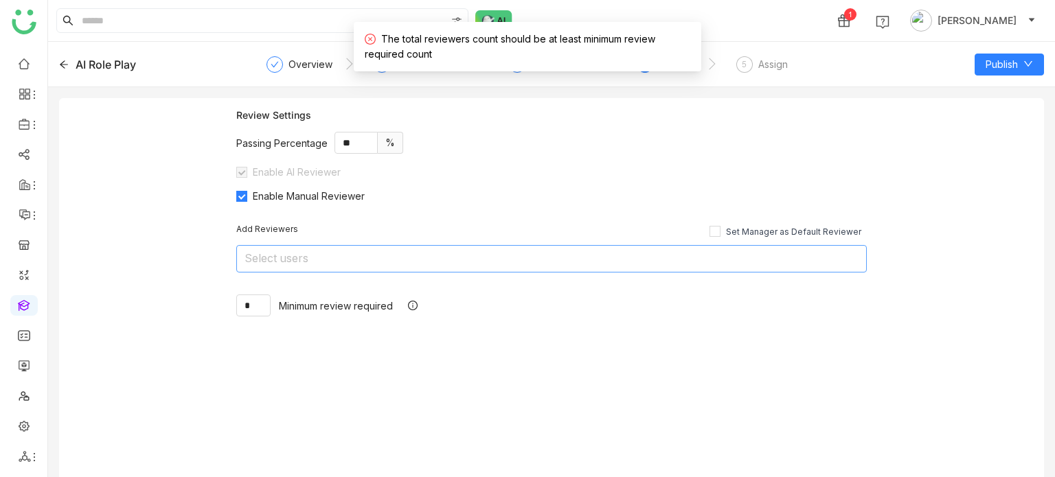
click at [328, 252] on nz-select-top-control "Select users" at bounding box center [551, 258] width 630 height 27
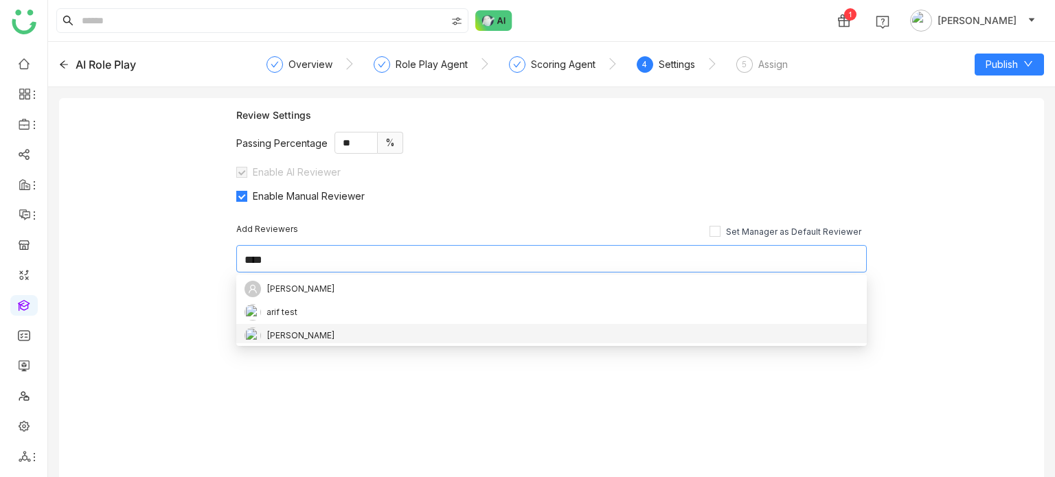
type input "****"
click at [303, 336] on div "[PERSON_NAME]" at bounding box center [300, 335] width 69 height 15
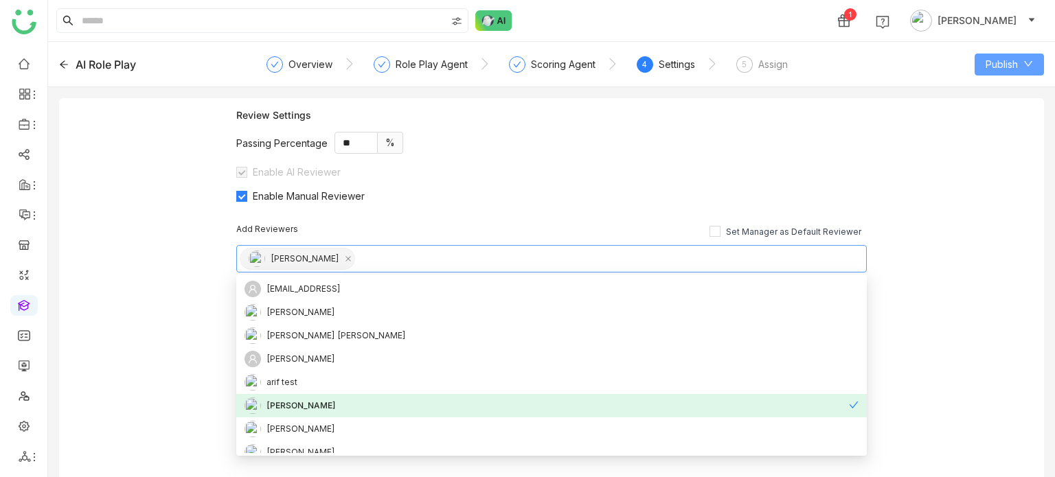
click at [1031, 57] on button "Publish" at bounding box center [1008, 65] width 69 height 22
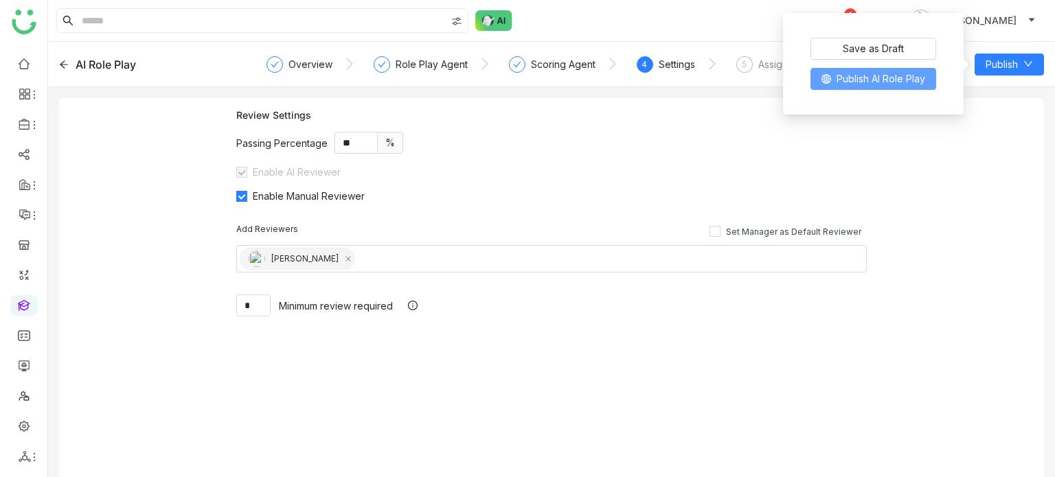
click at [862, 78] on span "Publish AI Role Play" at bounding box center [880, 78] width 89 height 15
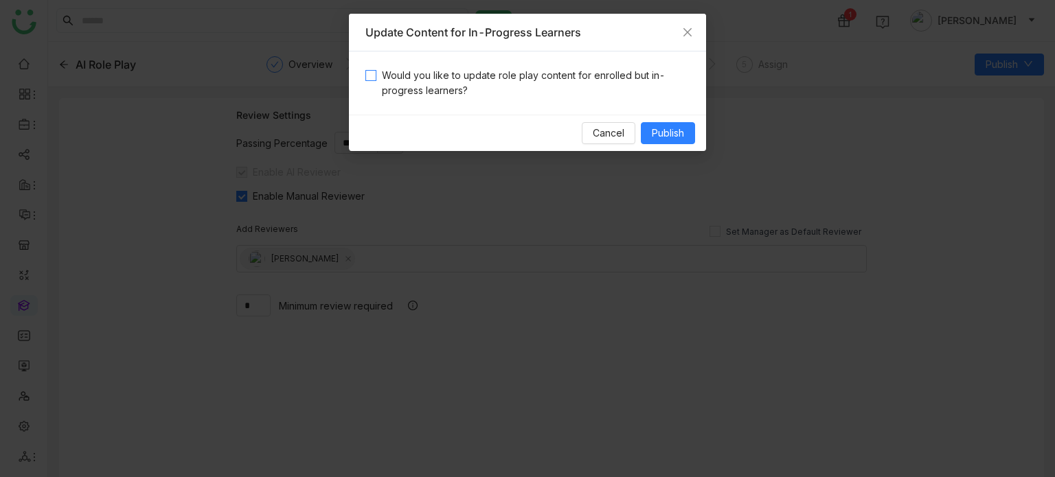
click at [549, 73] on span "Would you like to update role play content for enrolled but in-progress learner…" at bounding box center [532, 83] width 313 height 30
click at [667, 128] on span "Publish" at bounding box center [668, 133] width 32 height 15
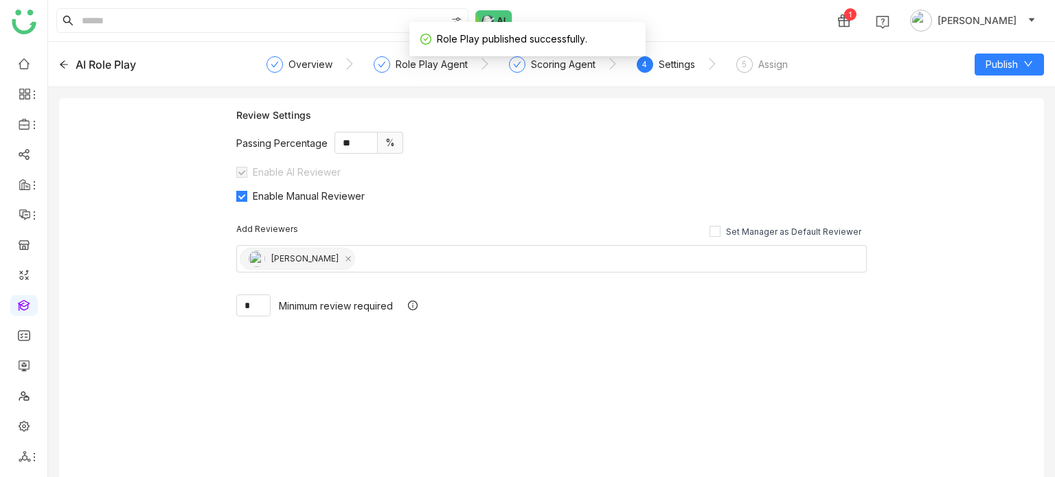
click at [67, 64] on icon at bounding box center [64, 65] width 10 height 10
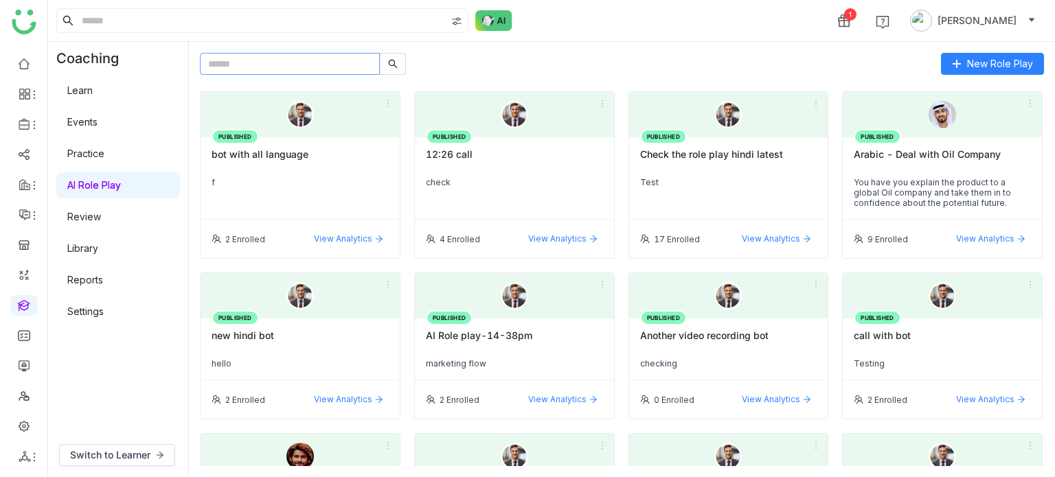
click at [299, 65] on input "text" at bounding box center [290, 64] width 180 height 22
type input "*"
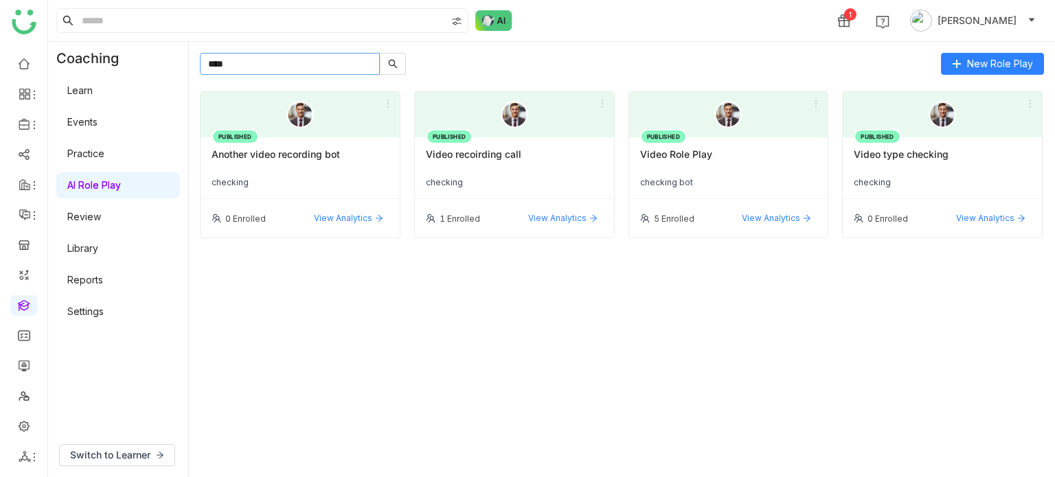
type input "****"
click at [873, 164] on div "Video type checking" at bounding box center [941, 159] width 177 height 23
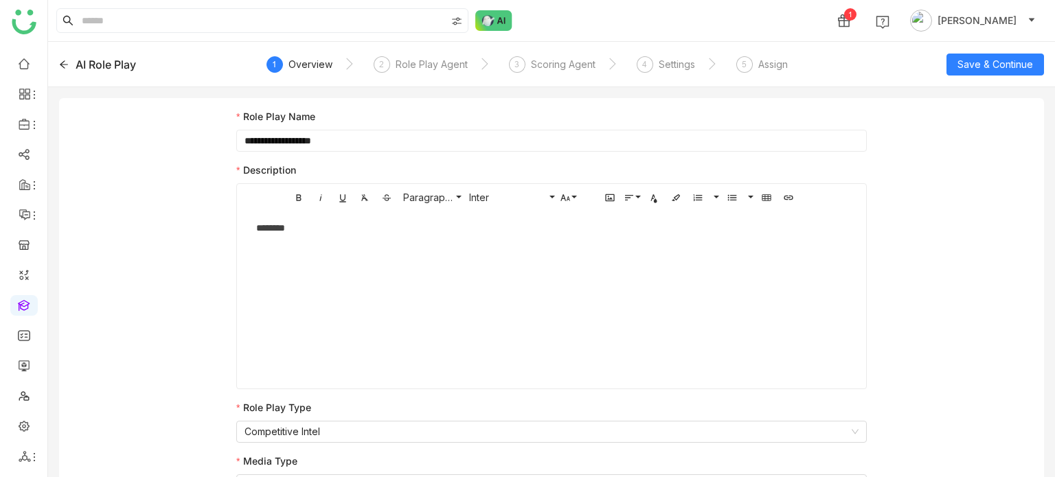
scroll to position [19, 0]
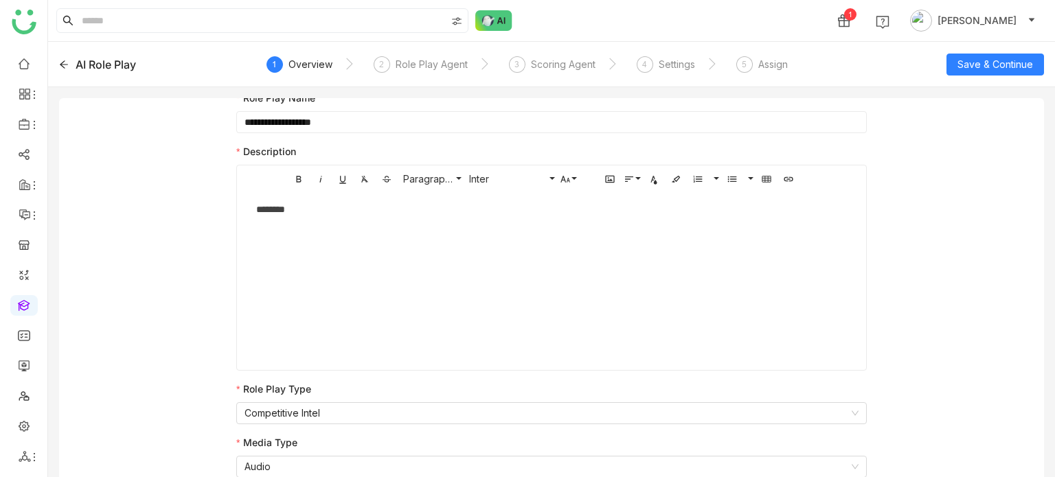
click at [66, 57] on div "AI Role Play" at bounding box center [157, 64] width 197 height 16
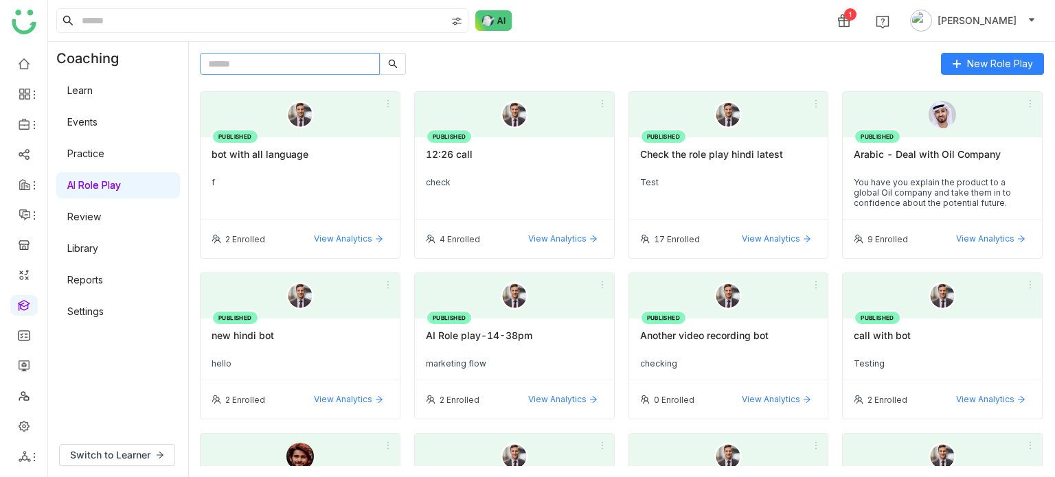
click at [284, 60] on input "text" at bounding box center [290, 64] width 180 height 22
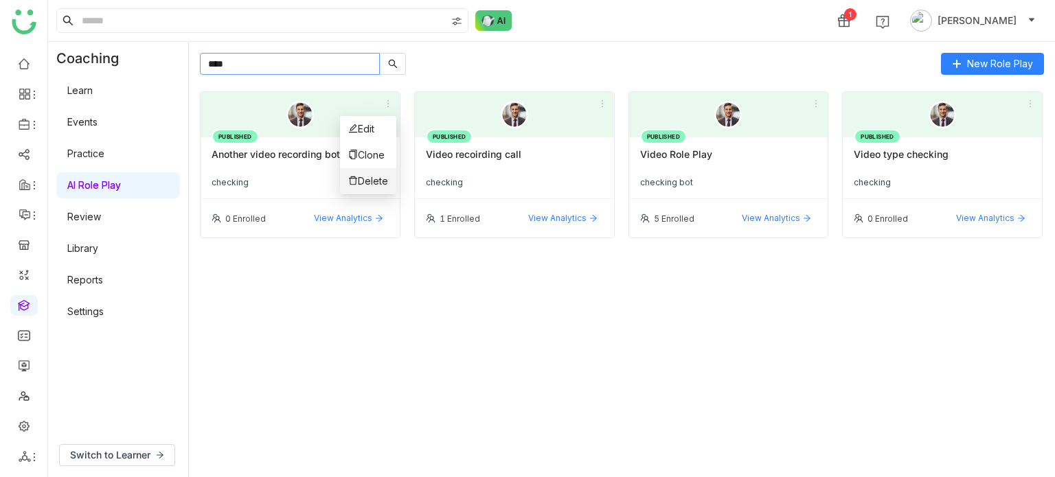
type input "****"
click at [373, 182] on span "Delete" at bounding box center [368, 181] width 40 height 15
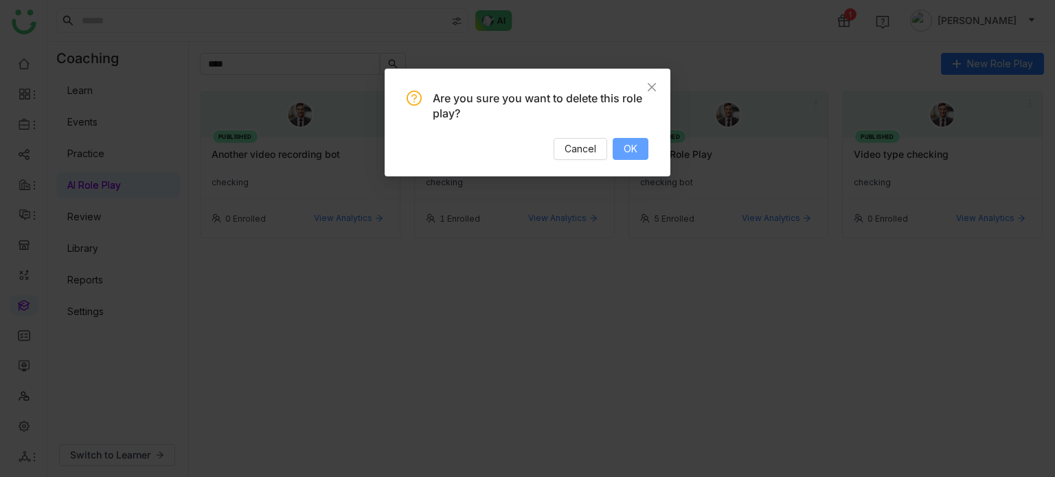
click at [634, 142] on span "OK" at bounding box center [630, 148] width 14 height 15
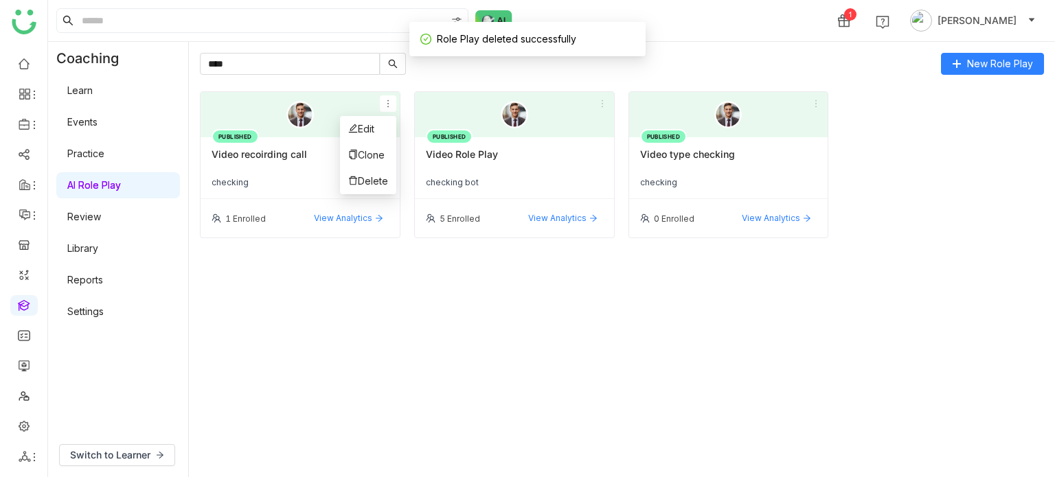
click at [390, 104] on icon at bounding box center [388, 104] width 10 height 10
click at [376, 181] on span "Delete" at bounding box center [368, 181] width 40 height 15
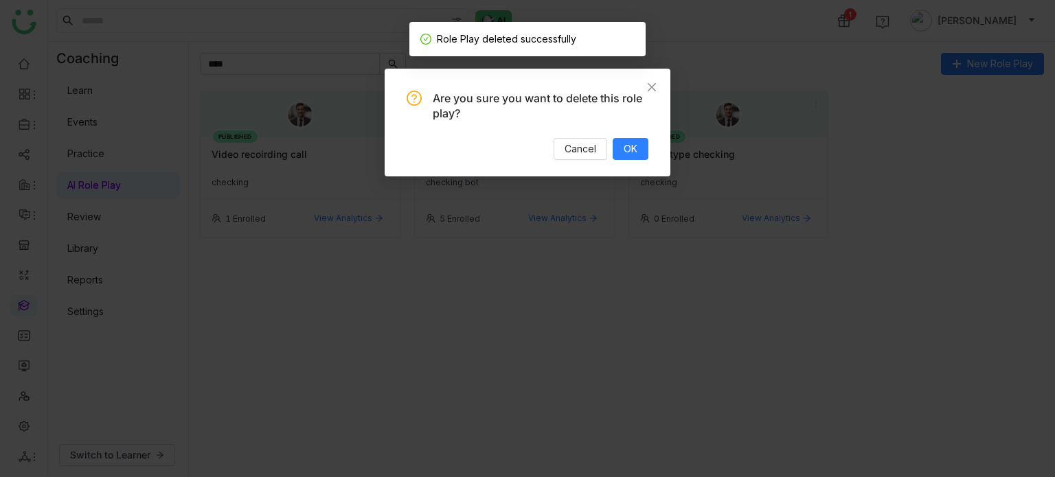
click at [630, 160] on div "Are you sure you want to delete this role play? Cancel OK" at bounding box center [527, 123] width 286 height 108
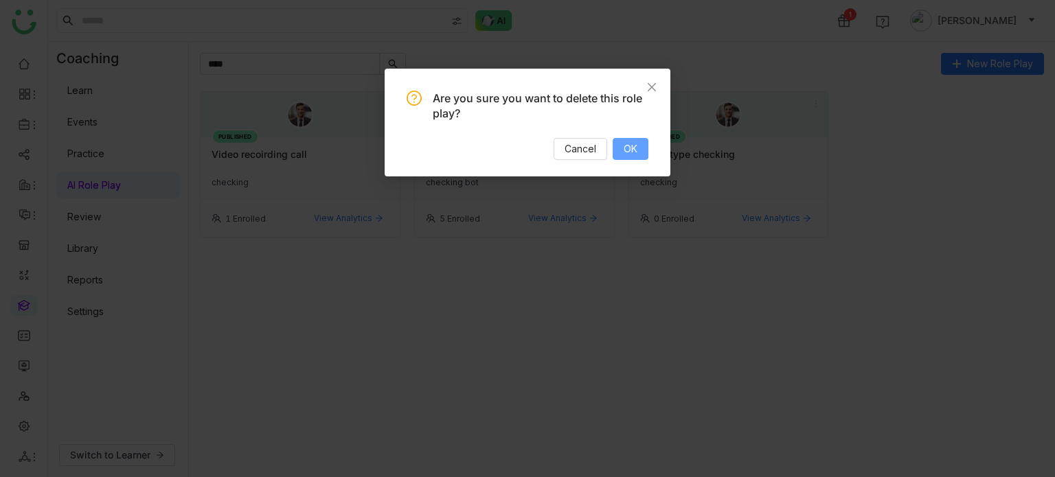
click at [632, 148] on span "OK" at bounding box center [630, 148] width 14 height 15
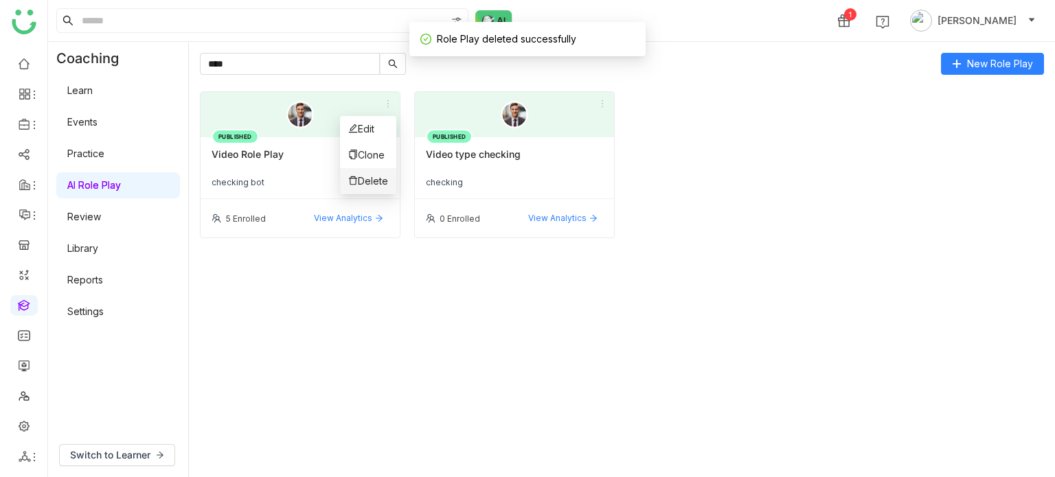
click at [380, 179] on span "Delete" at bounding box center [368, 181] width 40 height 15
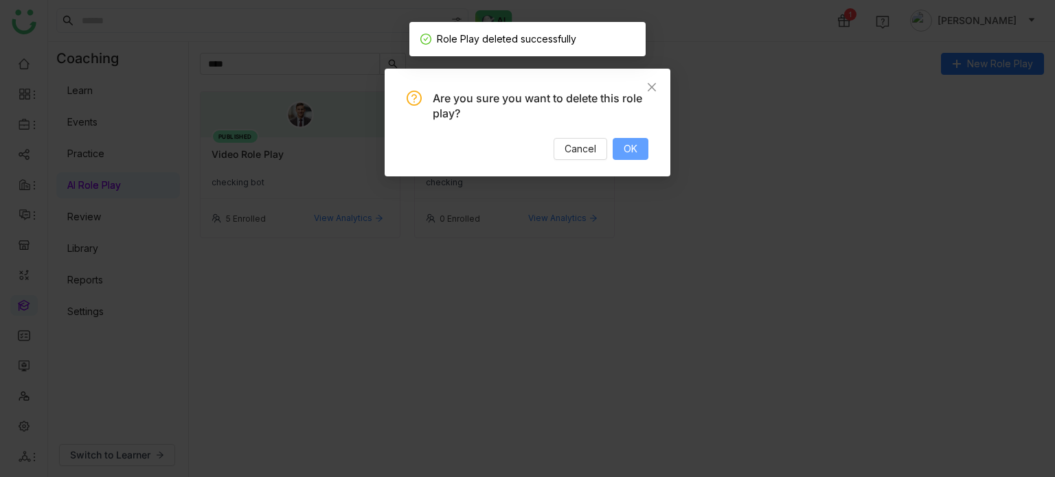
click at [645, 141] on button "OK" at bounding box center [630, 149] width 36 height 22
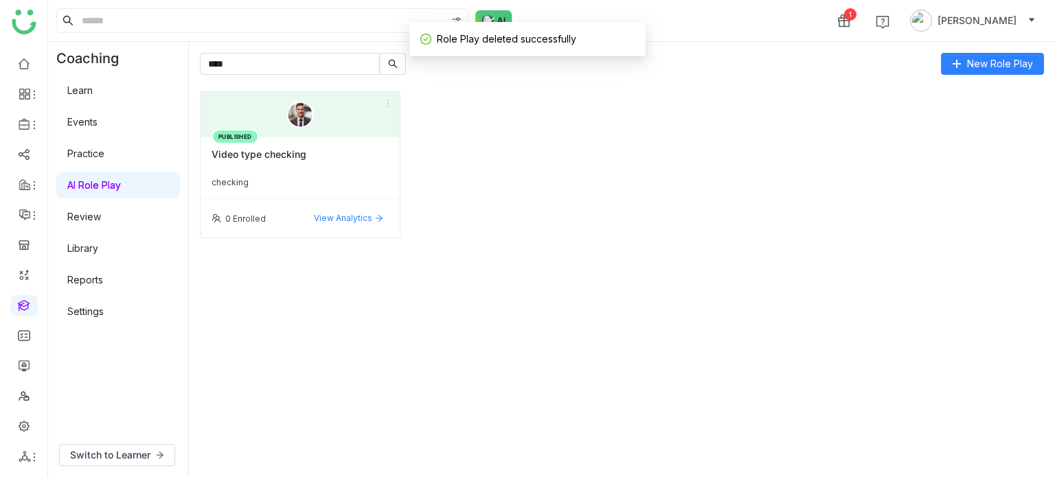
click at [393, 183] on div "PUBLISHED Video type checking checking" at bounding box center [299, 168] width 199 height 62
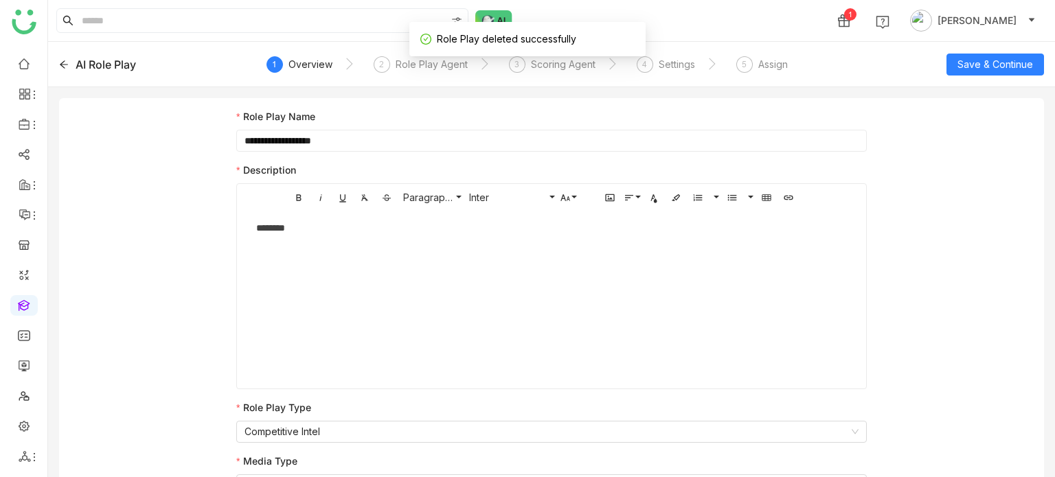
click at [73, 58] on div "AI Role Play" at bounding box center [157, 64] width 197 height 16
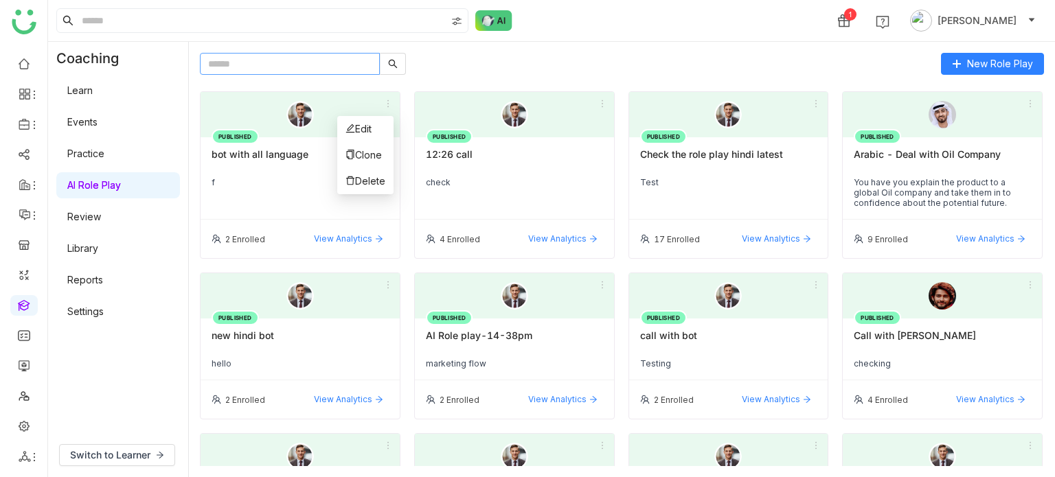
click at [297, 67] on input "text" at bounding box center [290, 64] width 180 height 22
click at [975, 62] on span "New Role Play" at bounding box center [1000, 63] width 66 height 15
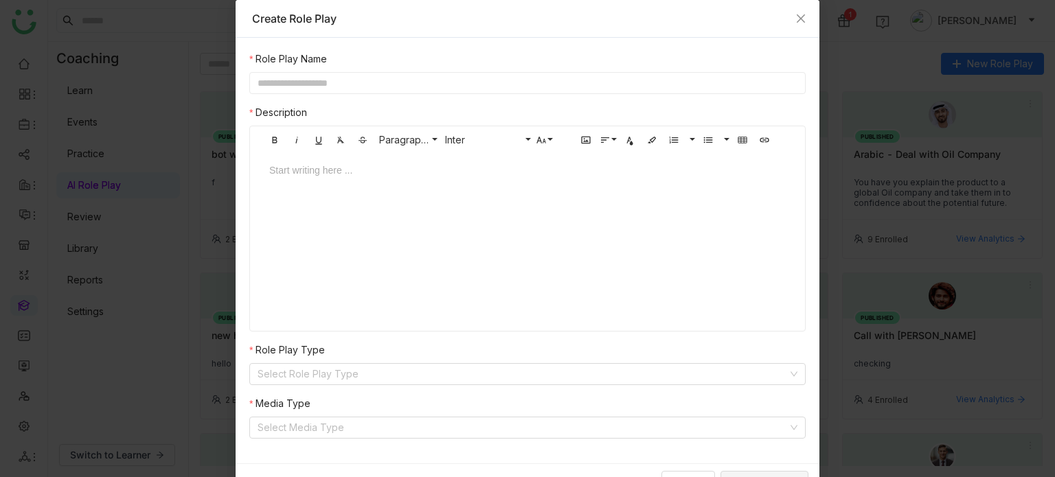
click at [354, 74] on input "text" at bounding box center [527, 83] width 556 height 22
drag, startPoint x: 280, startPoint y: 86, endPoint x: 235, endPoint y: 80, distance: 45.6
click at [236, 80] on div "**********" at bounding box center [528, 251] width 584 height 426
type input "**********"
click at [363, 376] on input at bounding box center [522, 374] width 530 height 21
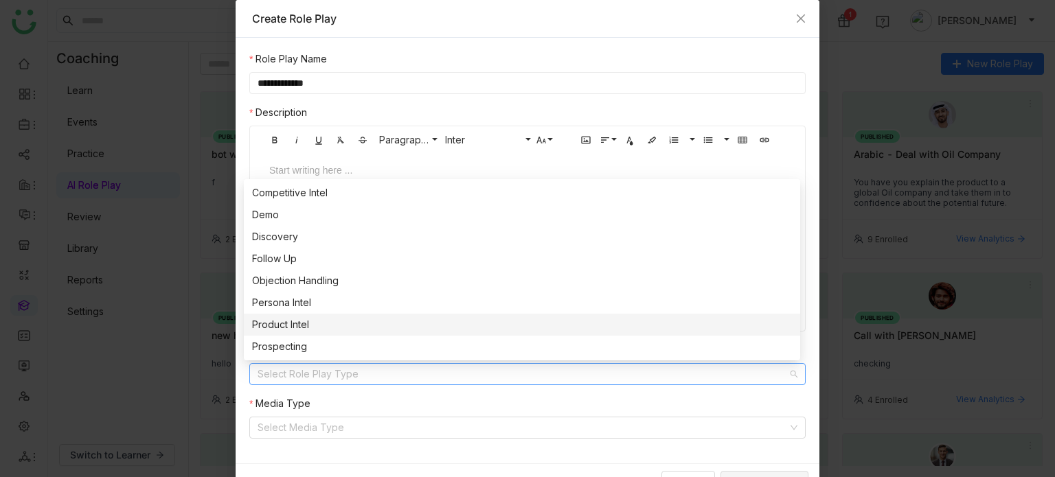
click at [319, 319] on div "Product Intel" at bounding box center [522, 324] width 540 height 15
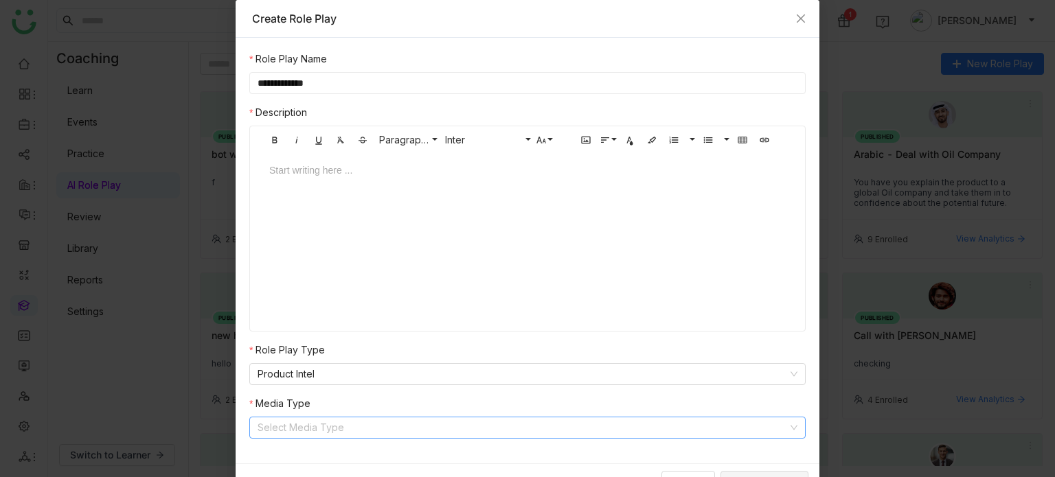
click at [321, 419] on input at bounding box center [522, 427] width 530 height 21
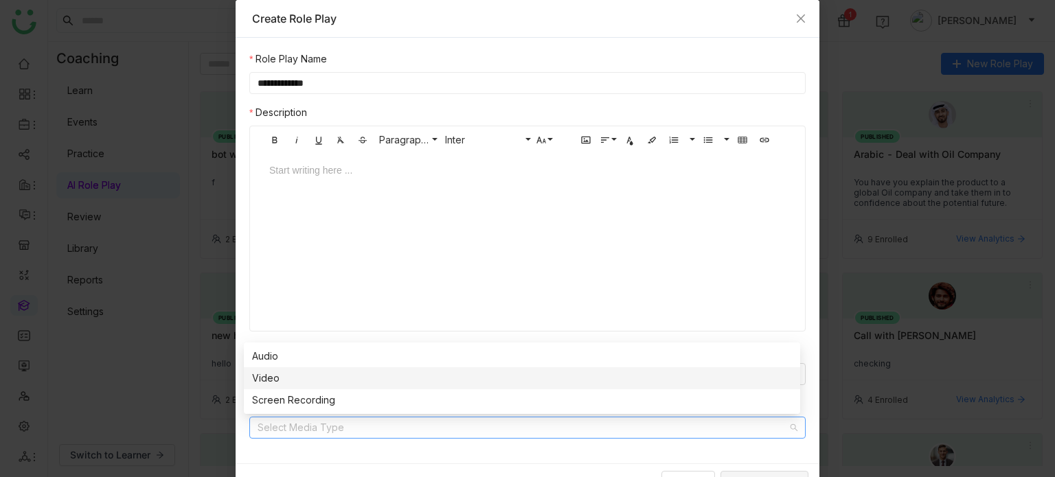
click at [295, 378] on div "Video" at bounding box center [522, 378] width 540 height 15
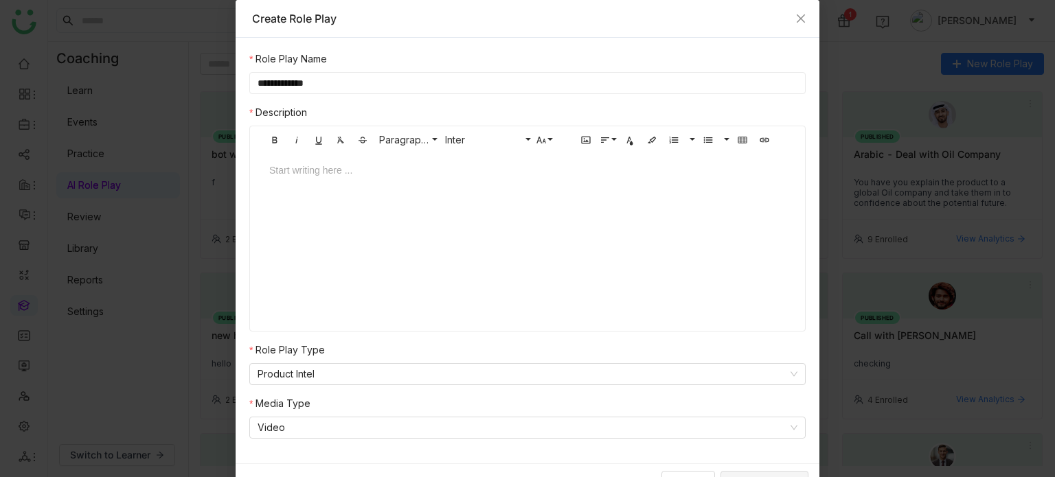
drag, startPoint x: 299, startPoint y: 258, endPoint x: 308, endPoint y: 164, distance: 94.6
click at [308, 164] on div "Start writing here ..." at bounding box center [527, 220] width 544 height 137
click at [308, 164] on div at bounding box center [527, 170] width 516 height 15
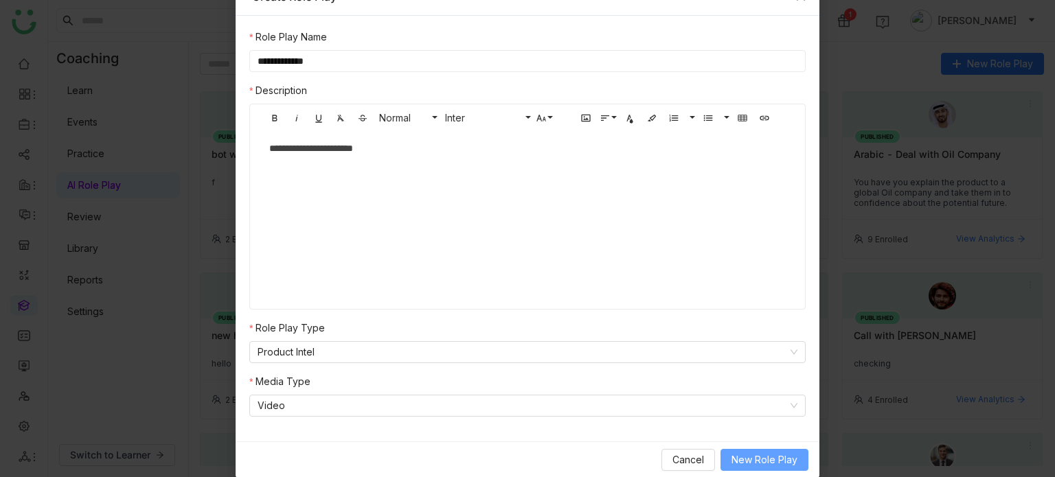
click at [777, 463] on span "New Role Play" at bounding box center [764, 459] width 66 height 15
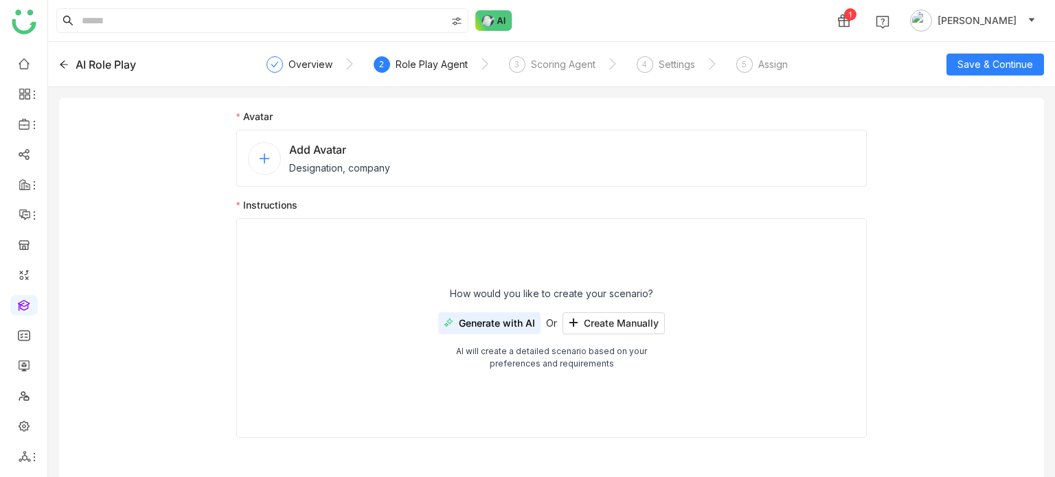
click at [389, 172] on span "Designation, company" at bounding box center [339, 168] width 101 height 14
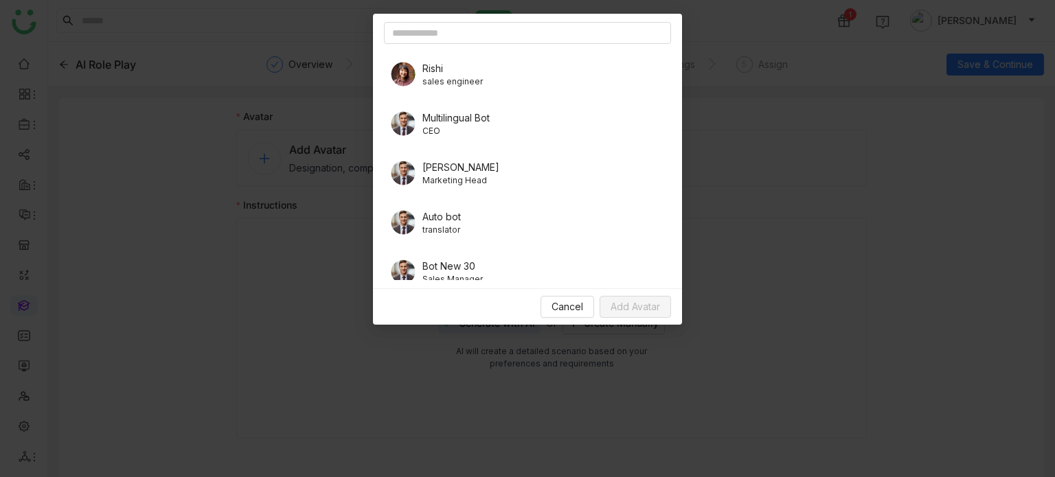
click at [428, 177] on span "Marketing Head" at bounding box center [460, 180] width 77 height 12
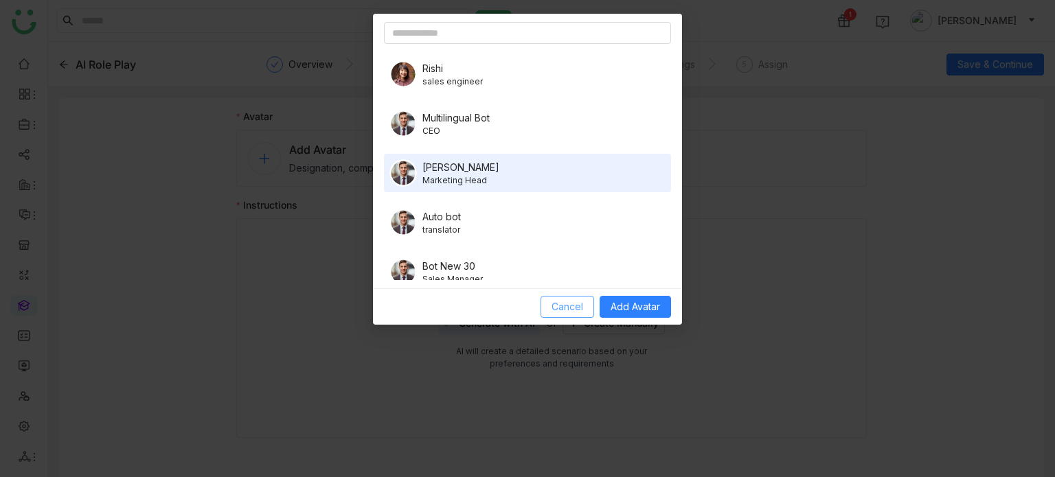
click at [561, 314] on span "Cancel" at bounding box center [567, 306] width 32 height 15
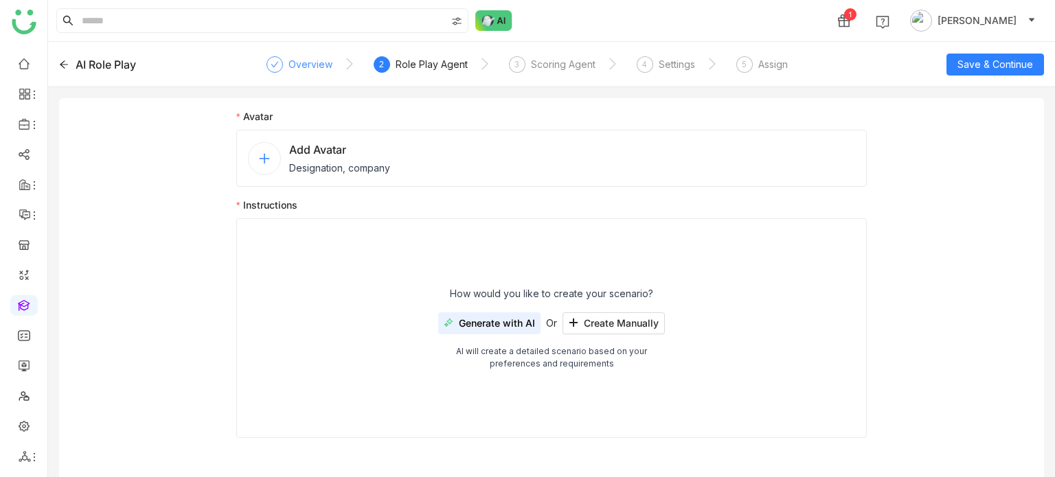
click at [299, 70] on div "Overview" at bounding box center [310, 64] width 44 height 16
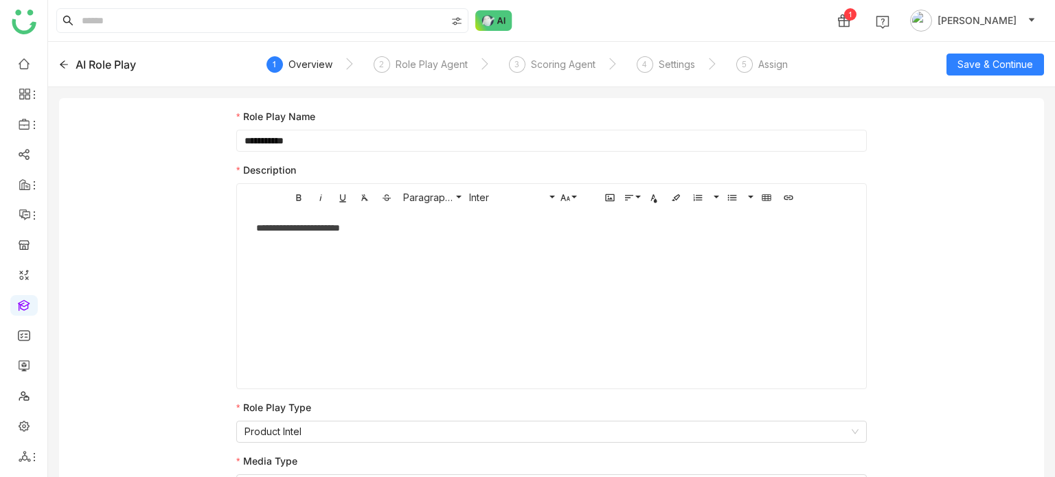
scroll to position [19, 0]
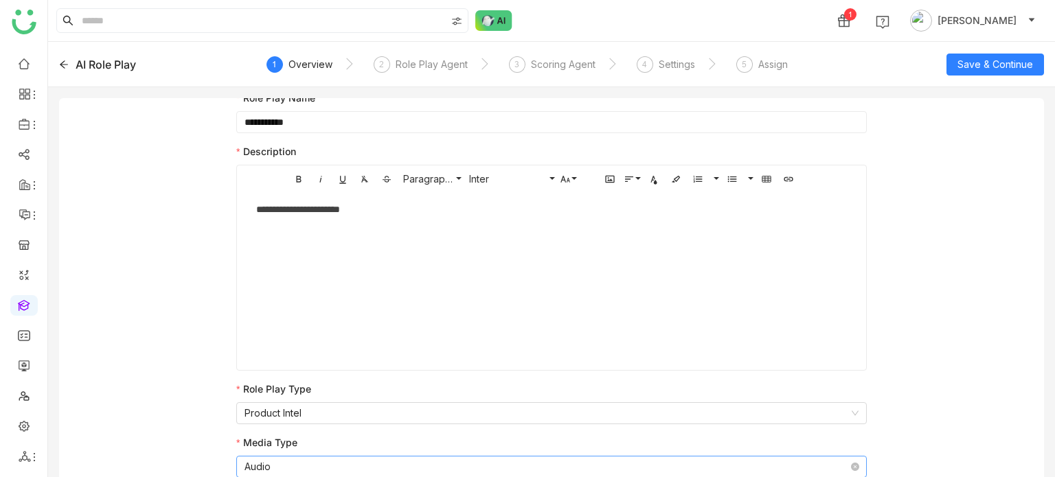
click at [302, 457] on nz-select-item "Audio" at bounding box center [551, 467] width 614 height 21
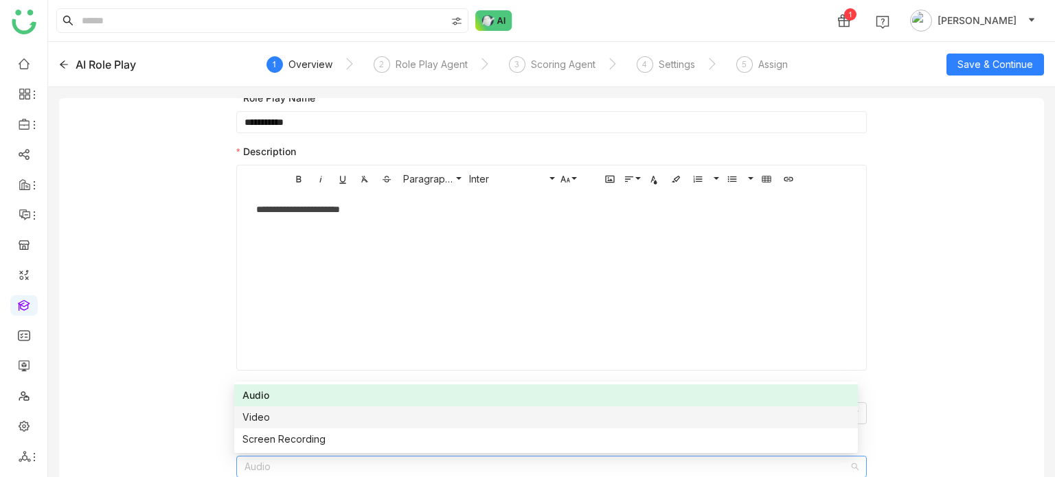
click at [280, 415] on div "Video" at bounding box center [545, 417] width 607 height 15
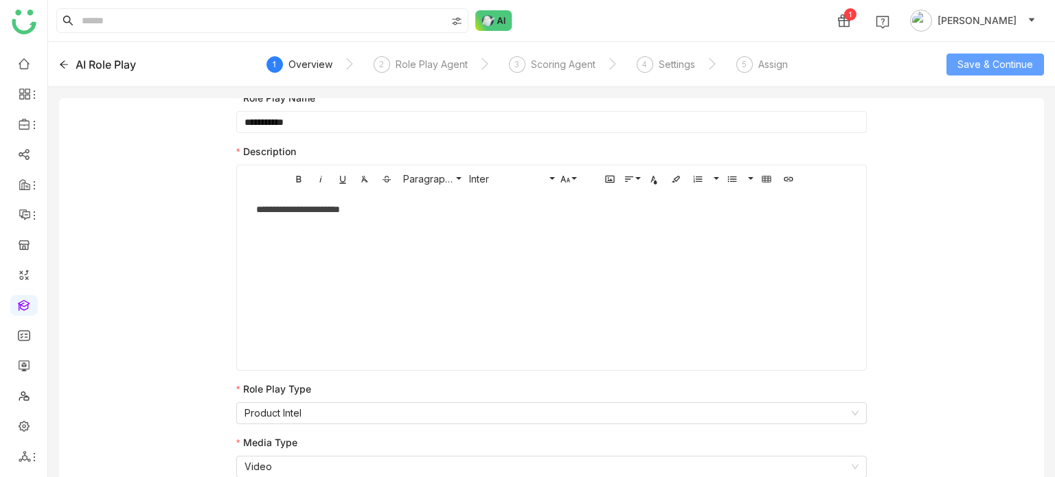
click at [1009, 65] on span "Save & Continue" at bounding box center [995, 64] width 76 height 15
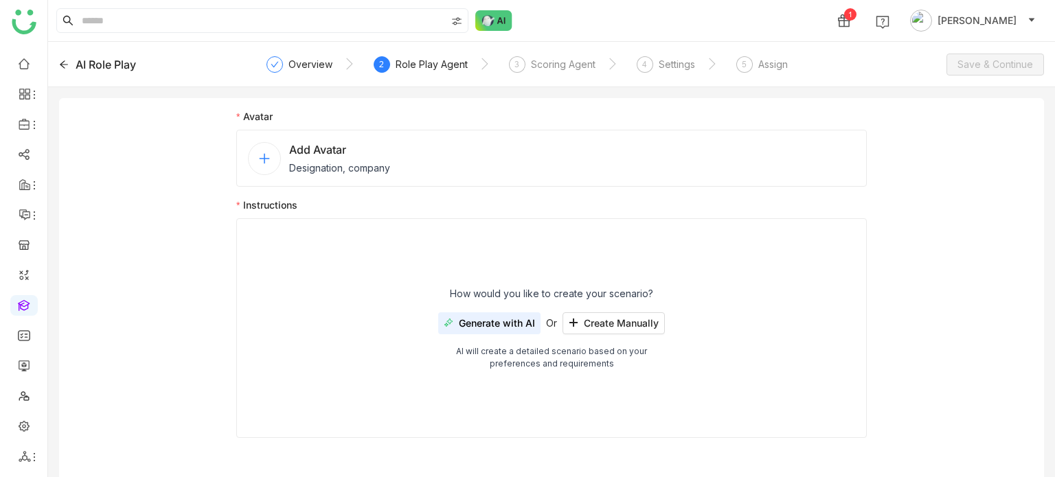
scroll to position [0, 0]
click at [309, 60] on div "Overview" at bounding box center [310, 64] width 44 height 16
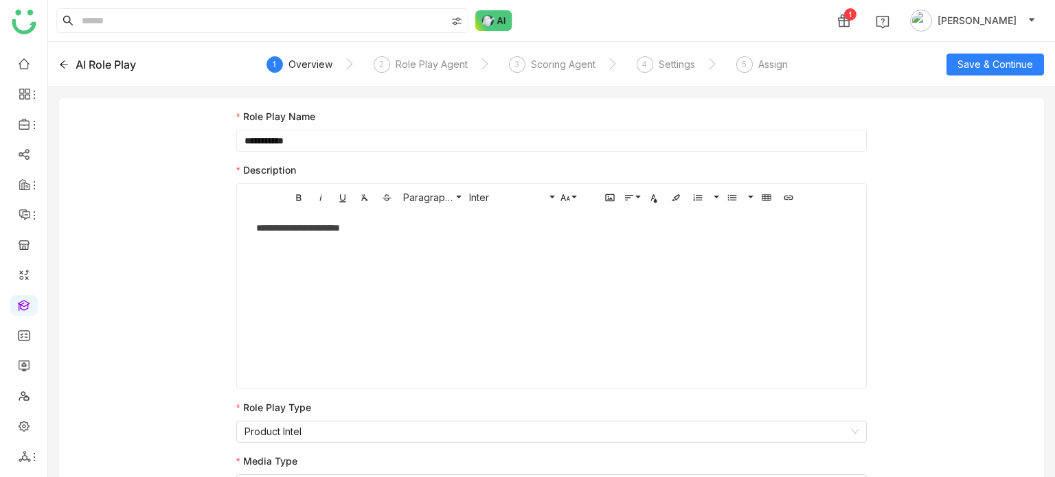
scroll to position [19, 0]
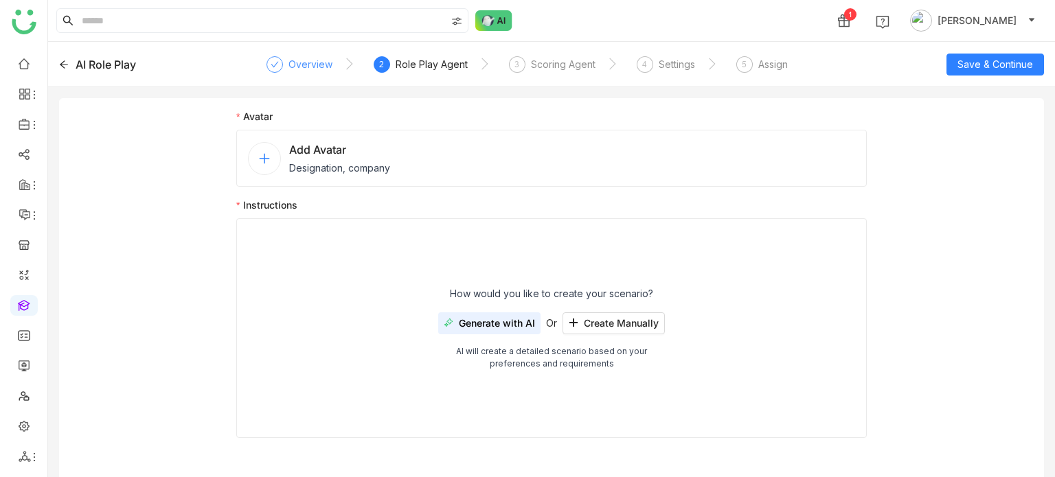
click at [310, 73] on div "Overview" at bounding box center [299, 68] width 66 height 25
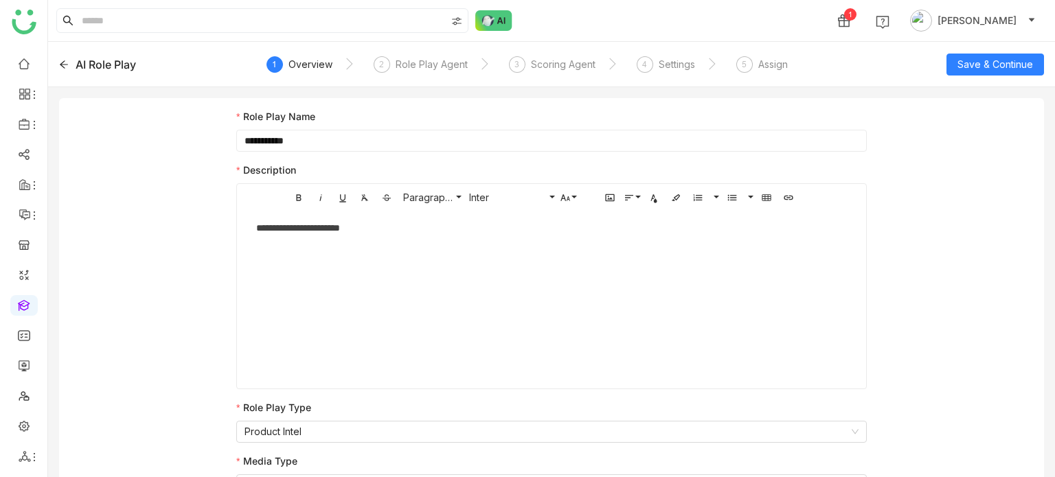
scroll to position [19, 0]
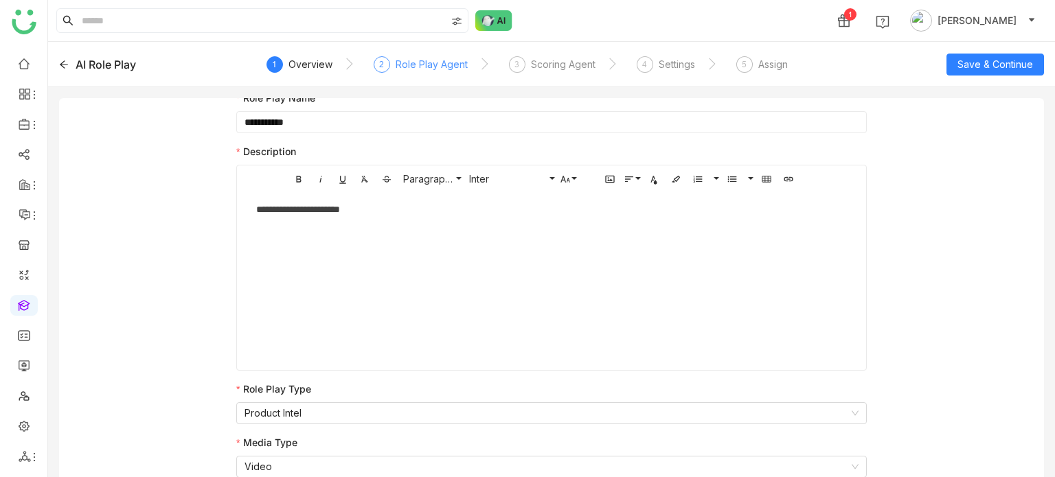
click at [406, 76] on div "2 Role Play Agent" at bounding box center [421, 68] width 94 height 25
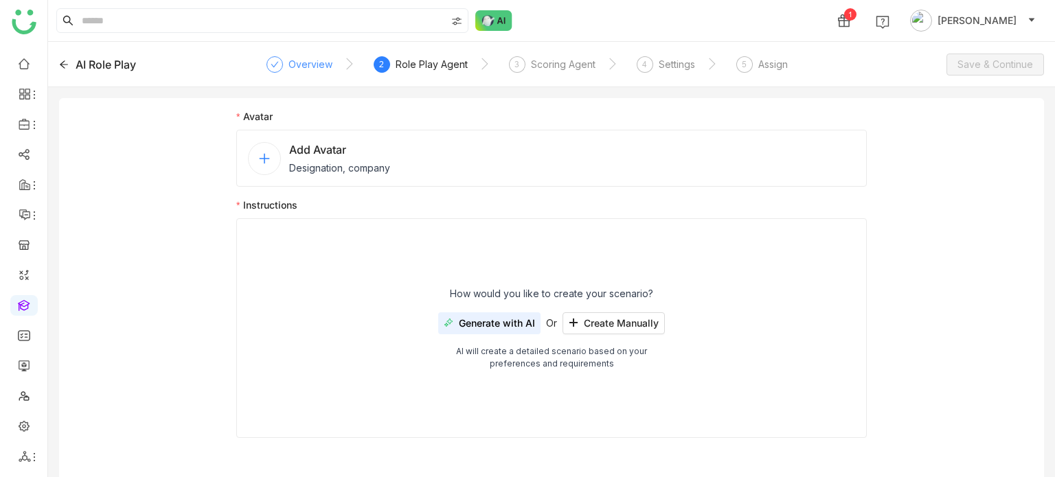
click at [323, 60] on div "Overview" at bounding box center [310, 64] width 44 height 16
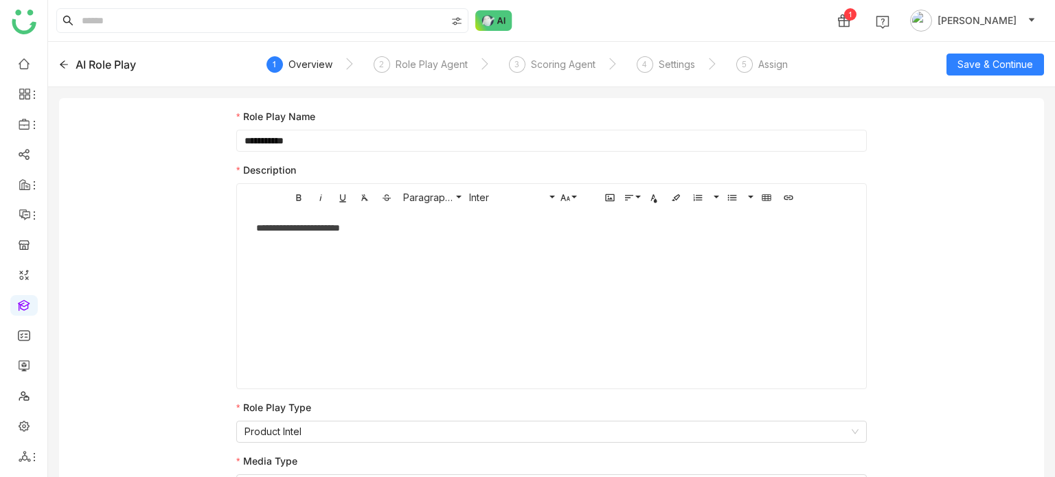
scroll to position [19, 0]
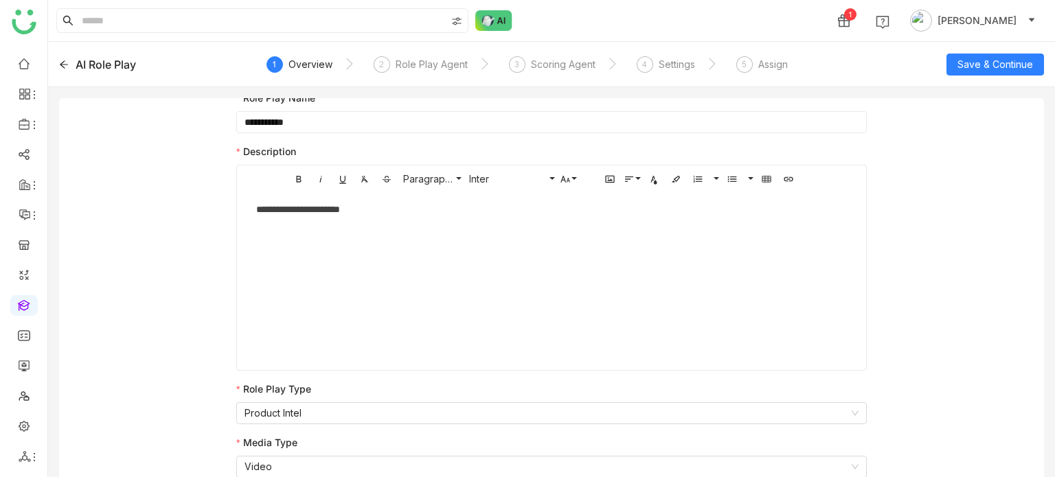
click at [106, 68] on div "AI Role Play" at bounding box center [106, 64] width 60 height 16
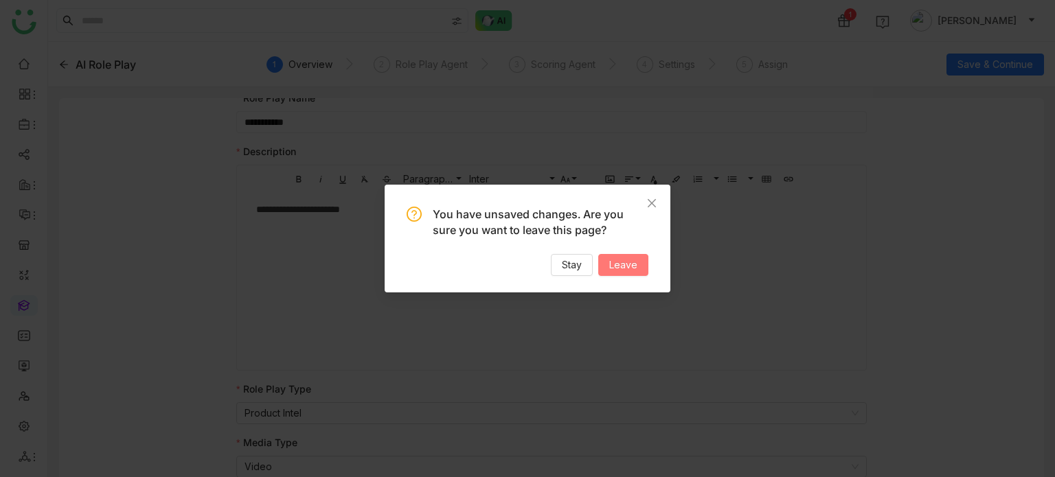
click at [628, 260] on span "Leave" at bounding box center [623, 264] width 28 height 15
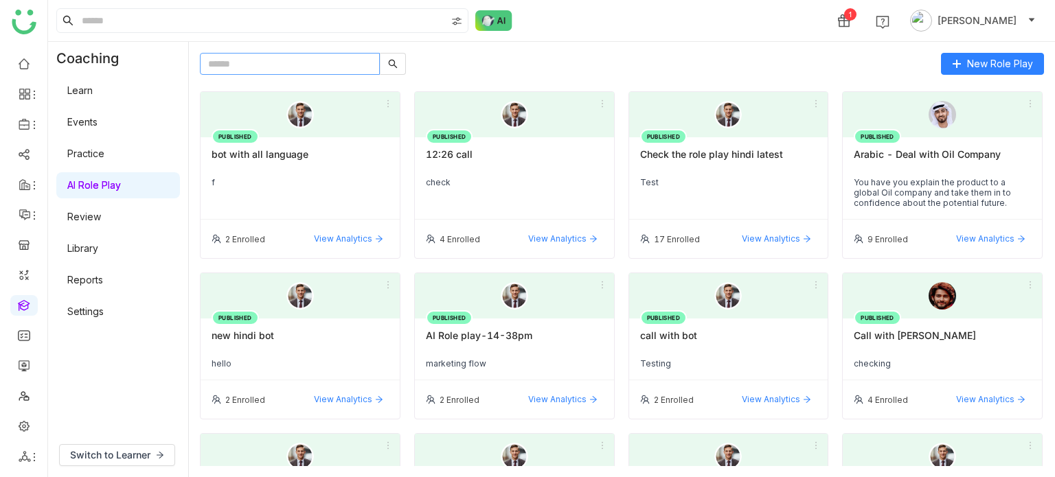
click at [334, 68] on input "text" at bounding box center [290, 64] width 180 height 22
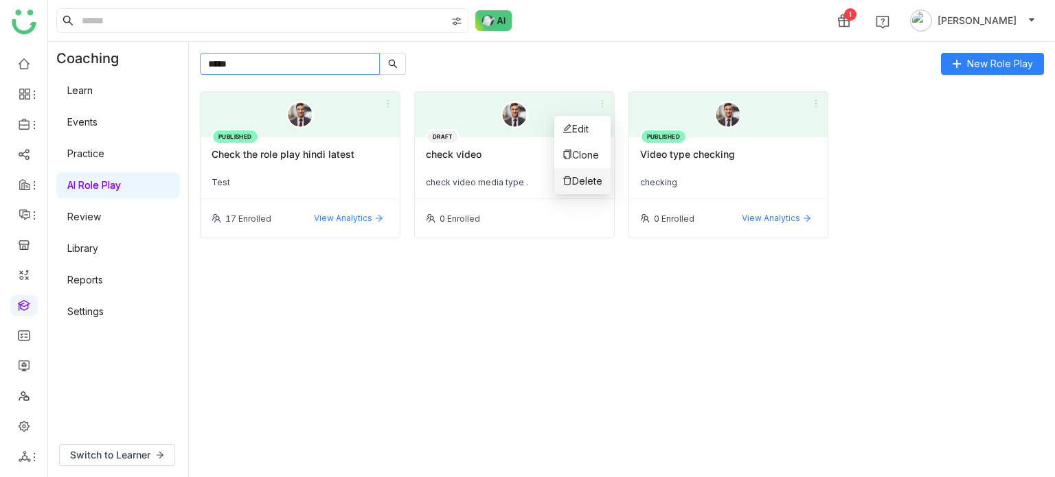
type input "*****"
click at [588, 181] on span "Delete" at bounding box center [582, 181] width 40 height 15
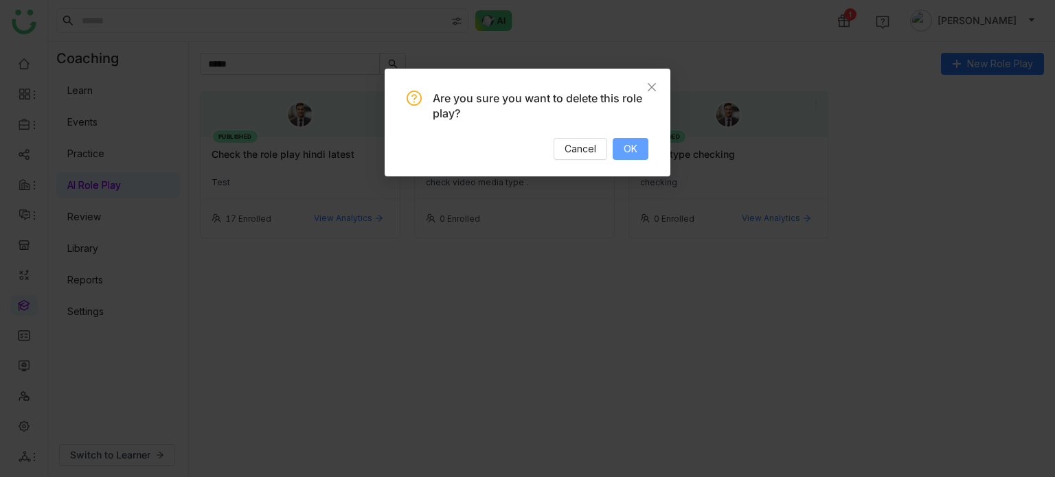
click at [629, 149] on span "OK" at bounding box center [630, 148] width 14 height 15
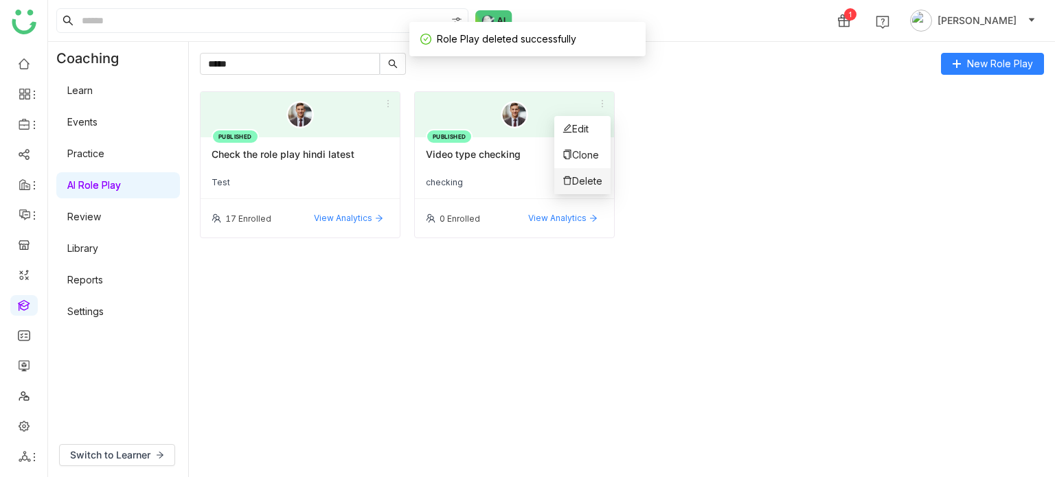
click at [597, 183] on span "Delete" at bounding box center [582, 181] width 40 height 15
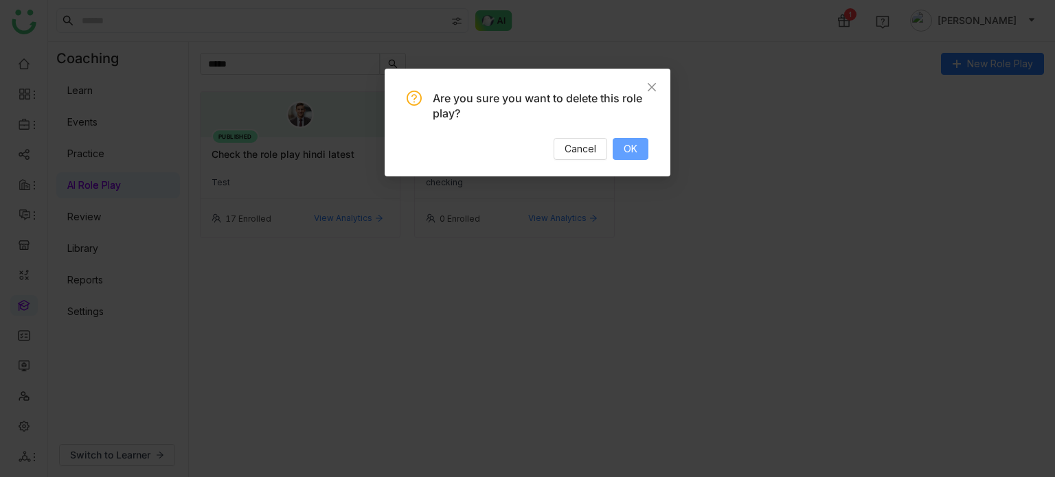
click at [632, 156] on span "OK" at bounding box center [630, 148] width 14 height 15
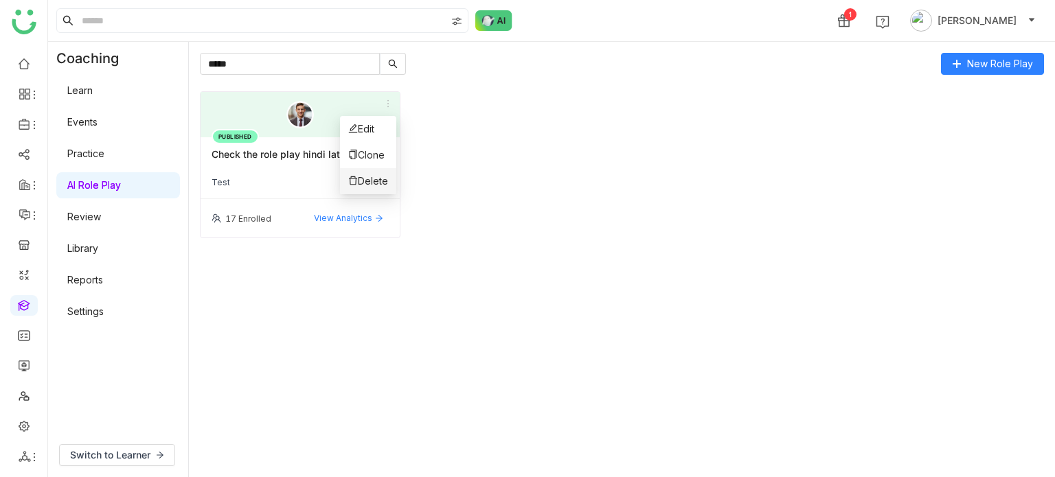
click at [385, 174] on span "Delete" at bounding box center [368, 181] width 40 height 15
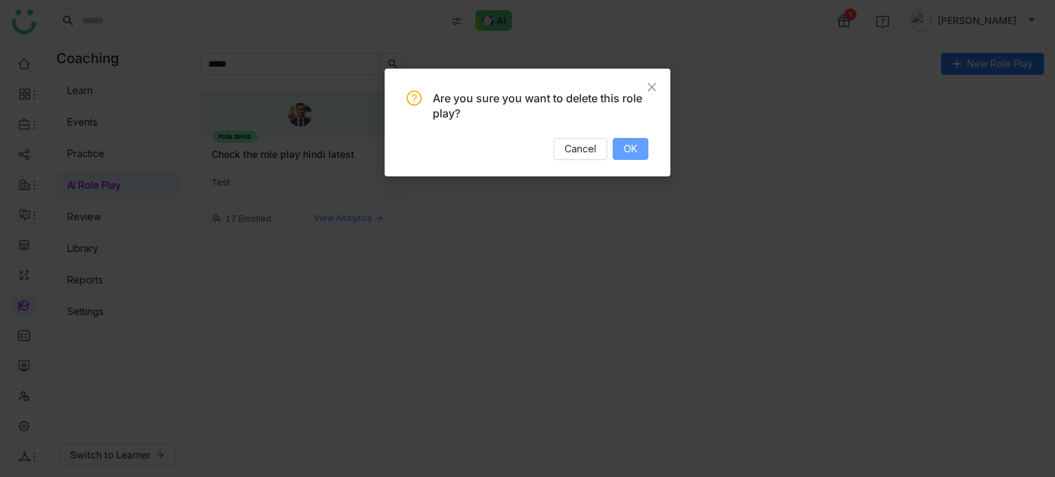
click at [635, 154] on span "OK" at bounding box center [630, 148] width 14 height 15
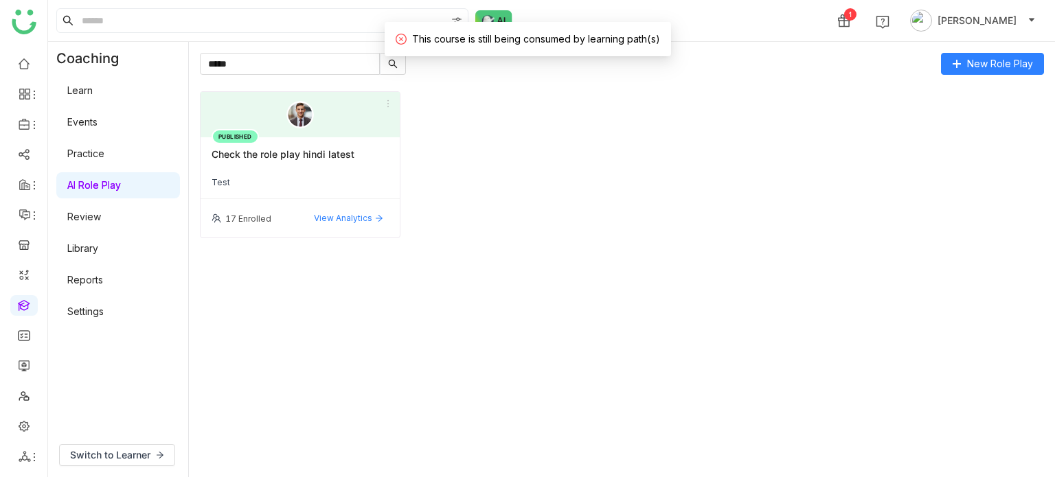
click at [197, 38] on div "1 [PERSON_NAME]" at bounding box center [551, 20] width 1007 height 41
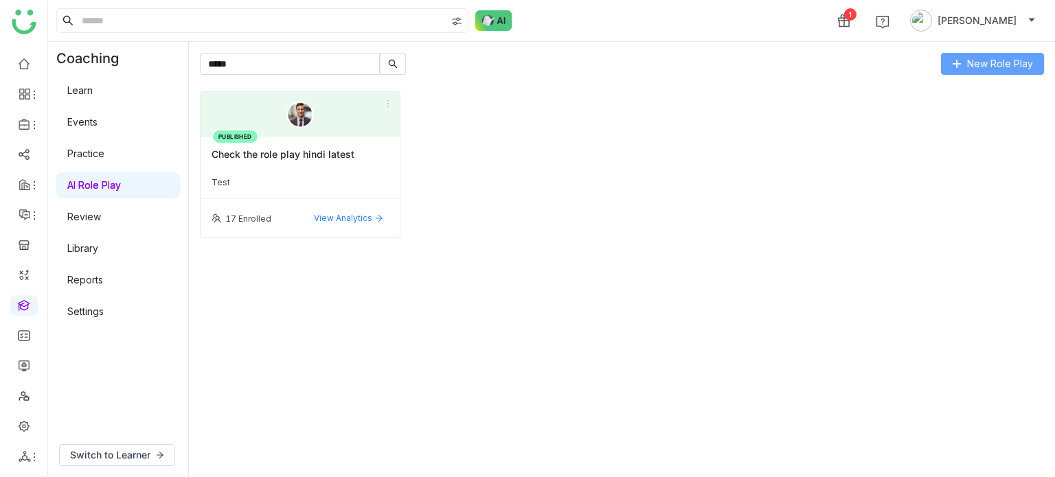
click at [1002, 63] on span "New Role Play" at bounding box center [1000, 63] width 66 height 15
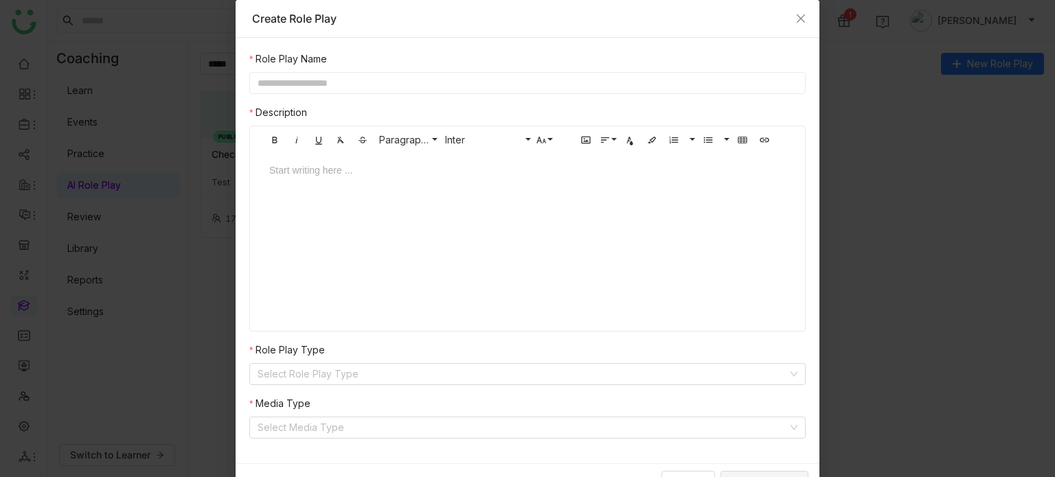
click at [625, 87] on input "text" at bounding box center [527, 83] width 556 height 22
type input "**********"
click at [376, 383] on input at bounding box center [522, 374] width 530 height 21
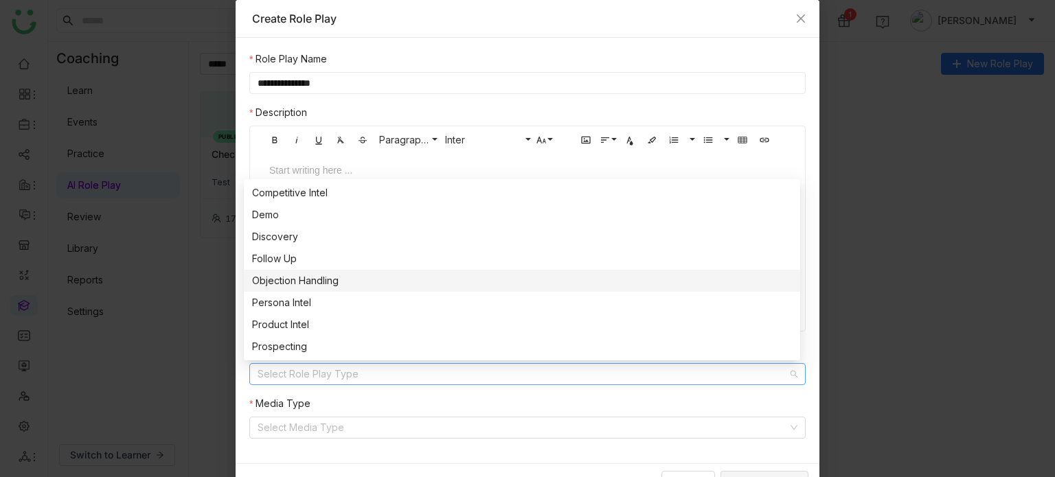
click at [358, 272] on nz-option-item "Objection Handling" at bounding box center [522, 281] width 556 height 22
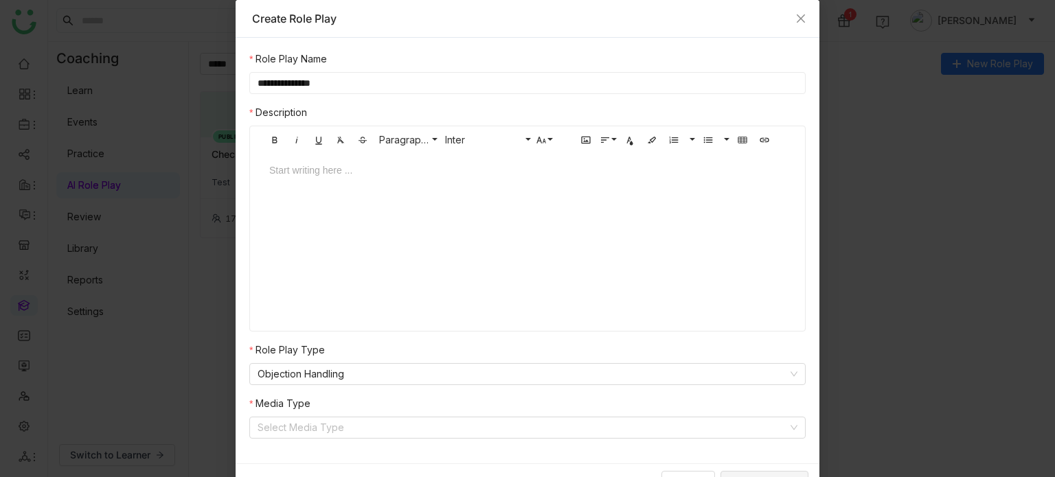
click at [360, 439] on div "**********" at bounding box center [528, 251] width 584 height 426
click at [362, 435] on input at bounding box center [522, 427] width 530 height 21
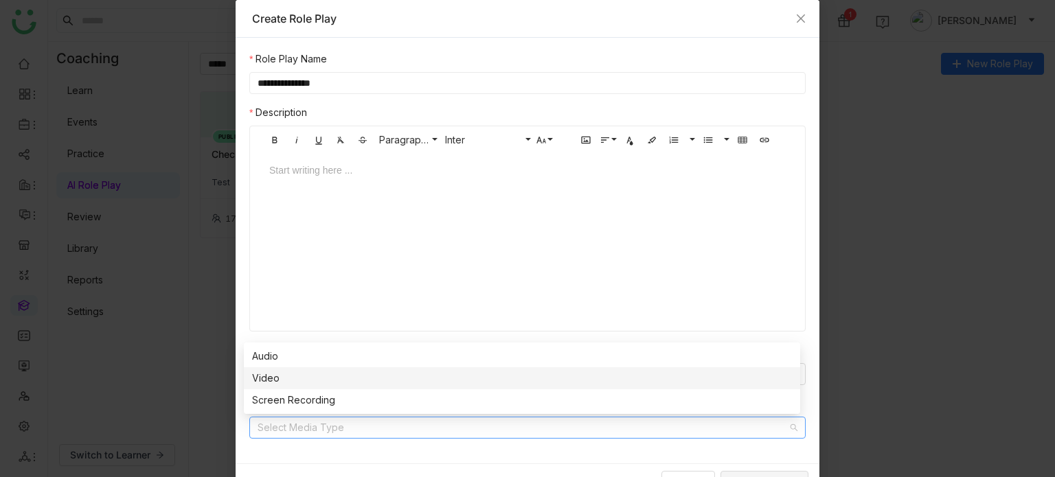
click at [363, 389] on nz-option-item "Video" at bounding box center [522, 378] width 556 height 22
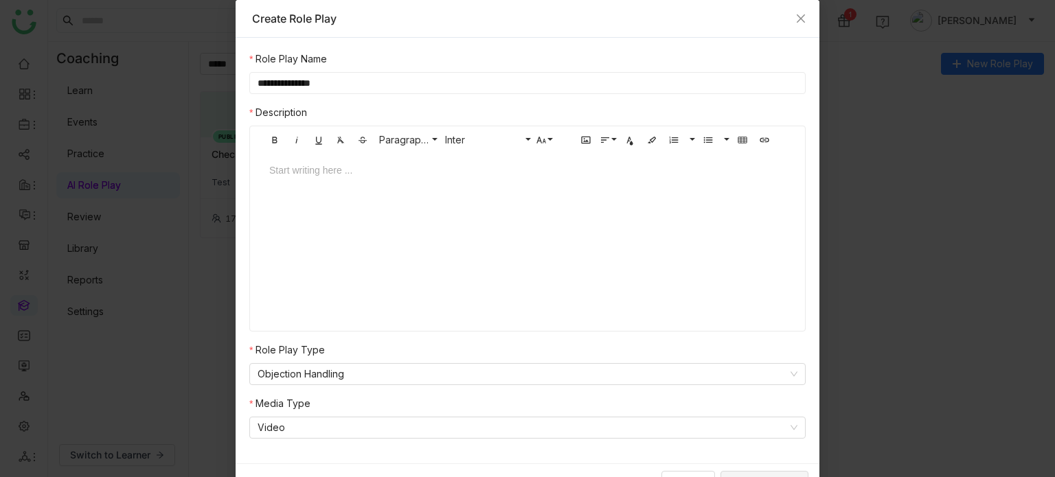
scroll to position [22, 0]
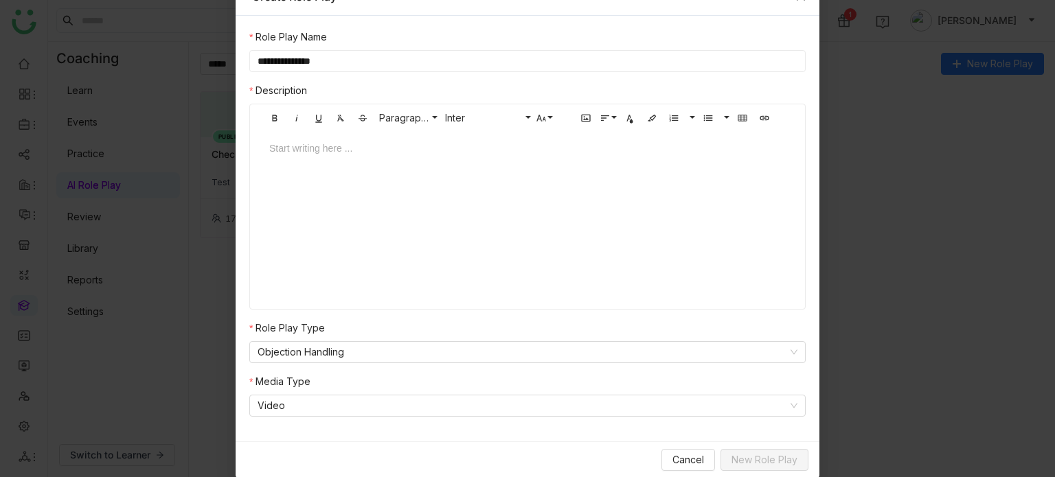
click at [381, 178] on div at bounding box center [527, 161] width 544 height 41
click at [755, 458] on span "New Role Play" at bounding box center [764, 459] width 66 height 15
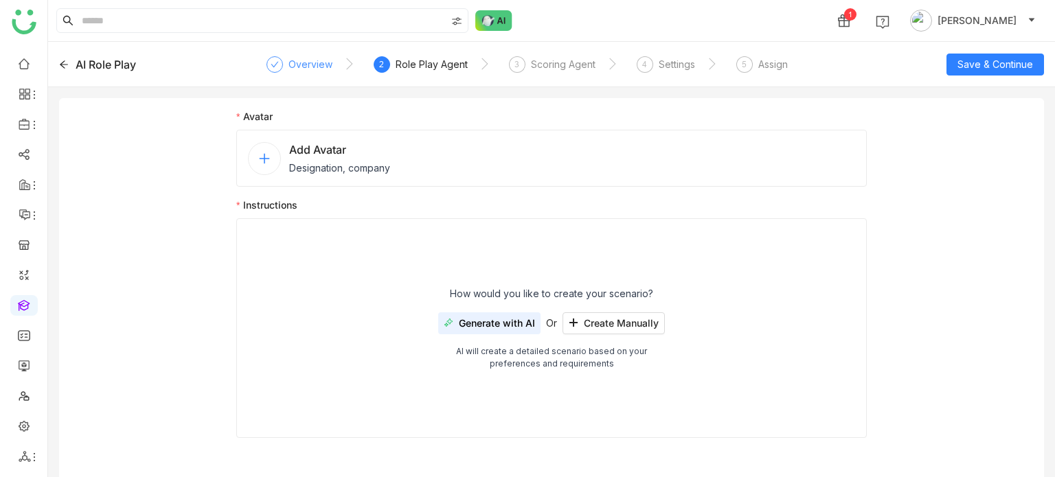
click at [295, 60] on div "Overview" at bounding box center [310, 64] width 44 height 16
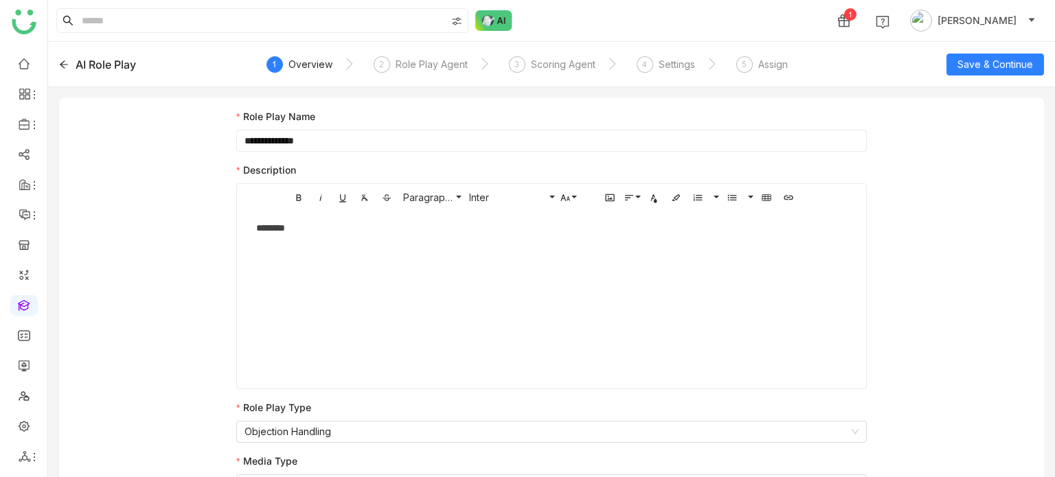
scroll to position [19, 0]
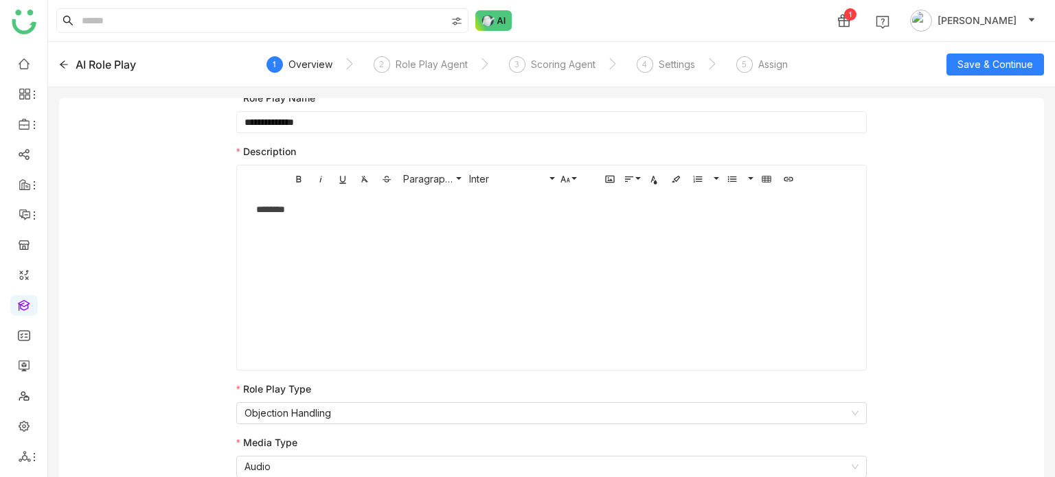
click at [80, 67] on div "AI Role Play" at bounding box center [106, 64] width 60 height 16
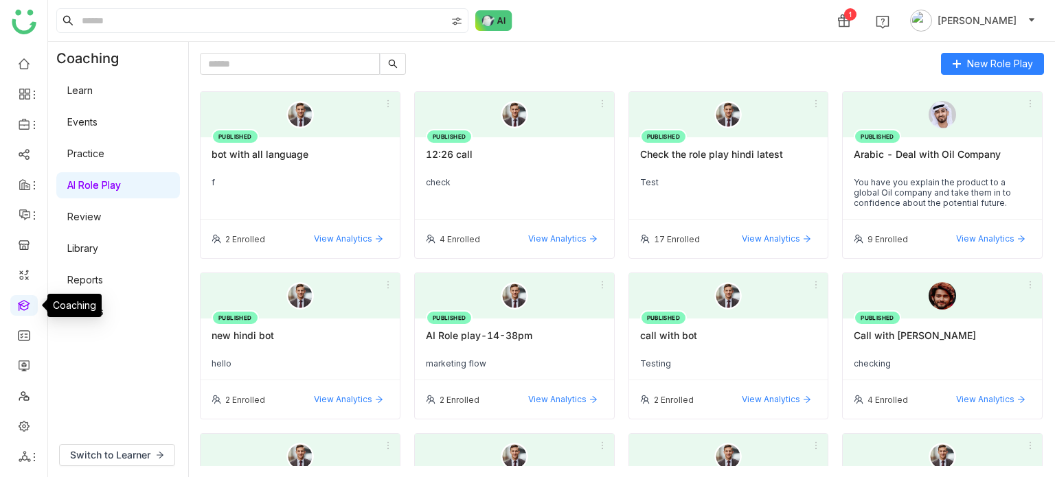
click at [25, 306] on link at bounding box center [24, 305] width 12 height 12
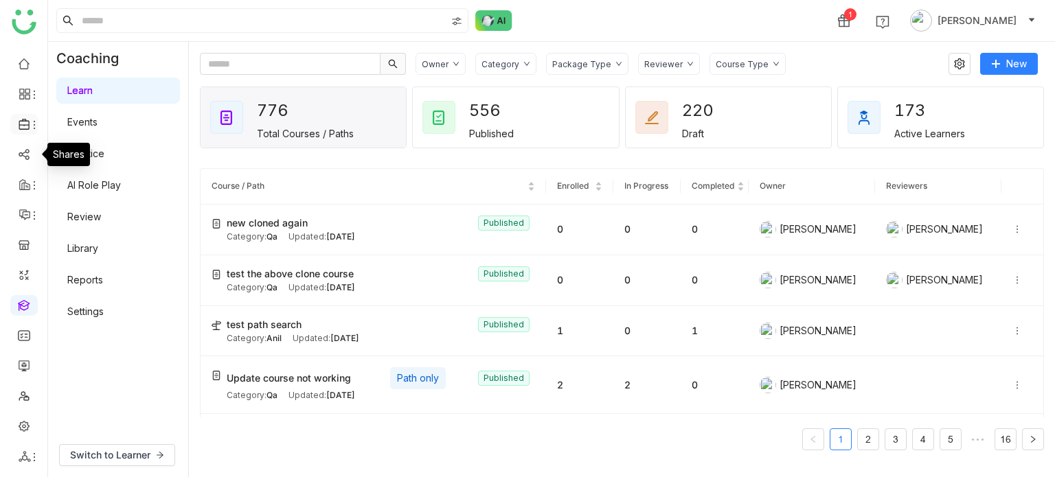
click at [26, 126] on icon at bounding box center [25, 124] width 12 height 12
click at [89, 203] on link "Library" at bounding box center [95, 203] width 89 height 10
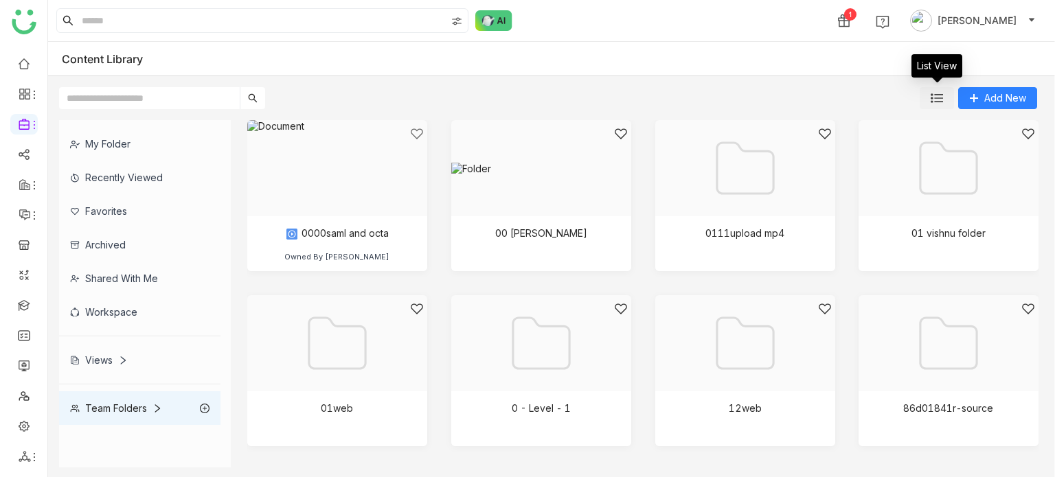
click at [929, 90] on button at bounding box center [936, 98] width 34 height 22
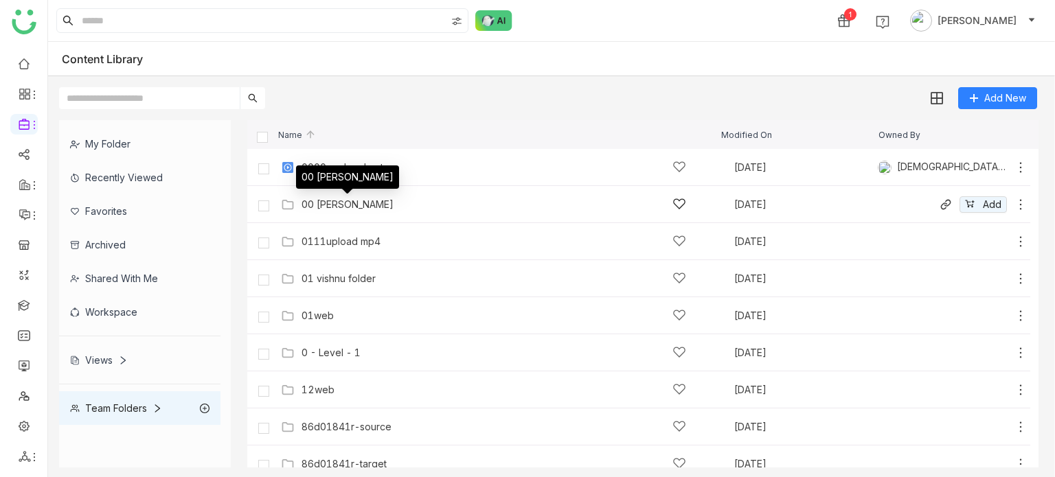
click at [313, 203] on div "00 [PERSON_NAME]" at bounding box center [347, 204] width 92 height 11
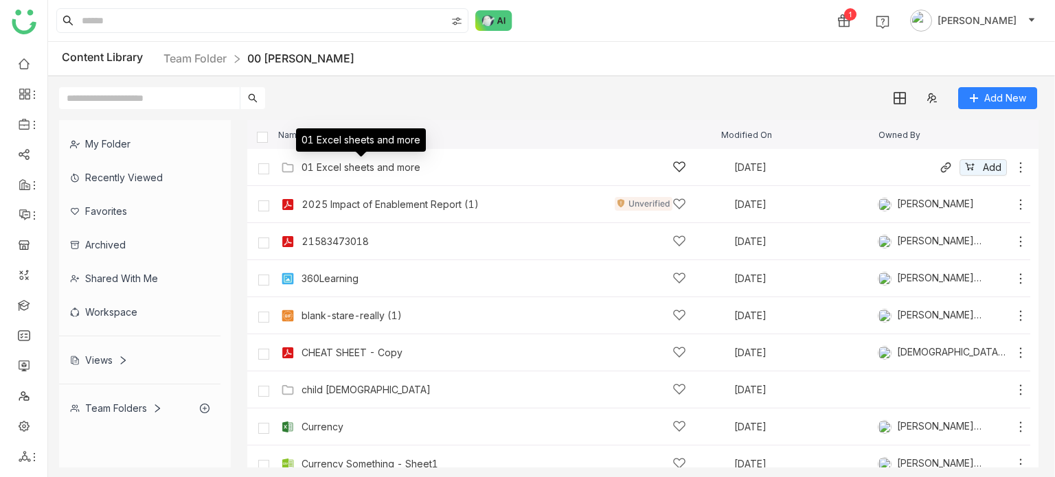
click at [338, 172] on div "01 Excel sheets and more" at bounding box center [360, 167] width 119 height 11
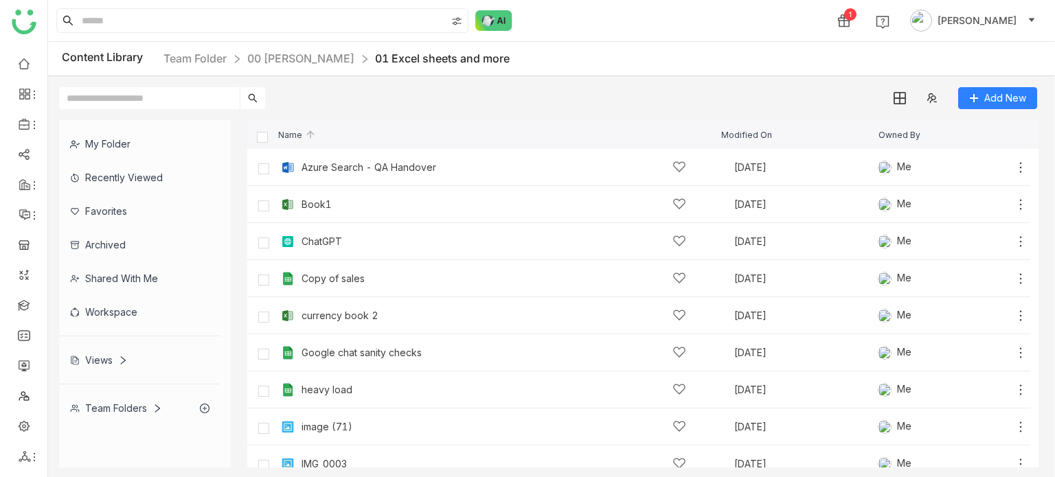
scroll to position [126, 0]
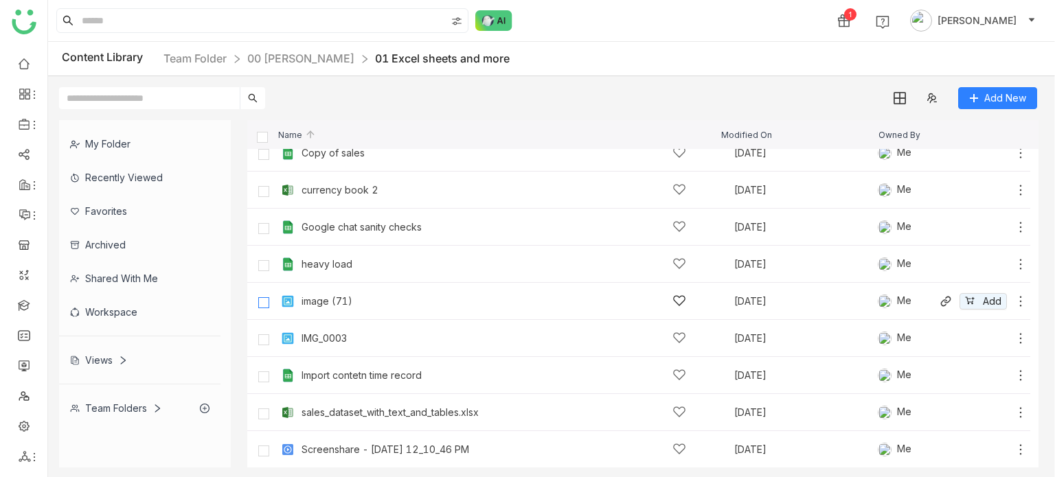
click at [269, 305] on label at bounding box center [263, 301] width 27 height 33
click at [1013, 303] on icon at bounding box center [1020, 302] width 14 height 14
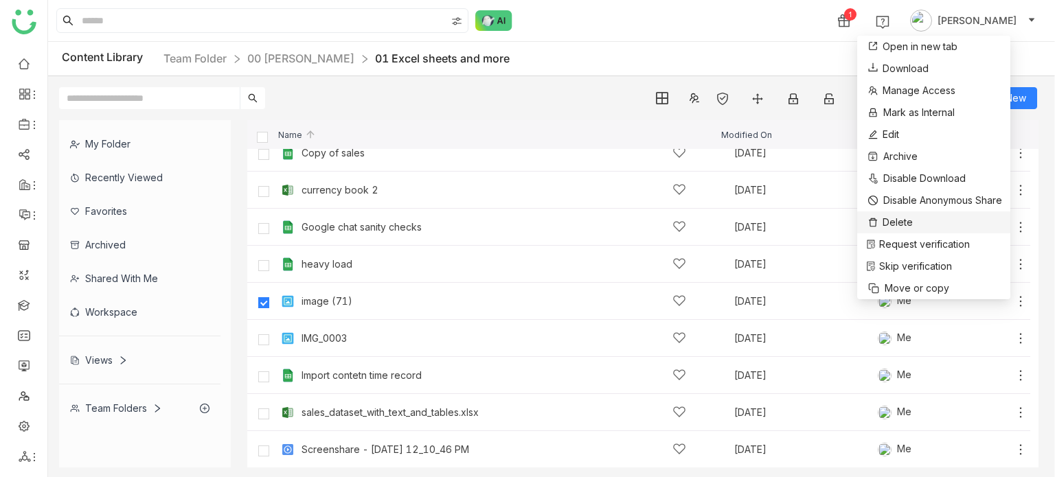
click at [932, 216] on li "Delete" at bounding box center [933, 222] width 153 height 22
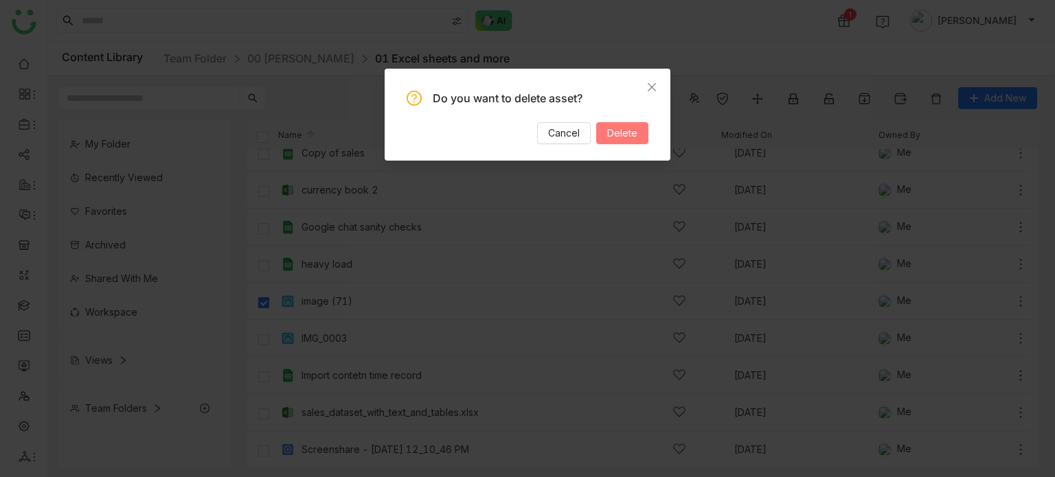
click at [637, 124] on button "Delete" at bounding box center [622, 133] width 52 height 22
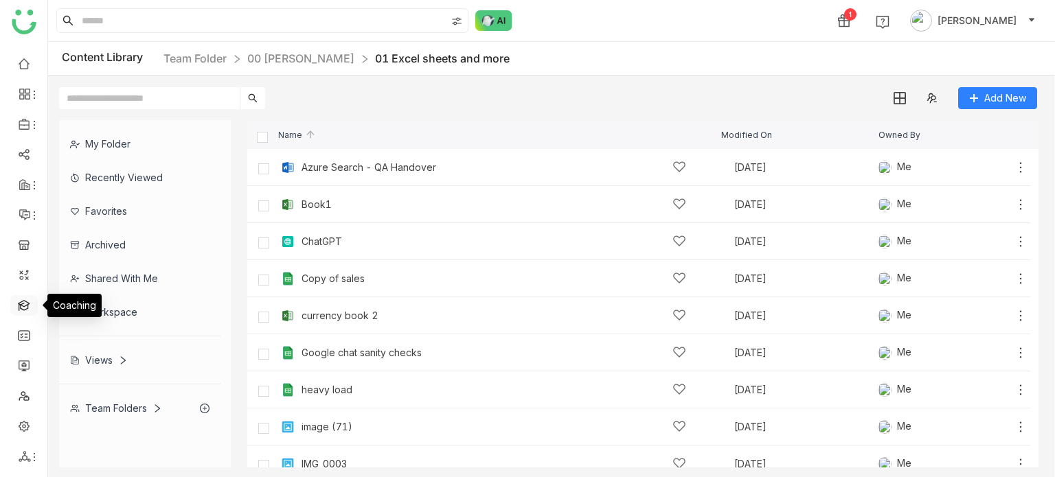
click at [26, 308] on link at bounding box center [24, 305] width 12 height 12
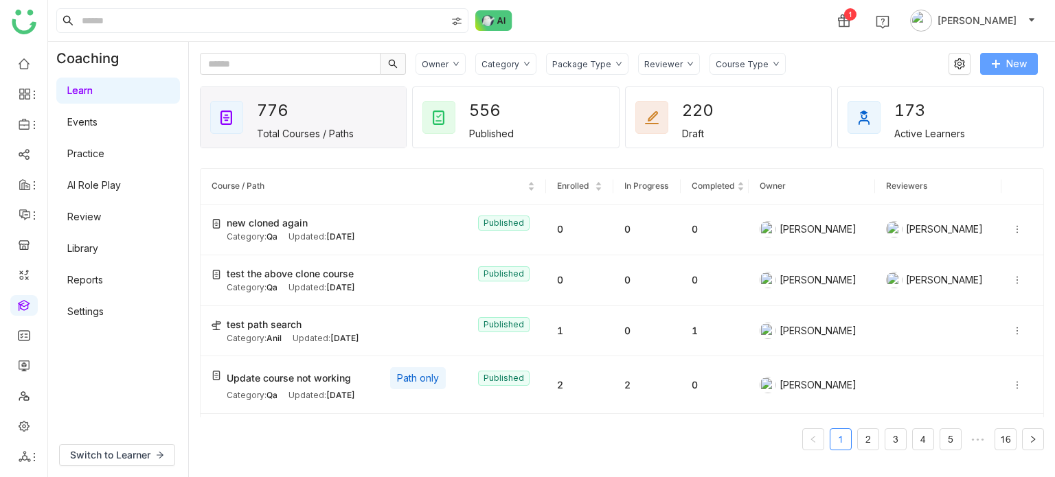
click at [1020, 67] on span "New" at bounding box center [1016, 63] width 21 height 15
click at [1019, 60] on span "New" at bounding box center [1016, 63] width 21 height 15
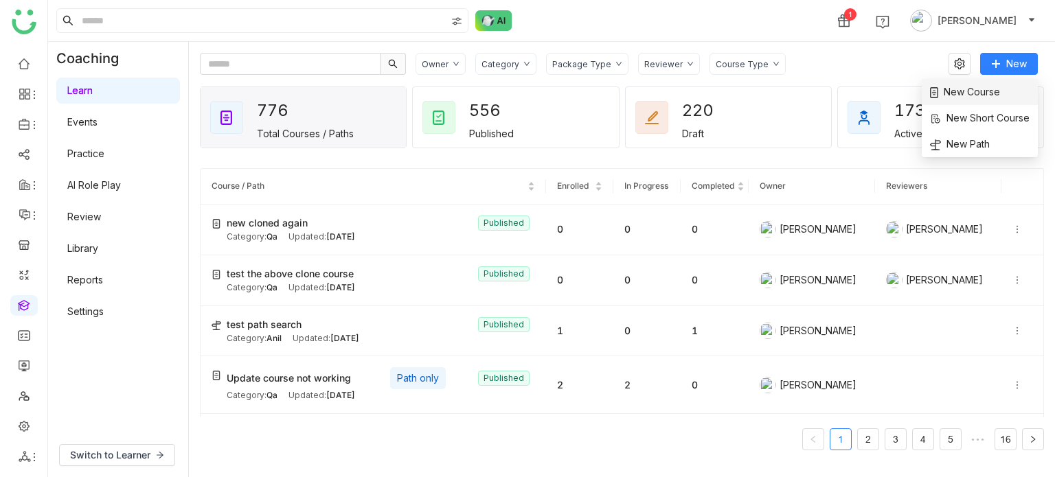
click at [989, 92] on span "New Course" at bounding box center [965, 91] width 70 height 15
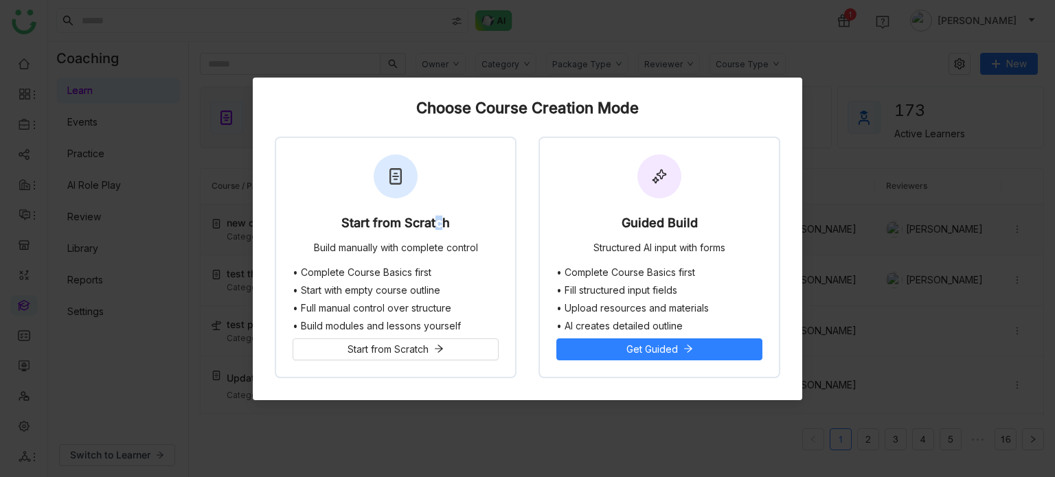
click at [432, 207] on div "Start from Scratch Build manually with complete control" at bounding box center [395, 202] width 239 height 129
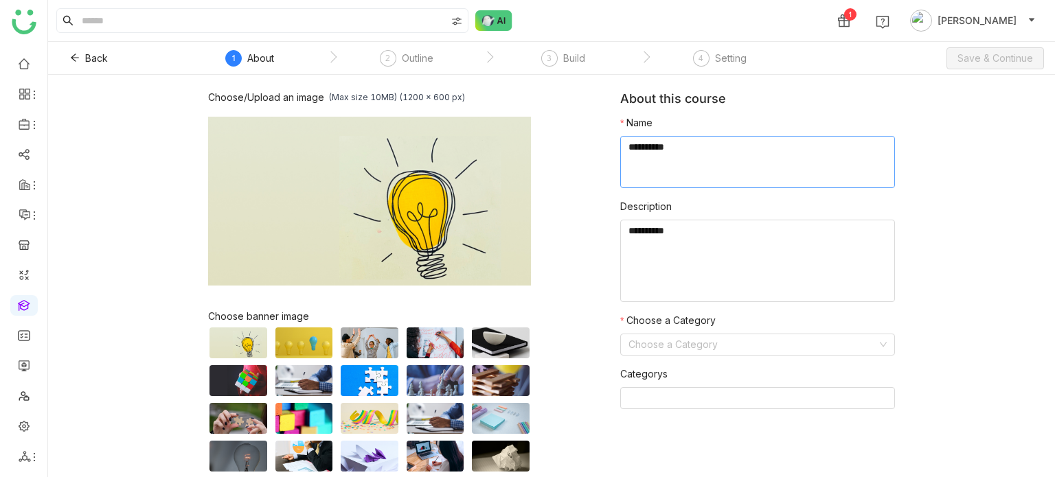
click at [764, 143] on textarea at bounding box center [757, 162] width 275 height 52
type textarea "**********"
type textarea "*****"
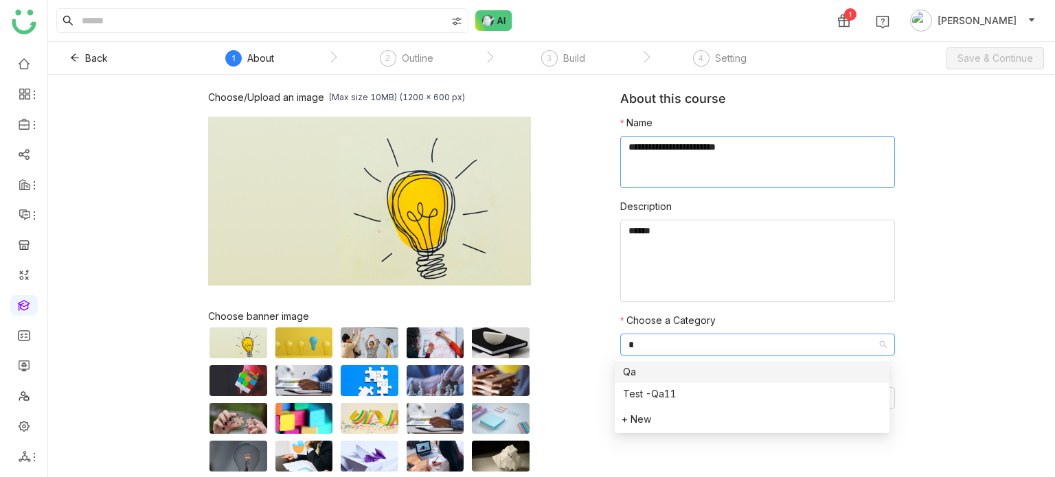
type input "**"
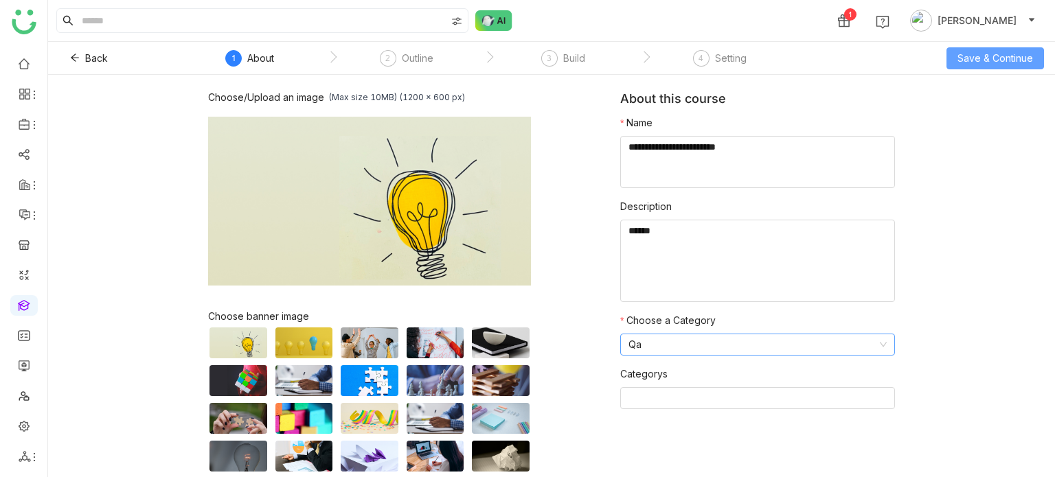
click at [985, 58] on span "Save & Continue" at bounding box center [995, 58] width 76 height 15
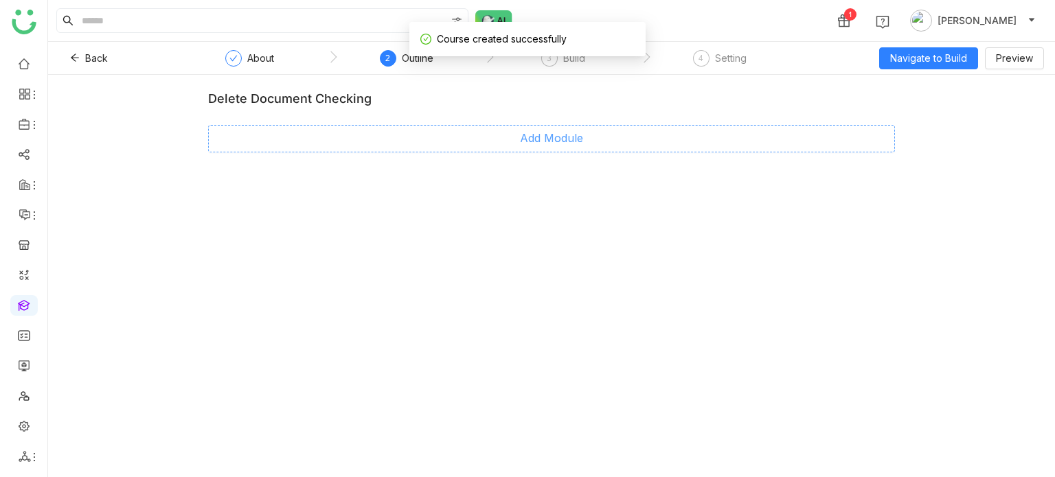
click at [541, 135] on span "Add Module" at bounding box center [551, 138] width 63 height 17
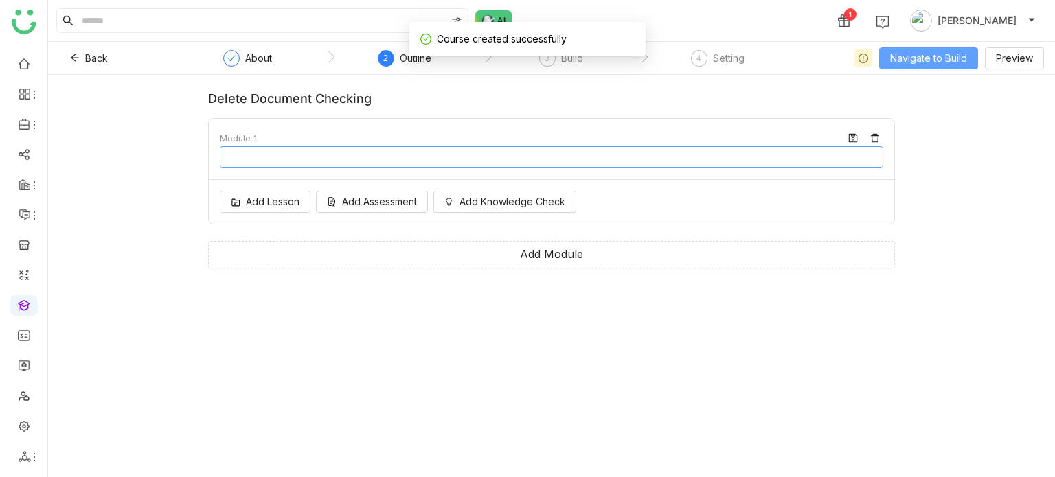
type input "********"
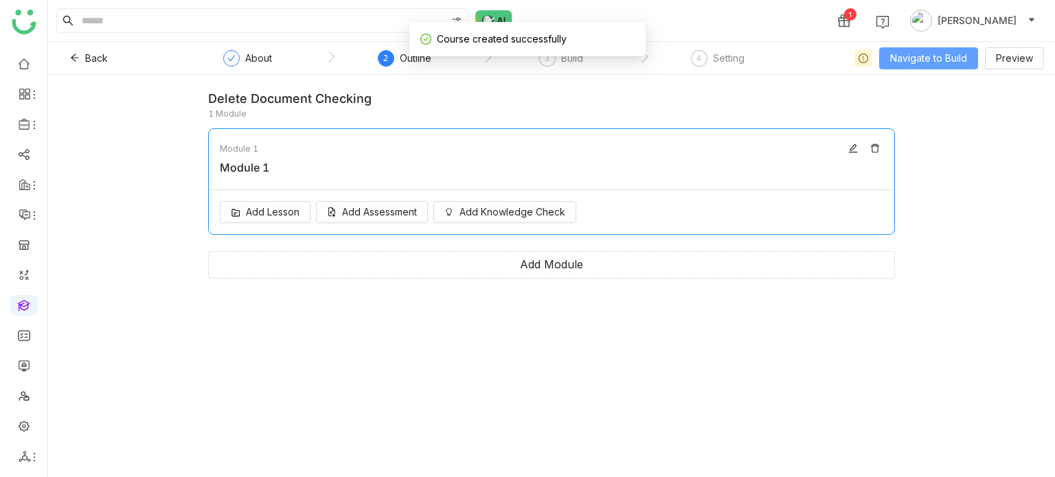
click at [939, 54] on span "Navigate to Build" at bounding box center [928, 58] width 77 height 15
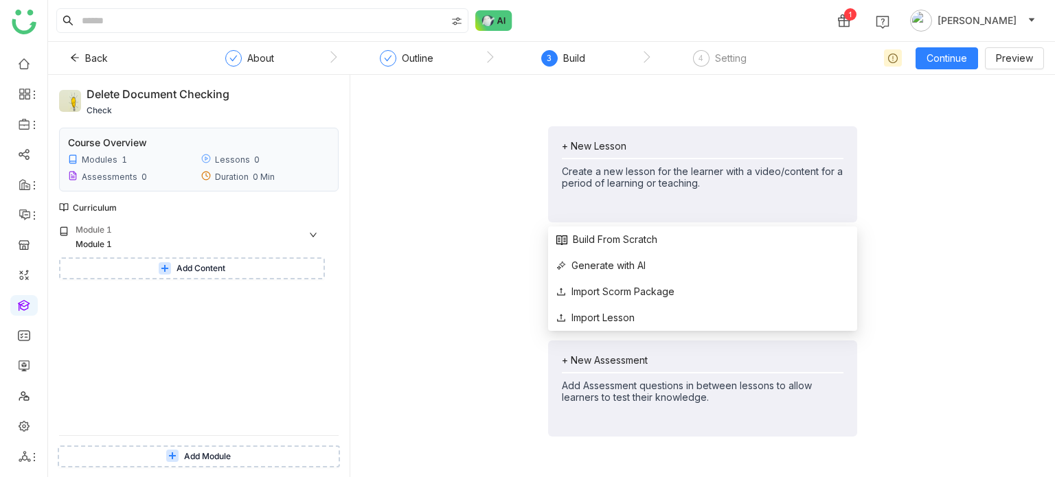
click at [610, 145] on div "+ New Lesson" at bounding box center [703, 146] width 282 height 12
click at [622, 235] on span "Build From Scratch" at bounding box center [606, 239] width 101 height 15
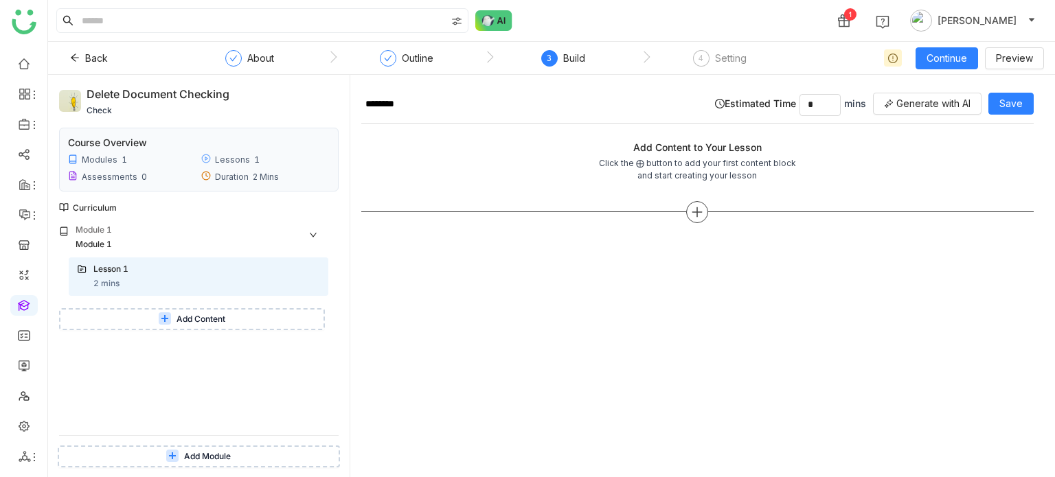
click at [688, 219] on div at bounding box center [697, 212] width 672 height 22
click at [702, 214] on icon at bounding box center [697, 212] width 12 height 12
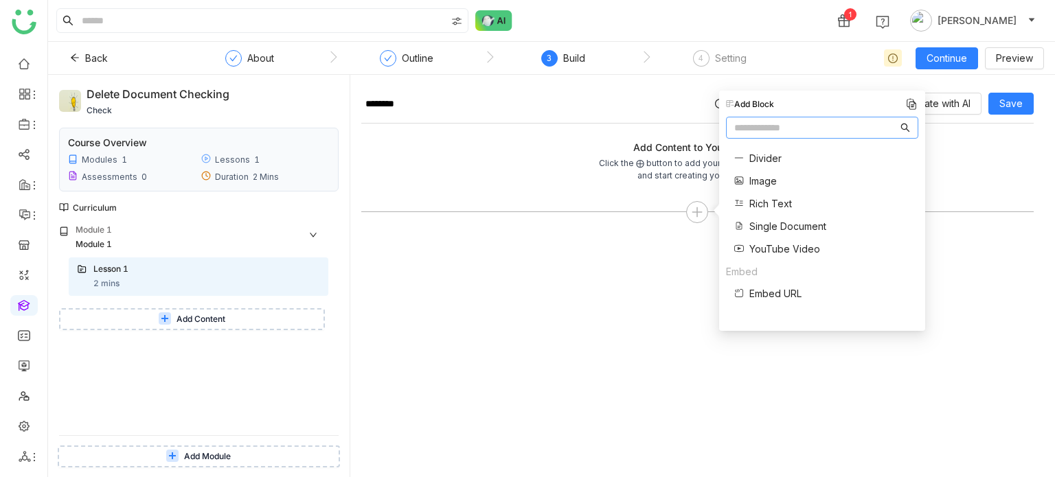
click at [804, 229] on span "Single Document" at bounding box center [787, 226] width 77 height 14
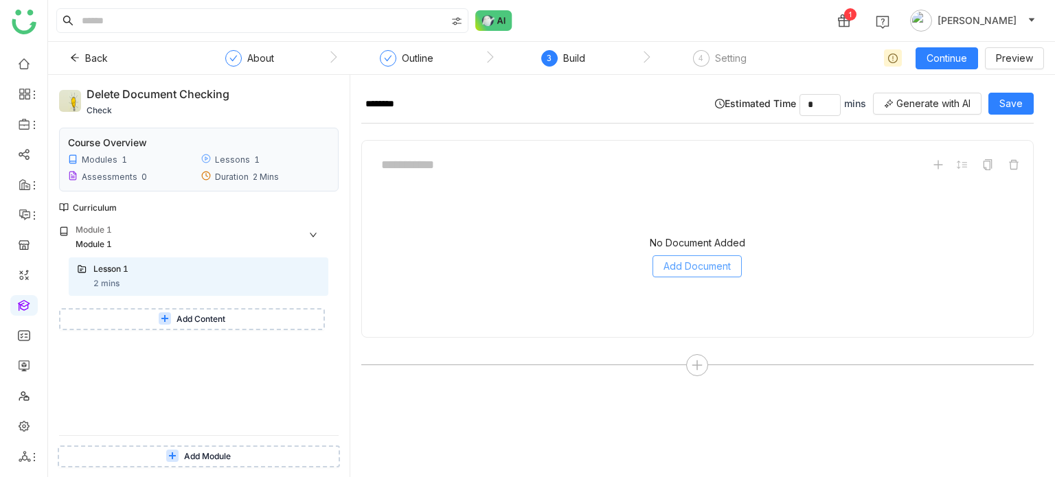
click at [714, 255] on button "Add Document" at bounding box center [696, 266] width 89 height 22
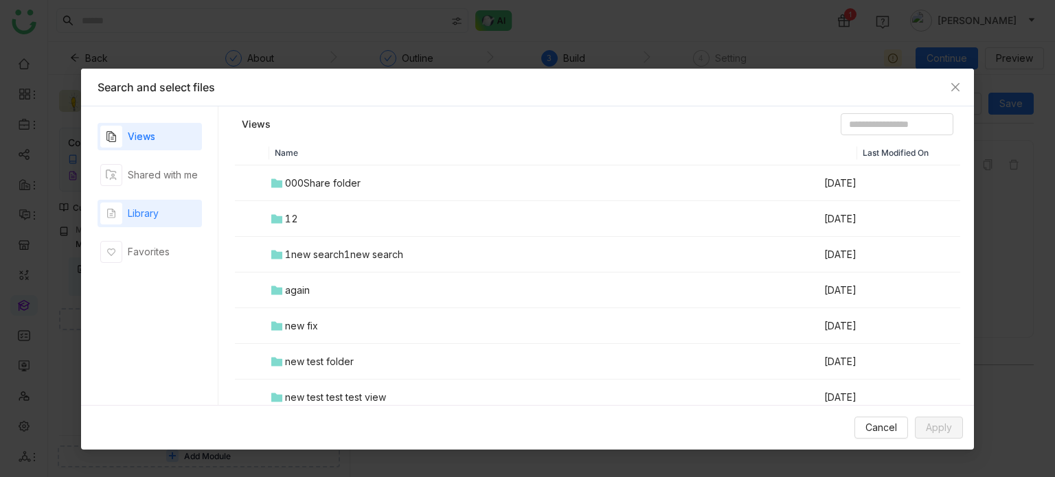
click at [186, 218] on div "Library" at bounding box center [149, 213] width 104 height 27
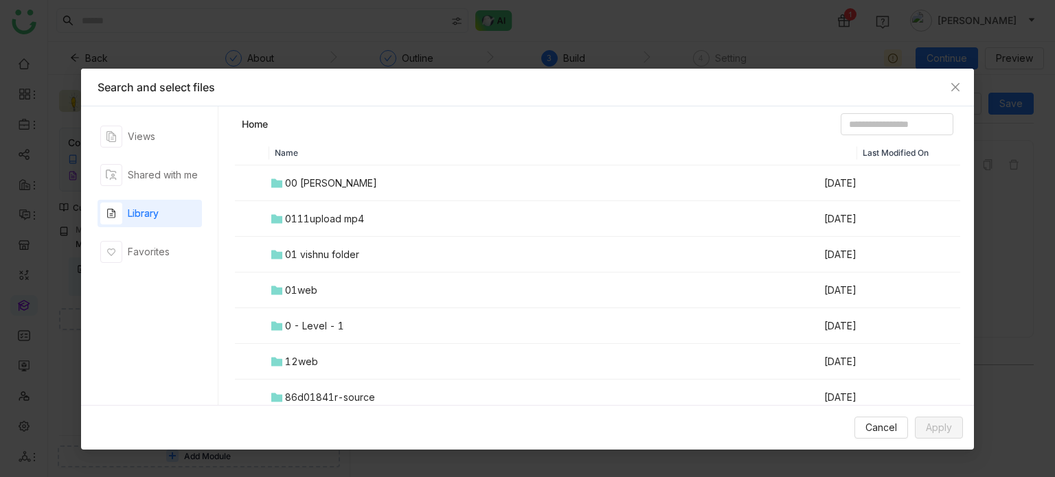
click at [325, 190] on td "00 [PERSON_NAME]" at bounding box center [545, 183] width 553 height 36
click at [325, 190] on div "01 Excel sheets and more" at bounding box center [344, 183] width 119 height 15
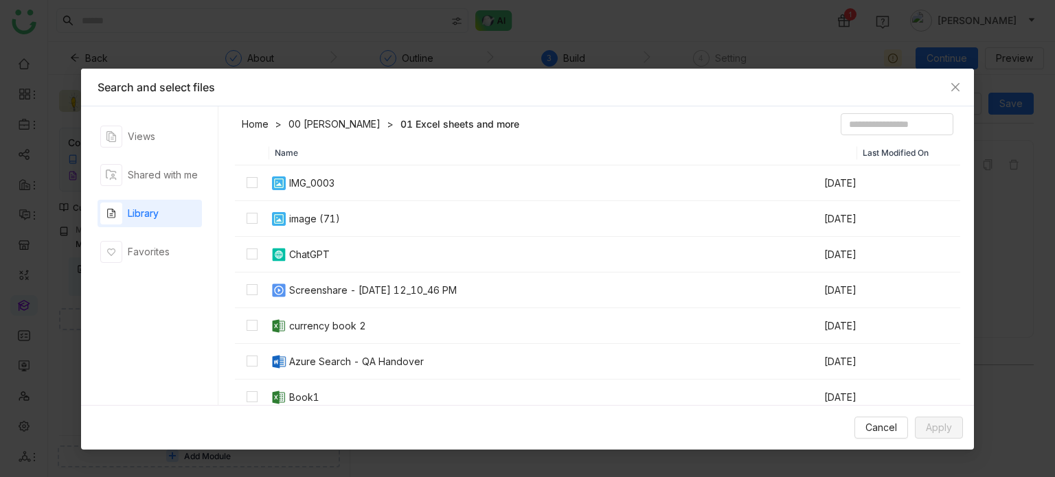
click at [260, 215] on td at bounding box center [252, 219] width 34 height 36
click at [950, 425] on span "Apply" at bounding box center [939, 427] width 26 height 15
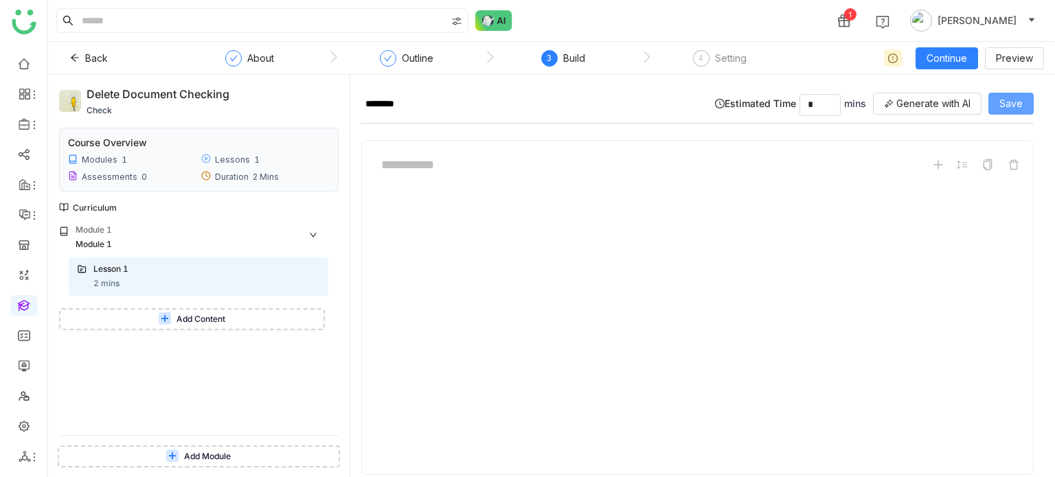
click at [1009, 104] on span "Save" at bounding box center [1010, 103] width 23 height 15
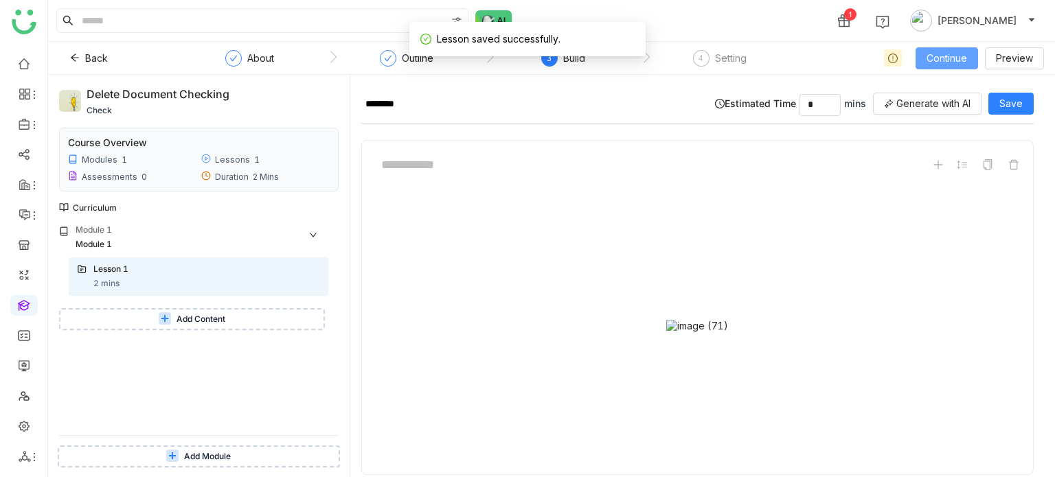
click at [963, 60] on span "Continue" at bounding box center [946, 58] width 41 height 15
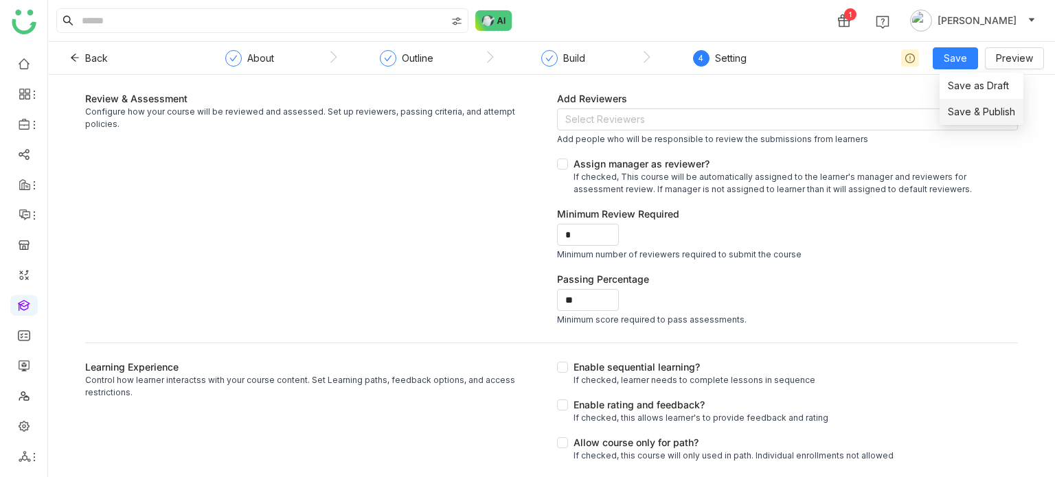
click at [978, 113] on span "Save & Publish" at bounding box center [981, 111] width 67 height 15
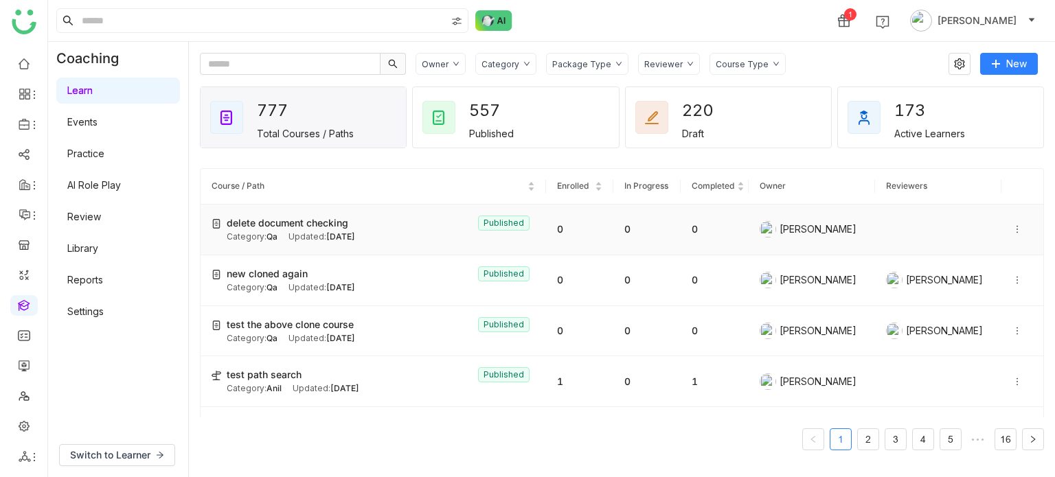
click at [1012, 227] on icon at bounding box center [1017, 230] width 10 height 10
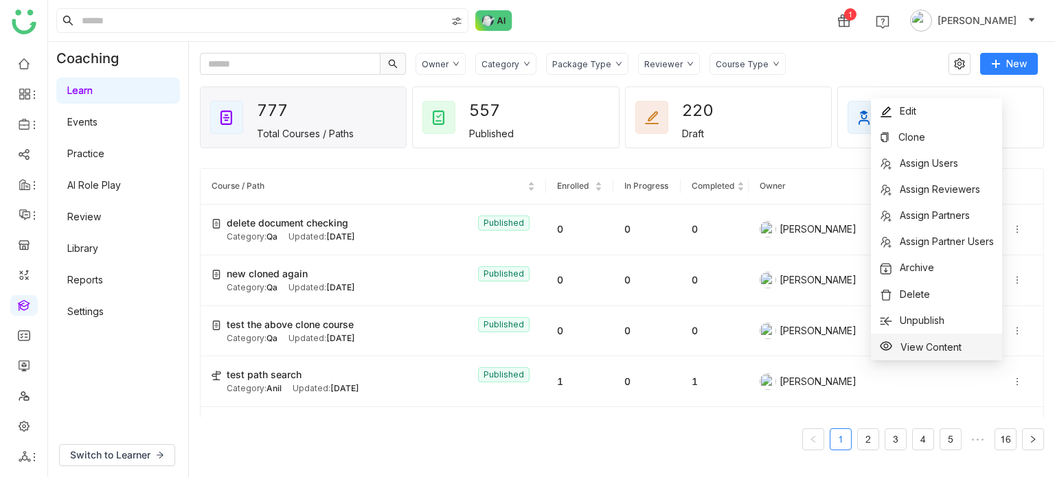
click at [943, 346] on span "View Content" at bounding box center [930, 347] width 61 height 12
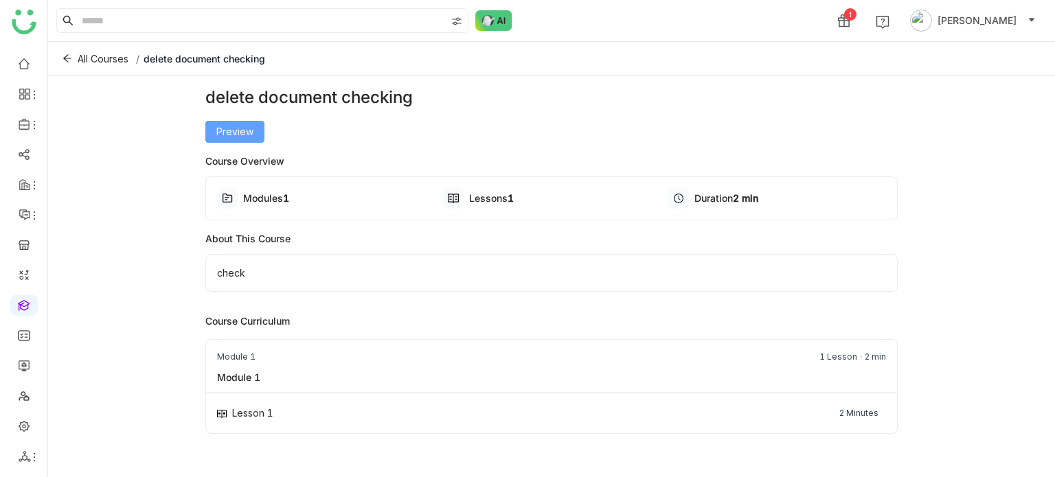
click at [253, 133] on button "Preview" at bounding box center [234, 132] width 59 height 22
